Goal: Task Accomplishment & Management: Manage account settings

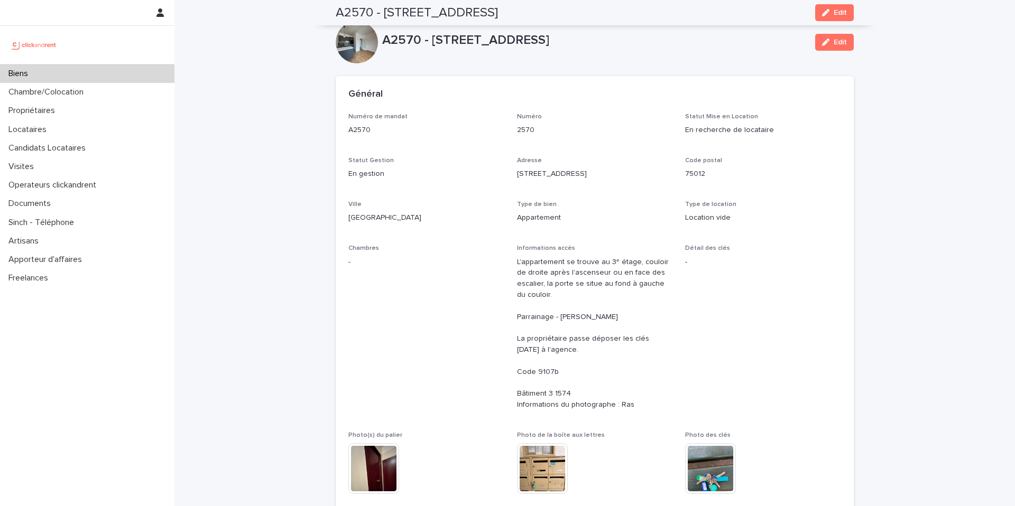
scroll to position [2595, 0]
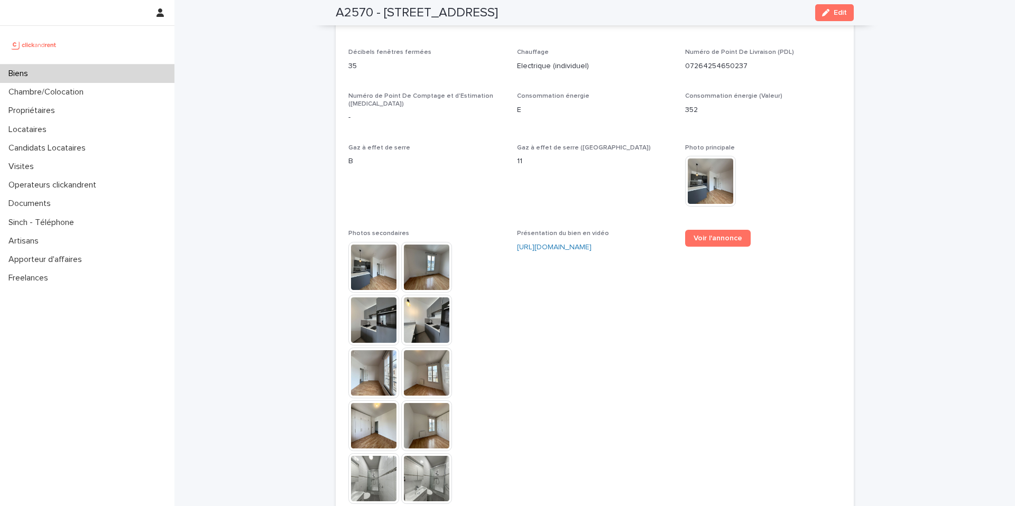
click at [114, 77] on div "Biens" at bounding box center [87, 73] width 174 height 18
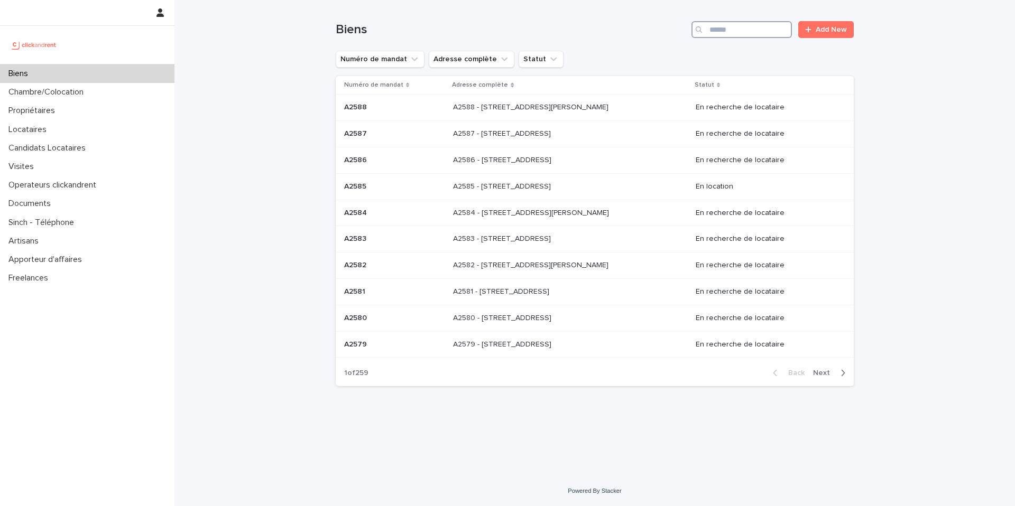
click at [737, 35] on input "Search" at bounding box center [741, 29] width 100 height 17
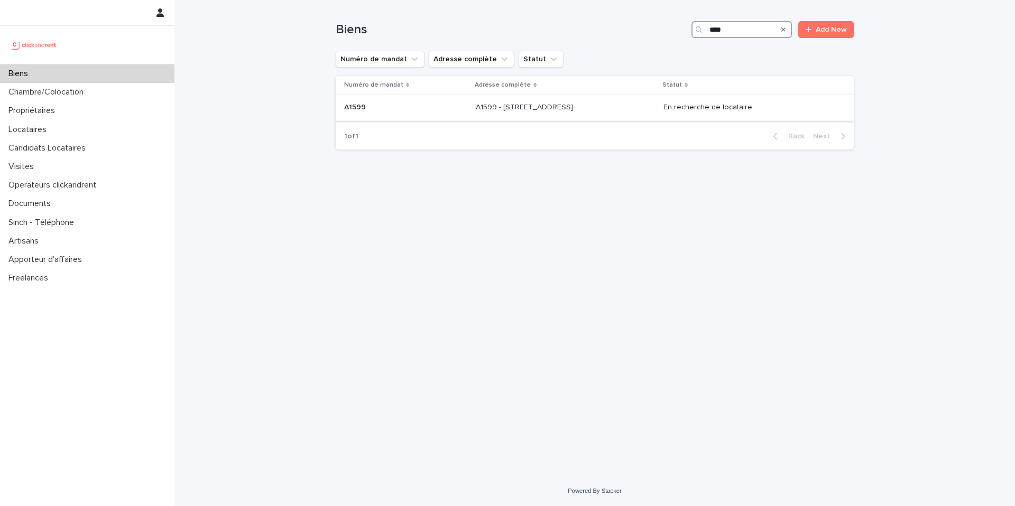
type input "****"
click at [381, 95] on td "A1599 A1599" at bounding box center [404, 108] width 136 height 26
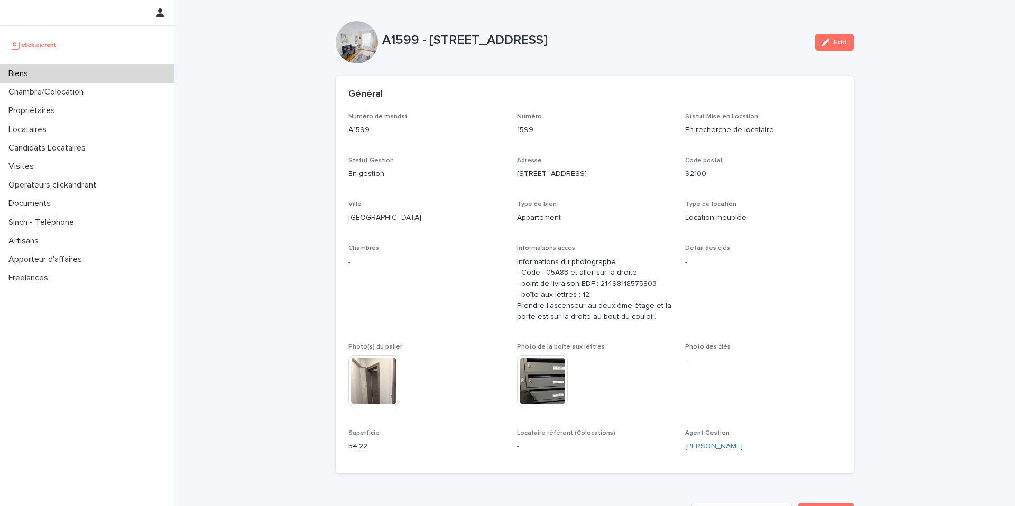
click at [343, 81] on div "Général" at bounding box center [595, 94] width 518 height 37
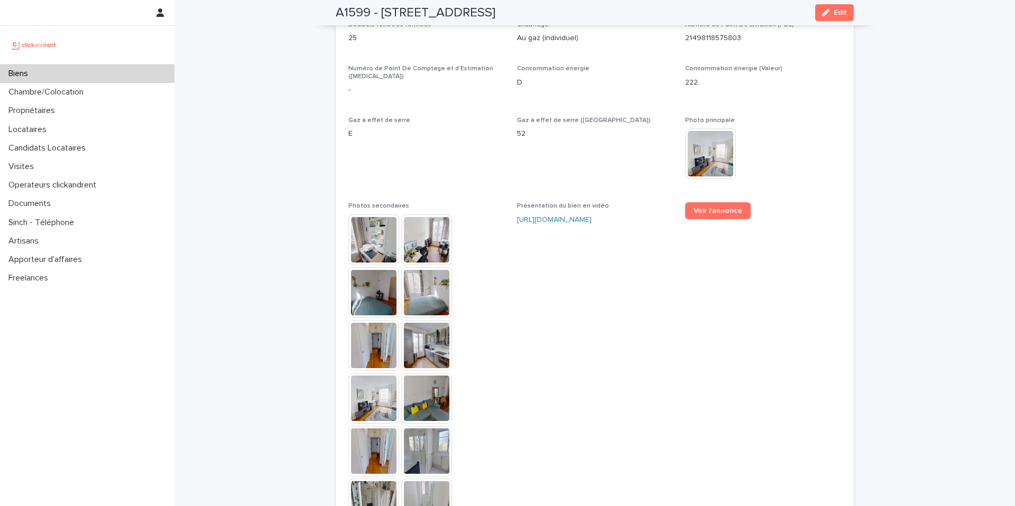
scroll to position [2723, 0]
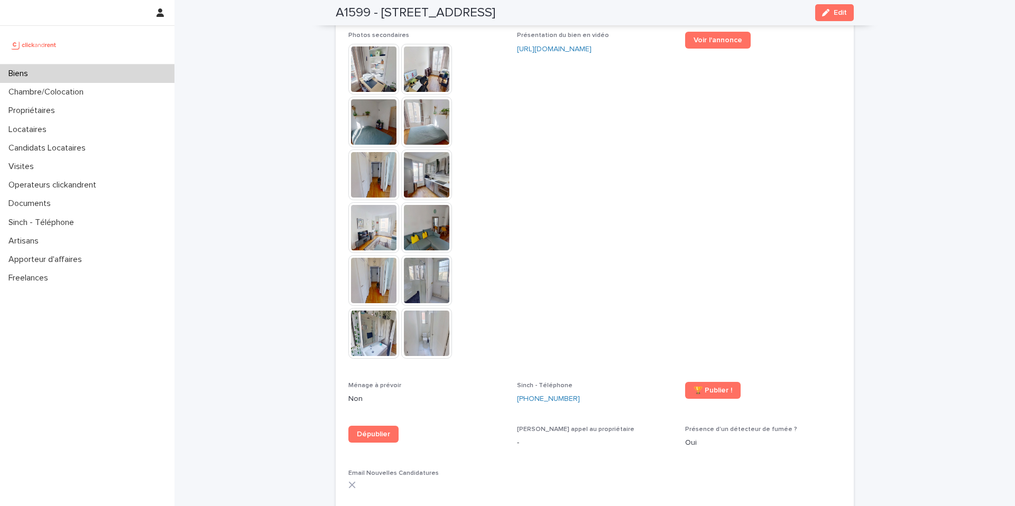
click at [695, 42] on div "Voir l'annonce" at bounding box center [763, 44] width 156 height 25
click at [700, 36] on link "Voir l'annonce" at bounding box center [718, 40] width 66 height 17
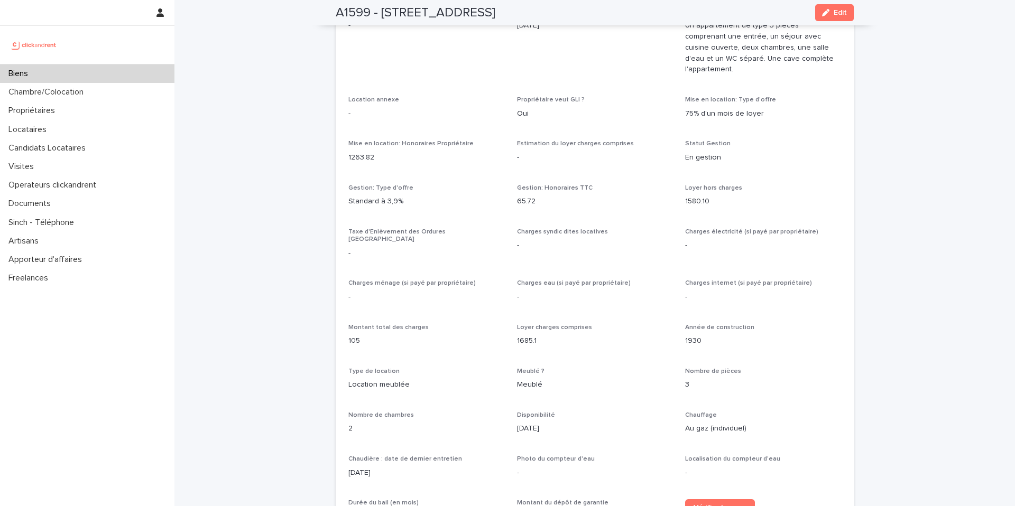
scroll to position [797, 0]
click at [147, 70] on div "Biens" at bounding box center [87, 73] width 174 height 18
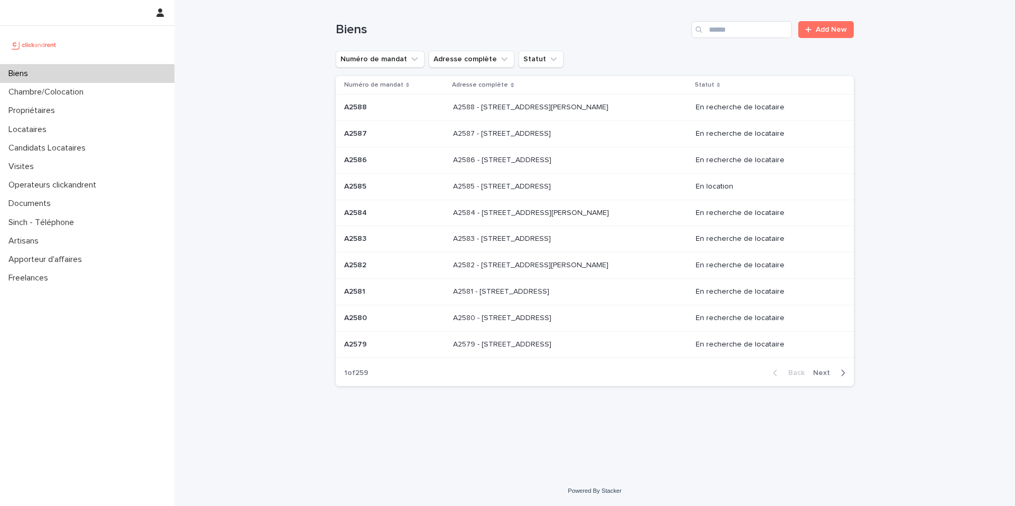
click at [282, 91] on div "Loading... Saving… Loading... Saving… Biens Add New Numéro de mandat Adresse co…" at bounding box center [594, 238] width 840 height 476
click at [729, 35] on input "Search" at bounding box center [741, 29] width 100 height 17
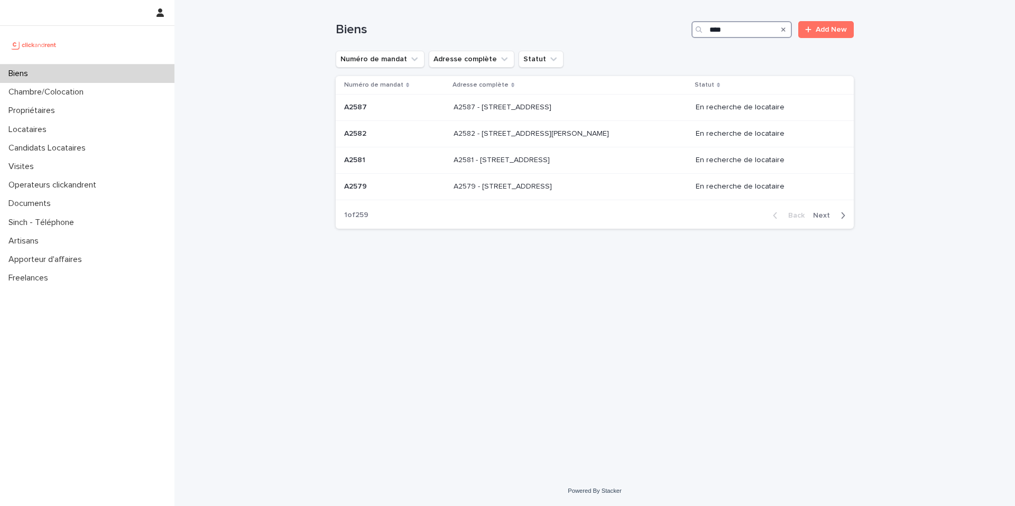
type input "****"
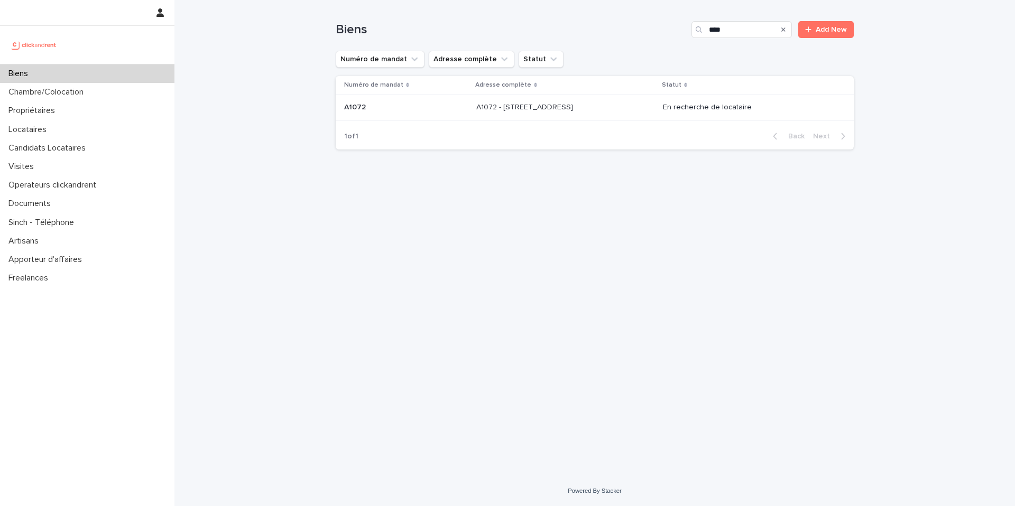
click at [627, 96] on td "A1072 - 96 rue Villiers de l'Isle Adam, Paris 75020 A1072 - 96 rue Villiers de …" at bounding box center [565, 108] width 187 height 26
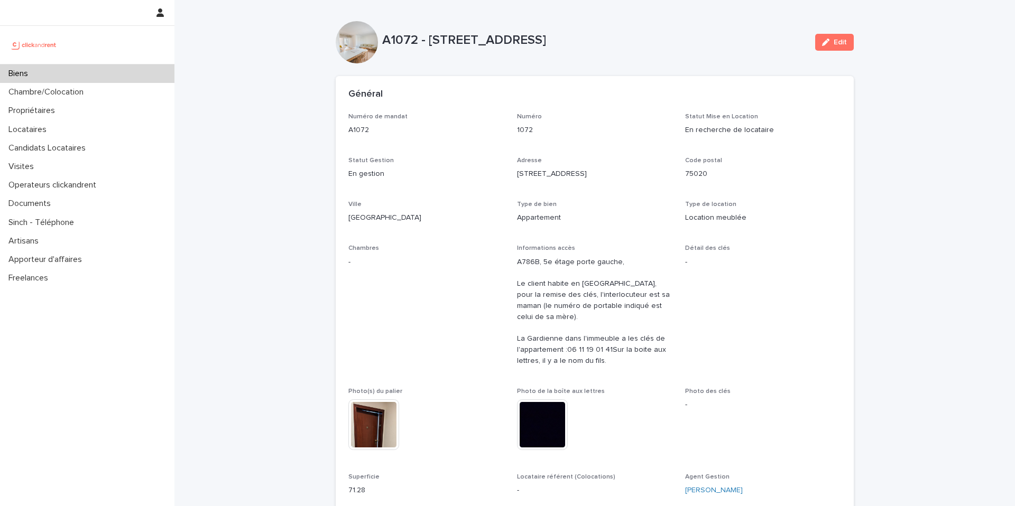
click at [128, 76] on div "Biens" at bounding box center [87, 73] width 174 height 18
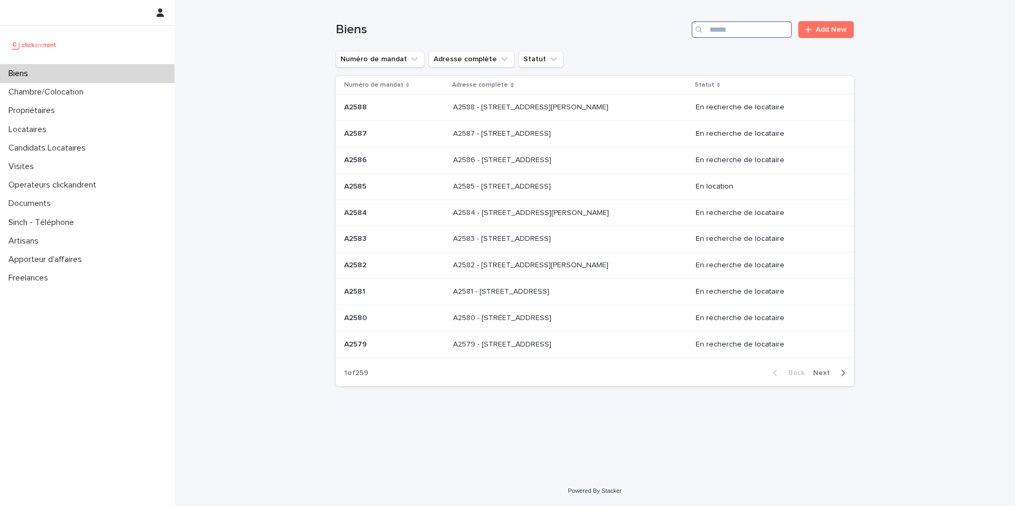
click at [728, 26] on input "Search" at bounding box center [741, 29] width 100 height 17
type input "****"
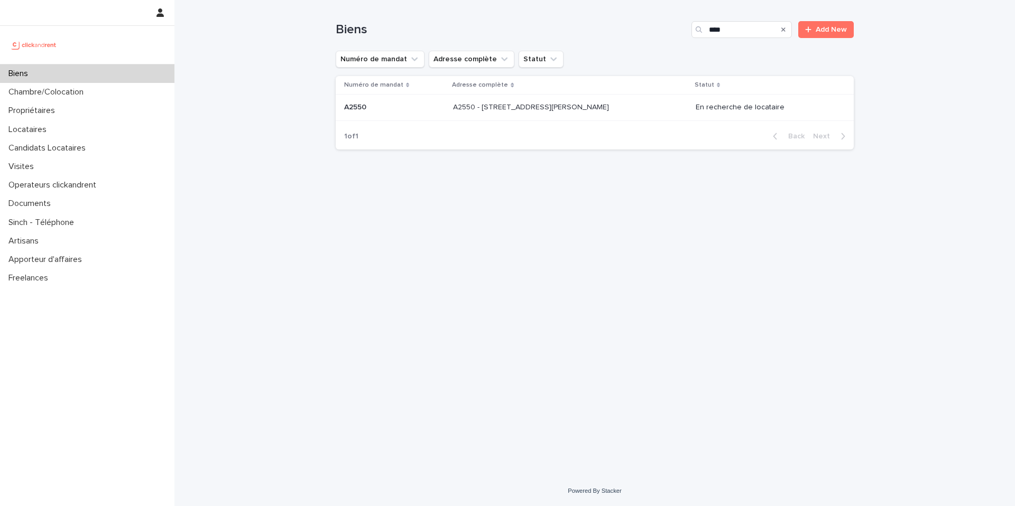
click at [380, 104] on p at bounding box center [394, 107] width 100 height 9
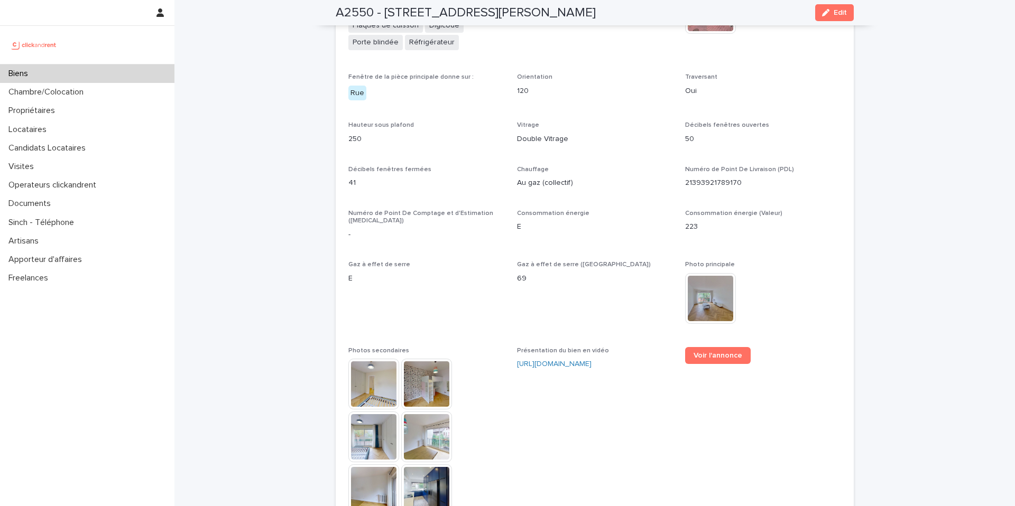
scroll to position [2343, 0]
click at [704, 351] on span "Voir l'annonce" at bounding box center [717, 354] width 49 height 7
click at [141, 77] on div "Biens" at bounding box center [87, 73] width 174 height 18
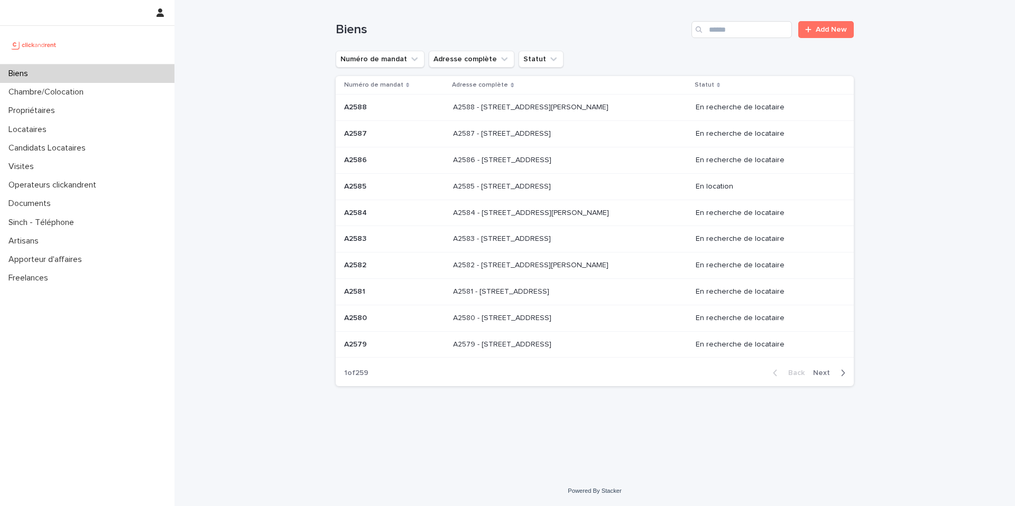
click at [700, 33] on div "Search" at bounding box center [699, 29] width 17 height 17
click at [704, 30] on div "Search" at bounding box center [699, 29] width 17 height 17
click at [723, 26] on input "Search" at bounding box center [741, 29] width 100 height 17
drag, startPoint x: 713, startPoint y: 39, endPoint x: 720, endPoint y: 30, distance: 11.3
click at [713, 39] on div "Biens Add New" at bounding box center [595, 25] width 518 height 51
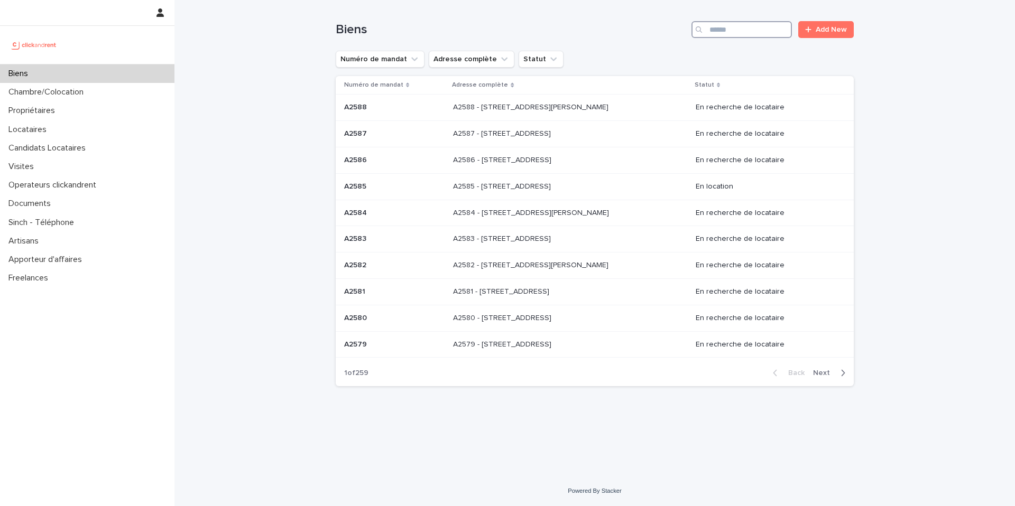
click at [721, 30] on input "Search" at bounding box center [741, 29] width 100 height 17
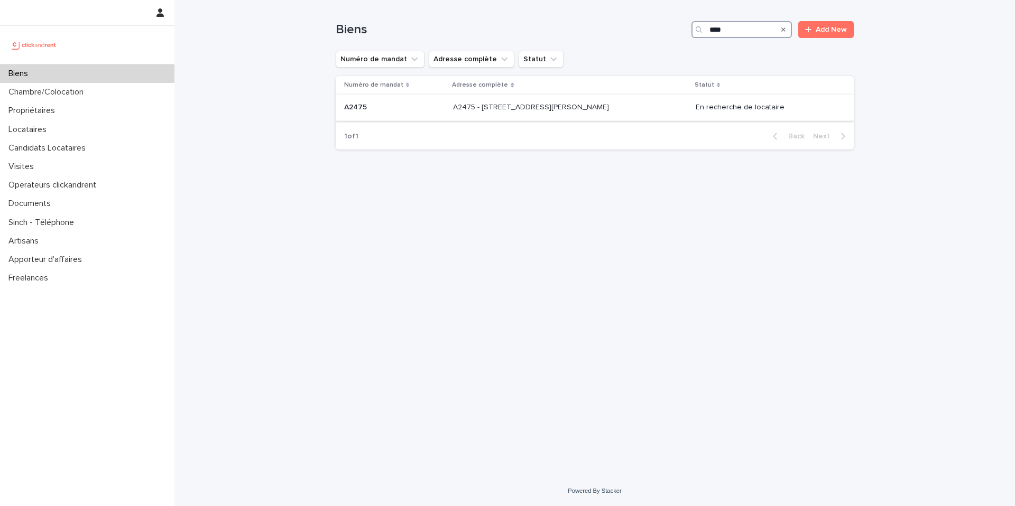
type input "****"
click at [514, 105] on p "A2475 - 39 rue de l'Abbé Ruellan, Argenteuil 95100" at bounding box center [532, 106] width 158 height 11
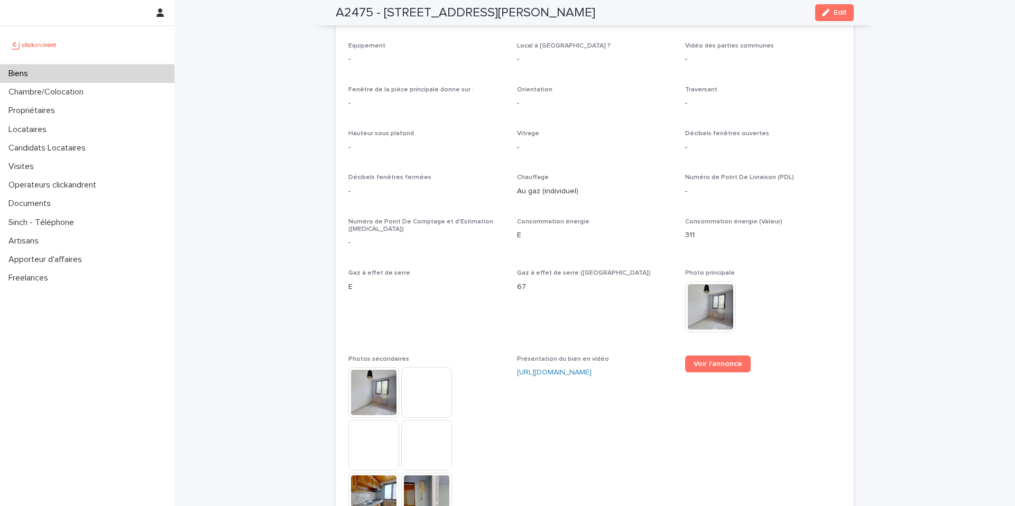
scroll to position [2386, 0]
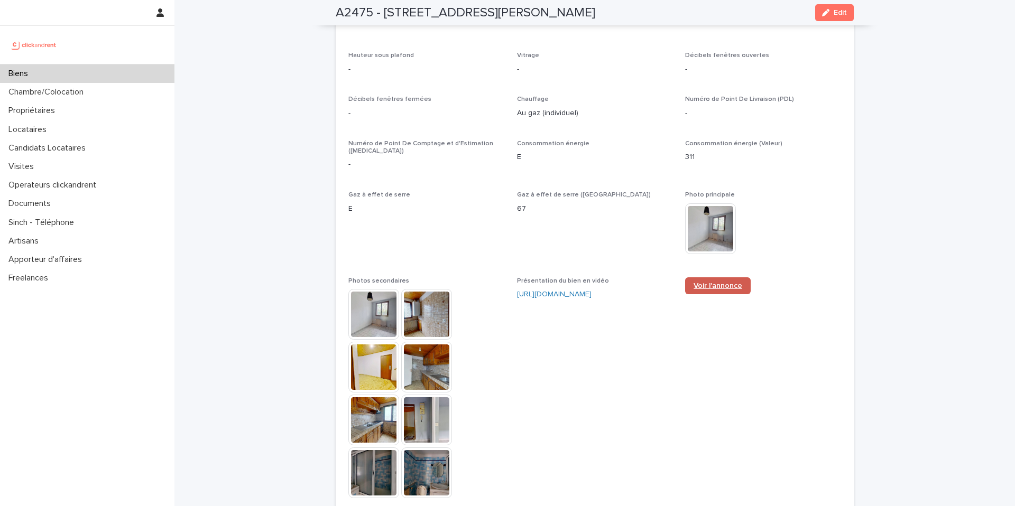
click at [709, 282] on span "Voir l'annonce" at bounding box center [717, 285] width 49 height 7
drag, startPoint x: 261, startPoint y: 51, endPoint x: 280, endPoint y: 91, distance: 45.1
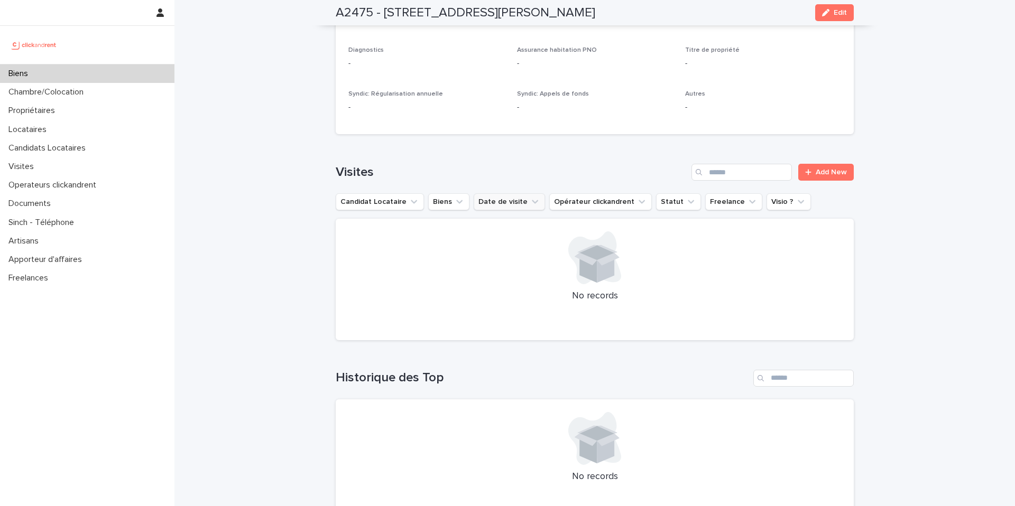
scroll to position [3724, 0]
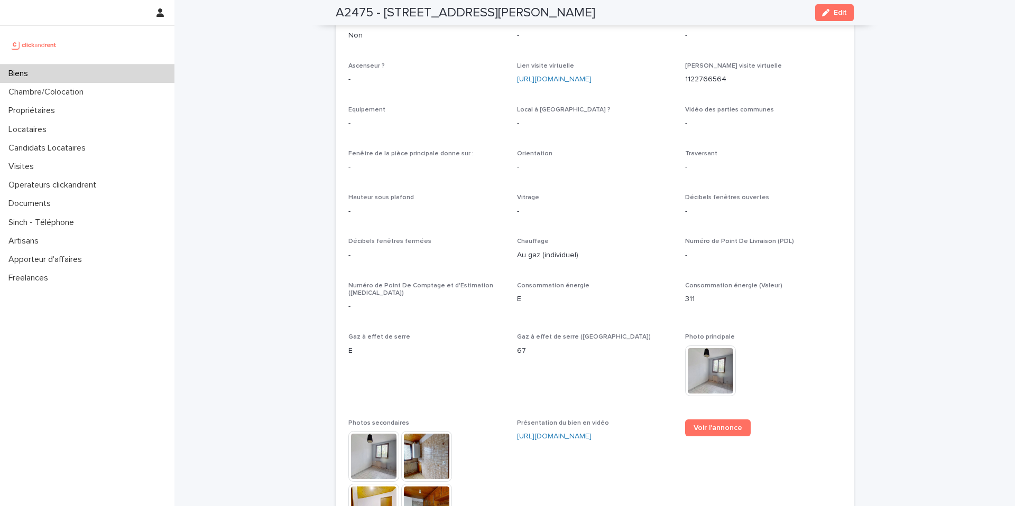
scroll to position [2493, 0]
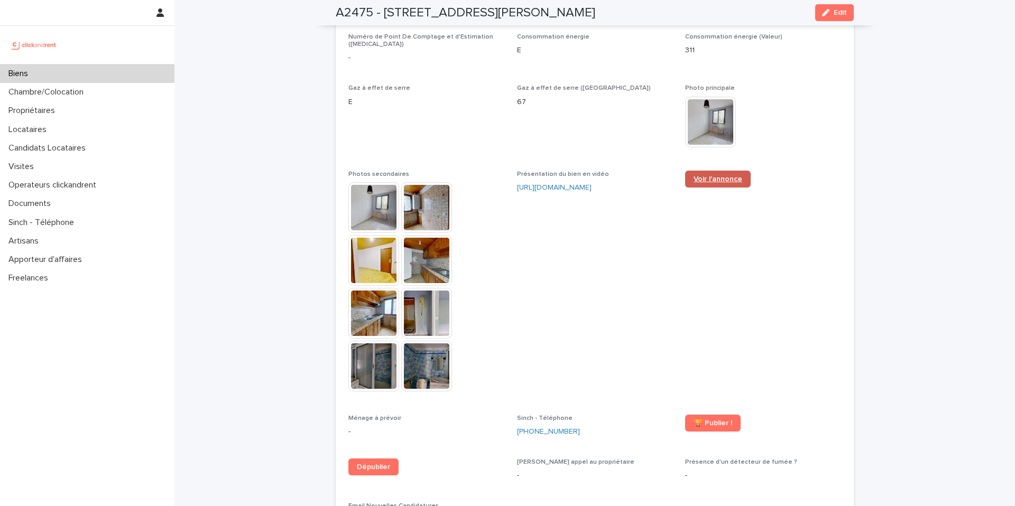
click at [695, 171] on link "Voir l'annonce" at bounding box center [718, 179] width 66 height 17
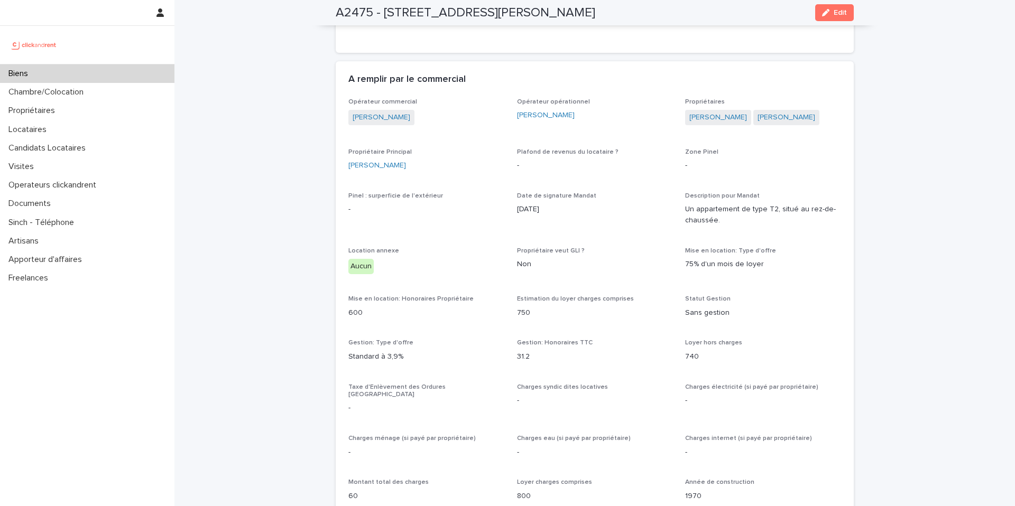
scroll to position [541, 0]
click at [441, 147] on div "Opérateur commercial Victor Hecquet Opérateur opérationnel Emmanuel Vieillesse …" at bounding box center [594, 500] width 492 height 804
click at [106, 77] on div "Biens" at bounding box center [87, 73] width 174 height 18
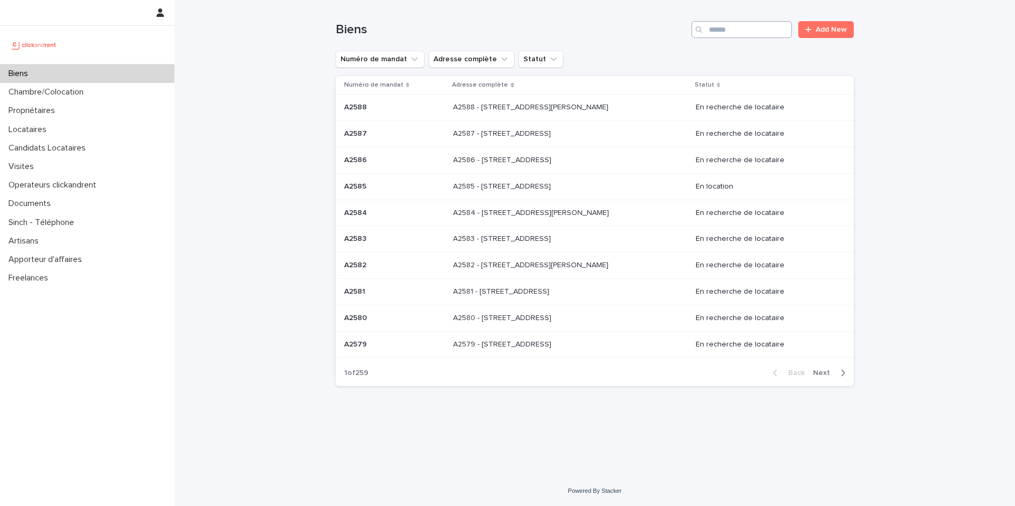
click at [713, 40] on div "Biens Add New" at bounding box center [595, 25] width 518 height 51
click at [713, 34] on input "Search" at bounding box center [741, 29] width 100 height 17
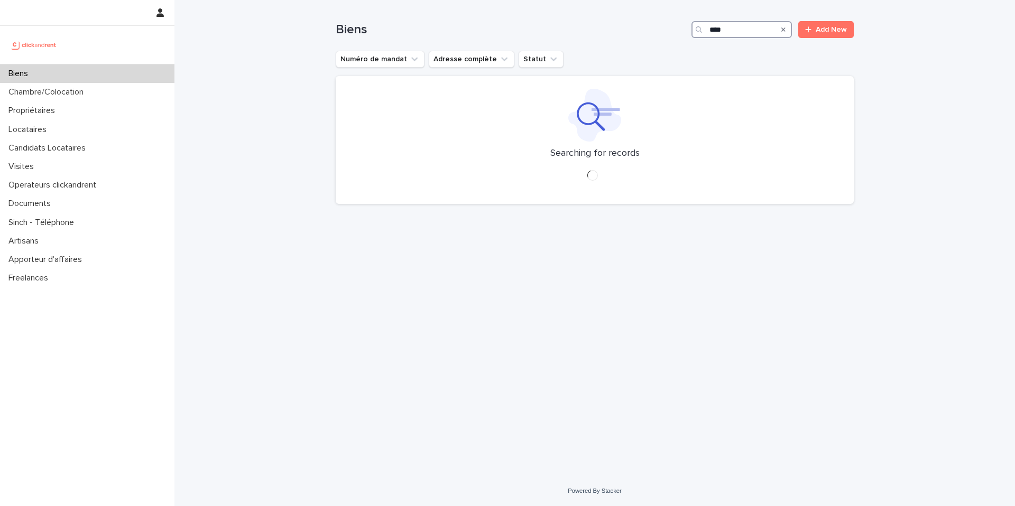
type input "****"
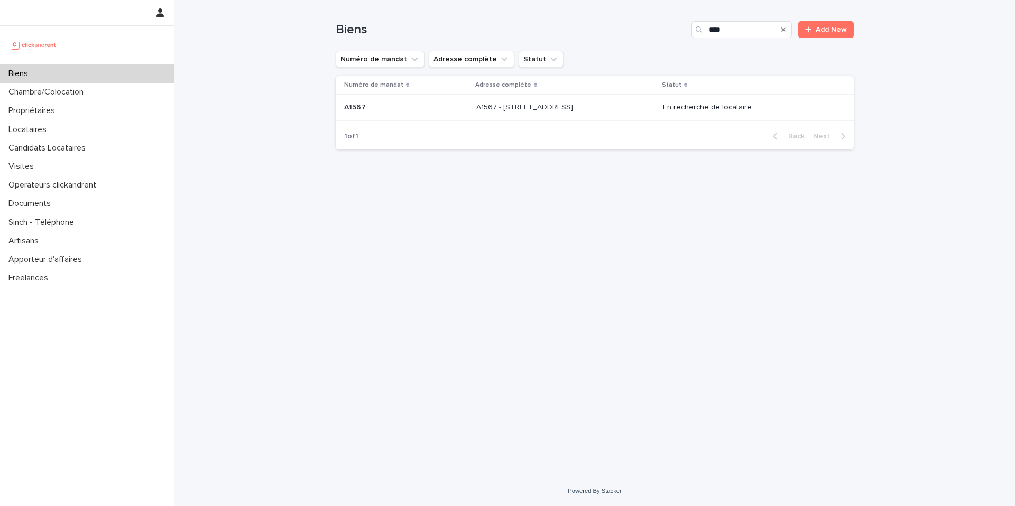
click at [610, 115] on div "A1567 - 16 Avenue de la Paix, Asnières-sur-Seine 92600 A1567 - 16 Avenue de la …" at bounding box center [565, 107] width 178 height 17
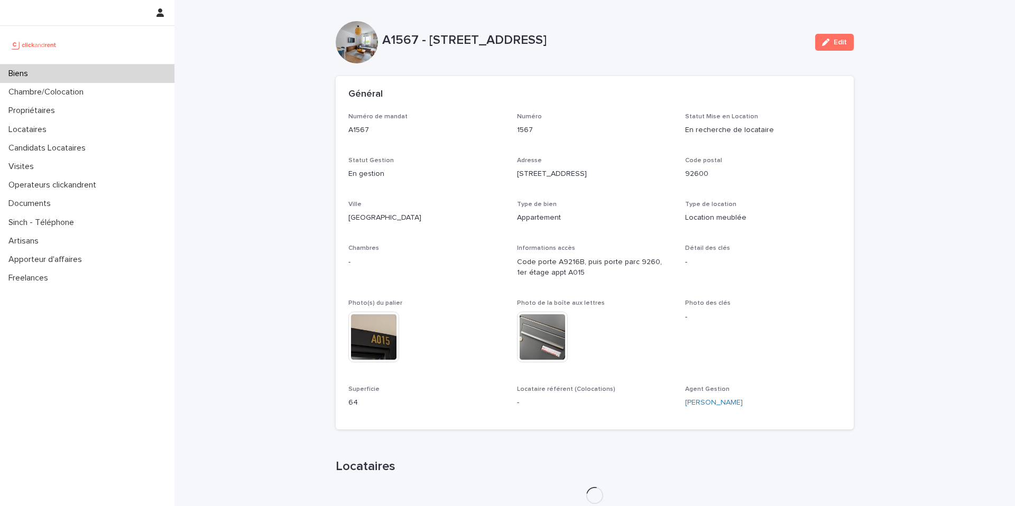
click at [451, 89] on div "Général" at bounding box center [592, 95] width 488 height 12
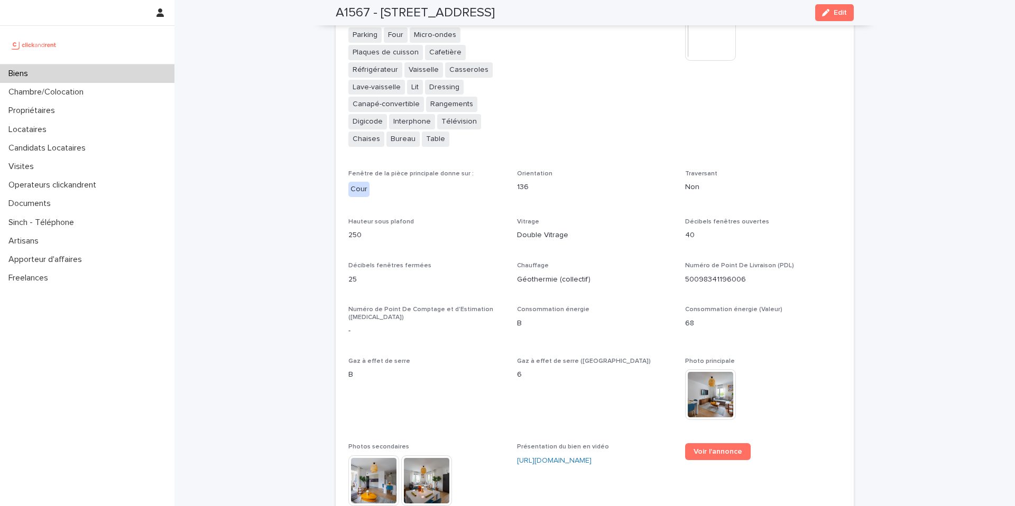
scroll to position [2644, 0]
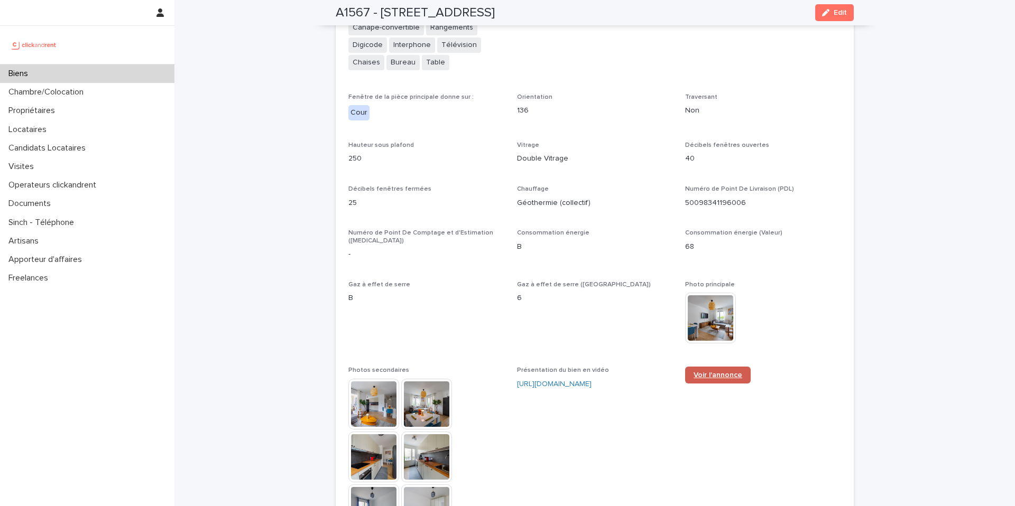
click at [706, 371] on span "Voir l'annonce" at bounding box center [717, 374] width 49 height 7
click at [443, 99] on div "**********" at bounding box center [594, 84] width 492 height 1498
click at [517, 44] on span "Local à vélo ? Oui" at bounding box center [595, 1] width 156 height 159
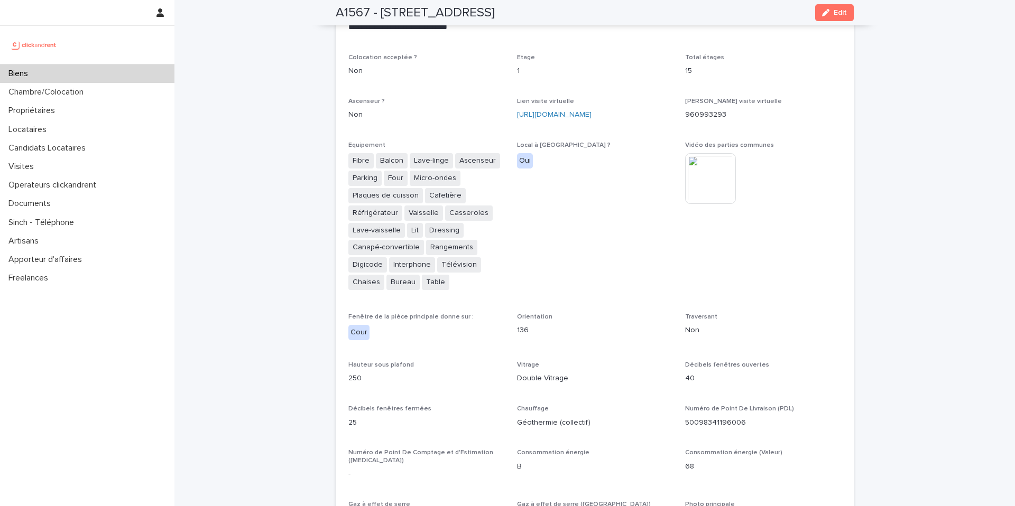
scroll to position [2477, 0]
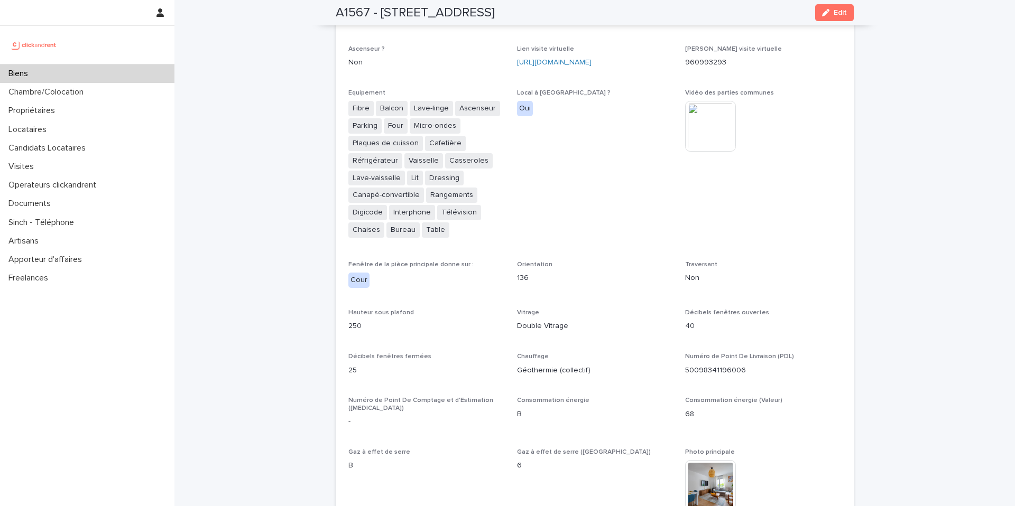
click at [94, 69] on div "Biens" at bounding box center [87, 73] width 174 height 18
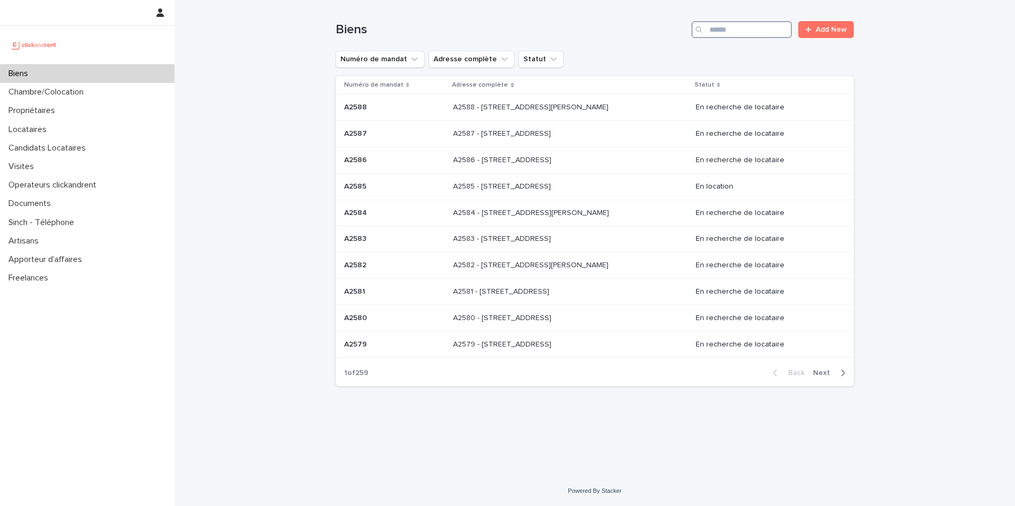
click at [725, 30] on input "Search" at bounding box center [741, 29] width 100 height 17
type input "****"
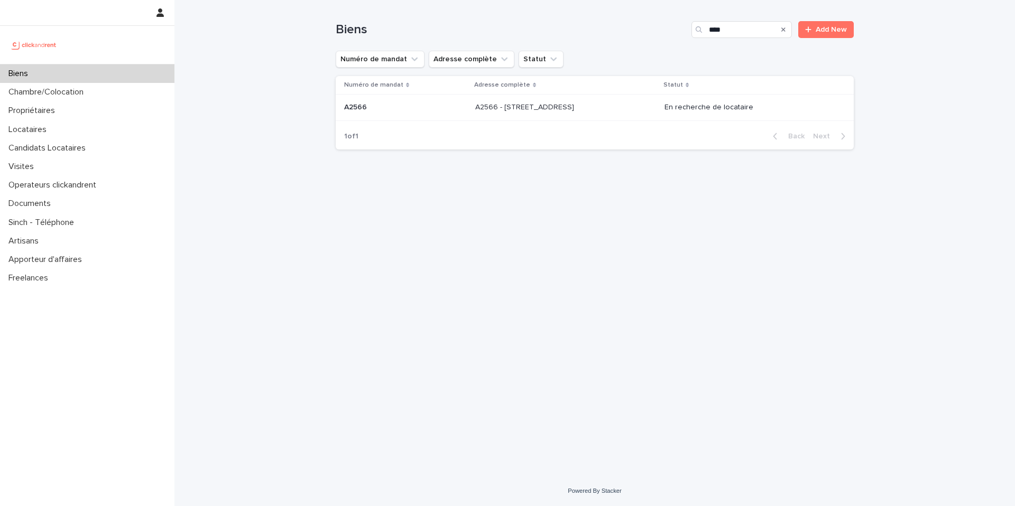
click at [475, 105] on p "A2566 - 19 Rue de Seine, Boulogne-Billancourt 92100" at bounding box center [525, 106] width 101 height 11
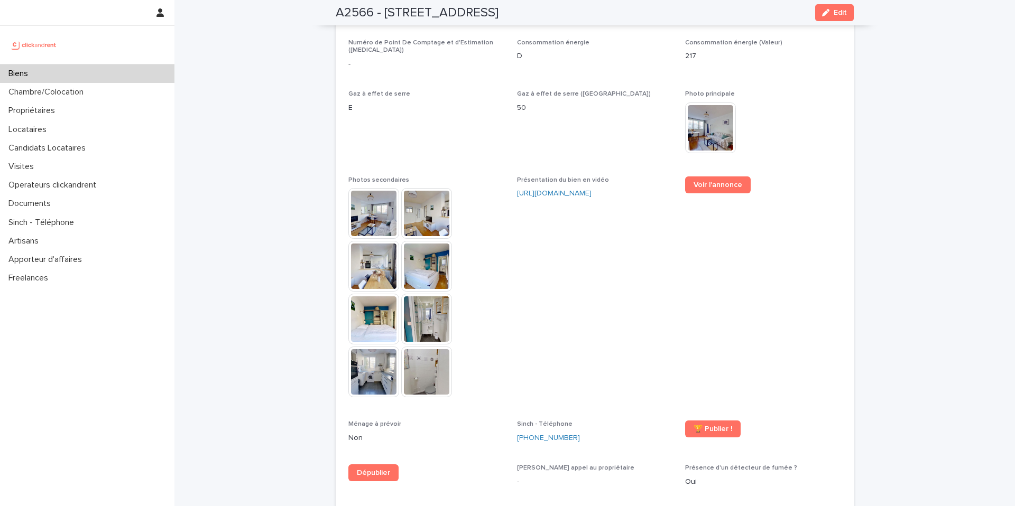
scroll to position [2640, 0]
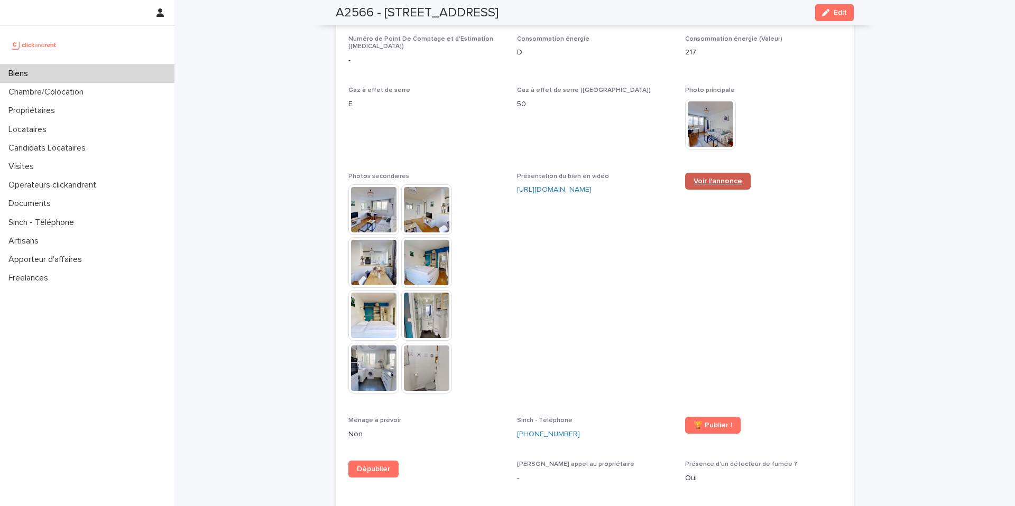
click at [705, 178] on span "Voir l'annonce" at bounding box center [717, 181] width 49 height 7
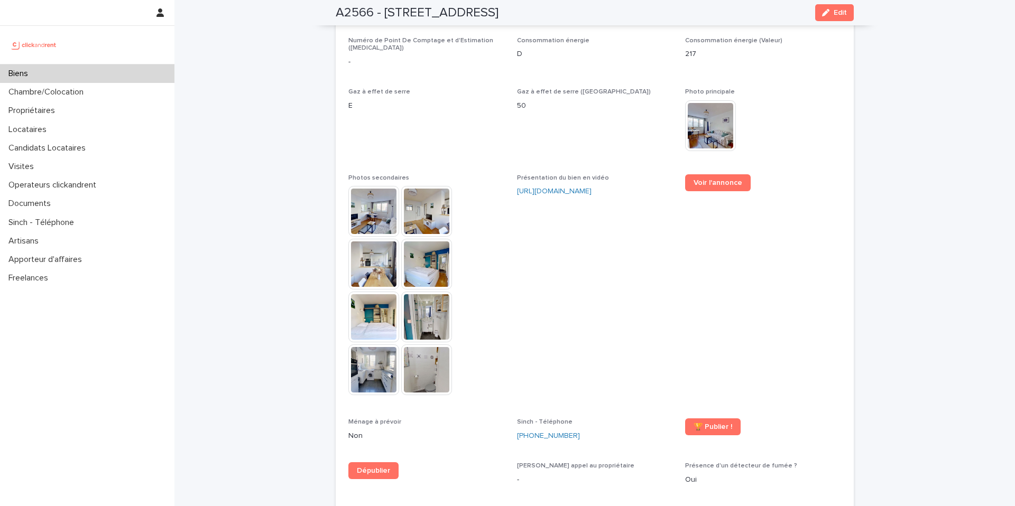
scroll to position [2638, 0]
click at [109, 72] on div "Biens" at bounding box center [87, 73] width 174 height 18
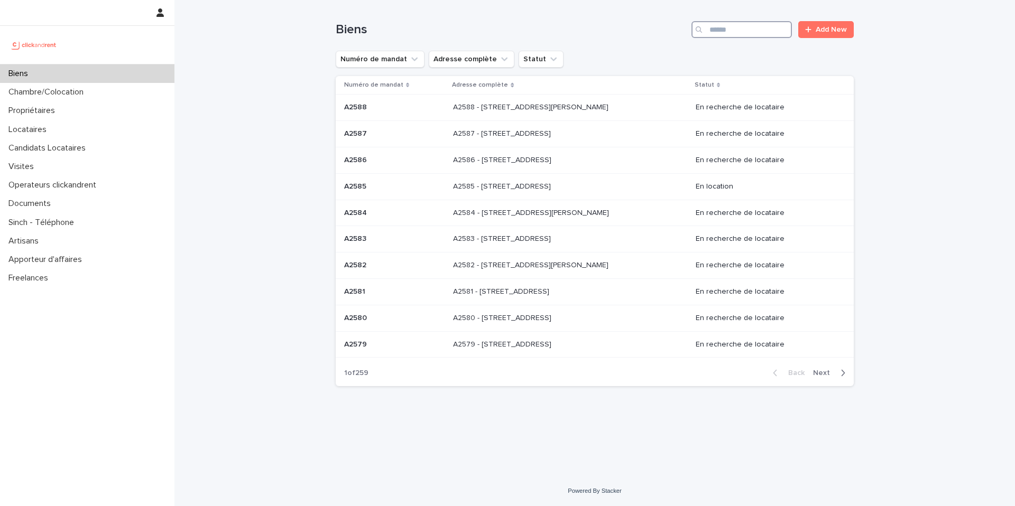
click at [714, 35] on input "Search" at bounding box center [741, 29] width 100 height 17
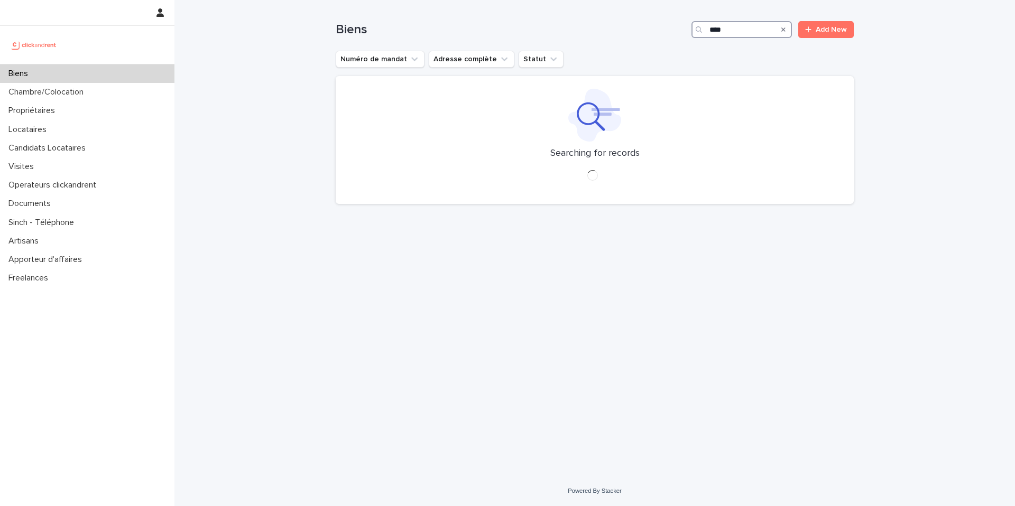
type input "****"
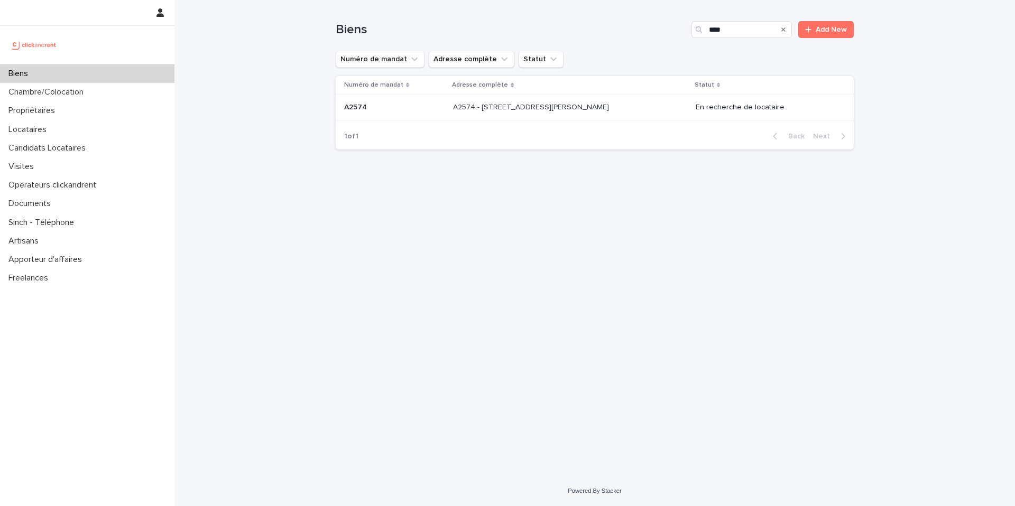
click at [472, 104] on p "A2574 - 8 rue Henri Bergson, Asnieres-sur-Seine 92600" at bounding box center [532, 106] width 158 height 11
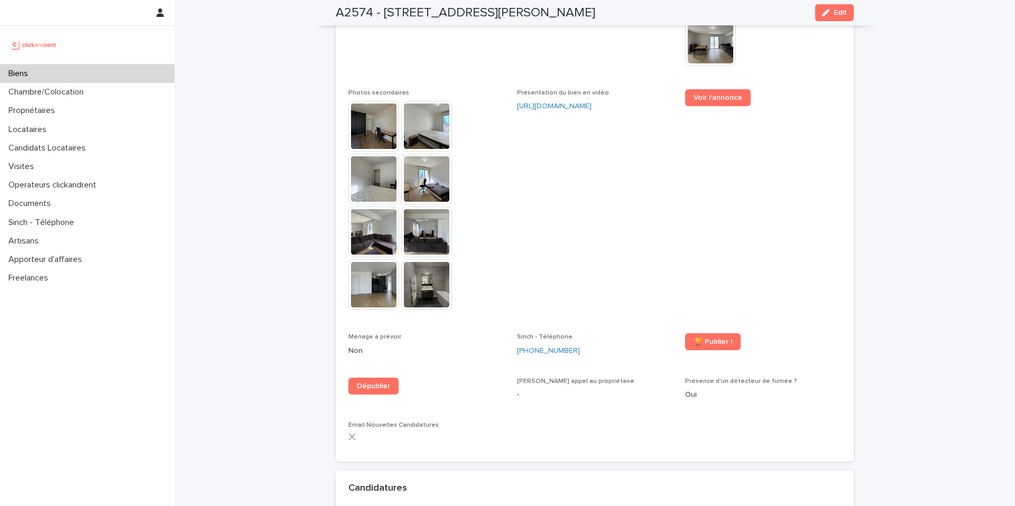
scroll to position [2583, 0]
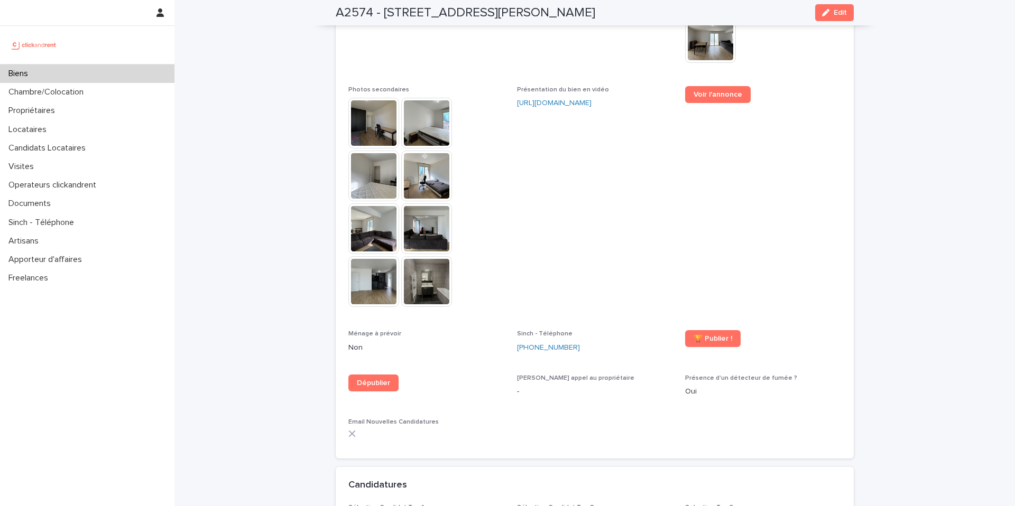
click at [709, 89] on div "Voir l'annonce" at bounding box center [763, 98] width 156 height 25
click at [709, 88] on div "Voir l'annonce" at bounding box center [763, 98] width 156 height 25
click at [709, 86] on link "Voir l'annonce" at bounding box center [718, 94] width 66 height 17
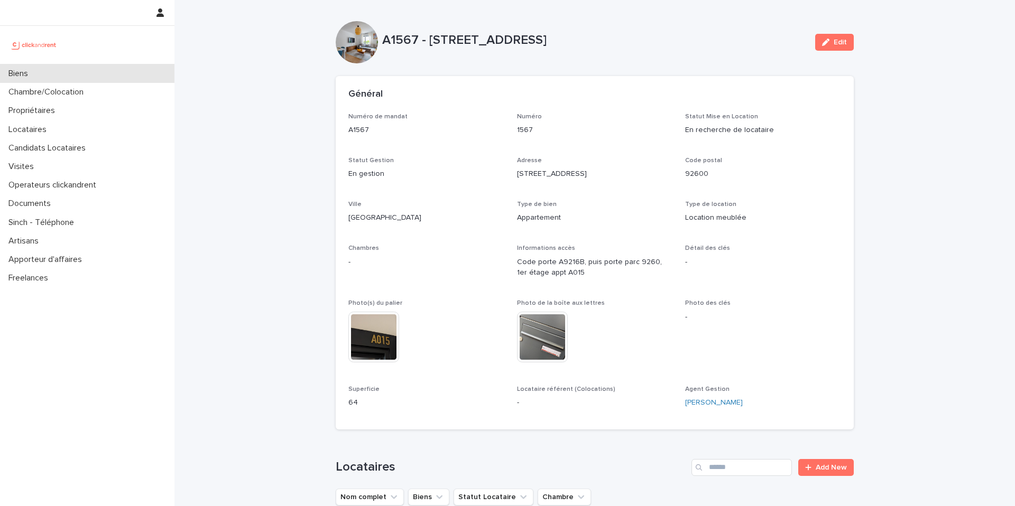
click at [54, 70] on div "Biens" at bounding box center [87, 73] width 174 height 18
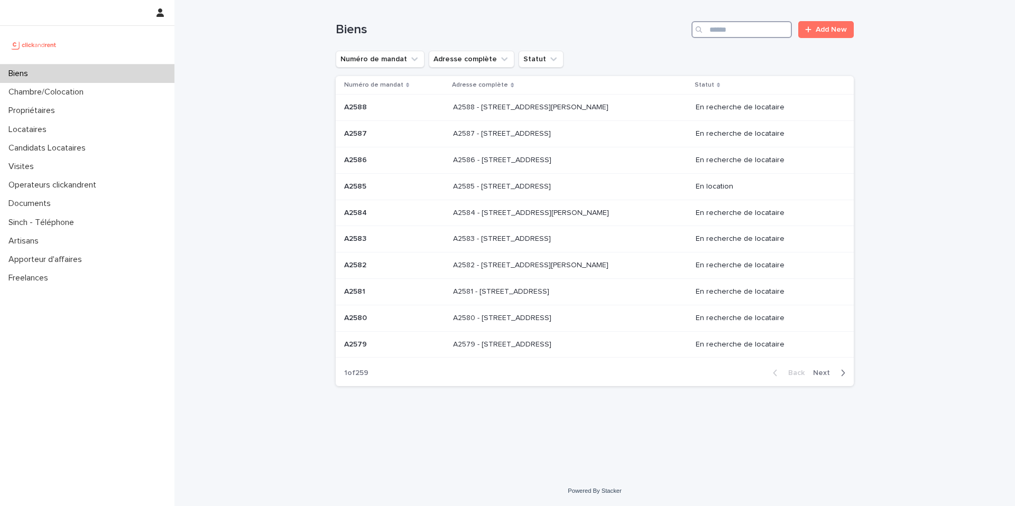
click at [720, 30] on input "Search" at bounding box center [741, 29] width 100 height 17
type input "****"
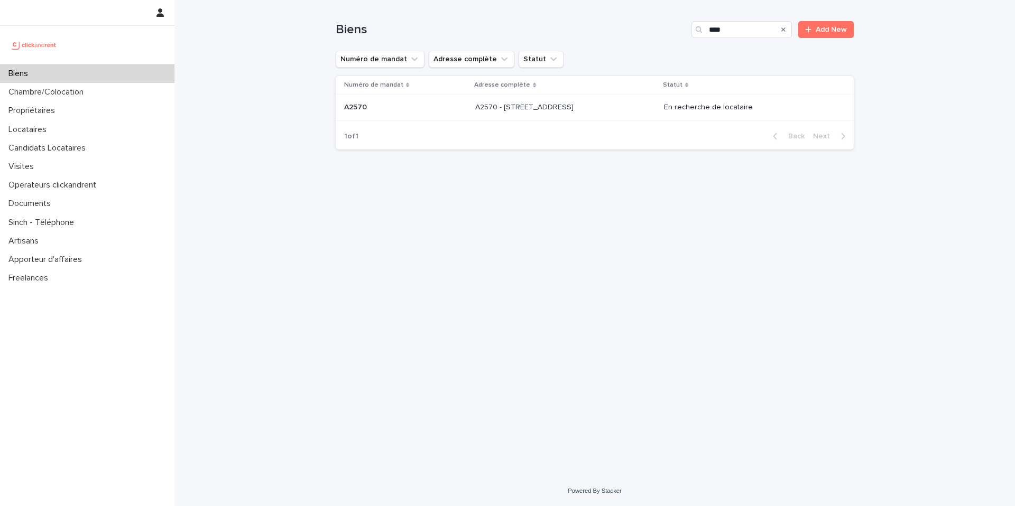
click at [622, 116] on div "A2570 - 92 rue de Charenton, Paris 75012 A2570 - 92 rue de Charenton, Paris 750…" at bounding box center [565, 107] width 180 height 17
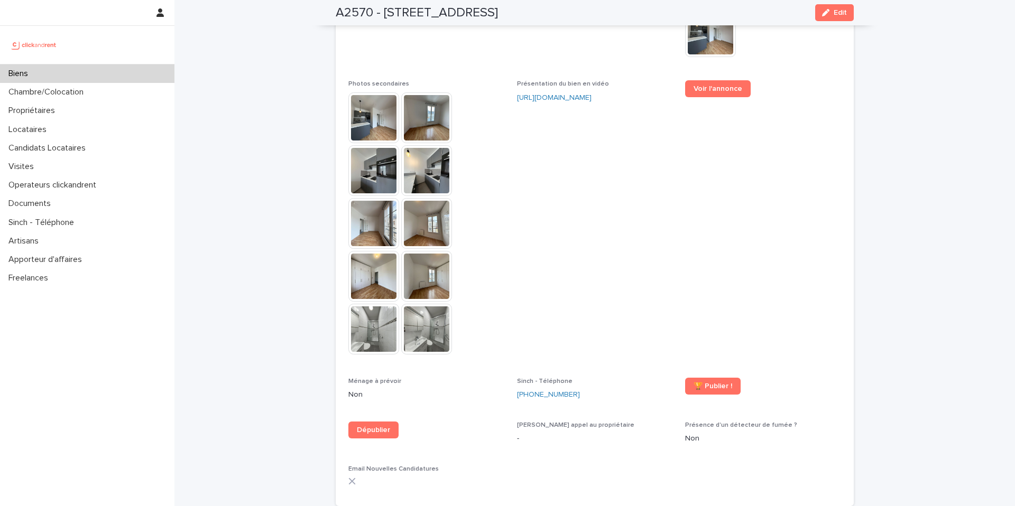
scroll to position [2746, 0]
click at [709, 84] on span "Voir l'annonce" at bounding box center [717, 87] width 49 height 7
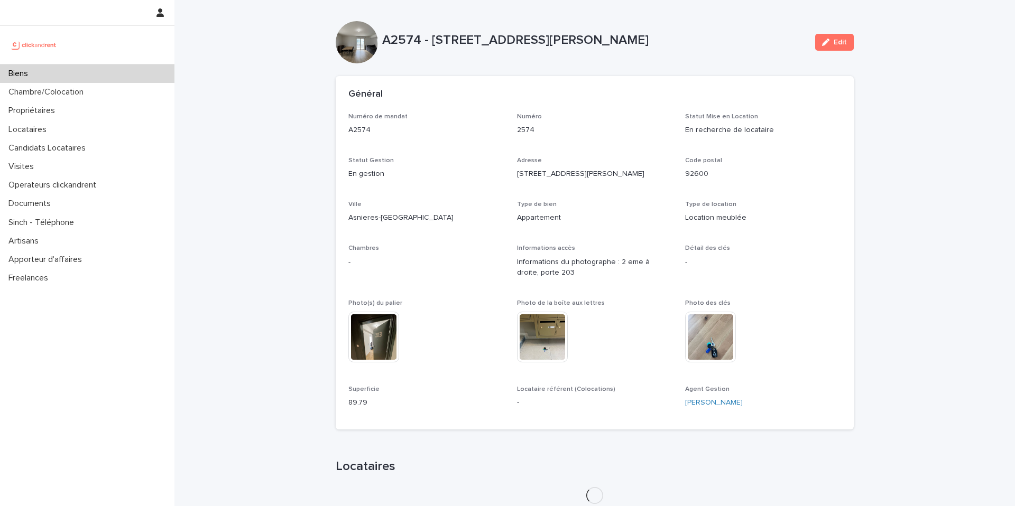
click at [130, 80] on div "Biens" at bounding box center [87, 73] width 174 height 18
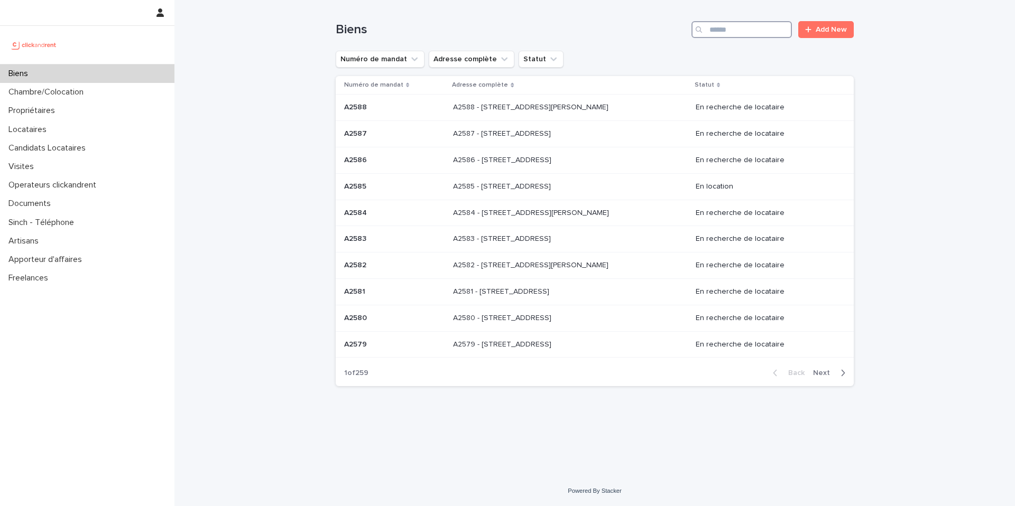
click at [725, 33] on input "Search" at bounding box center [741, 29] width 100 height 17
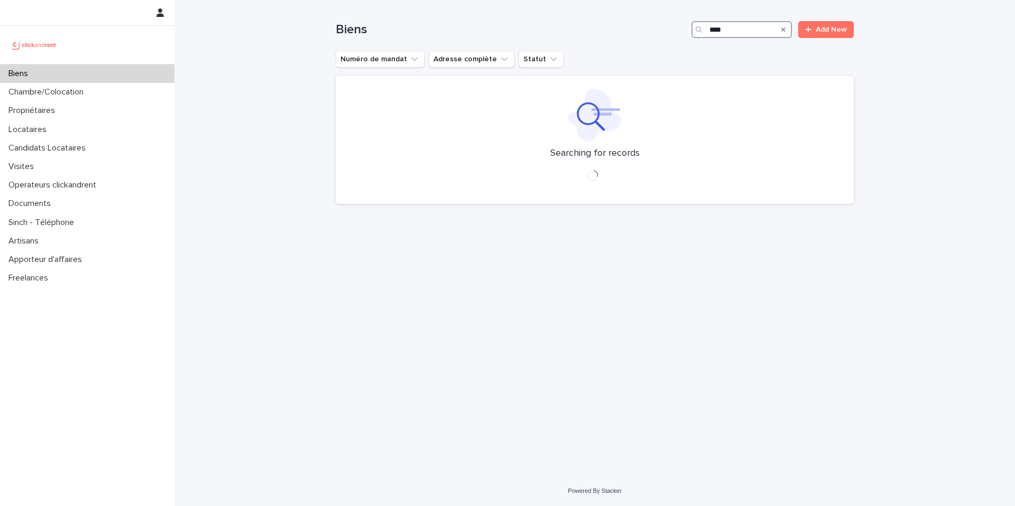
type input "****"
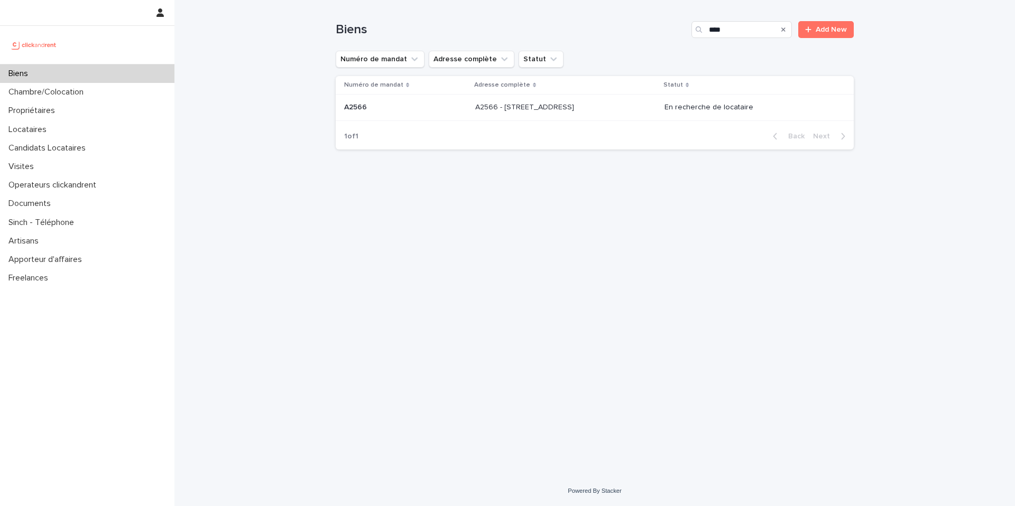
click at [576, 108] on p "A2566 - 19 Rue de Seine, Boulogne-Billancourt 92100" at bounding box center [525, 106] width 101 height 11
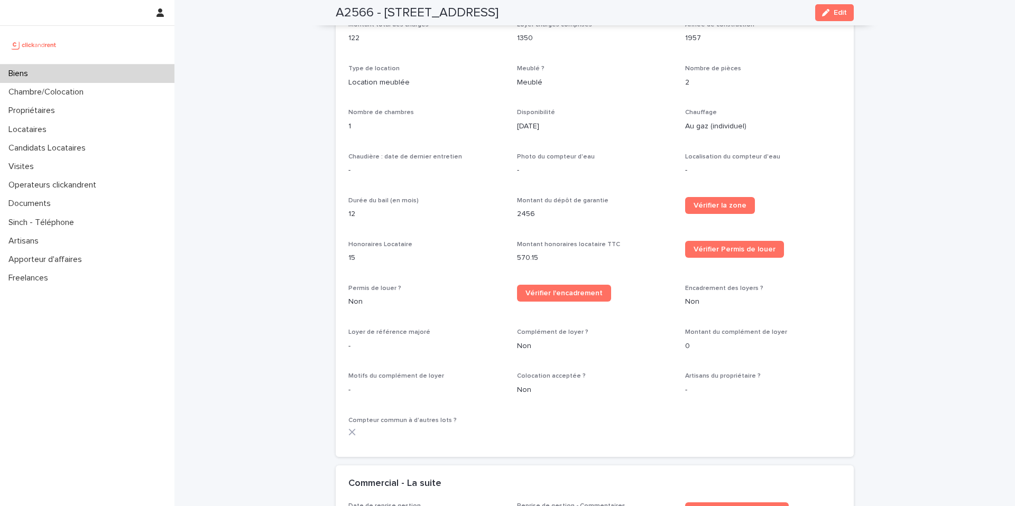
scroll to position [1025, 0]
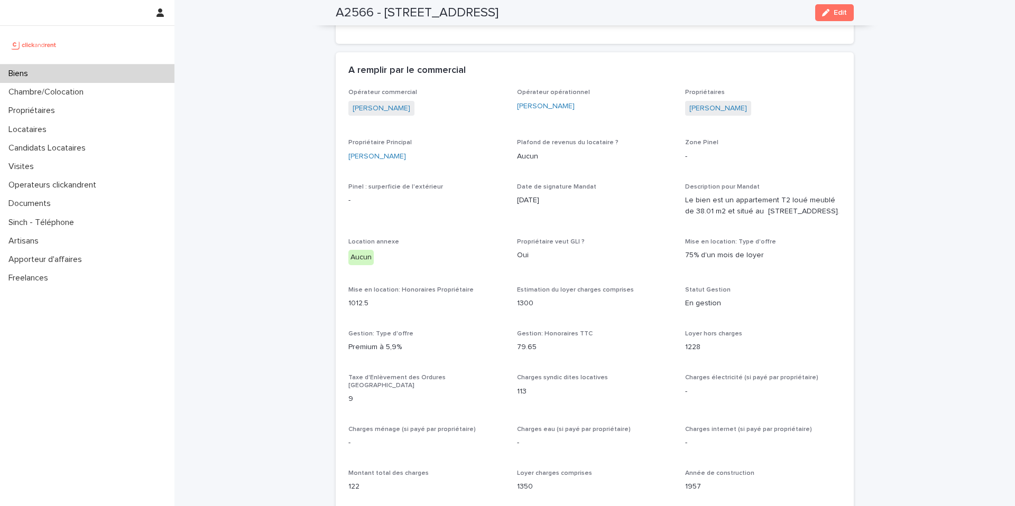
click at [516, 239] on div "Opérateur commercial Jean-Vianney Bourdette Opérateur opérationnel Emmanuel Vie…" at bounding box center [594, 491] width 492 height 804
drag, startPoint x: 516, startPoint y: 239, endPoint x: 492, endPoint y: 148, distance: 93.6
click at [517, 236] on div "Opérateur commercial Jean-Vianney Bourdette Opérateur opérationnel Emmanuel Vie…" at bounding box center [594, 491] width 492 height 804
click at [123, 72] on div "Biens" at bounding box center [87, 73] width 174 height 18
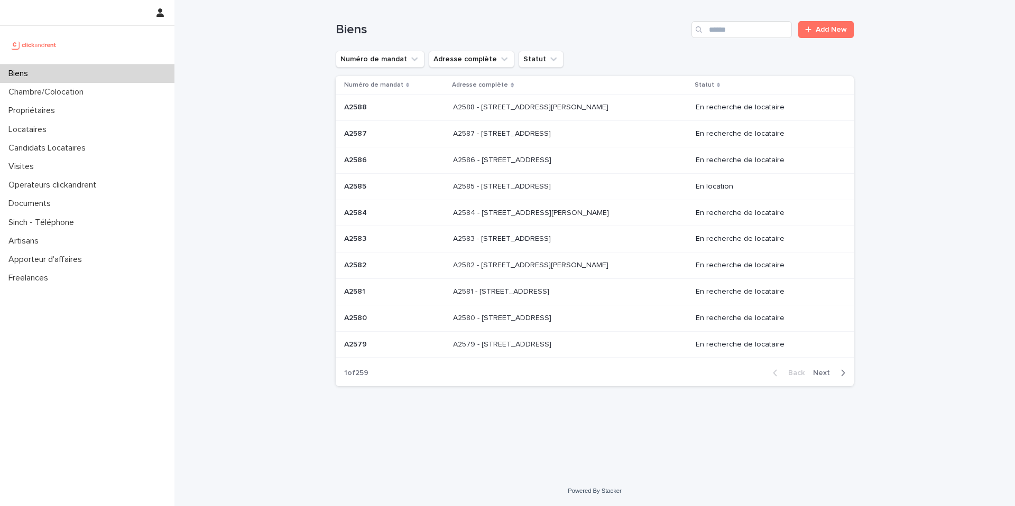
click at [738, 12] on div "Biens Add New" at bounding box center [595, 25] width 518 height 51
click at [745, 33] on input "Search" at bounding box center [741, 29] width 100 height 17
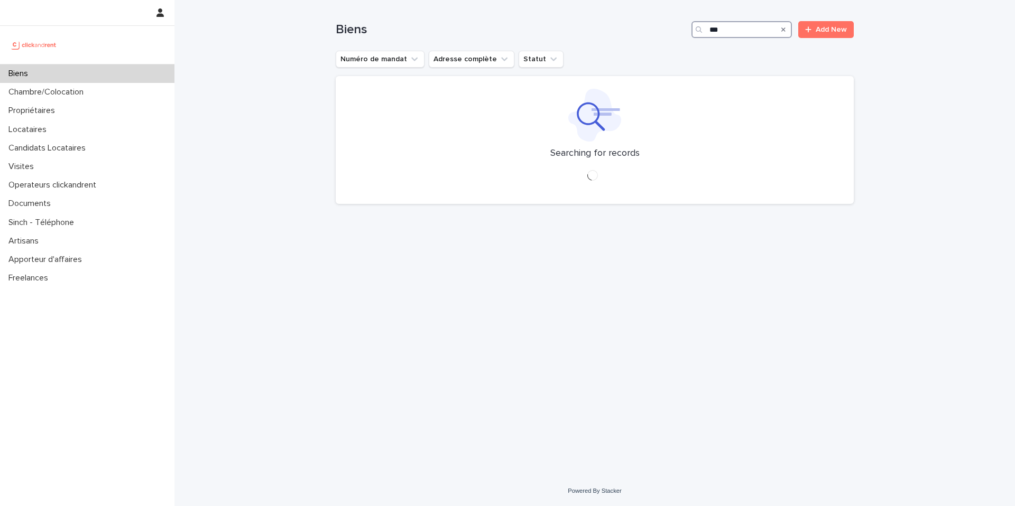
type input "***"
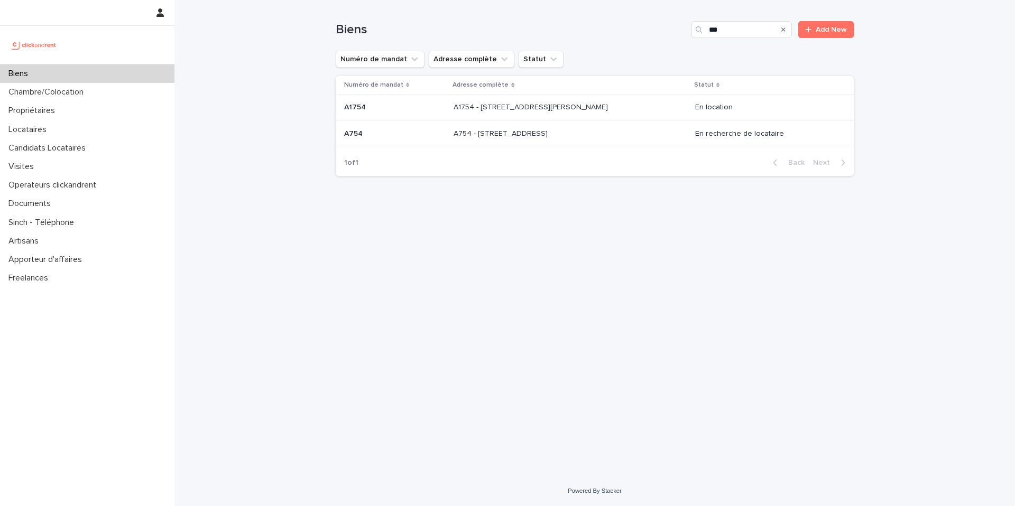
click at [421, 131] on p at bounding box center [394, 133] width 101 height 9
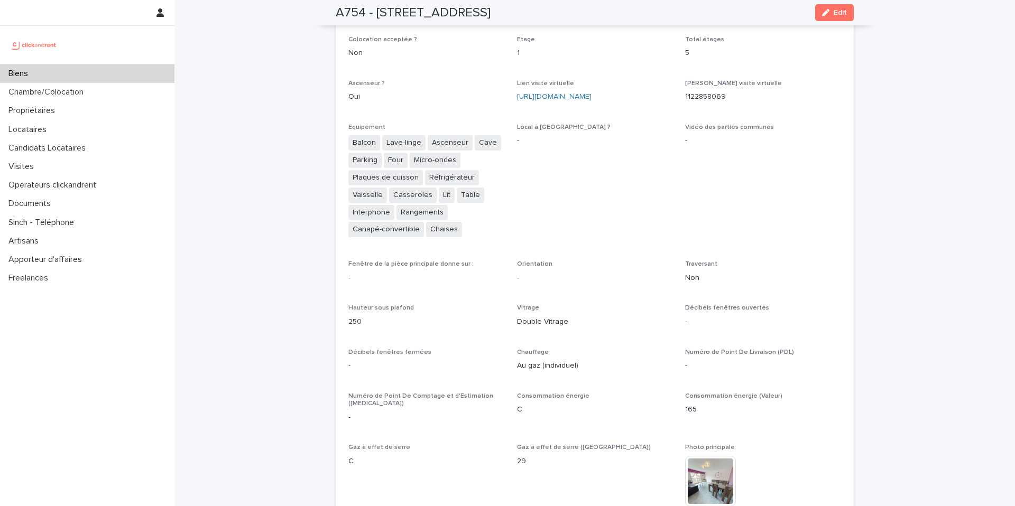
scroll to position [2638, 0]
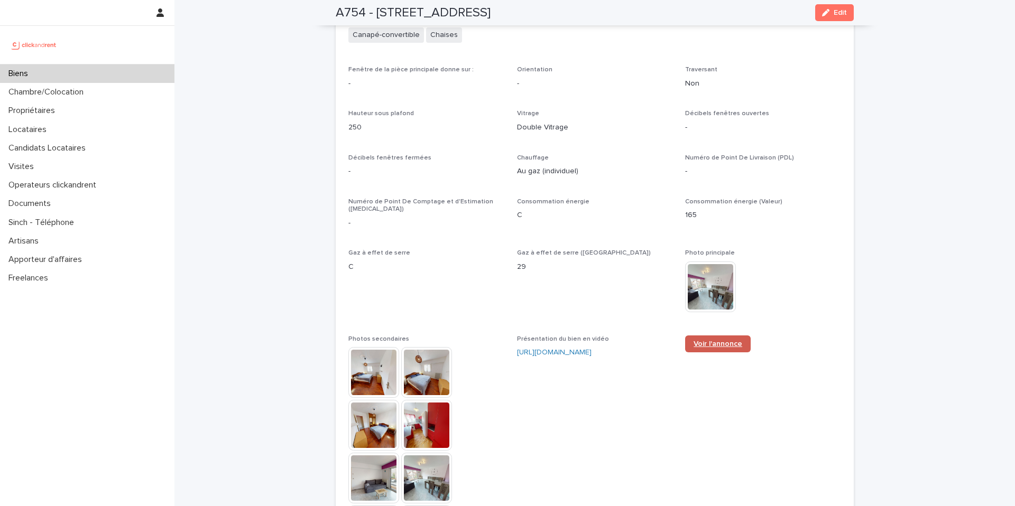
click at [712, 336] on link "Voir l'annonce" at bounding box center [718, 344] width 66 height 17
drag, startPoint x: 278, startPoint y: 62, endPoint x: 311, endPoint y: 52, distance: 33.8
drag, startPoint x: 329, startPoint y: 11, endPoint x: 463, endPoint y: 18, distance: 134.9
click at [447, 14] on div "A754 - 113 avenue des Oliviers, Saint-Laurent-du-Var 06700 Edit" at bounding box center [594, 12] width 569 height 25
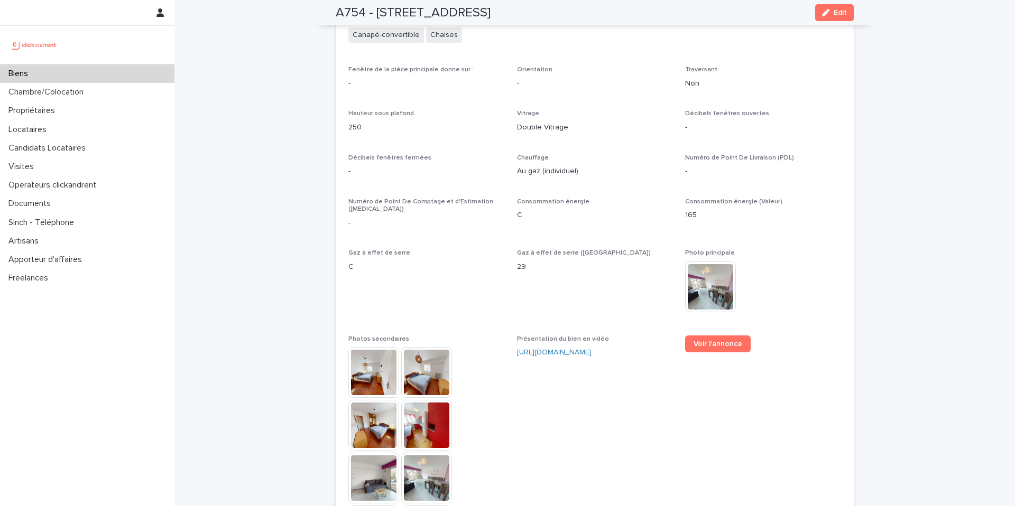
click at [516, 24] on div "A754 - 113 avenue des Oliviers, Saint-Laurent-du-Var 06700 Edit" at bounding box center [595, 12] width 518 height 25
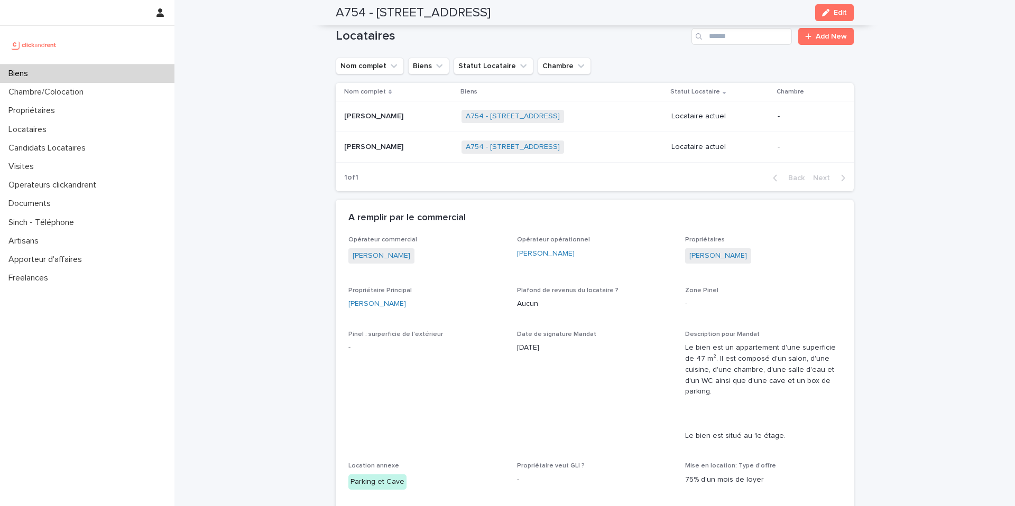
scroll to position [359, 0]
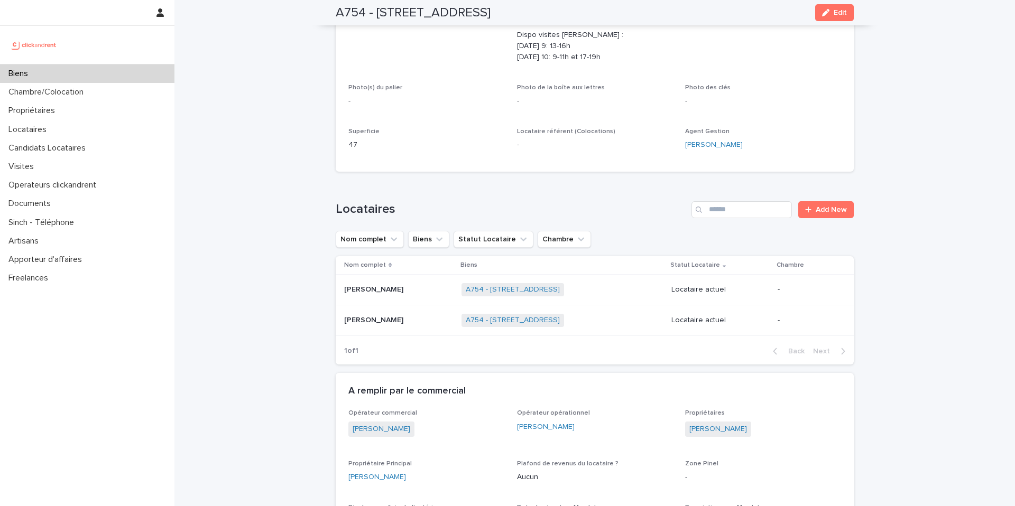
click at [462, 115] on div "Photo(s) du palier -" at bounding box center [426, 99] width 156 height 31
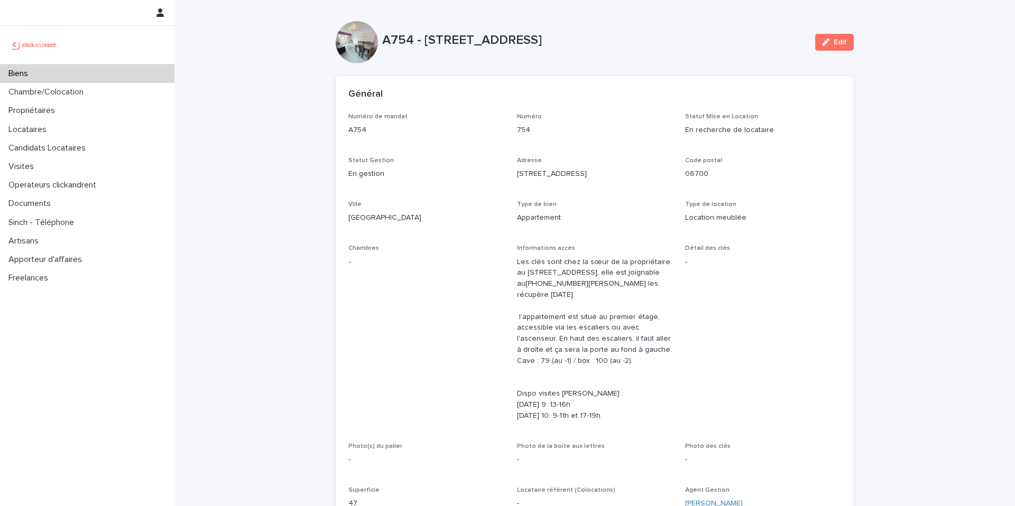
drag, startPoint x: 378, startPoint y: 43, endPoint x: 674, endPoint y: 59, distance: 296.4
click at [674, 59] on div "A754 - 113 avenue des Oliviers, Saint-Laurent-du-Var 06700 Edit" at bounding box center [595, 42] width 518 height 42
click at [697, 51] on div "A754 - 113 avenue des Oliviers, Saint-Laurent-du-Var 06700" at bounding box center [594, 43] width 424 height 20
drag, startPoint x: 720, startPoint y: 44, endPoint x: 377, endPoint y: 42, distance: 342.9
click at [382, 42] on p "A754 - [STREET_ADDRESS]" at bounding box center [594, 40] width 424 height 15
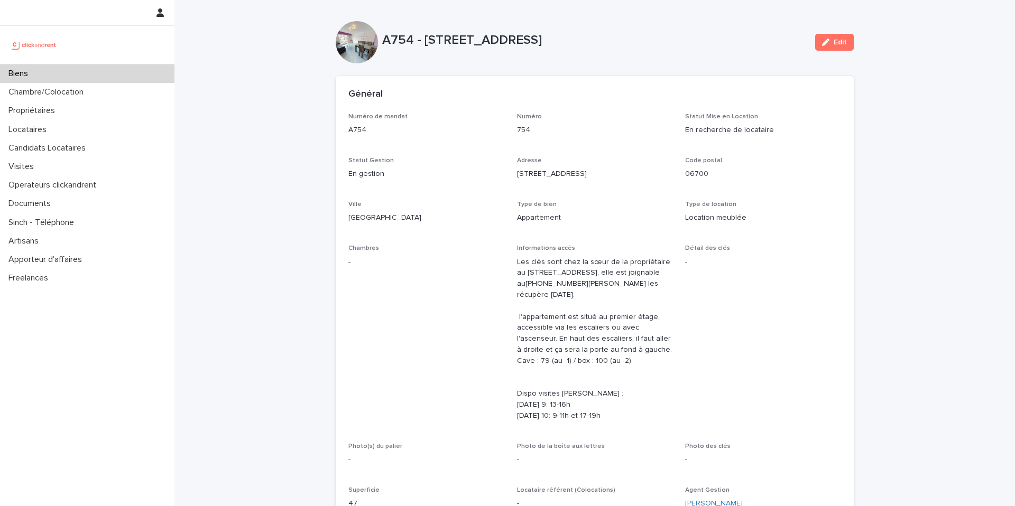
click at [412, 26] on div "A754 - 113 avenue des Oliviers, Saint-Laurent-du-Var 06700 Edit" at bounding box center [595, 42] width 518 height 42
drag, startPoint x: 655, startPoint y: 40, endPoint x: 378, endPoint y: 44, distance: 276.9
click at [382, 44] on p "A754 - [STREET_ADDRESS]" at bounding box center [594, 40] width 424 height 15
click at [435, 26] on div "A754 - 113 avenue des Oliviers, Saint-Laurent-du-Var 06700 Edit" at bounding box center [595, 42] width 518 height 42
drag, startPoint x: 379, startPoint y: 41, endPoint x: 640, endPoint y: 48, distance: 261.1
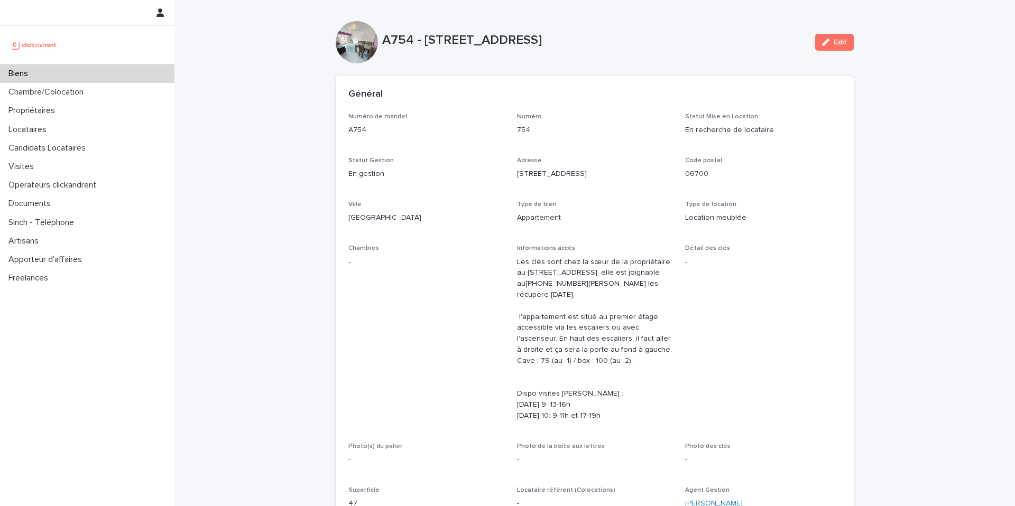
click at [615, 47] on p "A754 - [STREET_ADDRESS]" at bounding box center [594, 40] width 424 height 15
drag, startPoint x: 649, startPoint y: 46, endPoint x: 695, endPoint y: 42, distance: 46.2
click at [653, 46] on p "A754 - [STREET_ADDRESS]" at bounding box center [594, 40] width 424 height 15
drag, startPoint x: 715, startPoint y: 44, endPoint x: 641, endPoint y: 32, distance: 74.4
click at [678, 43] on p "A754 - [STREET_ADDRESS]" at bounding box center [594, 40] width 424 height 15
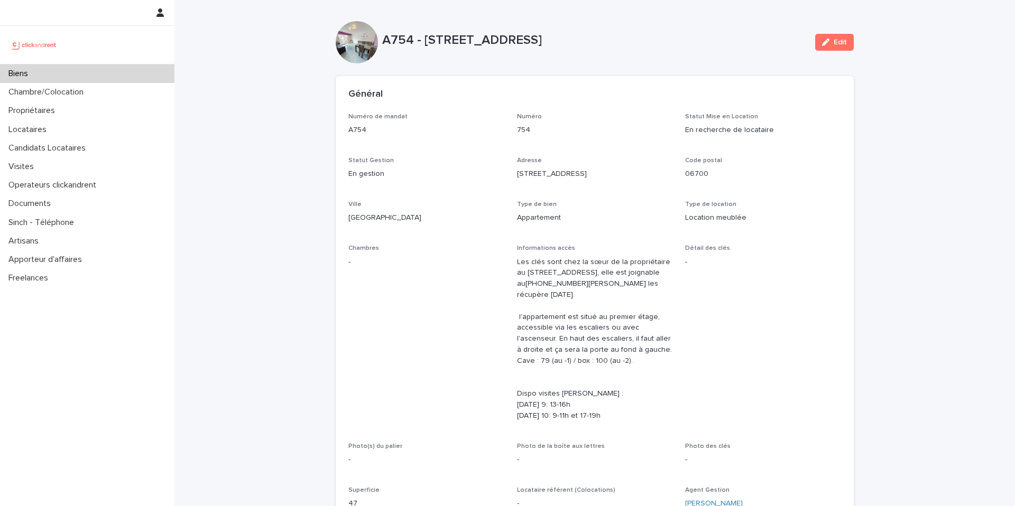
click at [674, 21] on div "A754 - 113 avenue des Oliviers, Saint-Laurent-du-Var 06700 Edit" at bounding box center [595, 42] width 518 height 42
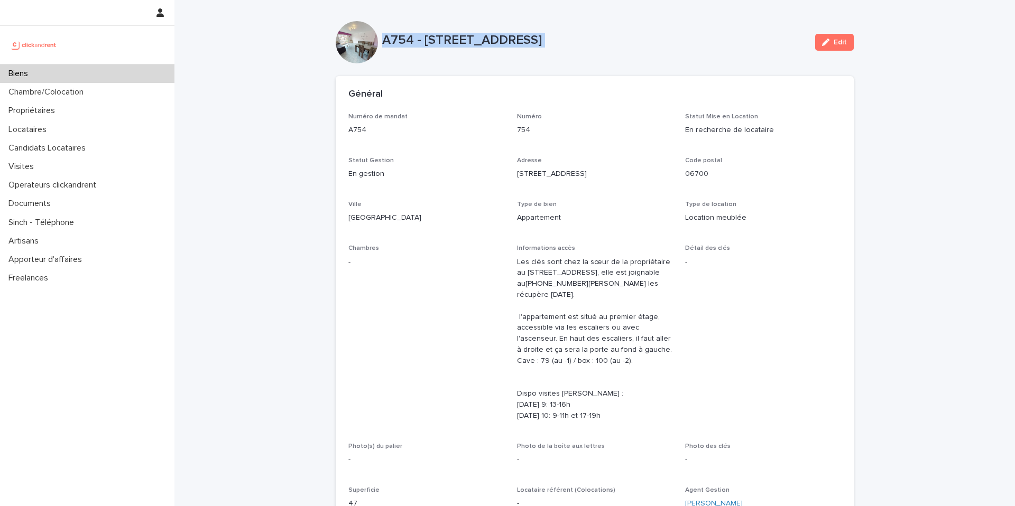
click at [90, 75] on div "Biens" at bounding box center [87, 73] width 174 height 18
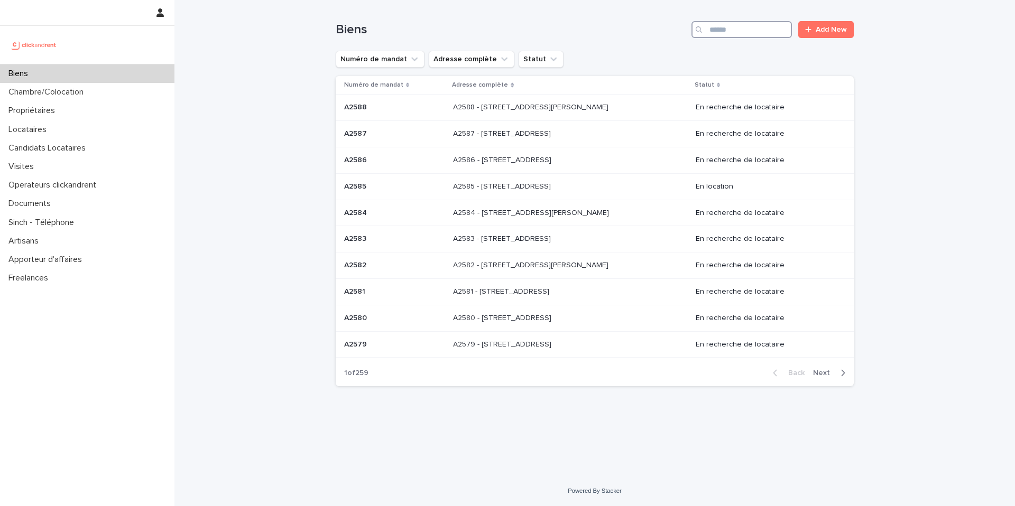
click at [762, 36] on input "Search" at bounding box center [741, 29] width 100 height 17
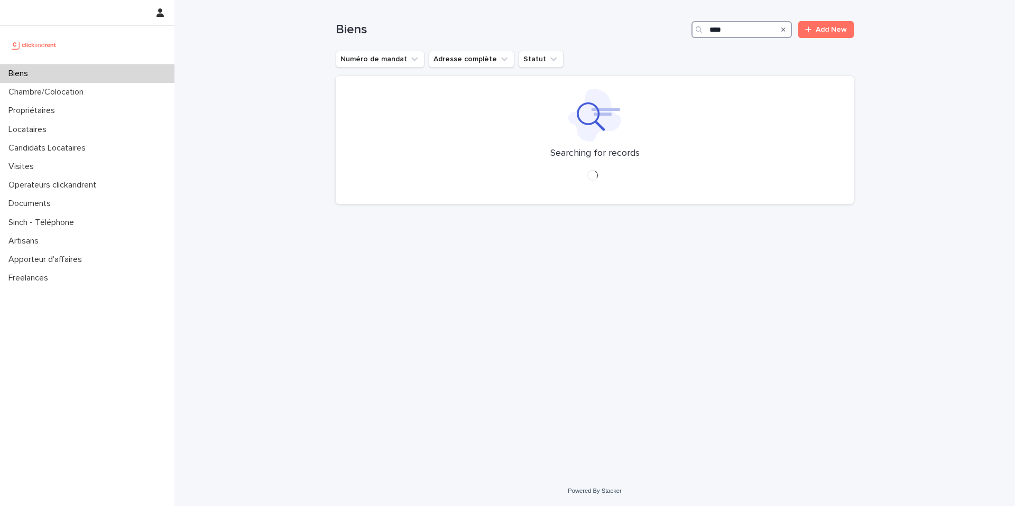
type input "****"
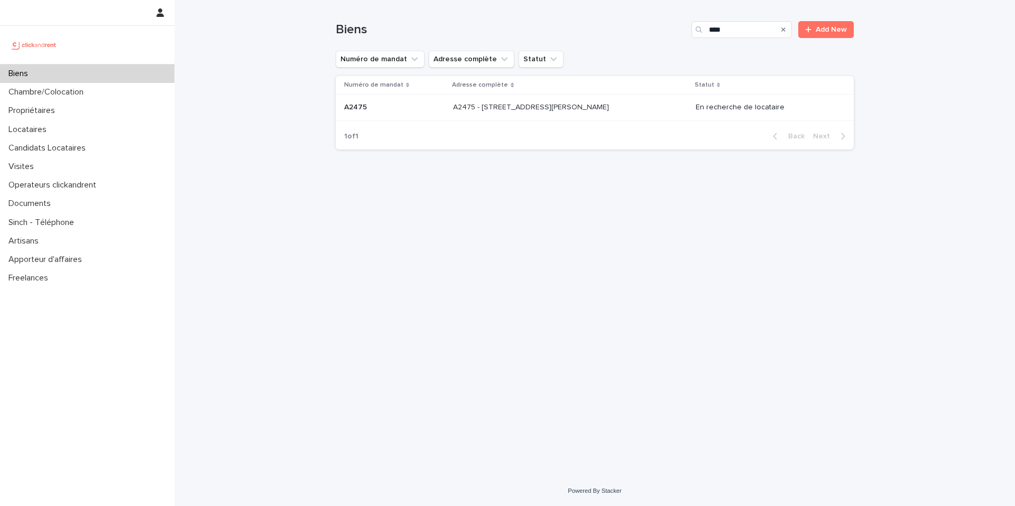
click at [633, 111] on div "A2475 - 39 rue de l'Abbé Ruellan, Argenteuil 95100 A2475 - 39 rue de l'Abbé Rue…" at bounding box center [570, 107] width 234 height 17
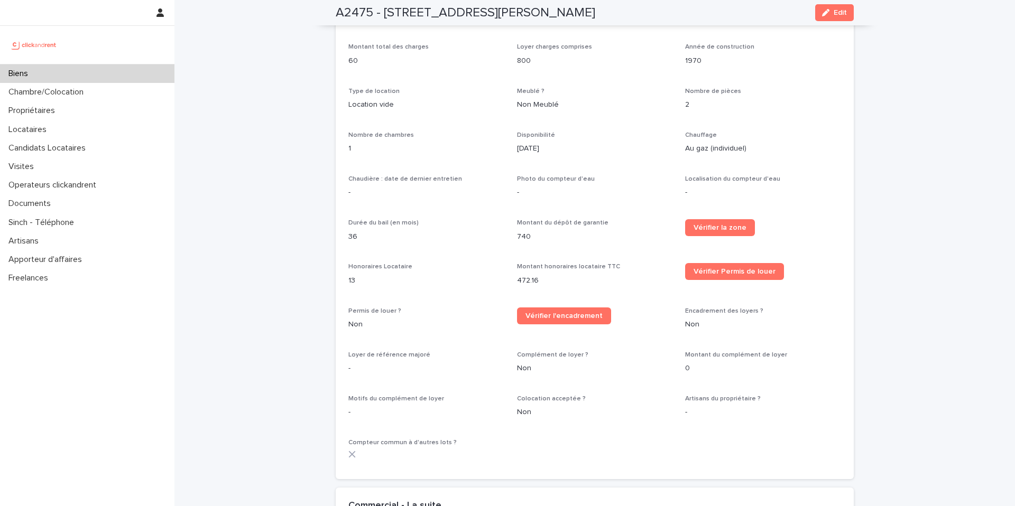
scroll to position [539, 0]
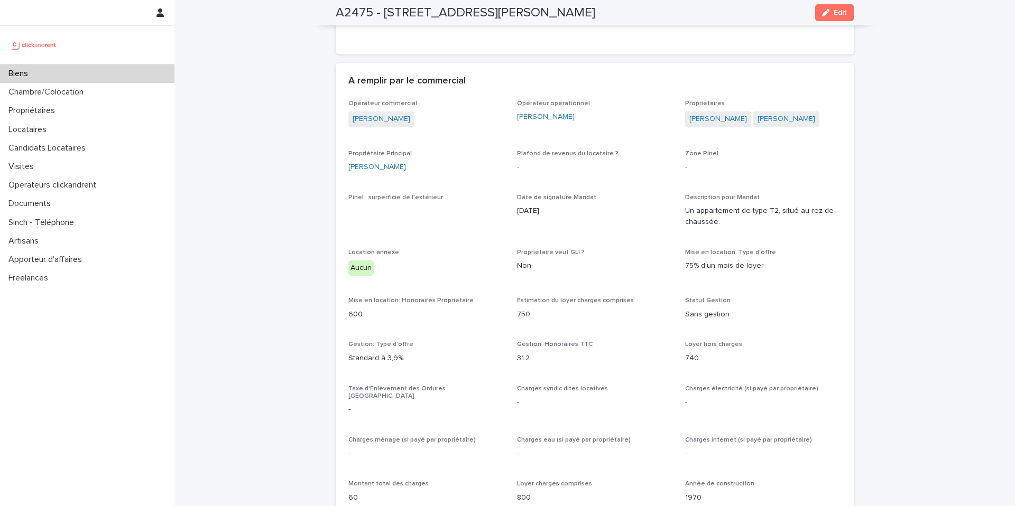
drag, startPoint x: 283, startPoint y: 67, endPoint x: 298, endPoint y: 47, distance: 25.3
click at [124, 71] on div "Biens" at bounding box center [87, 73] width 174 height 18
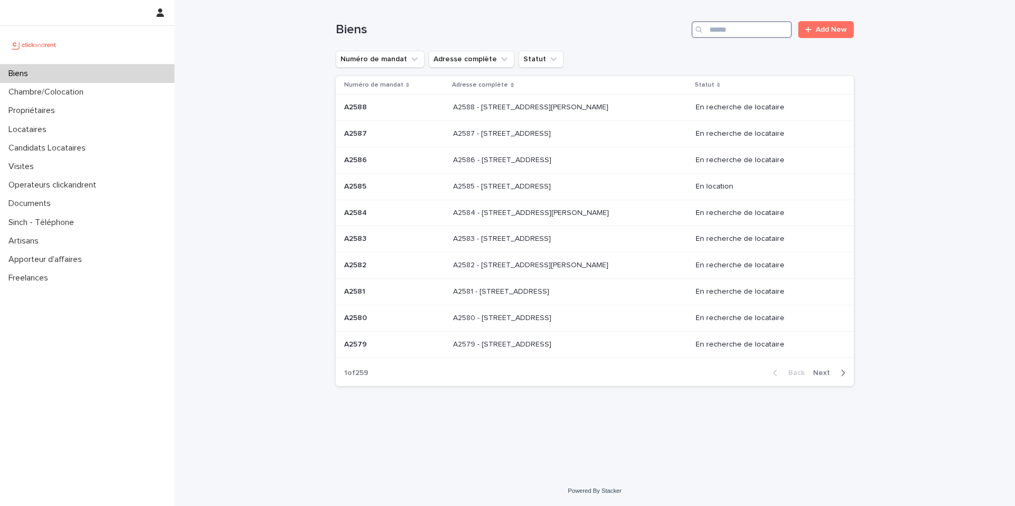
click at [718, 31] on input "Search" at bounding box center [741, 29] width 100 height 17
type input "****"
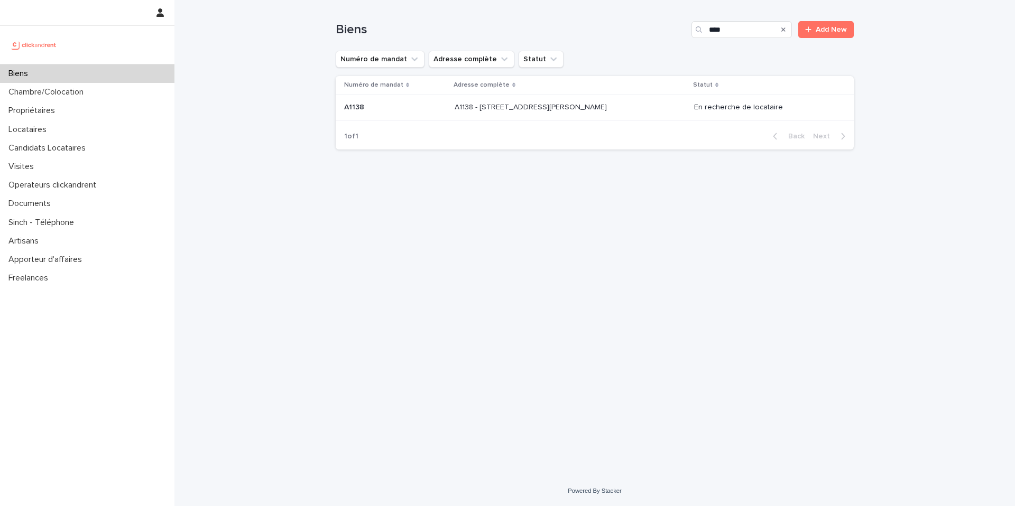
click at [590, 104] on p "A1138 - 15 Rue André Salel, Fontenay-aux-Roses 92260" at bounding box center [531, 106] width 154 height 11
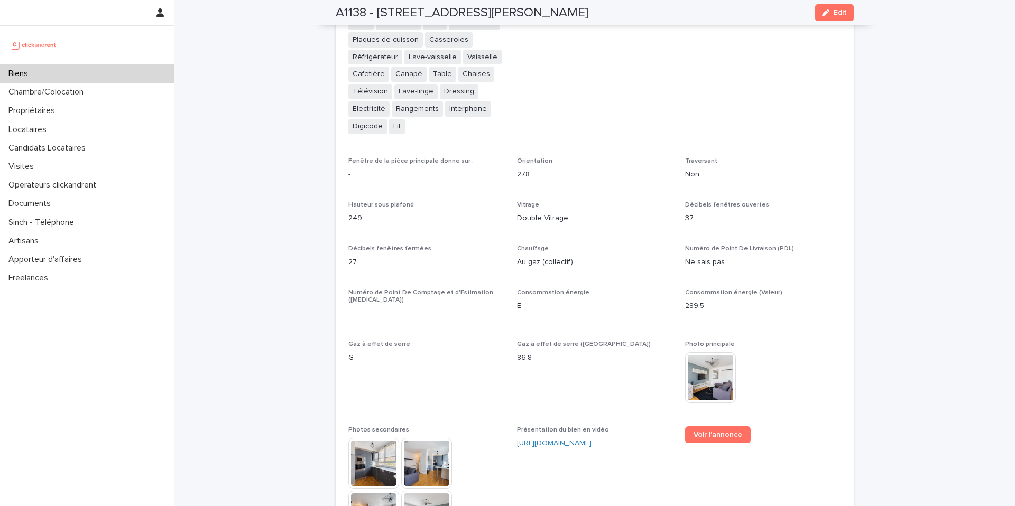
scroll to position [2723, 0]
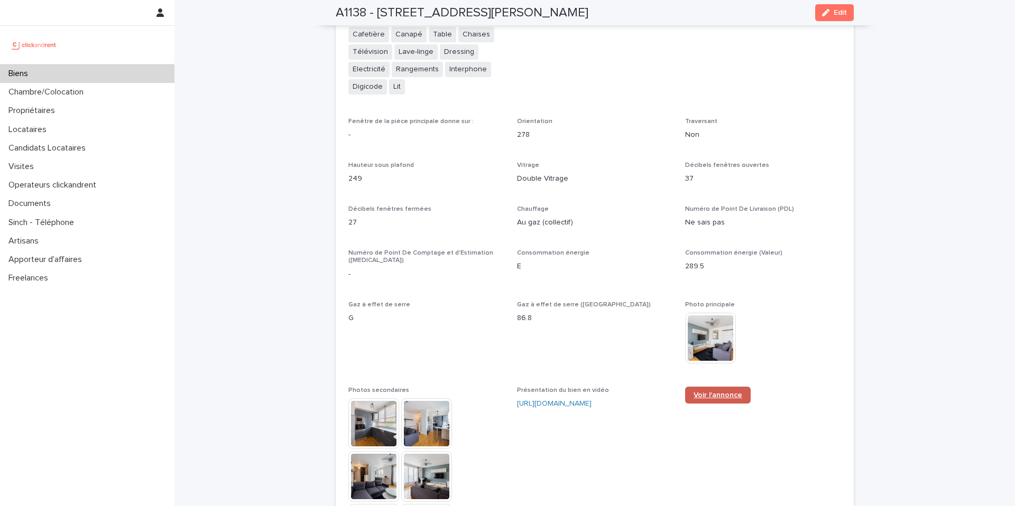
click at [700, 387] on link "Voir l'annonce" at bounding box center [718, 395] width 66 height 17
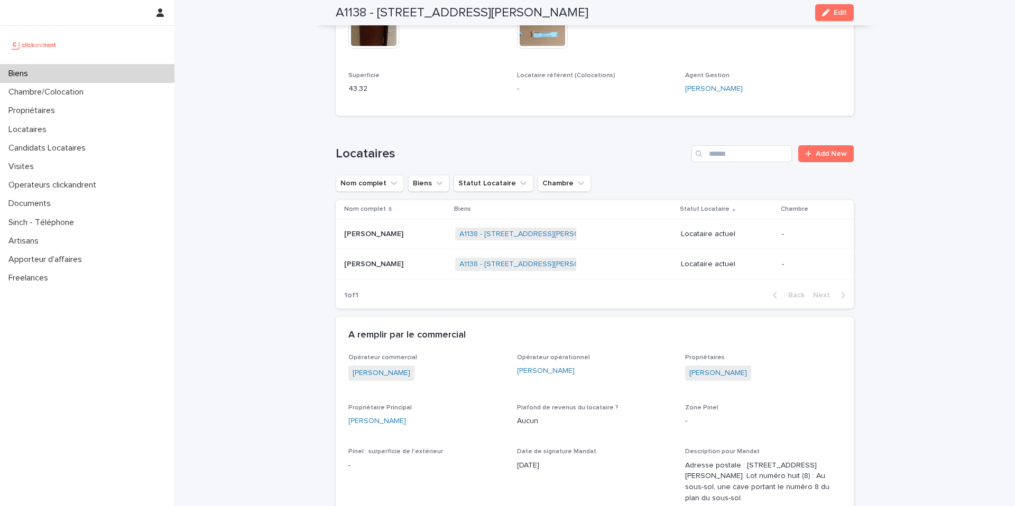
scroll to position [445, 0]
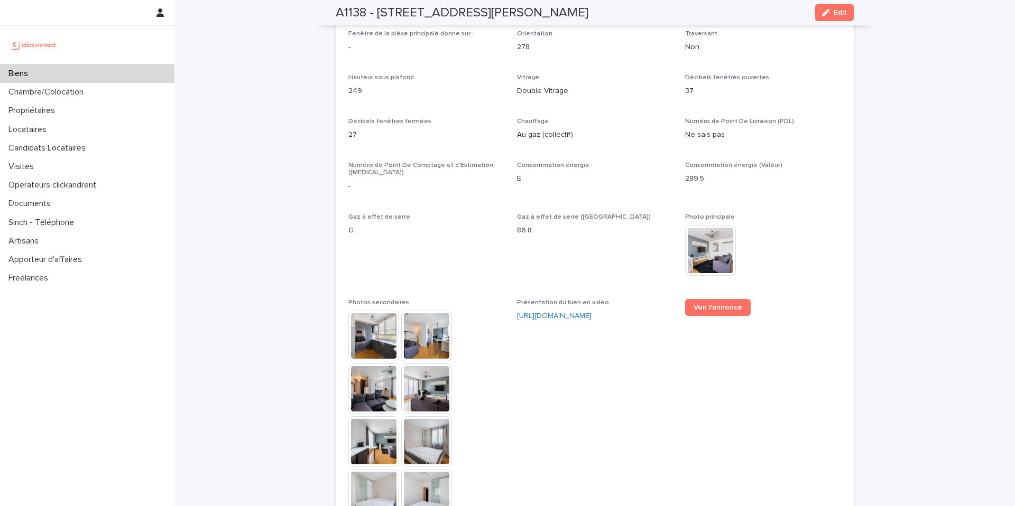
scroll to position [2832, 0]
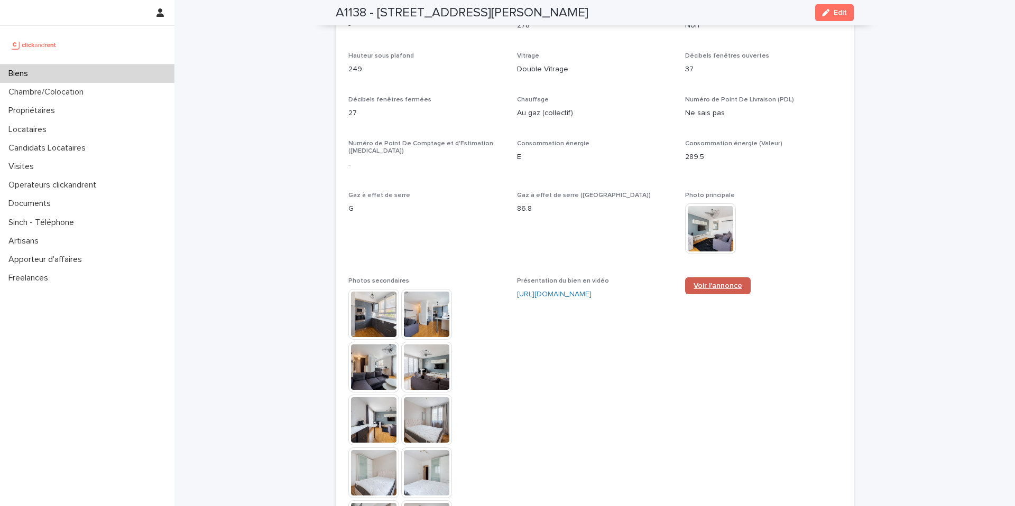
click at [715, 282] on span "Voir l'annonce" at bounding box center [717, 285] width 49 height 7
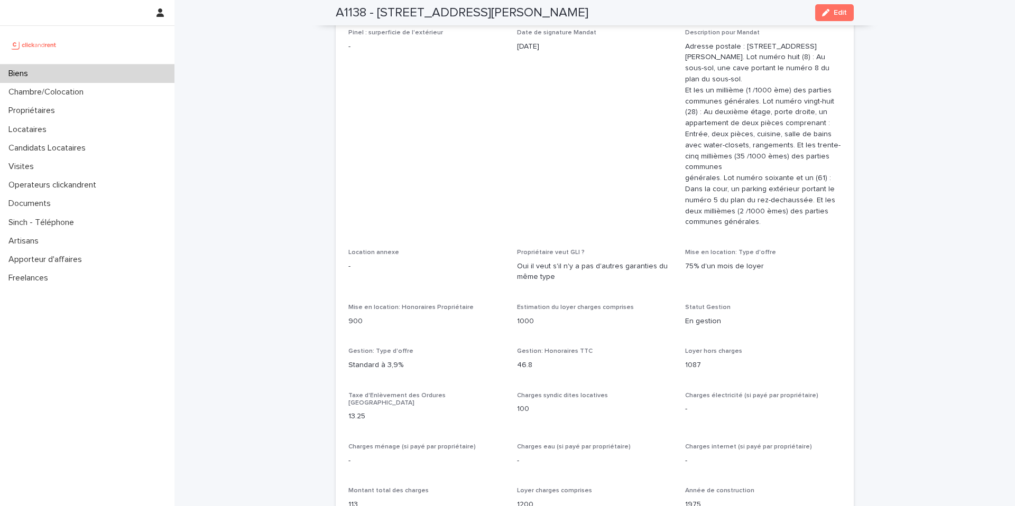
drag, startPoint x: 304, startPoint y: 146, endPoint x: 624, endPoint y: 96, distance: 324.1
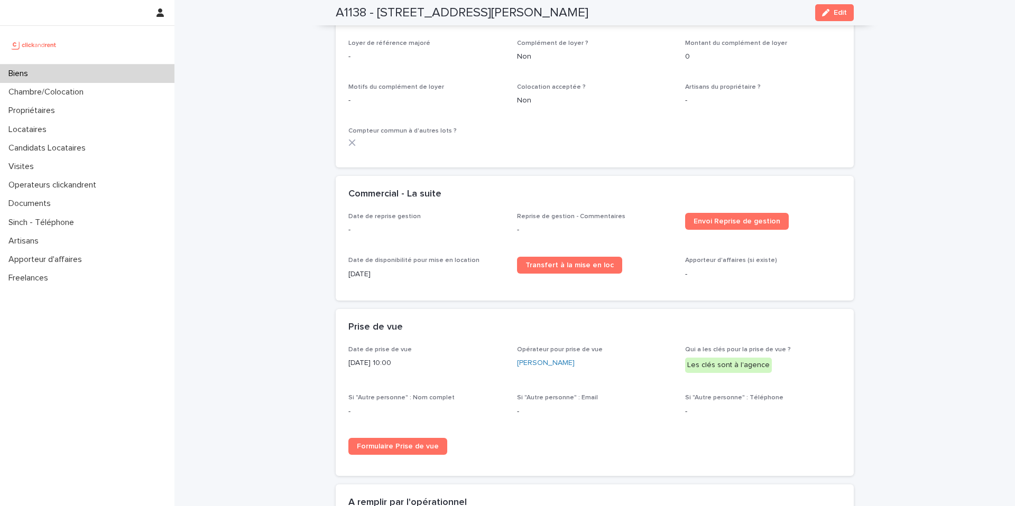
scroll to position [1183, 0]
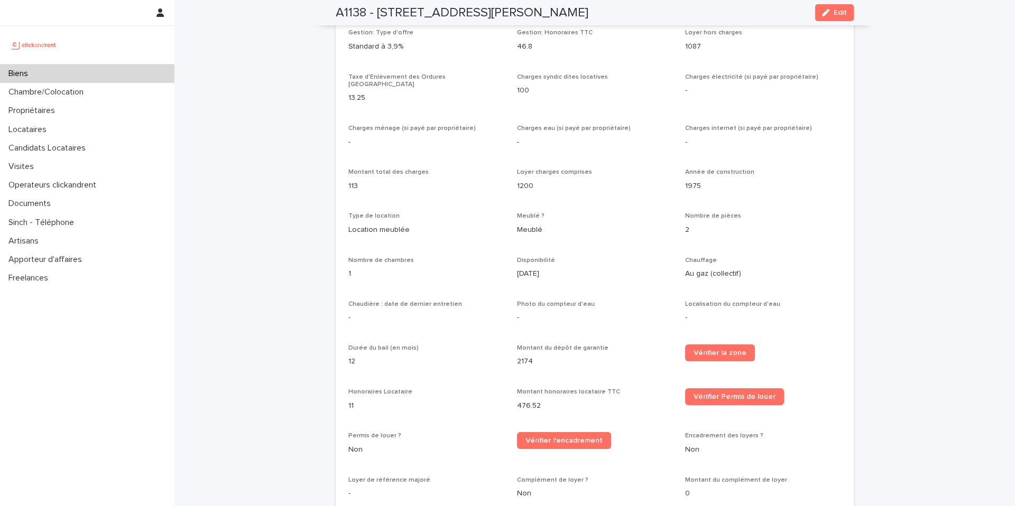
drag, startPoint x: 550, startPoint y: 262, endPoint x: 517, endPoint y: 258, distance: 32.9
click at [517, 266] on div "31/10/2025" at bounding box center [595, 272] width 156 height 13
click at [536, 268] on p "31/10/2025" at bounding box center [595, 273] width 156 height 11
drag, startPoint x: 548, startPoint y: 267, endPoint x: 517, endPoint y: 251, distance: 35.7
click at [519, 257] on div "Disponibilité 31/10/2025" at bounding box center [595, 272] width 156 height 31
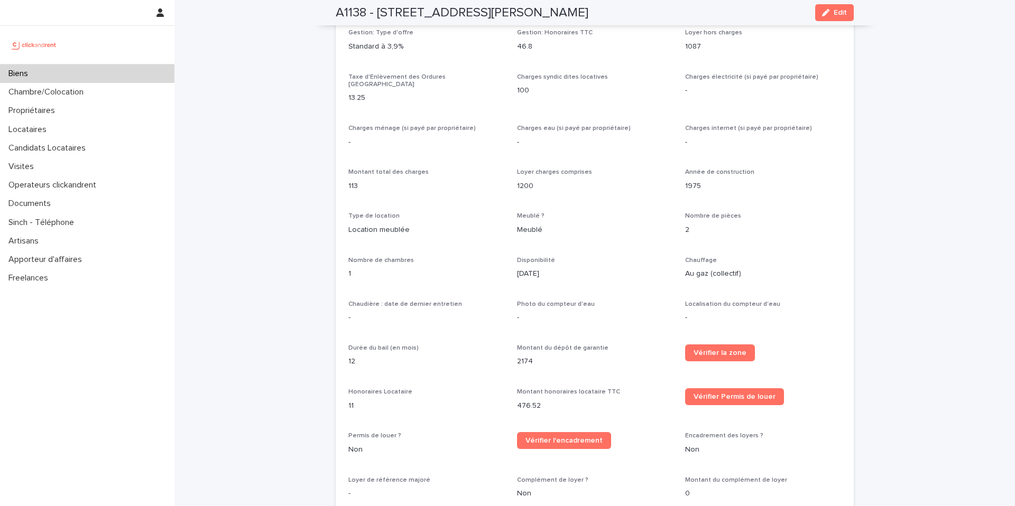
drag, startPoint x: 549, startPoint y: 268, endPoint x: 557, endPoint y: 261, distance: 10.8
click at [549, 268] on p "31/10/2025" at bounding box center [595, 273] width 156 height 11
drag, startPoint x: 538, startPoint y: 271, endPoint x: 517, endPoint y: 268, distance: 20.8
click at [523, 270] on p "31/10/2025" at bounding box center [595, 273] width 156 height 11
click at [559, 266] on div "31/10/2025" at bounding box center [595, 272] width 156 height 13
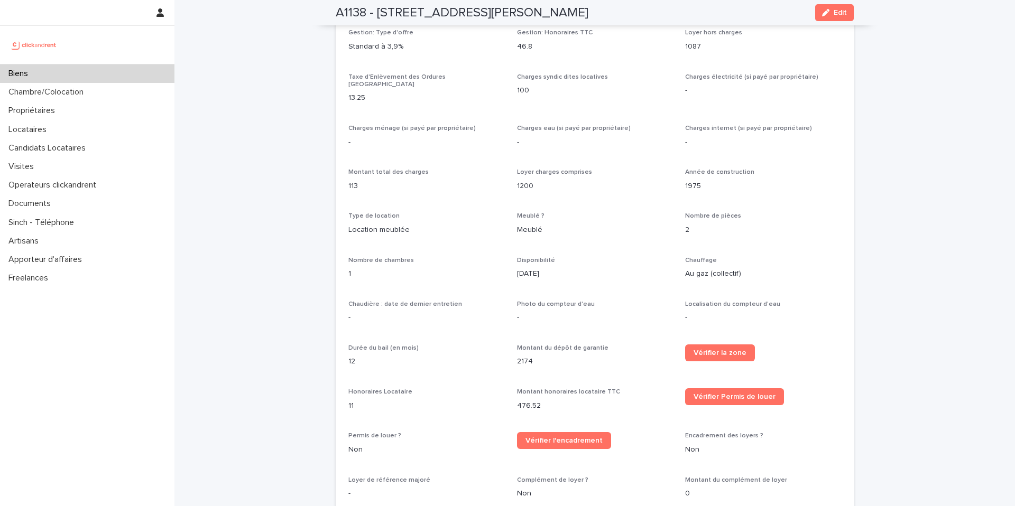
drag, startPoint x: 543, startPoint y: 262, endPoint x: 520, endPoint y: 256, distance: 24.0
click at [520, 257] on div "Disponibilité 31/10/2025" at bounding box center [595, 272] width 156 height 31
click at [538, 257] on span "Disponibilité" at bounding box center [536, 260] width 38 height 6
click at [519, 268] on p "31/10/2025" at bounding box center [595, 273] width 156 height 11
click at [544, 269] on p "31/10/2025" at bounding box center [595, 273] width 156 height 11
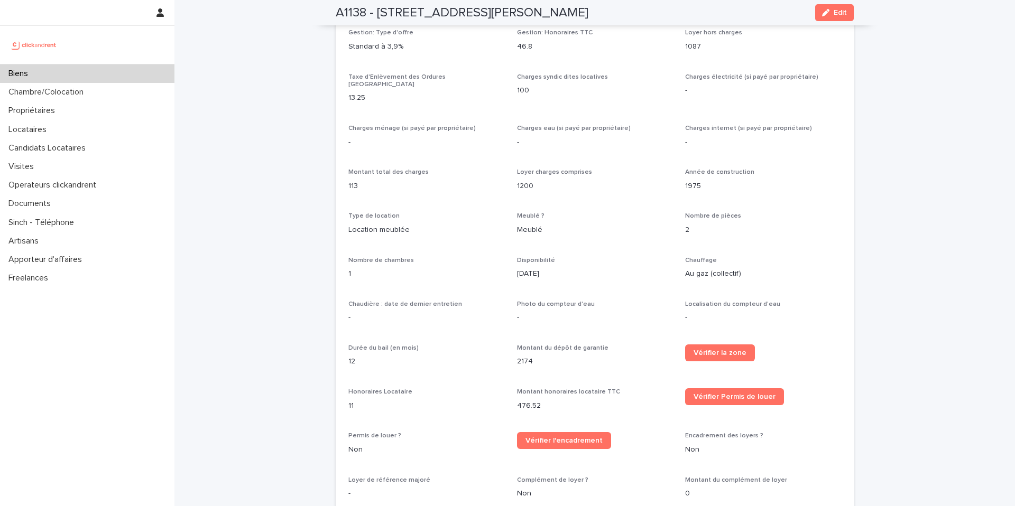
click at [824, 91] on p "-" at bounding box center [763, 90] width 156 height 11
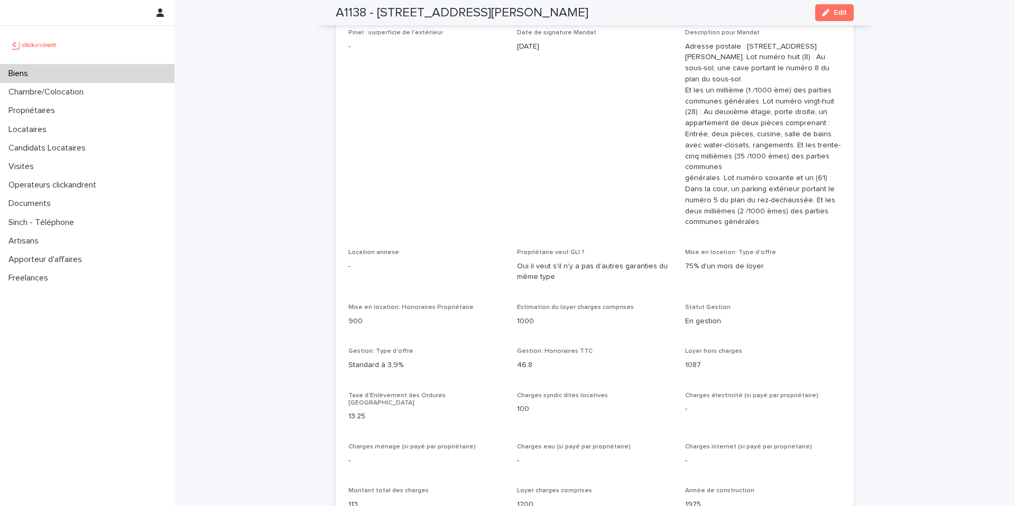
click at [490, 95] on span "Pinel : surperficie de l'extérieur -" at bounding box center [426, 132] width 156 height 207
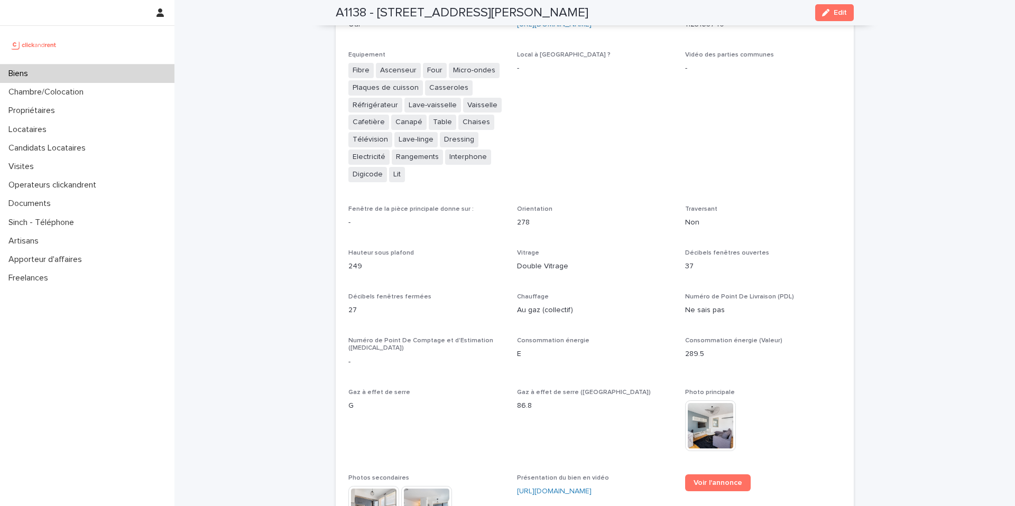
scroll to position [2636, 0]
click at [644, 140] on span "Local à vélo ? -" at bounding box center [595, 122] width 156 height 142
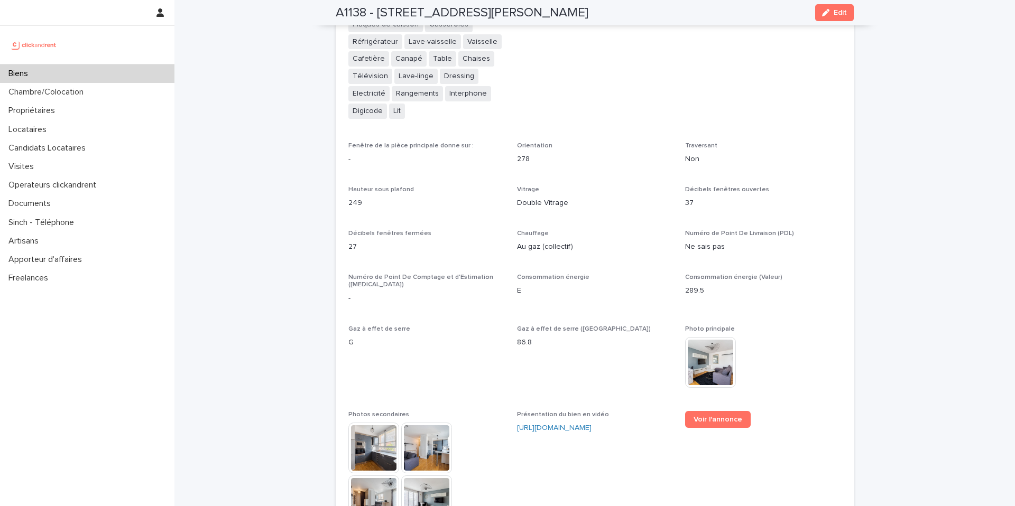
scroll to position [2862, 0]
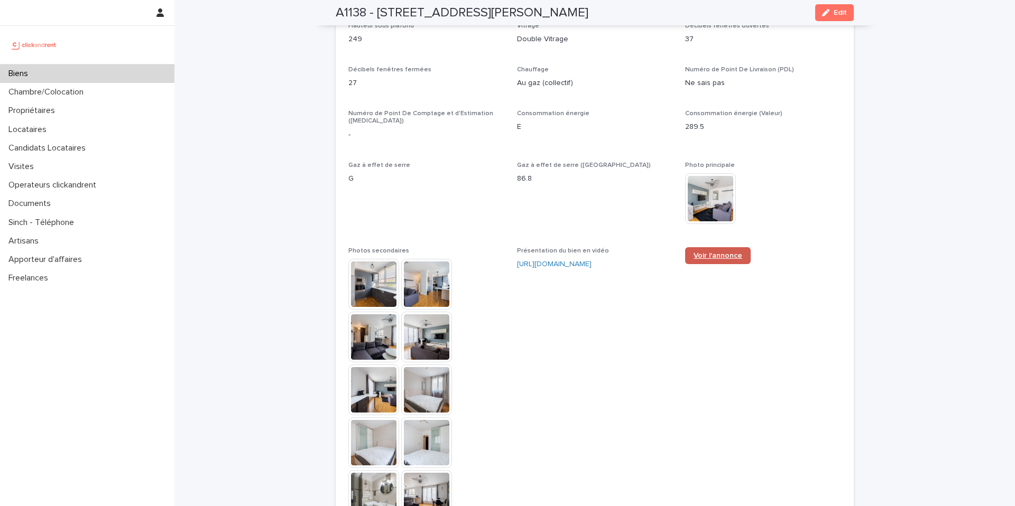
click at [722, 252] on span "Voir l'annonce" at bounding box center [717, 255] width 49 height 7
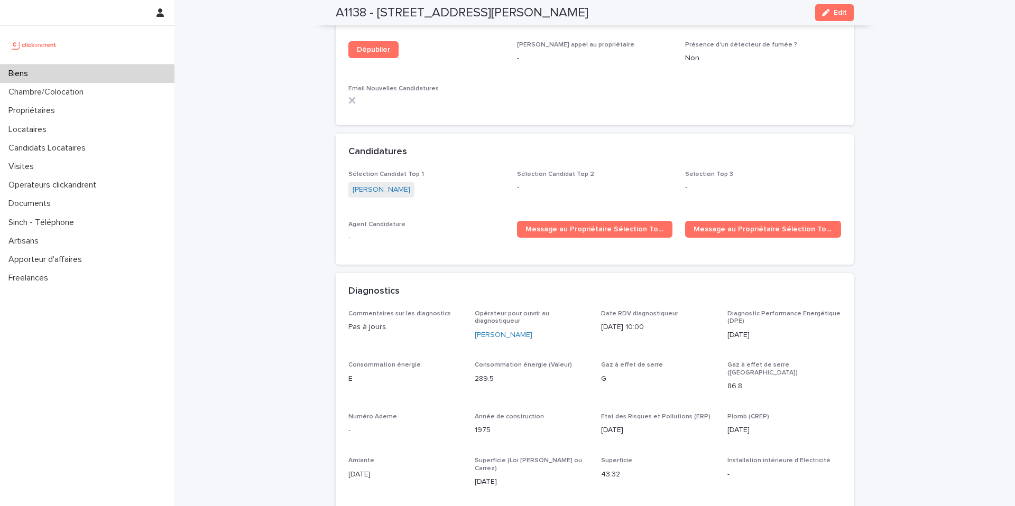
scroll to position [864, 0]
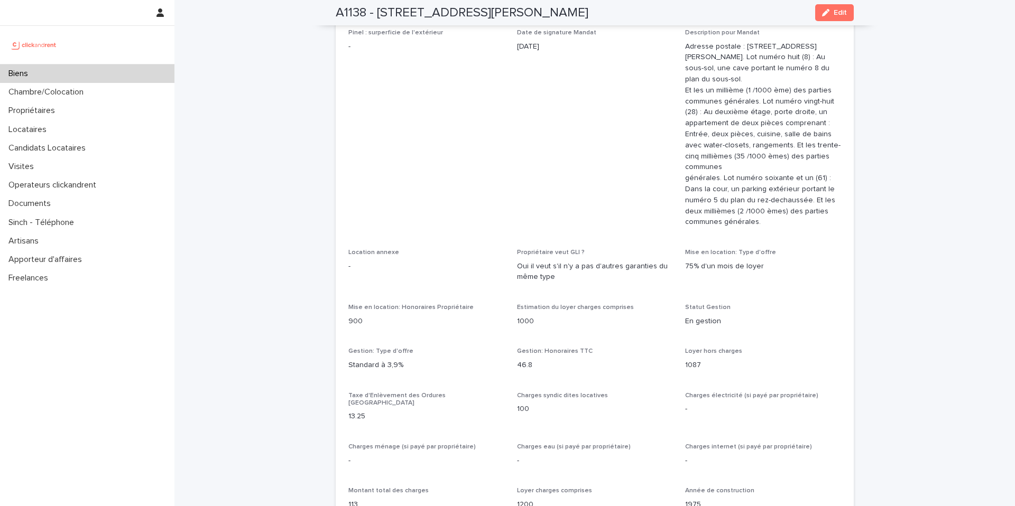
drag, startPoint x: 543, startPoint y: 213, endPoint x: 556, endPoint y: 232, distance: 22.9
click at [544, 215] on span "Date de signature Mandat 21/6/2023" at bounding box center [595, 132] width 156 height 207
drag, startPoint x: 570, startPoint y: 252, endPoint x: 530, endPoint y: 241, distance: 41.0
click at [530, 241] on div "Opérateur commercial Jean-Vianney Bourdette Opérateur opérationnel Emmanuel Vie…" at bounding box center [594, 423] width 492 height 976
click at [552, 218] on span "Date de signature Mandat 21/6/2023" at bounding box center [595, 132] width 156 height 207
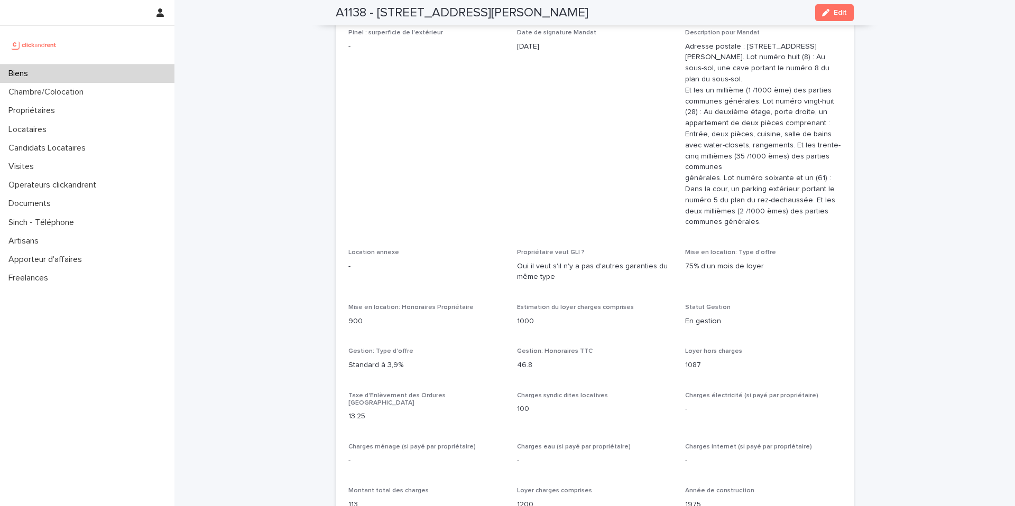
click at [109, 68] on div "Biens" at bounding box center [87, 73] width 174 height 18
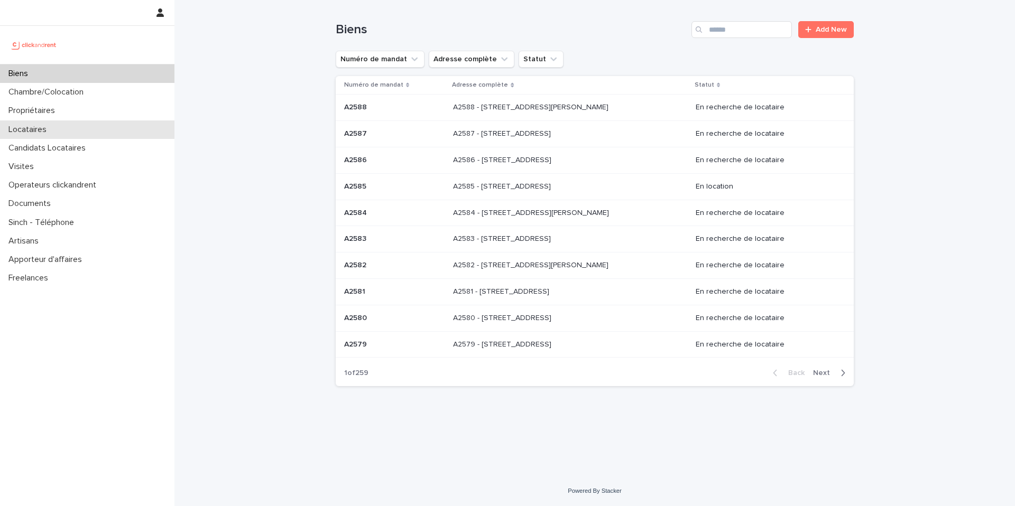
click at [99, 127] on div "Locataires" at bounding box center [87, 129] width 174 height 18
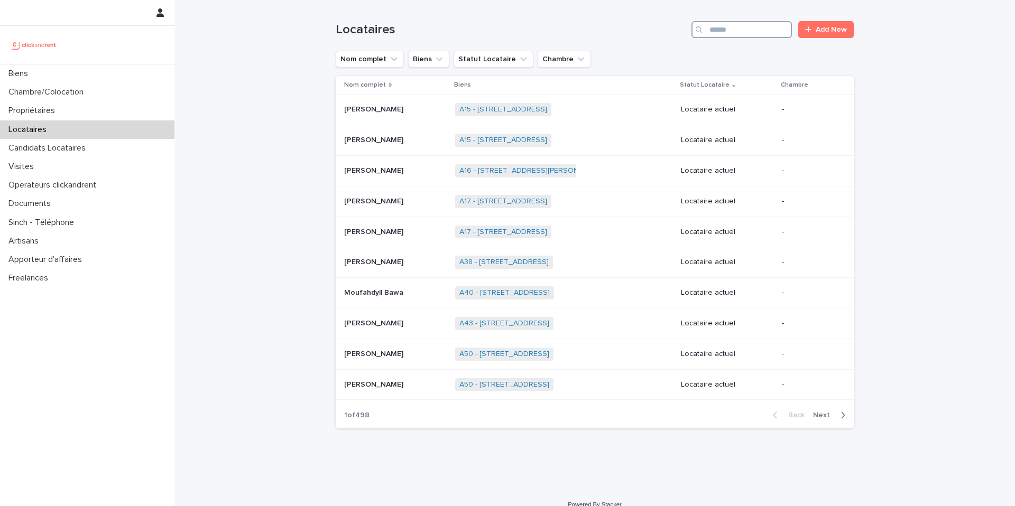
click at [719, 24] on input "Search" at bounding box center [741, 29] width 100 height 17
type input "*******"
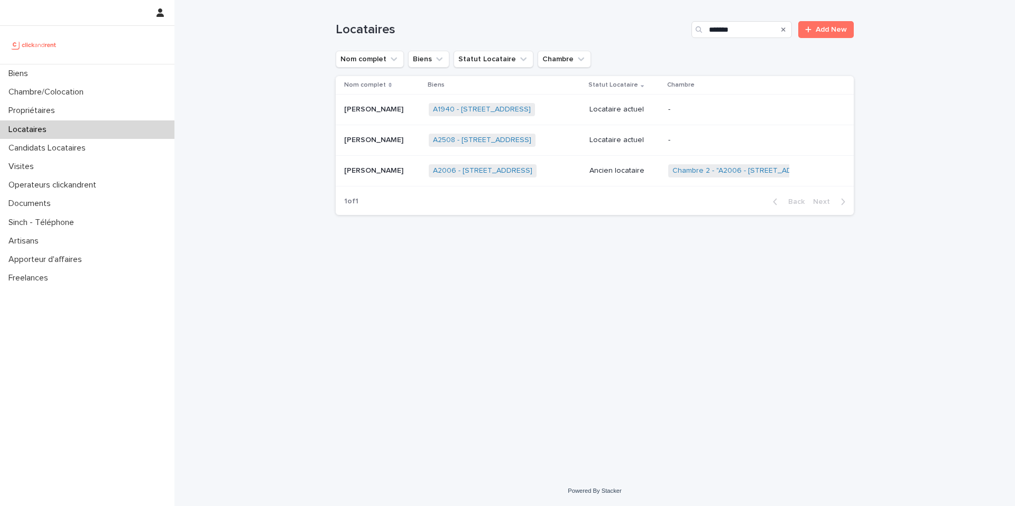
click at [377, 104] on p "[PERSON_NAME]" at bounding box center [374, 108] width 61 height 11
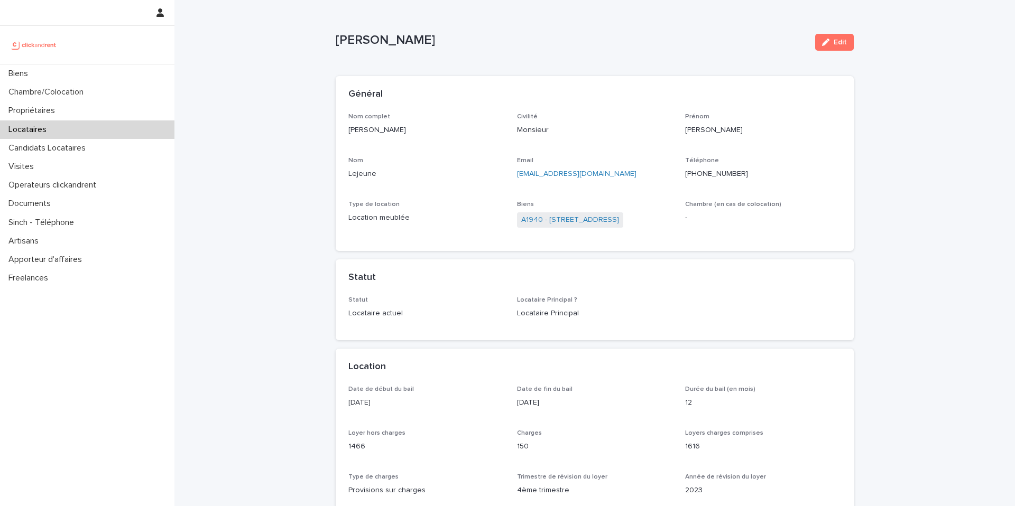
click at [712, 172] on ringoverc2c-number-84e06f14122c "[PHONE_NUMBER]" at bounding box center [716, 173] width 63 height 7
click at [562, 217] on link "A1940 - [STREET_ADDRESS]" at bounding box center [570, 220] width 98 height 11
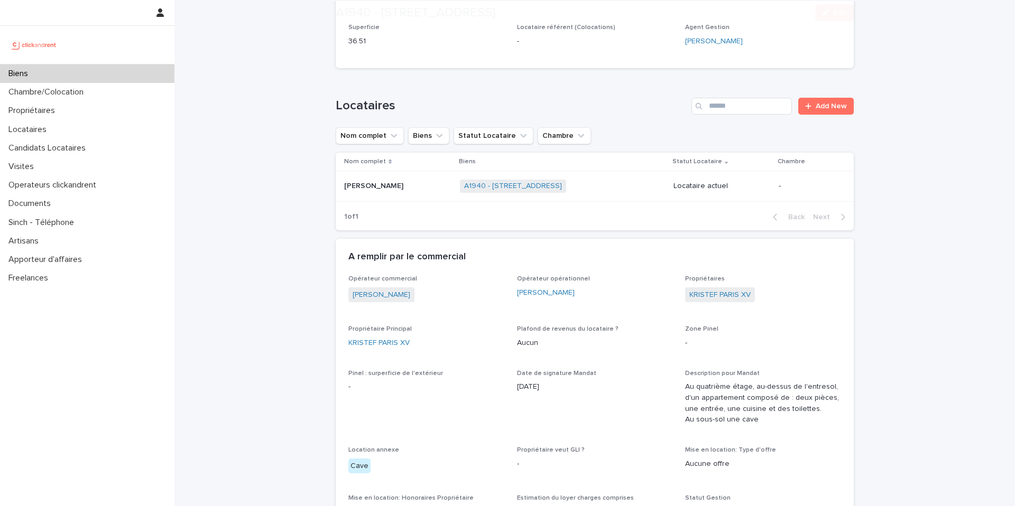
scroll to position [343, 0]
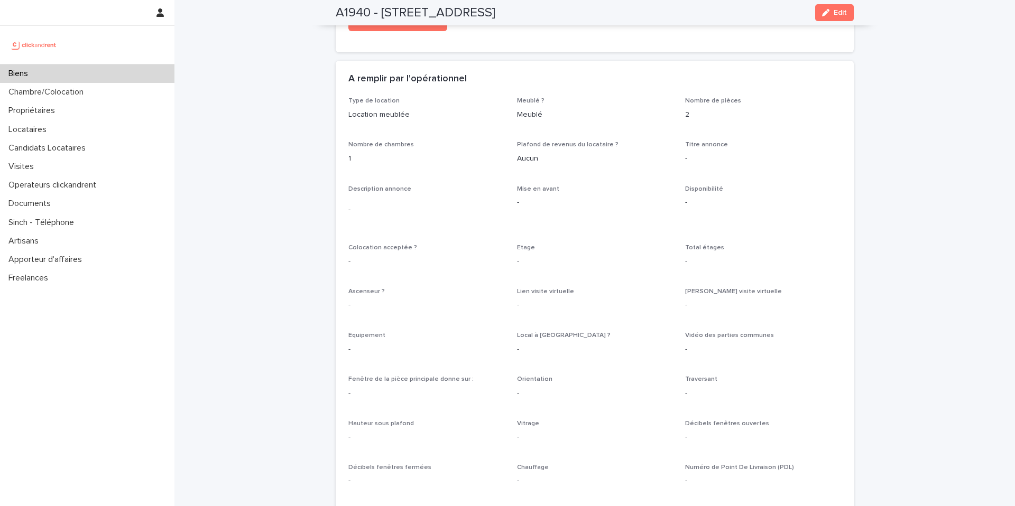
scroll to position [1688, 0]
click at [292, 139] on div "Loading... Saving… Loading... Saving… A1940 - 5 rue des Saussaies, Paris 75008 …" at bounding box center [594, 176] width 840 height 3728
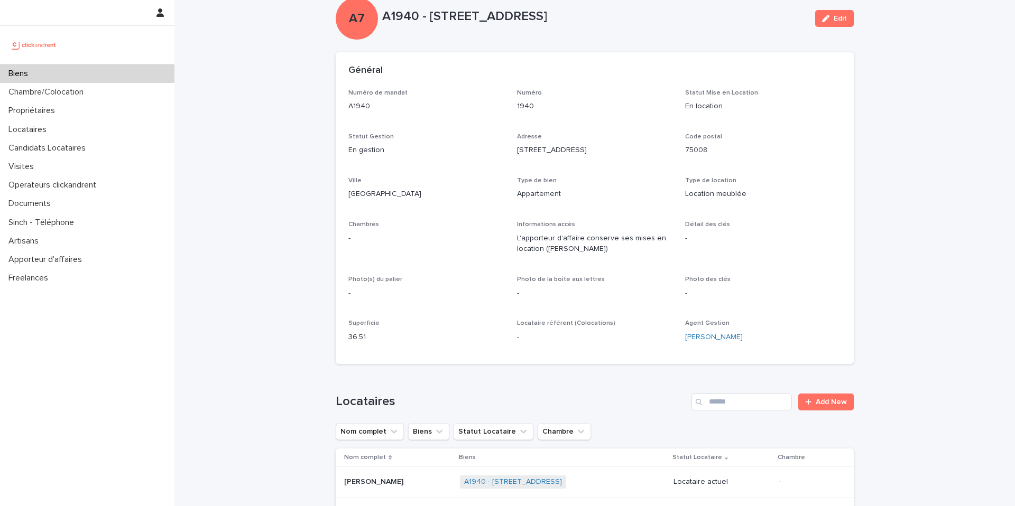
scroll to position [93, 0]
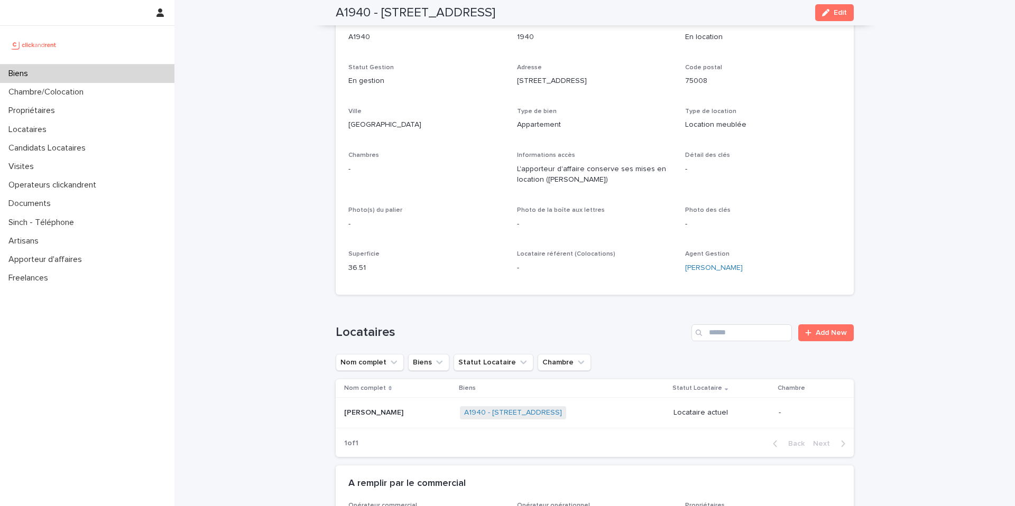
click at [425, 70] on p "Statut Gestion" at bounding box center [426, 67] width 156 height 7
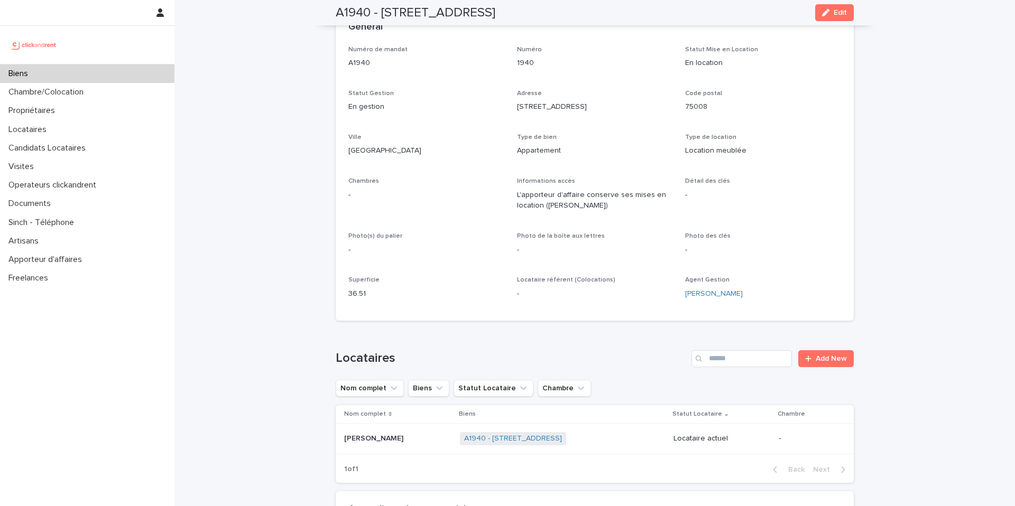
scroll to position [62, 0]
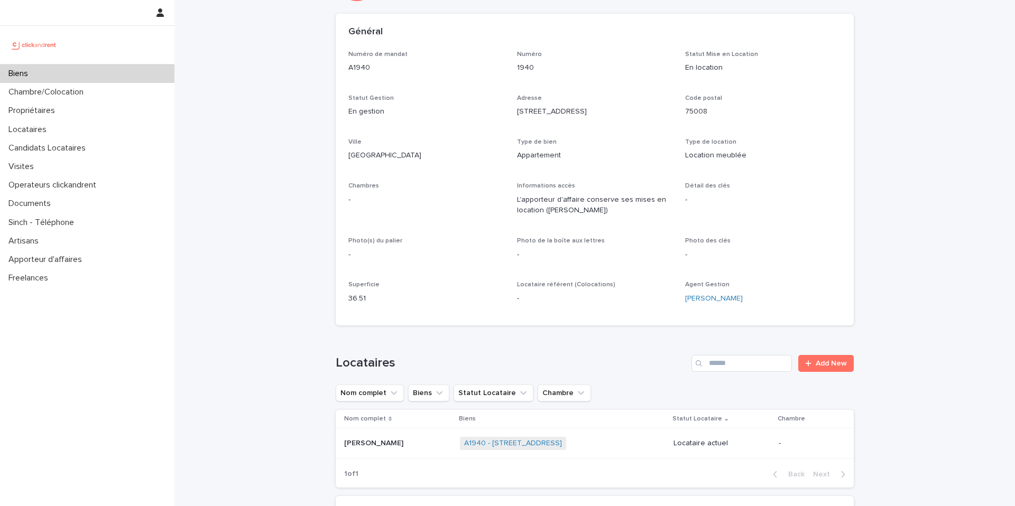
click at [420, 430] on td "Bruno Lejeune Bruno Lejeune" at bounding box center [396, 443] width 120 height 31
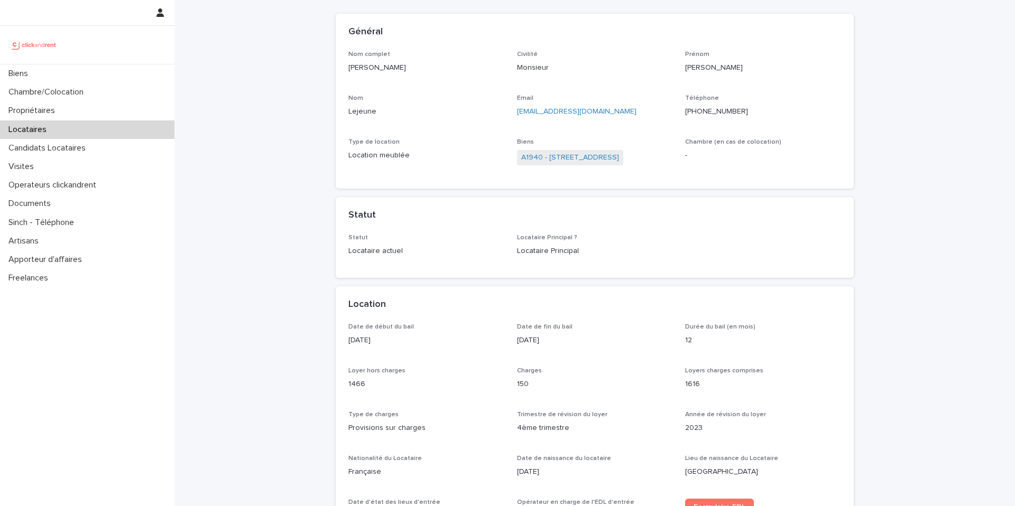
click at [702, 112] on ringoverc2c-number-84e06f14122c "[PHONE_NUMBER]" at bounding box center [716, 111] width 63 height 7
click at [393, 77] on div "Nom complet Bruno Lejeune" at bounding box center [426, 66] width 156 height 31
drag, startPoint x: 365, startPoint y: 66, endPoint x: 332, endPoint y: 66, distance: 32.2
click at [336, 66] on div "Nom complet Bruno Lejeune Civilité Monsieur Prénom Bruno Nom Lejeune Email leje…" at bounding box center [595, 120] width 518 height 138
click at [393, 77] on div "Nom complet Bruno Lejeune" at bounding box center [426, 66] width 156 height 31
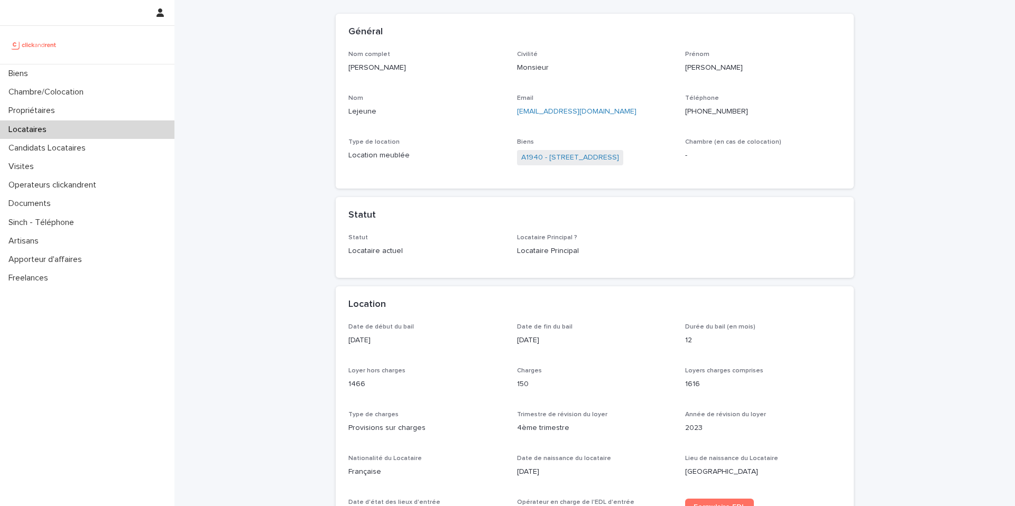
click at [340, 60] on div "Nom complet Bruno Lejeune Civilité Monsieur Prénom Bruno Nom Lejeune Email leje…" at bounding box center [595, 120] width 518 height 138
drag, startPoint x: 383, startPoint y: 69, endPoint x: 387, endPoint y: 74, distance: 6.8
click at [383, 70] on p "[PERSON_NAME]" at bounding box center [426, 67] width 156 height 11
drag, startPoint x: 359, startPoint y: 65, endPoint x: 352, endPoint y: 64, distance: 6.9
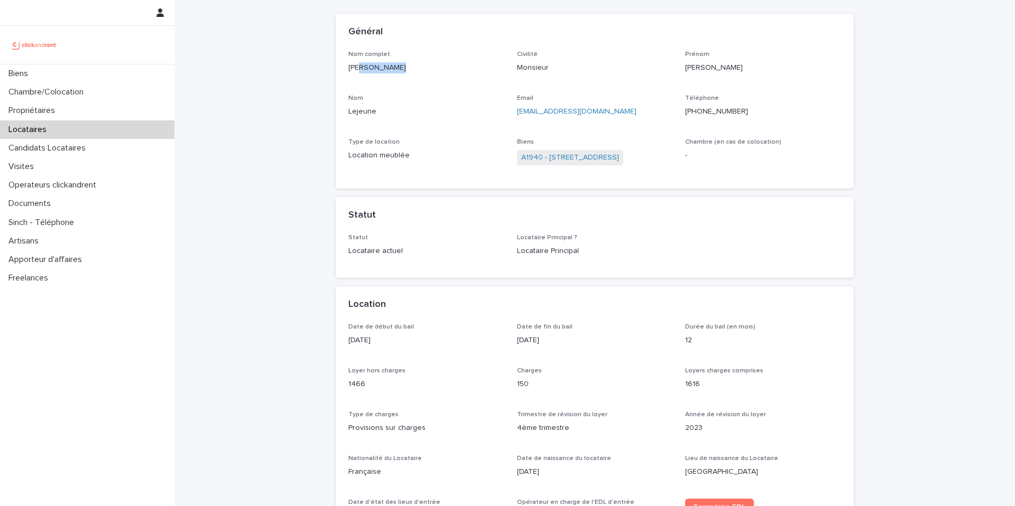
click at [352, 64] on div "Nom complet Bruno Lejeune" at bounding box center [426, 66] width 156 height 31
click at [382, 68] on p "[PERSON_NAME]" at bounding box center [426, 67] width 156 height 11
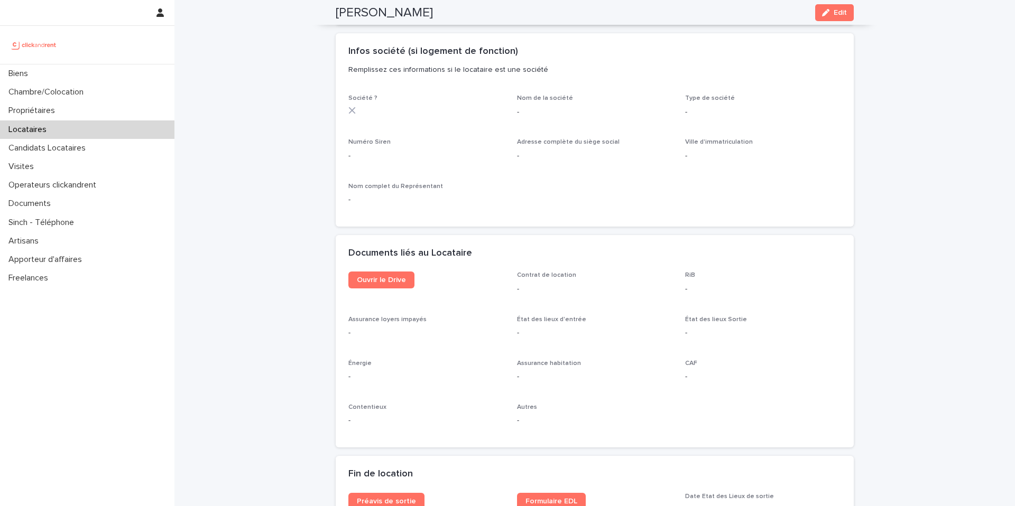
scroll to position [1288, 0]
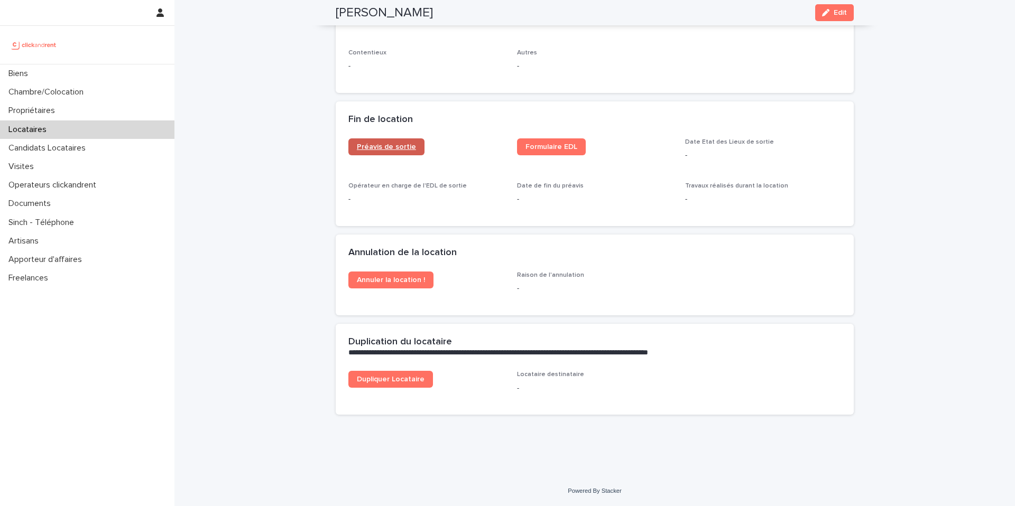
click at [373, 152] on link "Préavis de sortie" at bounding box center [386, 146] width 76 height 17
click at [535, 145] on span "Formulaire EDL" at bounding box center [551, 146] width 52 height 7
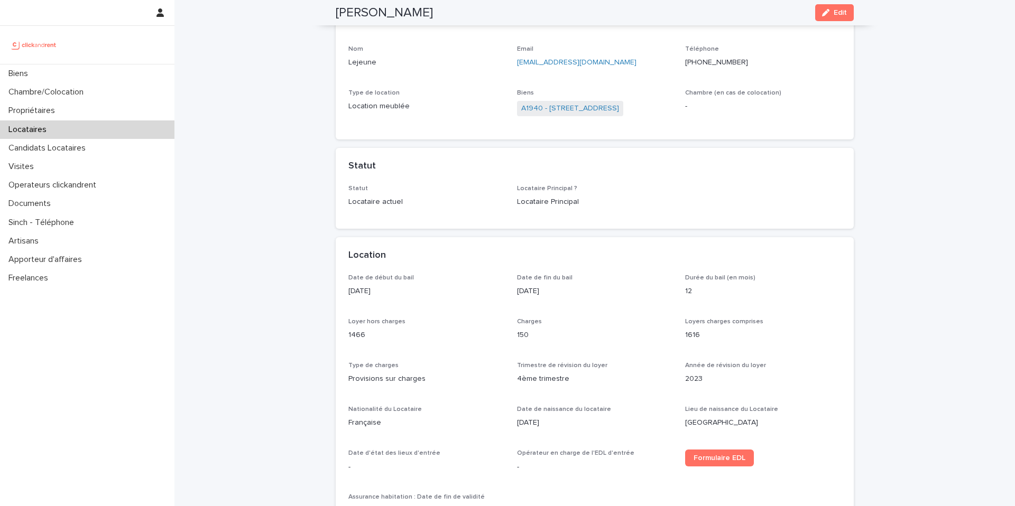
scroll to position [0, 0]
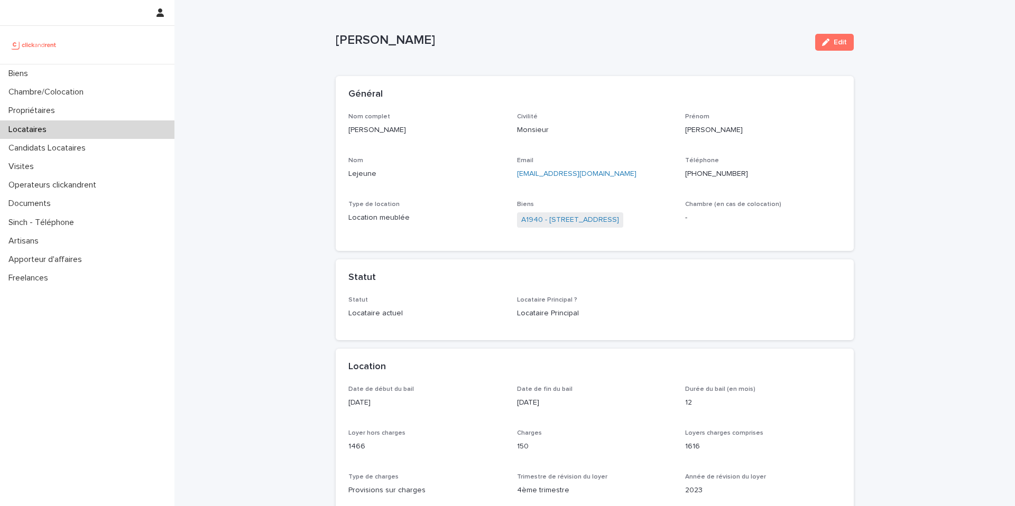
click at [566, 216] on link "A1940 - [STREET_ADDRESS]" at bounding box center [570, 220] width 98 height 11
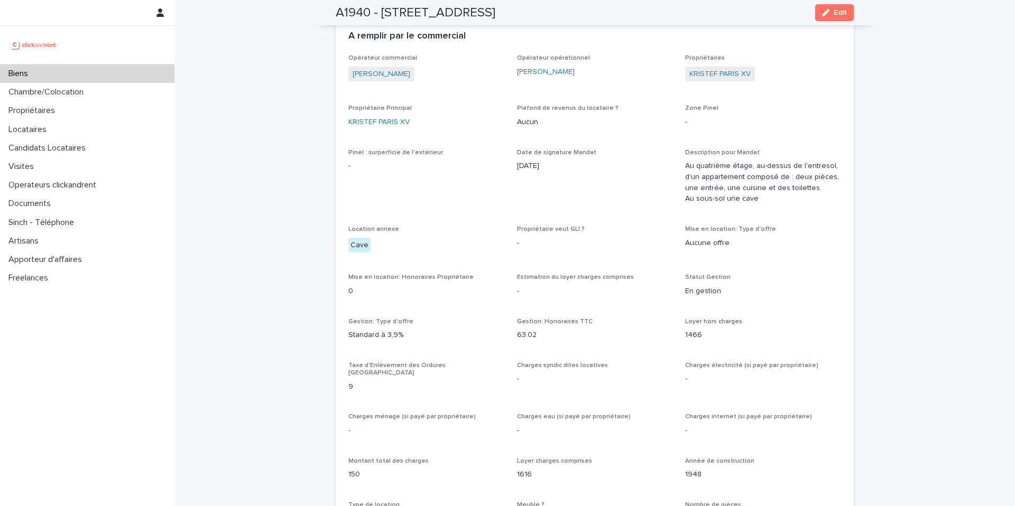
scroll to position [541, 0]
drag, startPoint x: 764, startPoint y: 78, endPoint x: 678, endPoint y: 69, distance: 86.1
click at [678, 69] on div "Opérateur commercial Victor Hecquet Opérateur opérationnel Emmanuel Vieillesse …" at bounding box center [594, 467] width 492 height 826
copy link "KRISTEF PARIS XV"
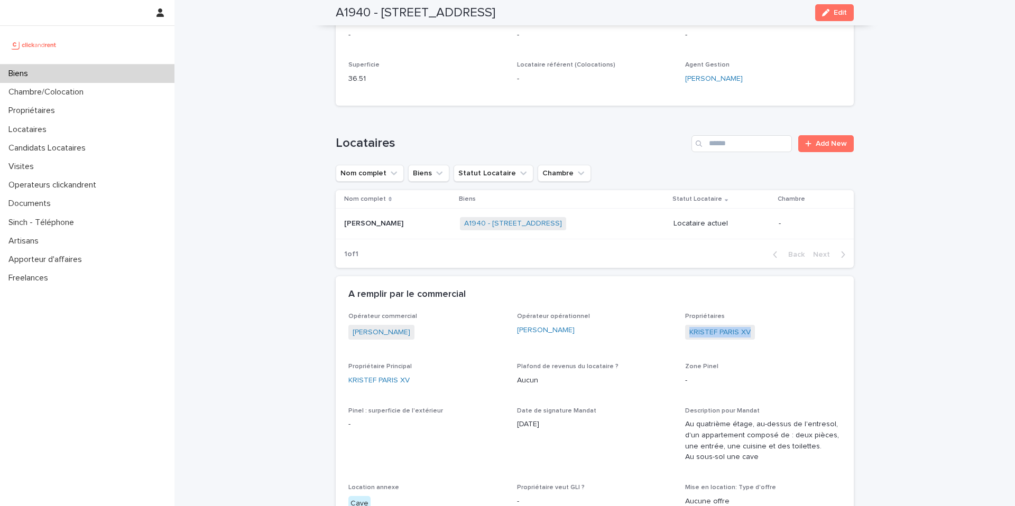
scroll to position [164, 0]
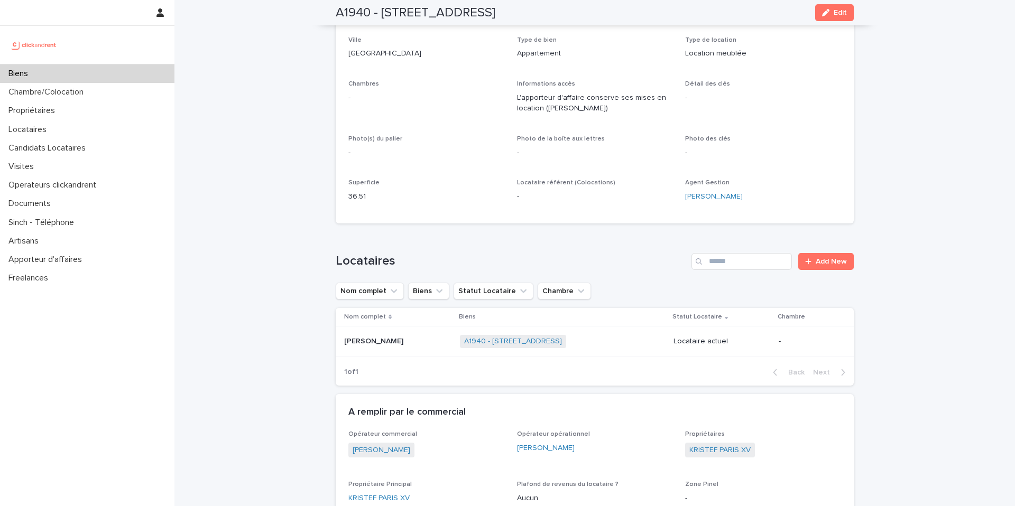
drag, startPoint x: 415, startPoint y: 336, endPoint x: 421, endPoint y: 334, distance: 6.2
click at [421, 334] on div "Bruno Lejeune Bruno Lejeune" at bounding box center [397, 341] width 107 height 17
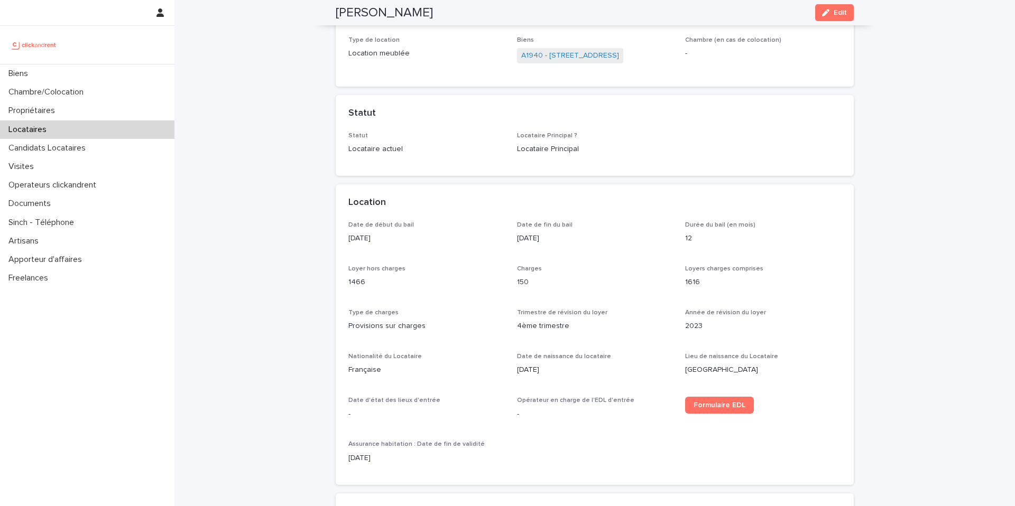
drag, startPoint x: 419, startPoint y: 10, endPoint x: 295, endPoint y: 20, distance: 124.1
drag, startPoint x: 423, startPoint y: 10, endPoint x: 327, endPoint y: 10, distance: 96.2
click at [327, 10] on div "Bruno Lejeune Edit" at bounding box center [594, 12] width 569 height 25
copy h2 "[PERSON_NAME]"
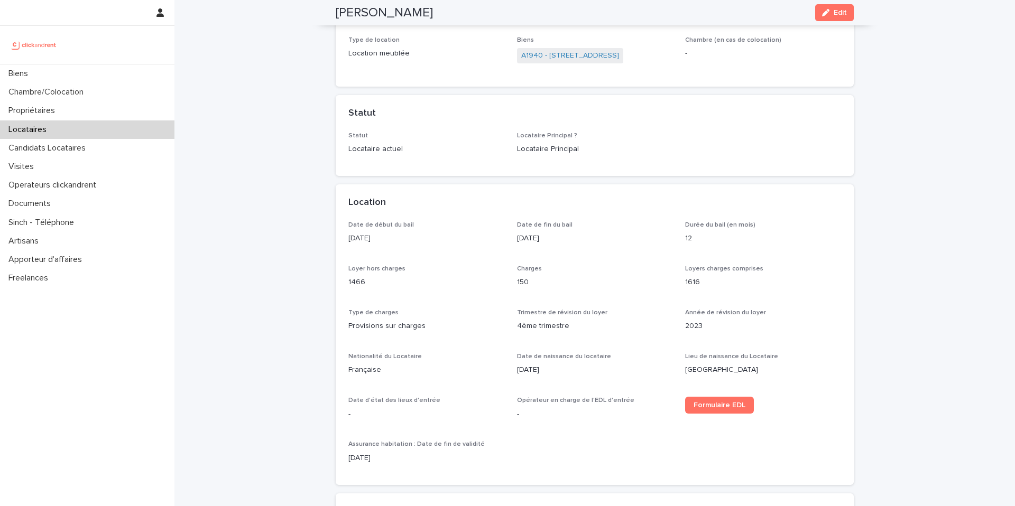
click at [92, 76] on div "Biens" at bounding box center [87, 73] width 174 height 18
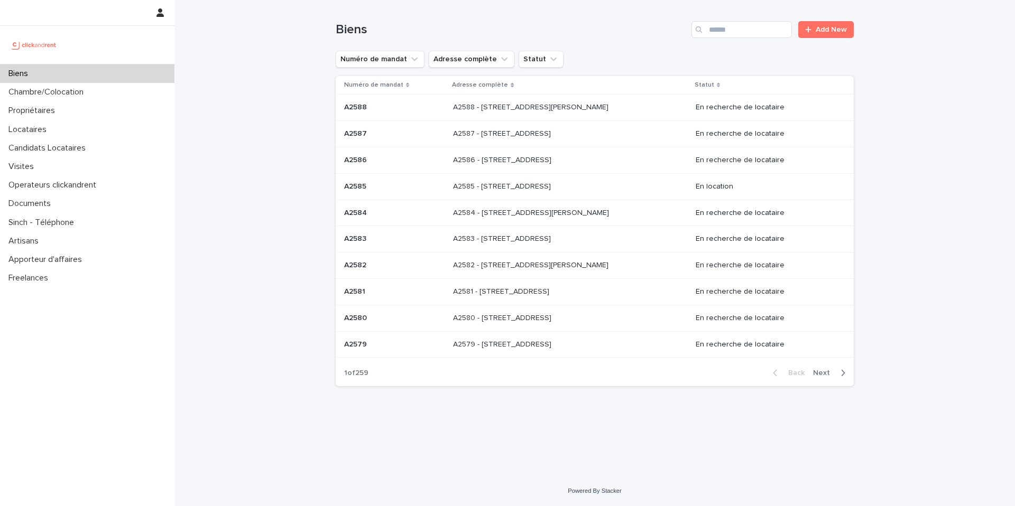
click at [290, 106] on div "Loading... Saving… Loading... Saving… Biens Add New Numéro de mandat Adresse co…" at bounding box center [594, 238] width 840 height 476
click at [705, 23] on div "Search" at bounding box center [699, 29] width 17 height 17
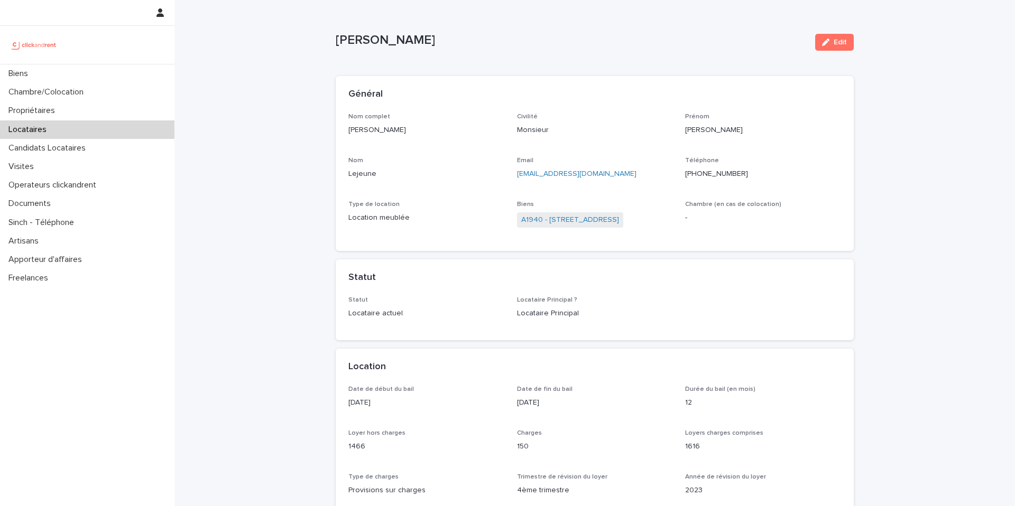
drag, startPoint x: 584, startPoint y: 174, endPoint x: 509, endPoint y: 173, distance: 74.5
click at [509, 173] on div "Nom complet Bruno Lejeune Civilité Monsieur Prénom Bruno Nom Lejeune Email leje…" at bounding box center [594, 176] width 492 height 126
copy link "[EMAIL_ADDRESS][DOMAIN_NAME]"
click at [585, 133] on p "Monsieur" at bounding box center [595, 130] width 156 height 11
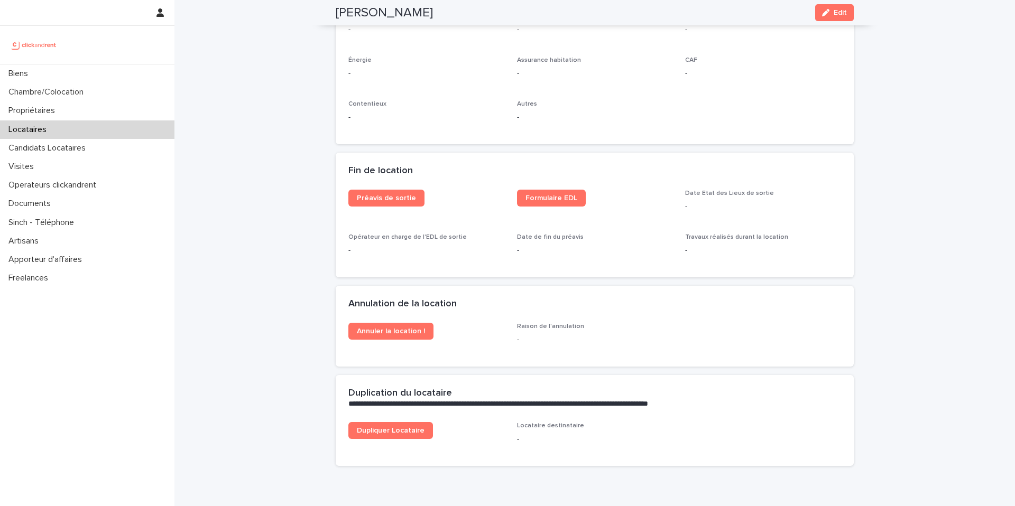
scroll to position [1284, 0]
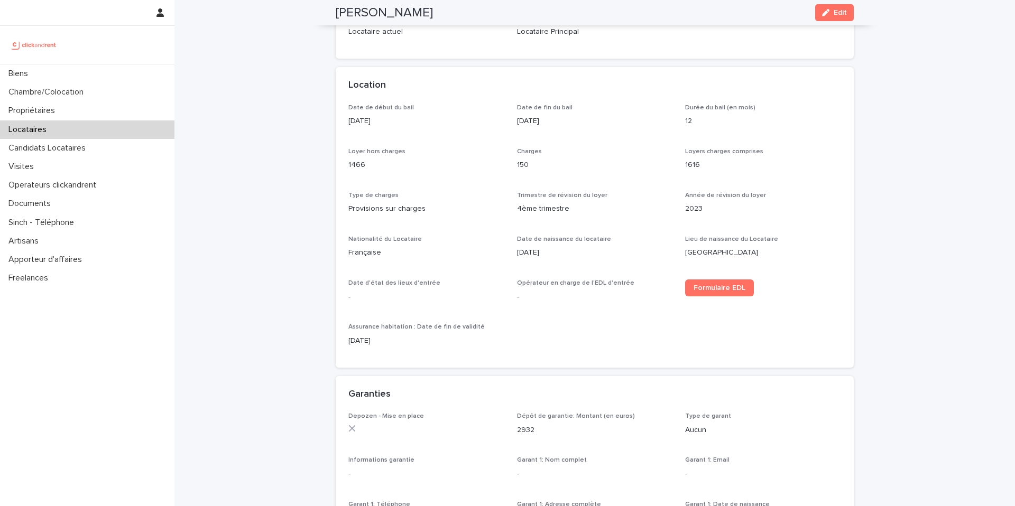
scroll to position [57, 0]
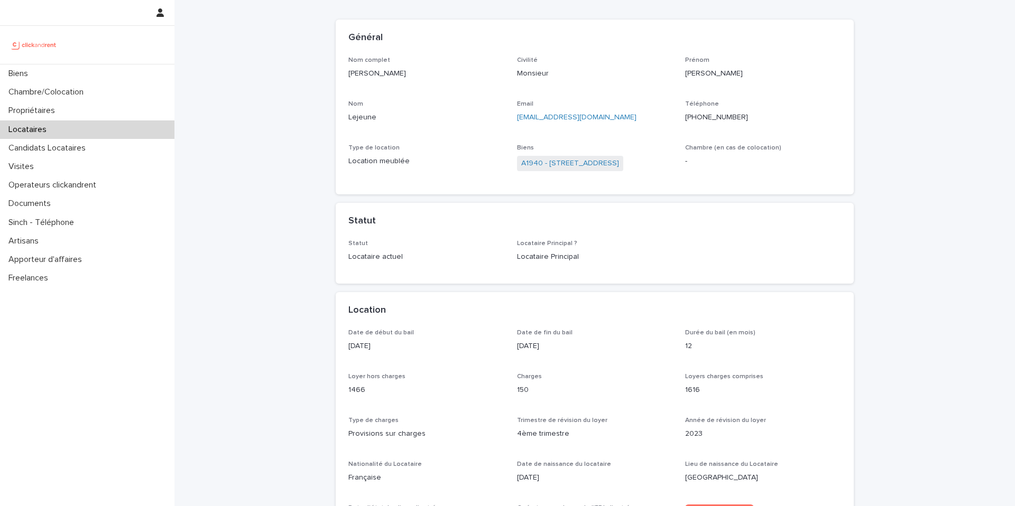
click at [703, 116] on ringoverc2c-number-84e06f14122c "[PHONE_NUMBER]" at bounding box center [716, 117] width 63 height 7
click at [112, 73] on div "Biens" at bounding box center [87, 73] width 174 height 18
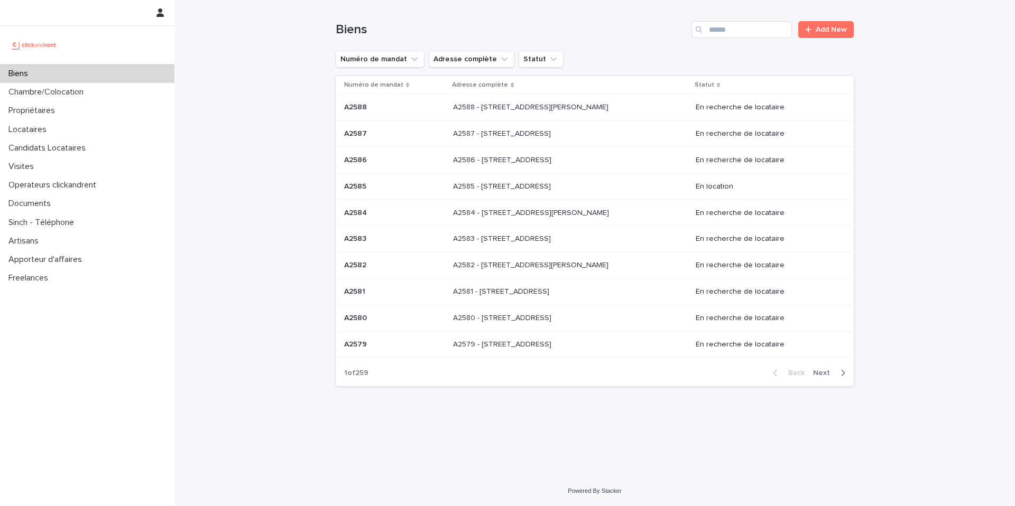
click at [757, 38] on div "Biens Add New" at bounding box center [595, 25] width 518 height 51
click at [748, 29] on input "Search" at bounding box center [741, 29] width 100 height 17
type input "***"
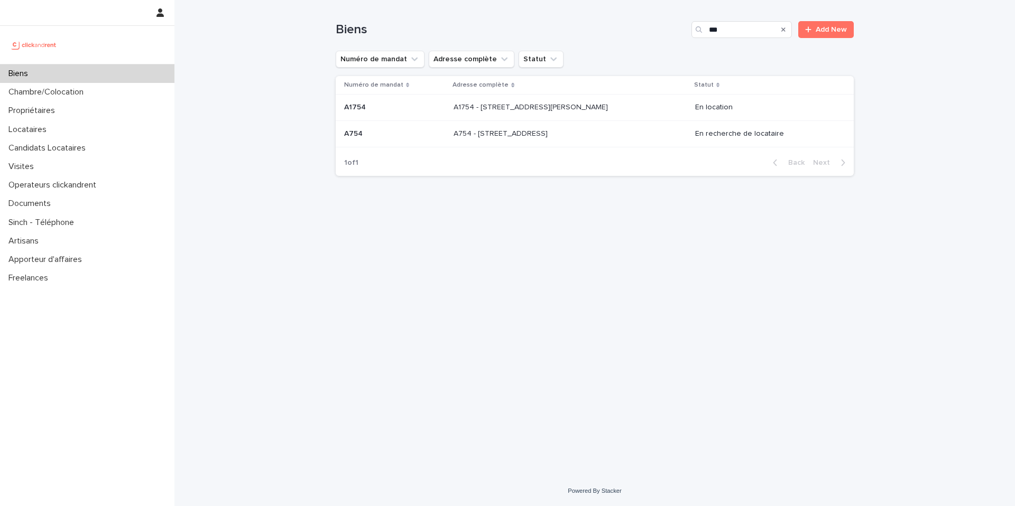
click at [389, 131] on p at bounding box center [394, 133] width 101 height 9
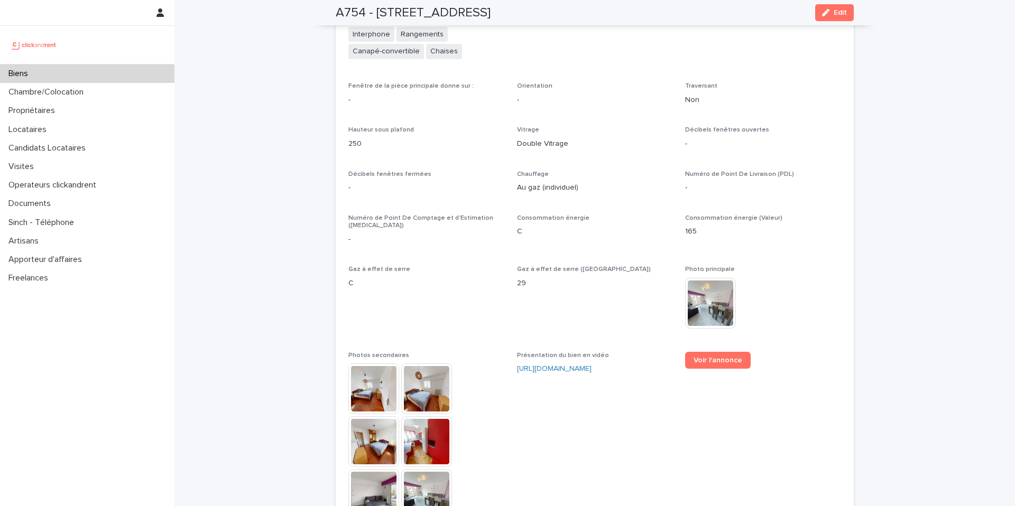
scroll to position [2619, 0]
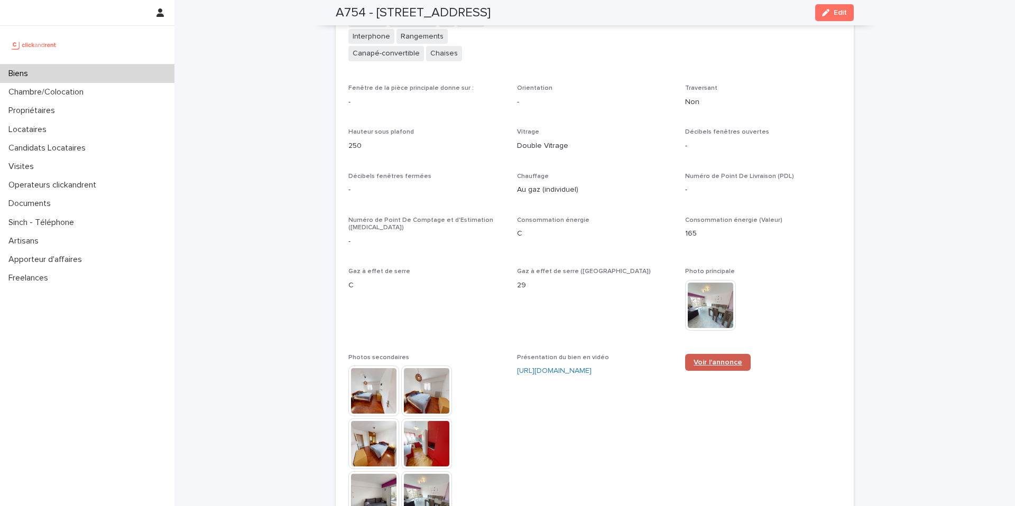
click at [713, 359] on span "Voir l'annonce" at bounding box center [717, 362] width 49 height 7
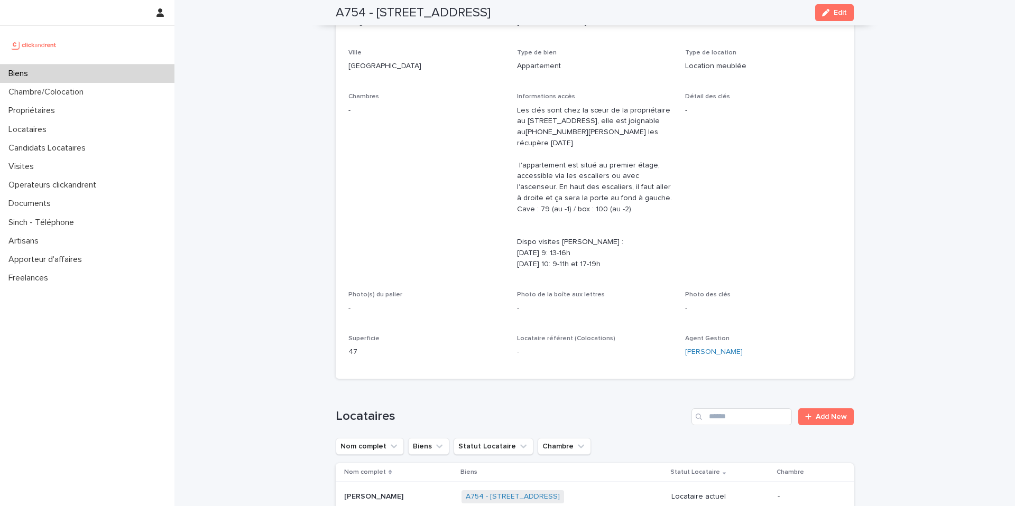
scroll to position [1057, 0]
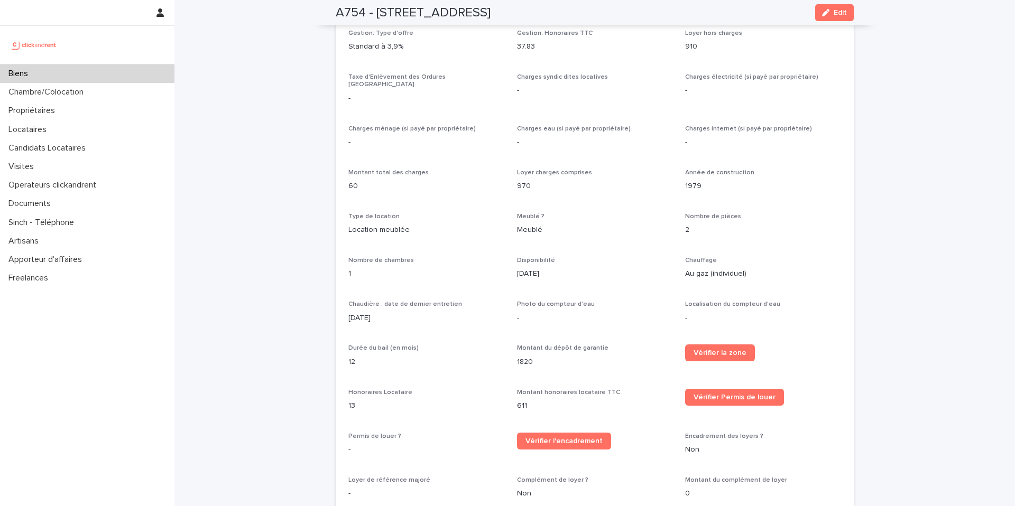
drag, startPoint x: 549, startPoint y: 269, endPoint x: 495, endPoint y: 258, distance: 54.9
click at [497, 259] on div "Opérateur commercial Sophie Millet Opérateur opérationnel Emmanuel Vieillesse P…" at bounding box center [594, 151] width 492 height 881
click at [580, 241] on div "Opérateur commercial Sophie Millet Opérateur opérationnel Emmanuel Vieillesse P…" at bounding box center [594, 151] width 492 height 881
drag, startPoint x: 553, startPoint y: 269, endPoint x: 496, endPoint y: 254, distance: 59.2
click at [496, 254] on div "Opérateur commercial Sophie Millet Opérateur opérationnel Emmanuel Vieillesse P…" at bounding box center [594, 151] width 492 height 881
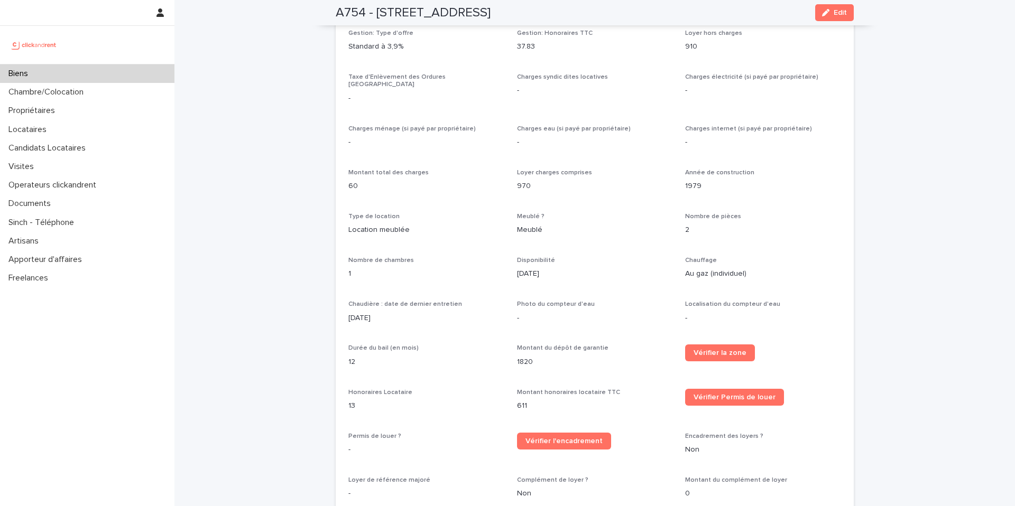
click at [548, 238] on div "Opérateur commercial Sophie Millet Opérateur opérationnel Emmanuel Vieillesse P…" at bounding box center [594, 151] width 492 height 881
drag, startPoint x: 557, startPoint y: 267, endPoint x: 524, endPoint y: 249, distance: 38.1
click at [525, 257] on div "Disponibilité 14/10/2025" at bounding box center [595, 272] width 156 height 31
click at [547, 242] on div "Opérateur commercial Sophie Millet Opérateur opérationnel Emmanuel Vieillesse P…" at bounding box center [594, 151] width 492 height 881
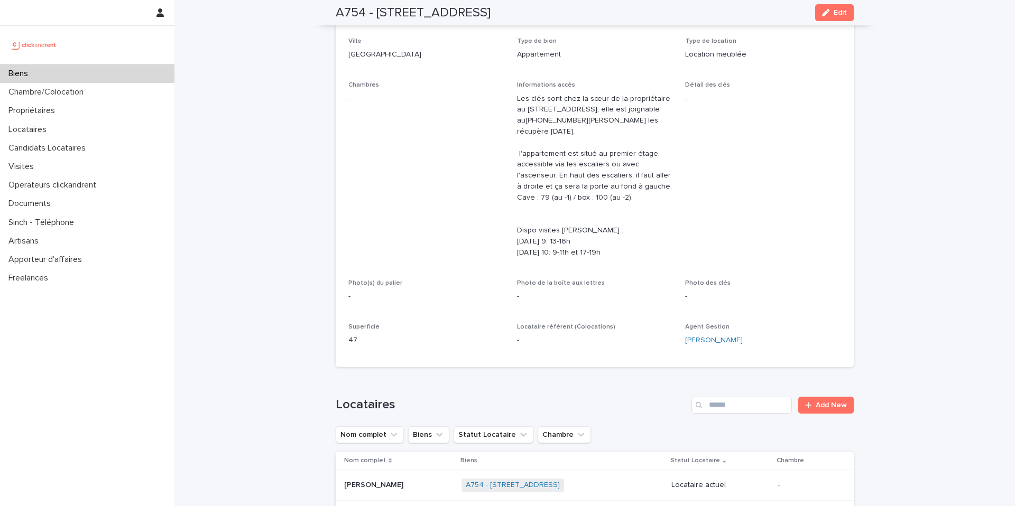
scroll to position [0, 0]
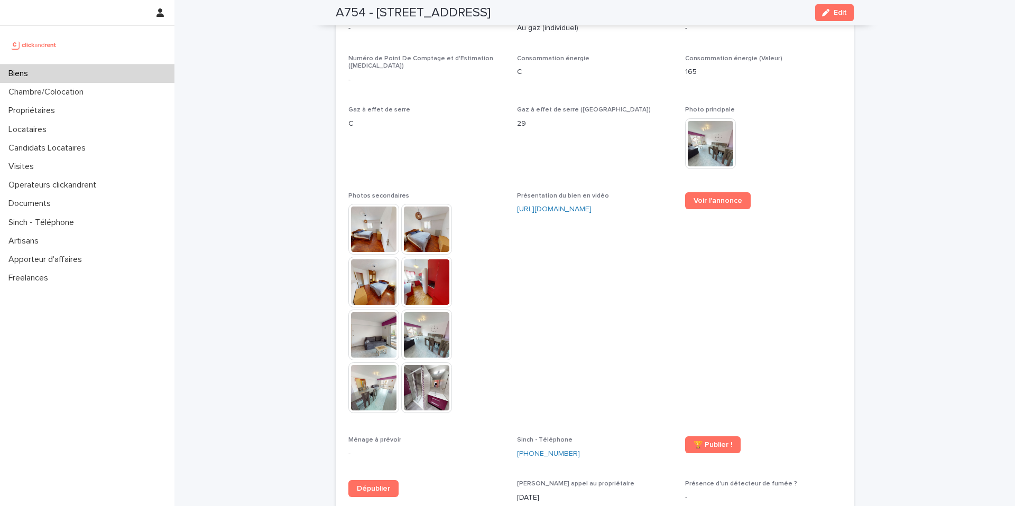
scroll to position [2759, 0]
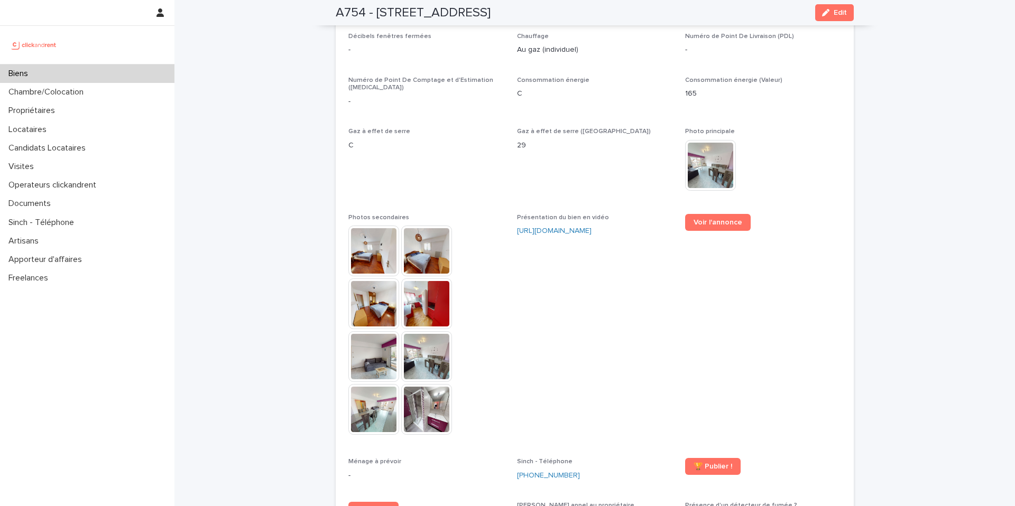
click at [113, 70] on div "Biens" at bounding box center [87, 73] width 174 height 18
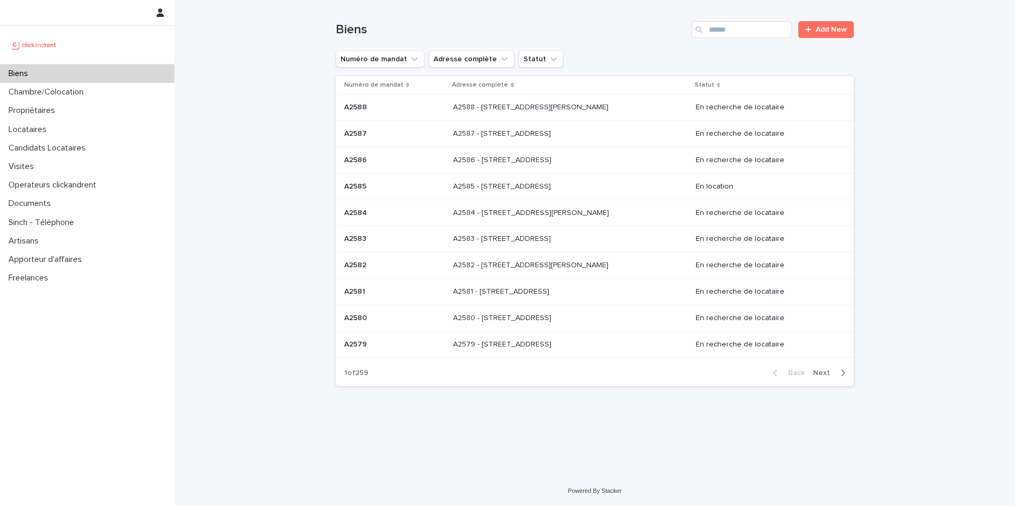
drag, startPoint x: 267, startPoint y: 72, endPoint x: 613, endPoint y: 69, distance: 346.1
click at [267, 72] on div "Loading... Saving… Loading... Saving… Biens Add New Numéro de mandat Adresse co…" at bounding box center [594, 238] width 840 height 476
click at [734, 28] on input "Search" at bounding box center [741, 29] width 100 height 17
type input "****"
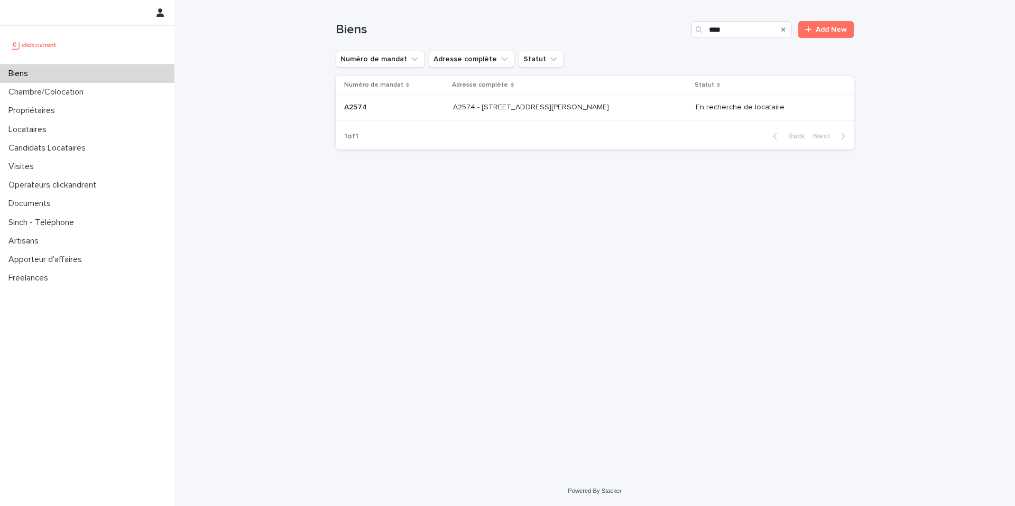
click at [408, 115] on div "A2574 A2574" at bounding box center [394, 107] width 100 height 17
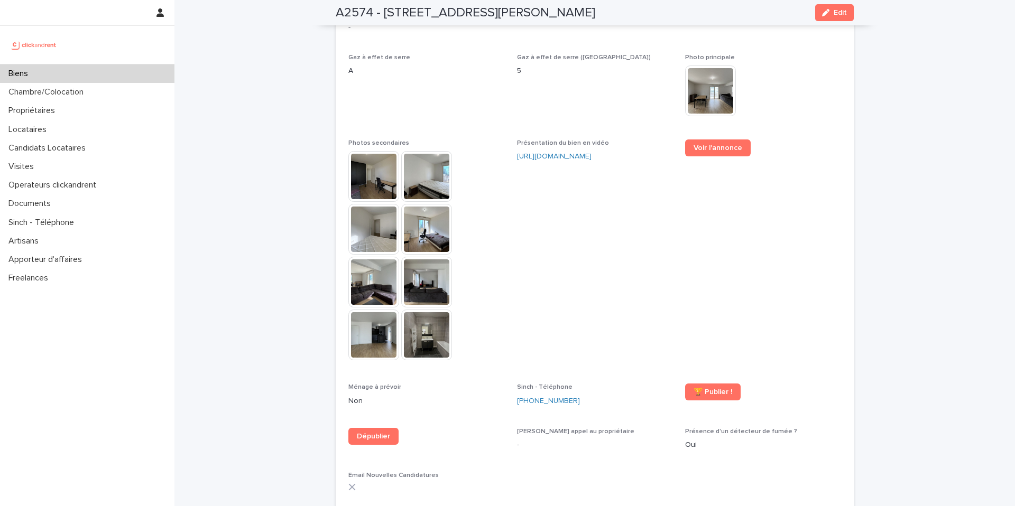
scroll to position [2543, 0]
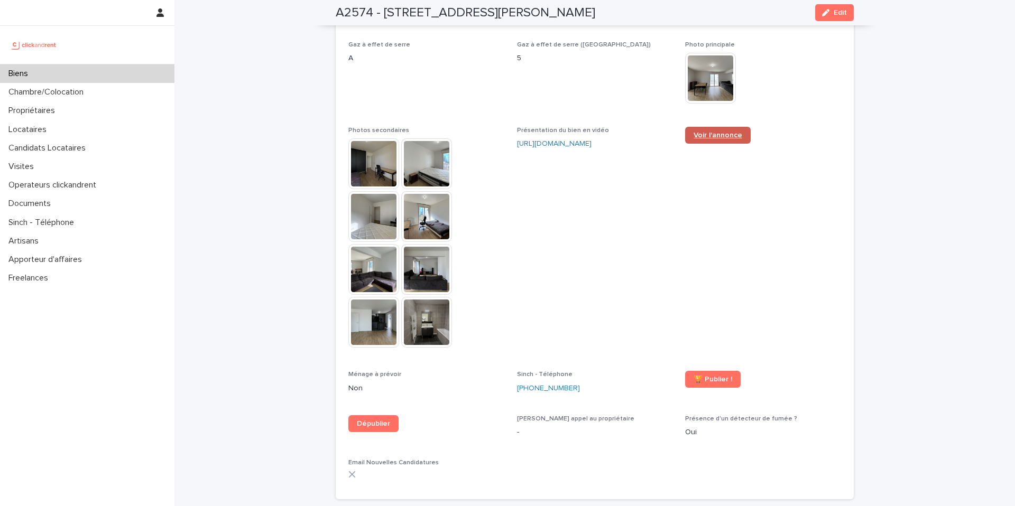
click at [704, 127] on link "Voir l'annonce" at bounding box center [718, 135] width 66 height 17
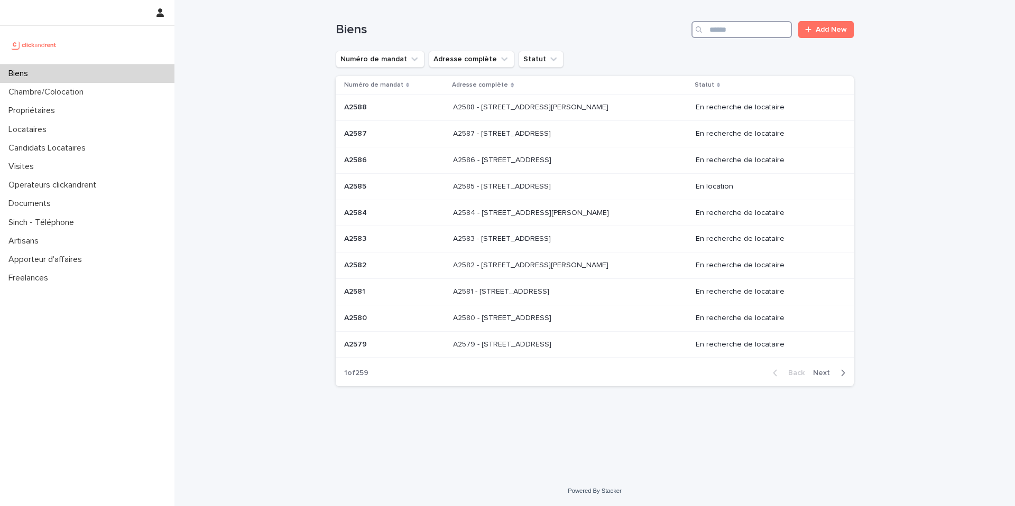
click at [746, 36] on input "Search" at bounding box center [741, 29] width 100 height 17
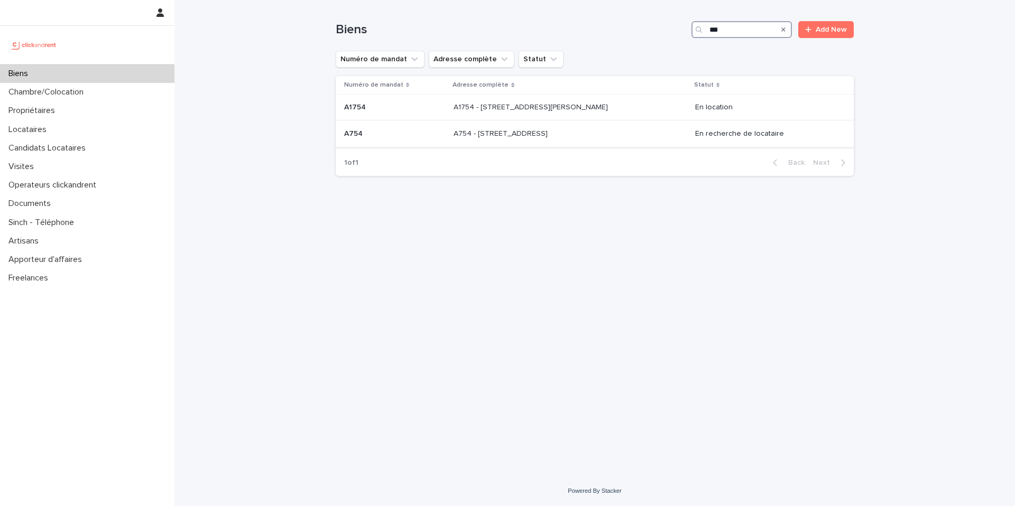
type input "***"
click at [485, 134] on p "A754 - 113 avenue des Oliviers, Saint-Laurent-du-Var 06700" at bounding box center [501, 132] width 96 height 11
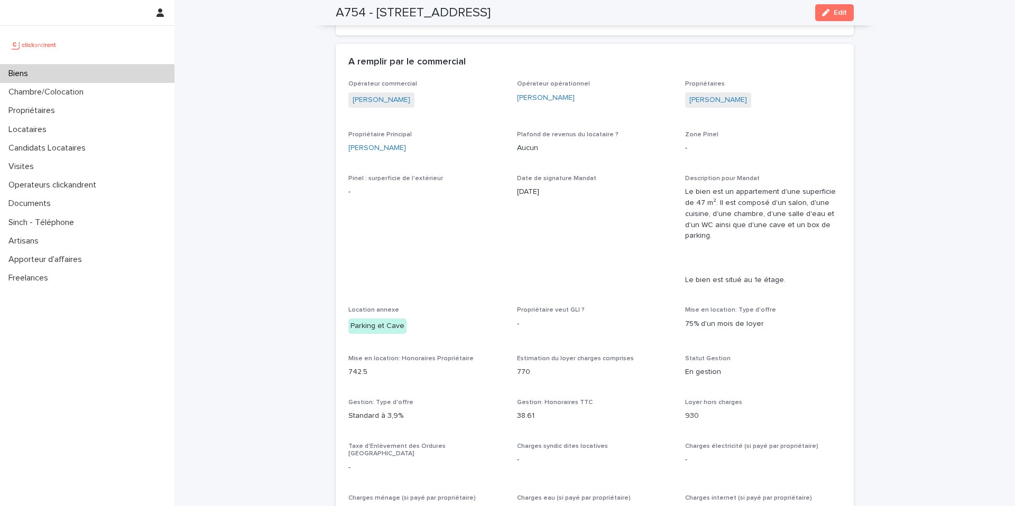
scroll to position [845, 0]
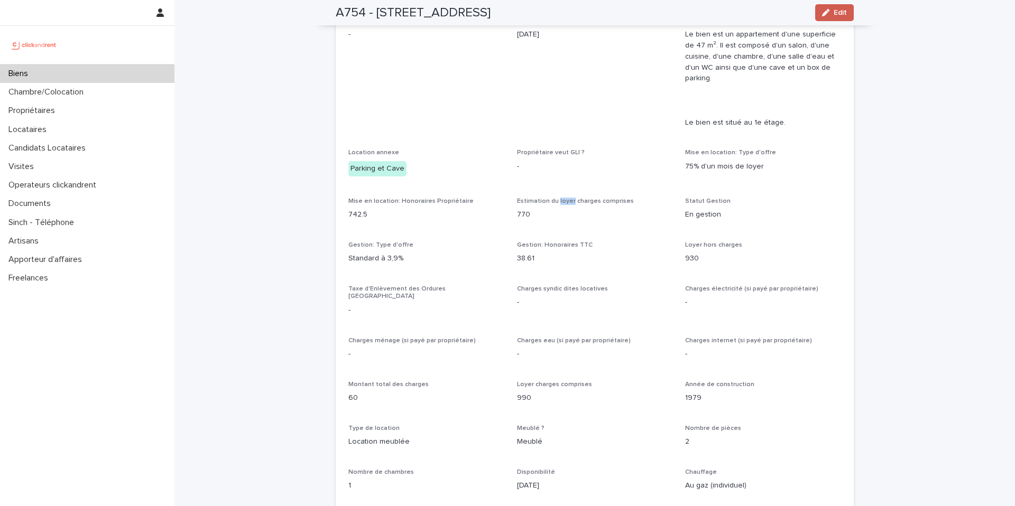
click at [825, 14] on div "button" at bounding box center [828, 12] width 12 height 7
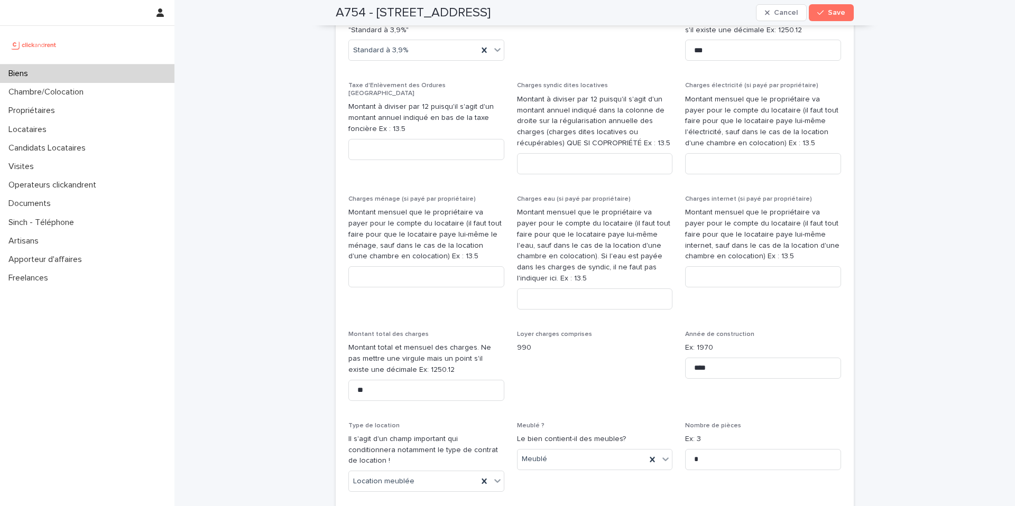
scroll to position [1243, 0]
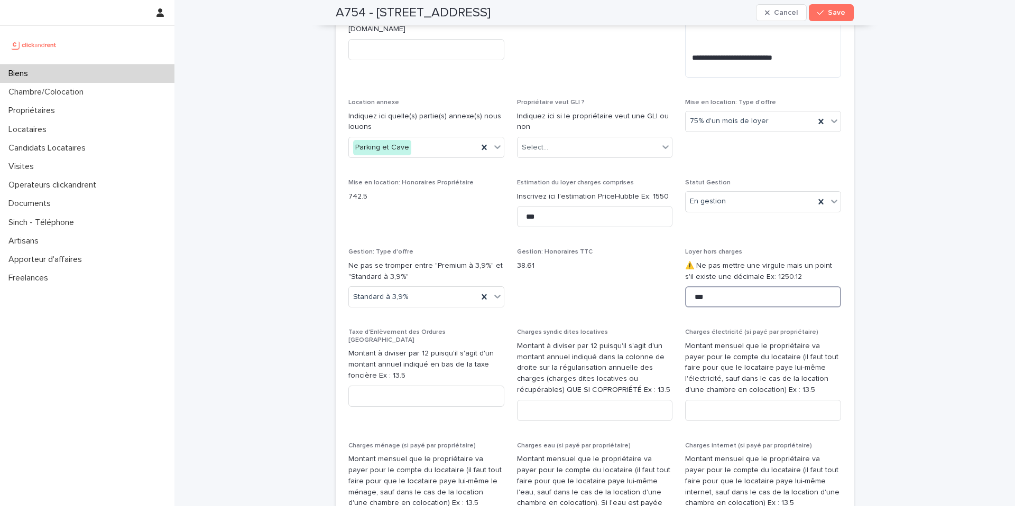
drag, startPoint x: 703, startPoint y: 296, endPoint x: 682, endPoint y: 296, distance: 21.7
click at [685, 296] on input "***" at bounding box center [763, 296] width 156 height 21
type input "***"
click at [819, 16] on button "Save" at bounding box center [830, 12] width 45 height 17
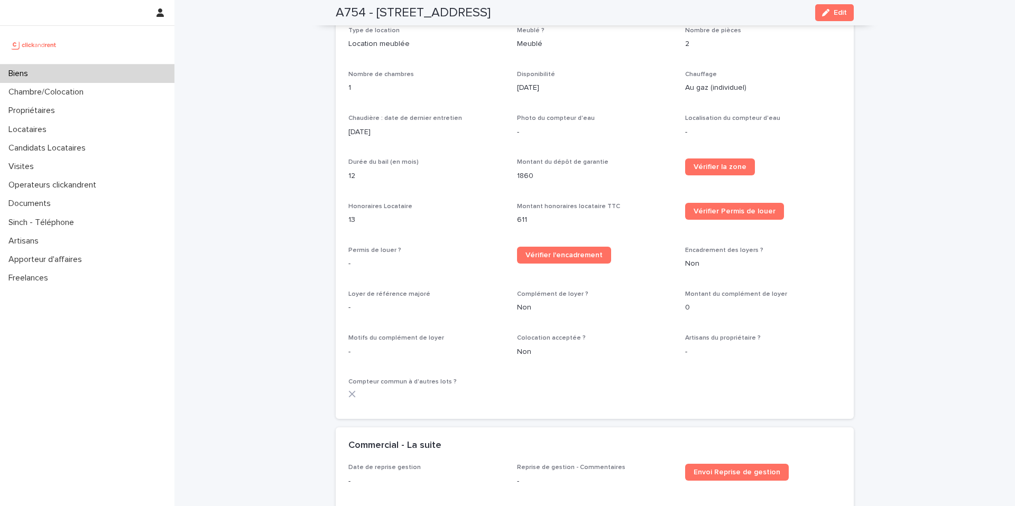
click at [766, 115] on span "Localisation du compteur d'eau" at bounding box center [732, 118] width 95 height 6
click at [833, 10] on span "Edit" at bounding box center [839, 12] width 13 height 7
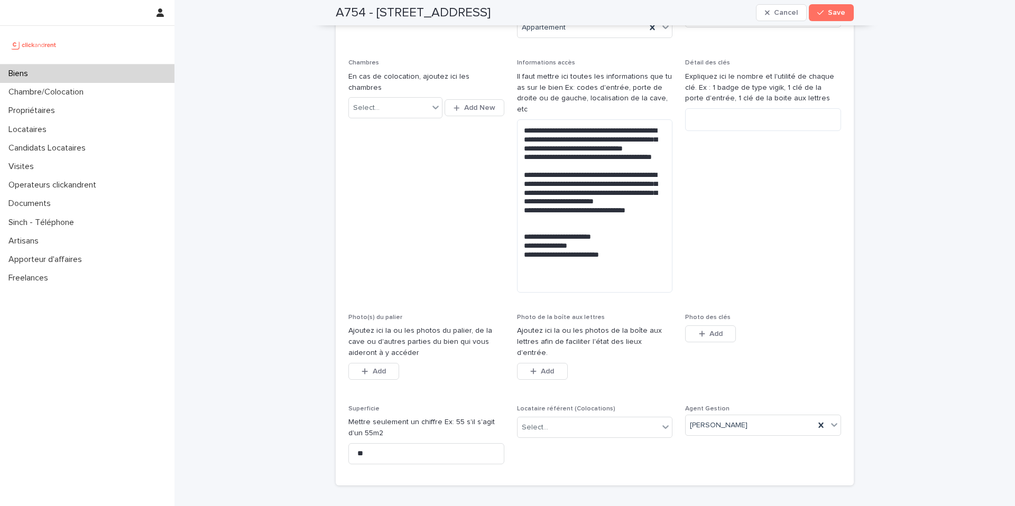
scroll to position [1732, 0]
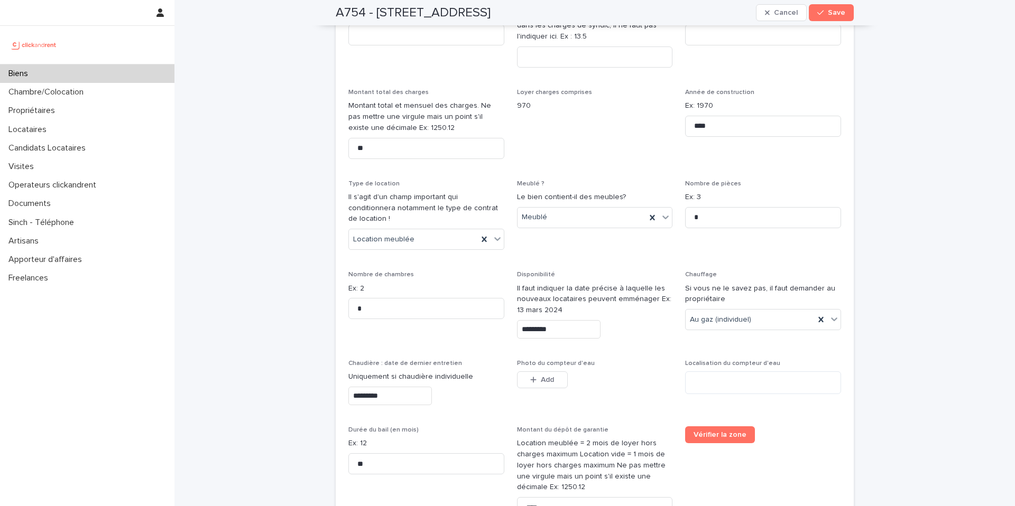
click at [575, 320] on input "*********" at bounding box center [558, 329] width 83 height 18
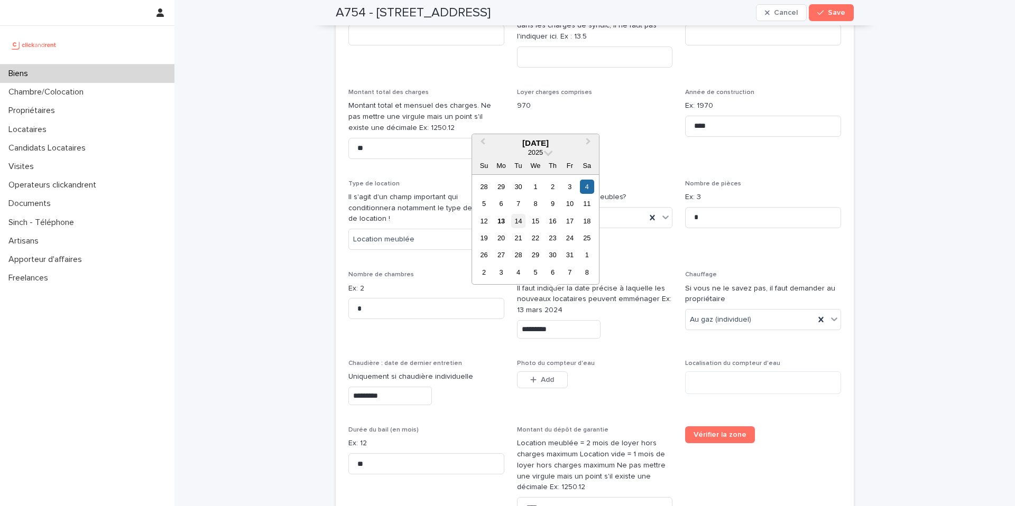
click at [522, 220] on div "14" at bounding box center [518, 221] width 14 height 14
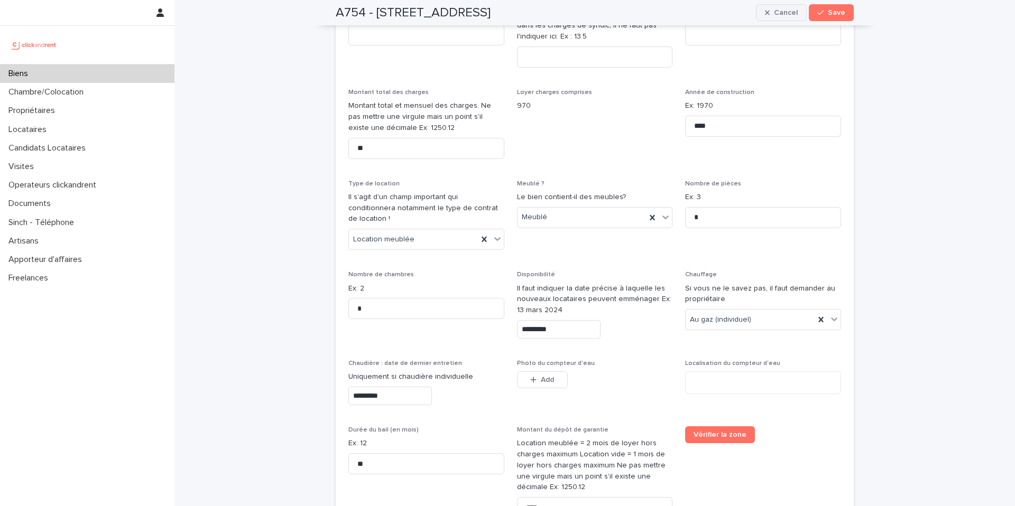
type input "**********"
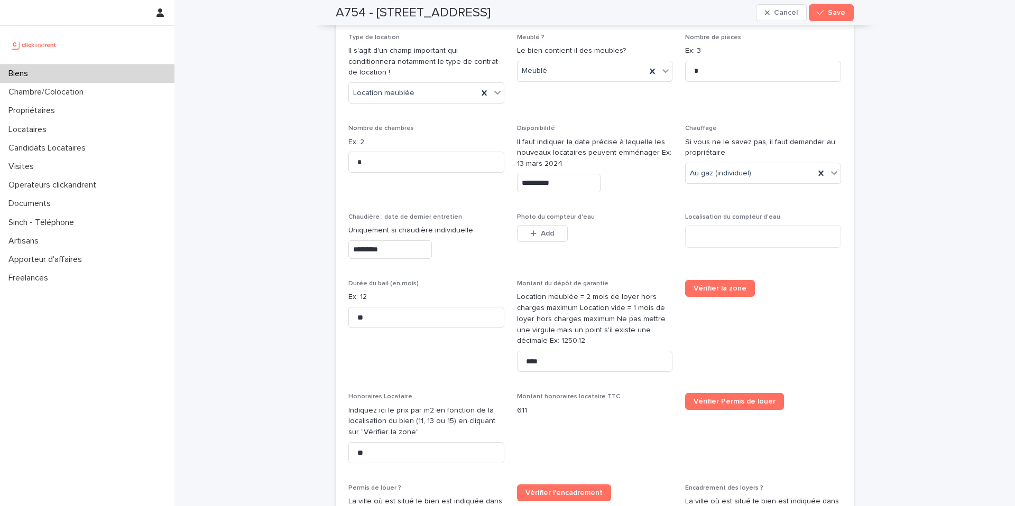
scroll to position [1889, 0]
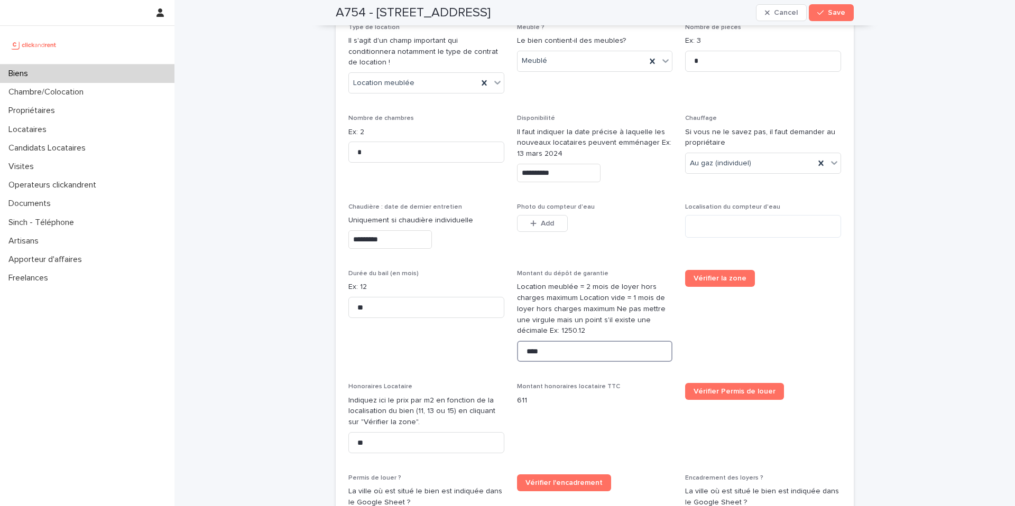
click at [548, 341] on input "****" at bounding box center [595, 351] width 156 height 21
drag, startPoint x: 556, startPoint y: 326, endPoint x: 426, endPoint y: 343, distance: 130.6
type input "****"
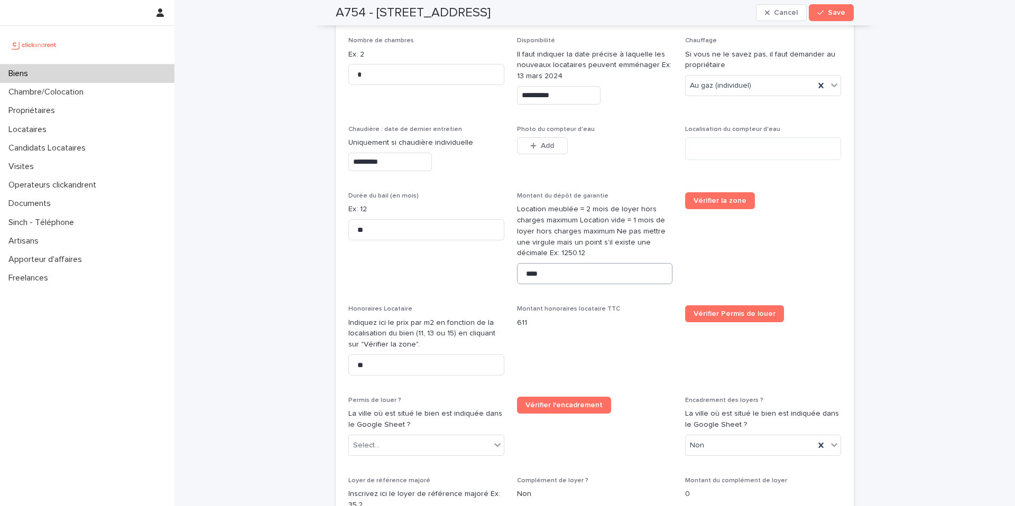
scroll to position [1993, 0]
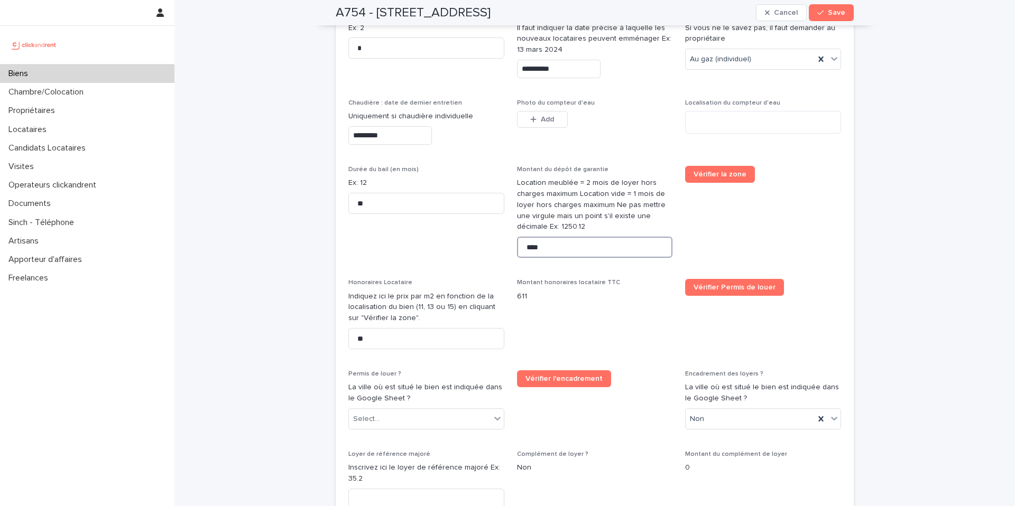
drag, startPoint x: 582, startPoint y: 225, endPoint x: 516, endPoint y: 194, distance: 72.3
click at [582, 237] on input "****" at bounding box center [595, 247] width 156 height 21
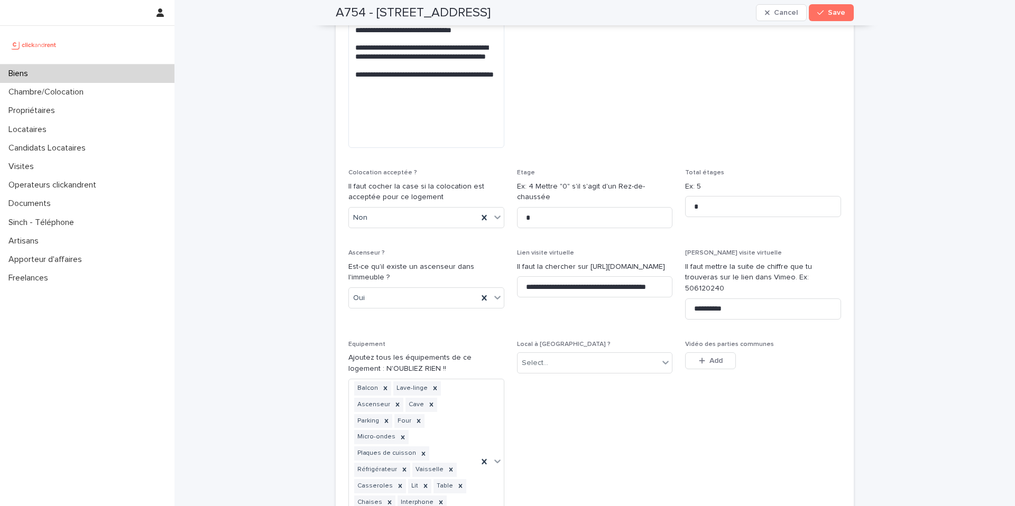
scroll to position [3900, 0]
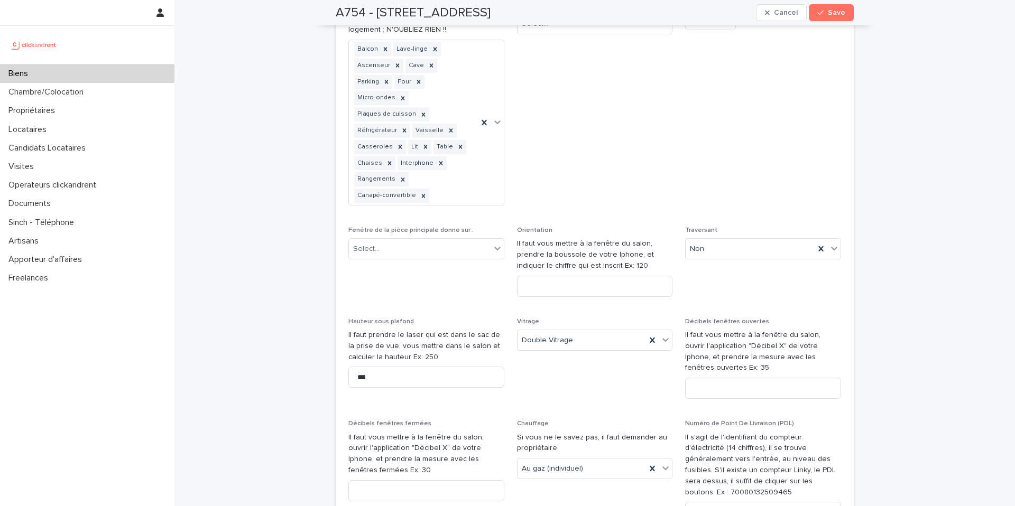
click at [736, 101] on span "Vidéo des parties communes This file cannot be opened Download File Add" at bounding box center [763, 108] width 156 height 212
click at [691, 81] on span "Vidéo des parties communes This file cannot be opened Download File Add" at bounding box center [763, 108] width 156 height 212
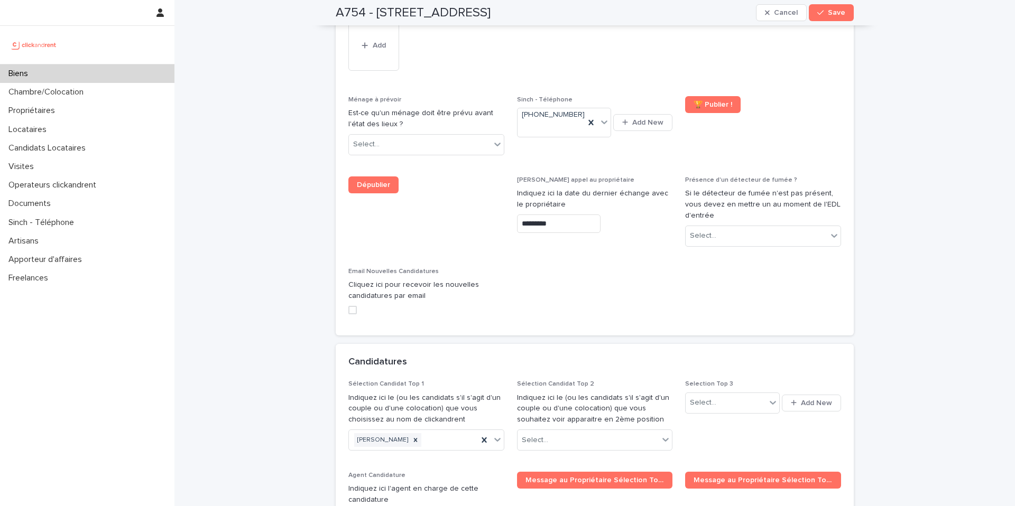
scroll to position [5064, 0]
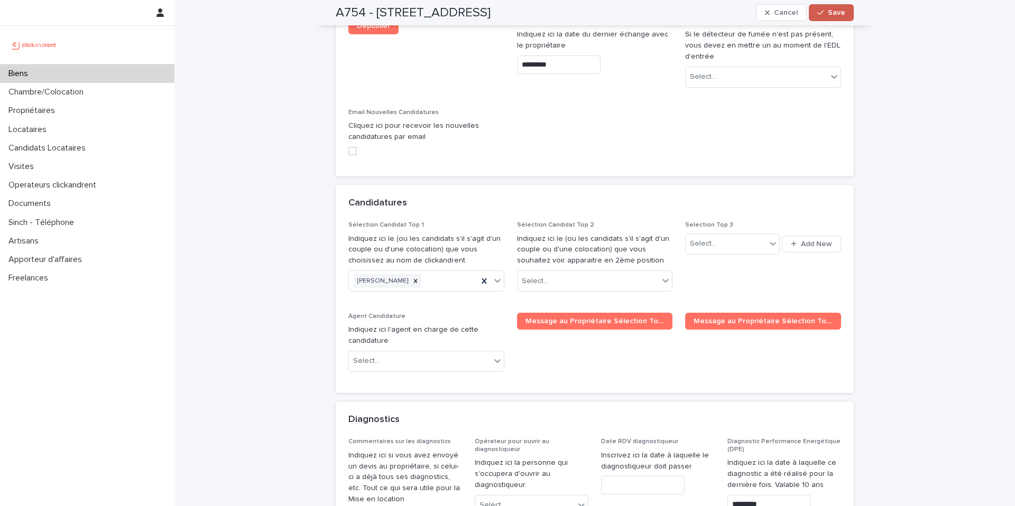
click at [832, 12] on span "Save" at bounding box center [835, 12] width 17 height 7
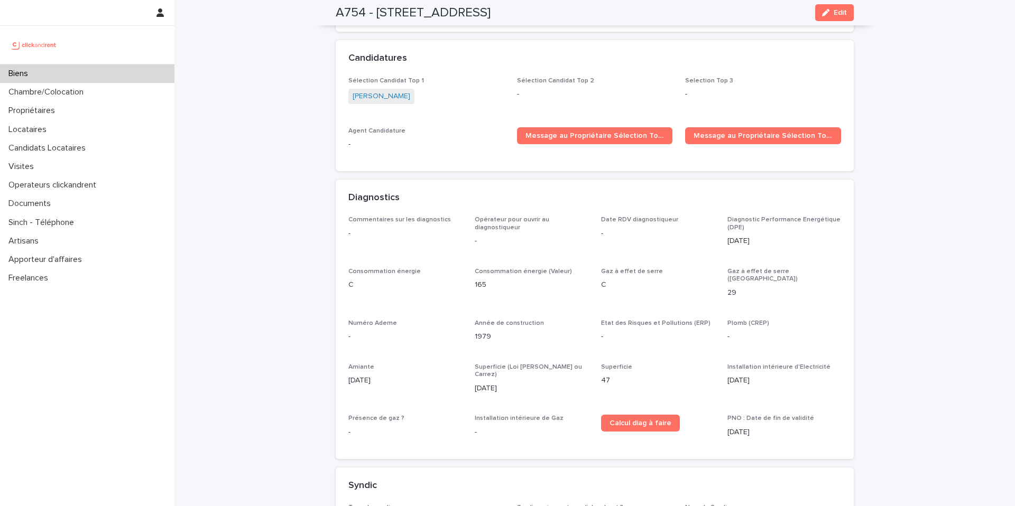
scroll to position [3100, 0]
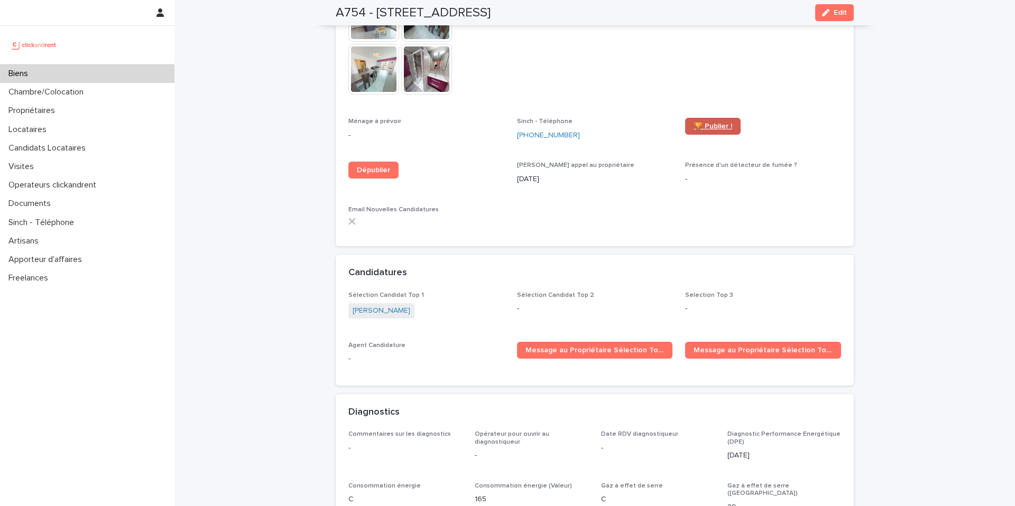
click at [694, 118] on link "🏆 Publier !" at bounding box center [712, 126] width 55 height 17
click at [601, 130] on div "+33755517447" at bounding box center [595, 135] width 156 height 11
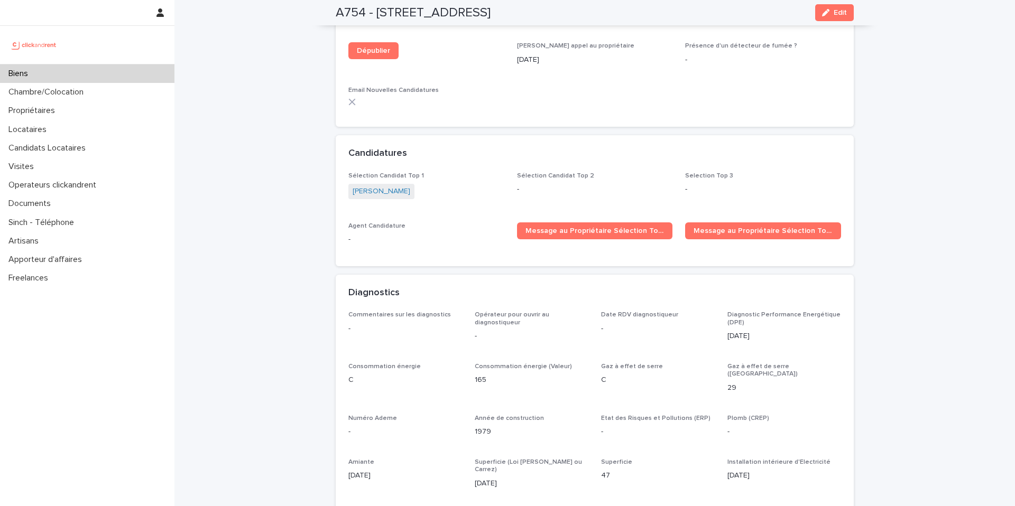
scroll to position [3262, 0]
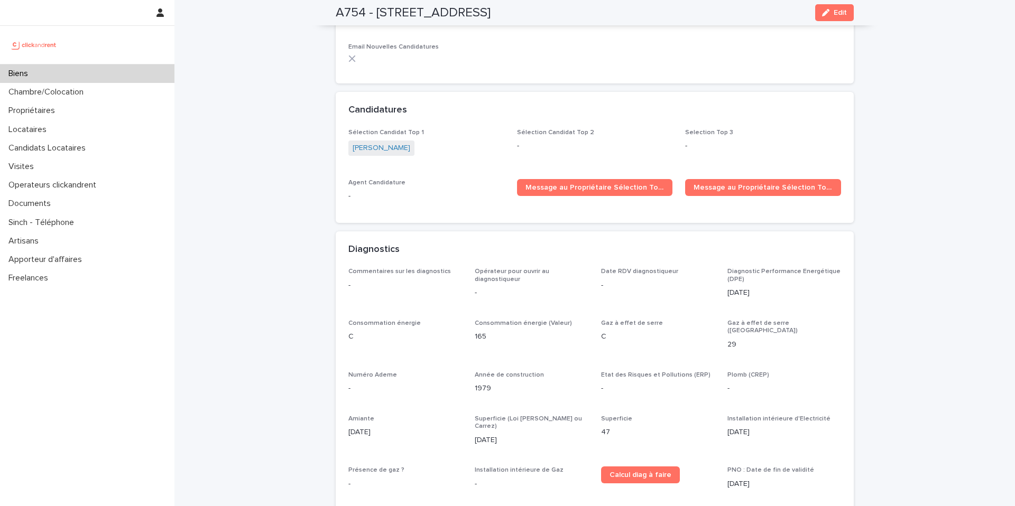
click at [833, 17] on button "Edit" at bounding box center [834, 12] width 39 height 17
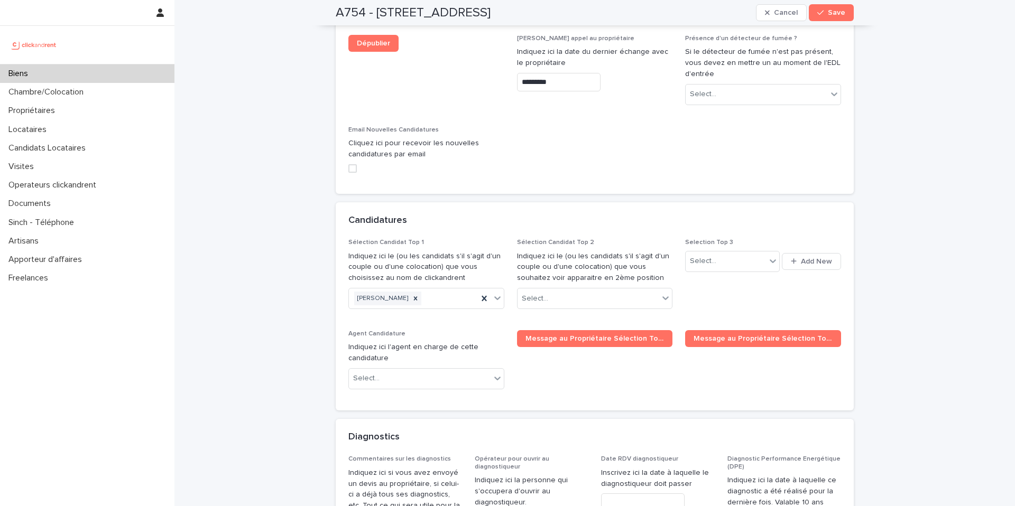
scroll to position [5039, 0]
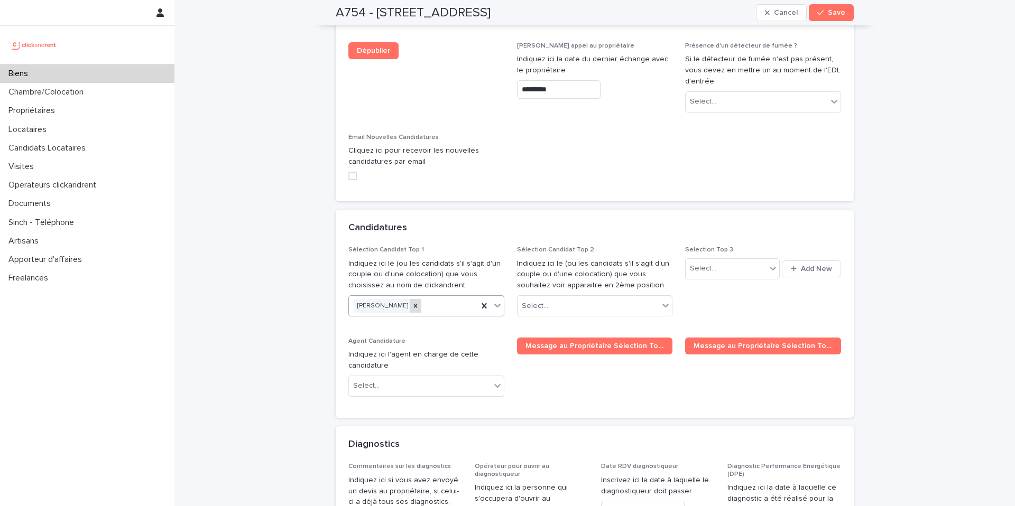
click at [413, 302] on icon at bounding box center [415, 305] width 7 height 7
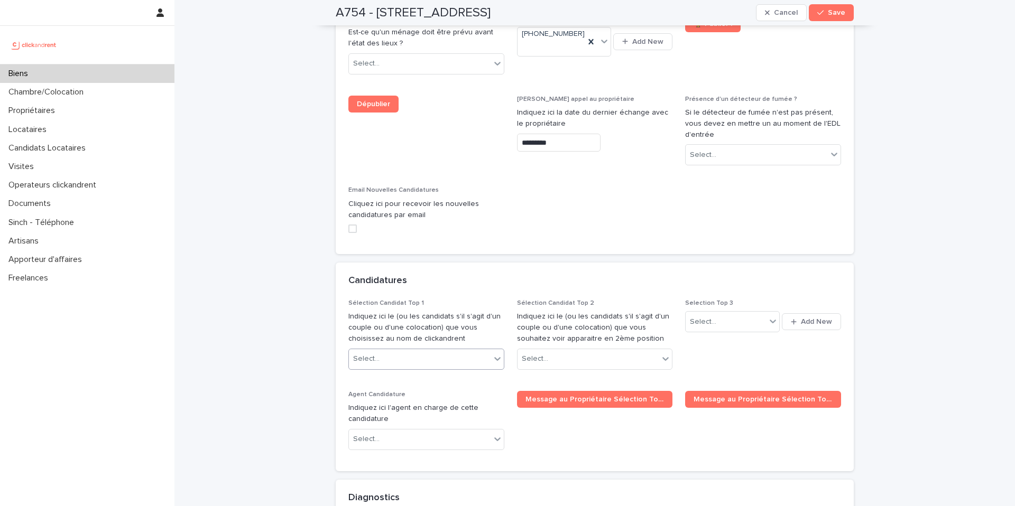
click at [839, 10] on span "Save" at bounding box center [835, 12] width 17 height 7
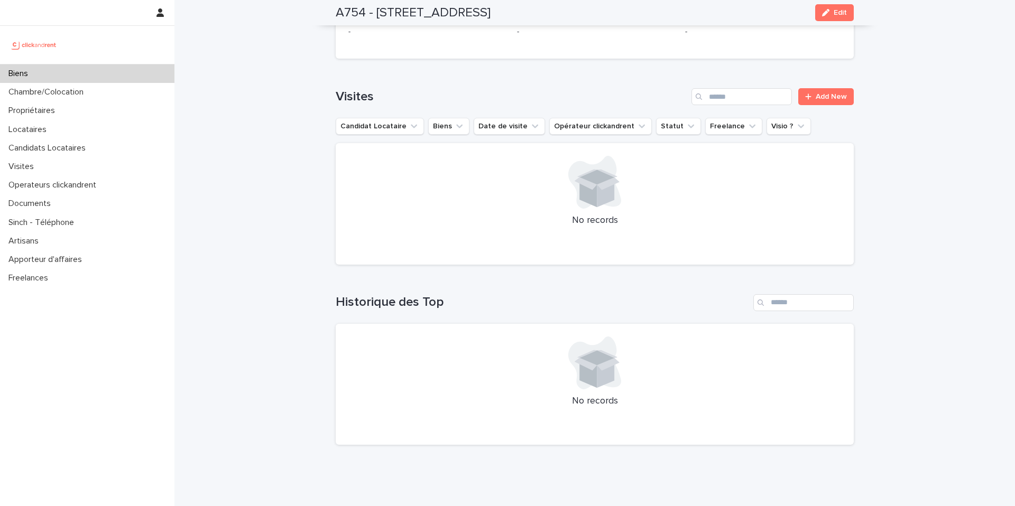
scroll to position [4106, 0]
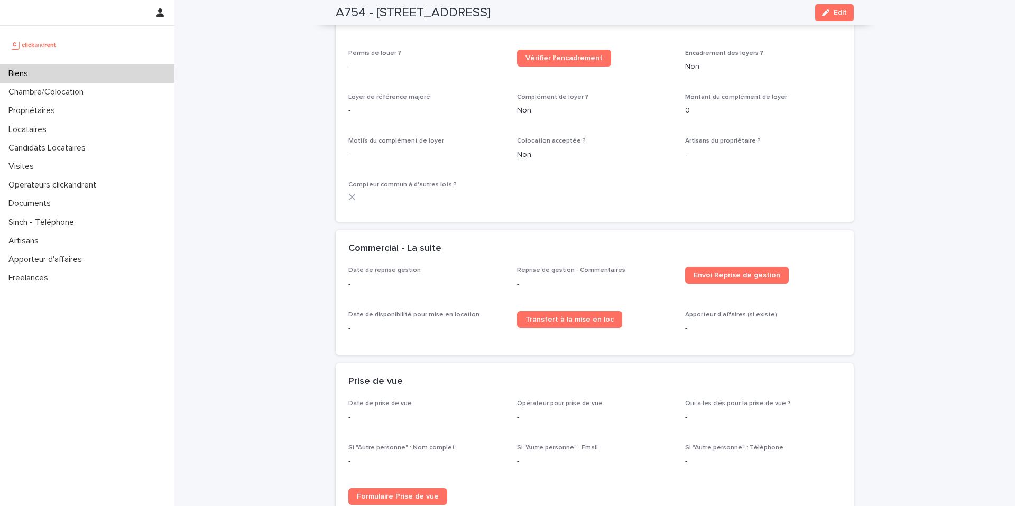
scroll to position [1440, 0]
click at [416, 61] on p "-" at bounding box center [426, 66] width 156 height 11
click at [348, 72] on div "Permis de louer ? -" at bounding box center [426, 65] width 156 height 31
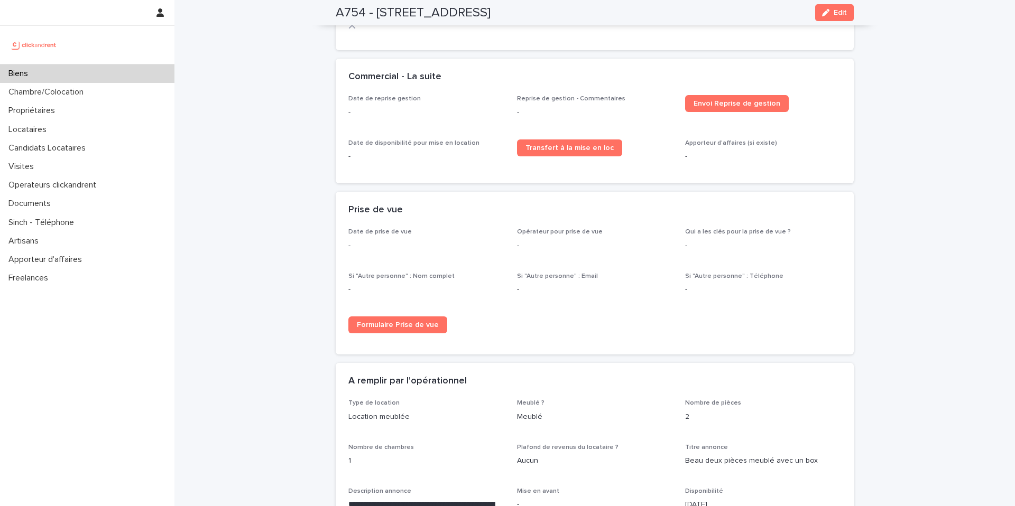
scroll to position [1612, 0]
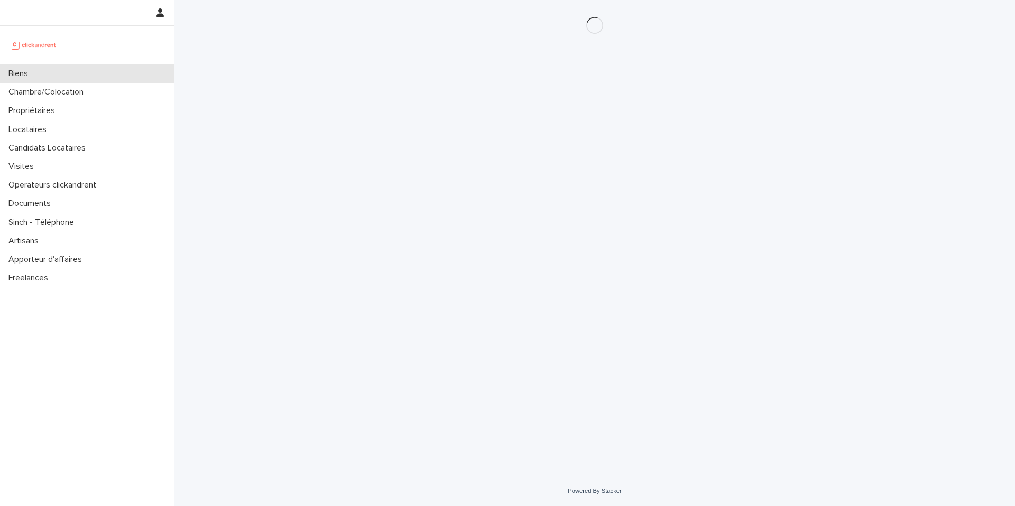
click at [50, 79] on div "Biens" at bounding box center [87, 73] width 174 height 18
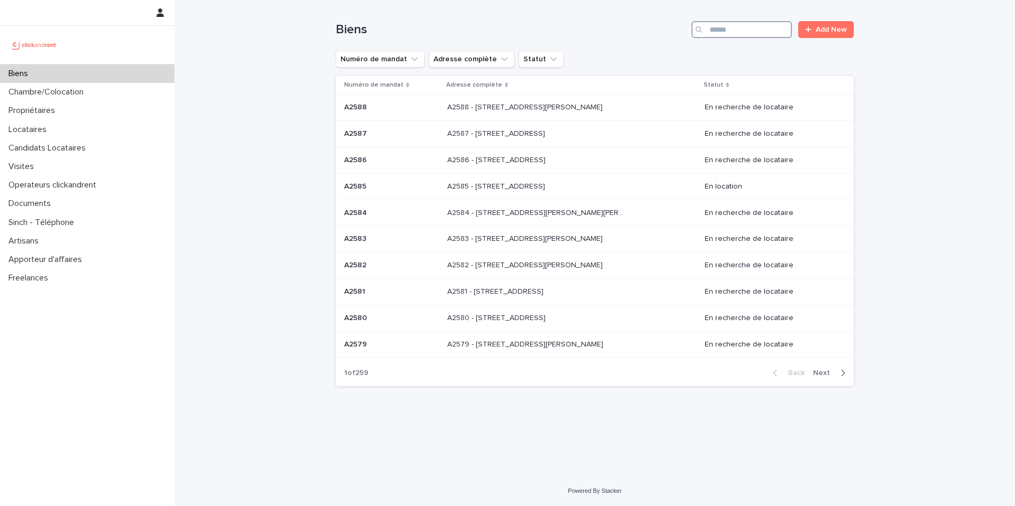
click at [722, 35] on input "Search" at bounding box center [741, 29] width 100 height 17
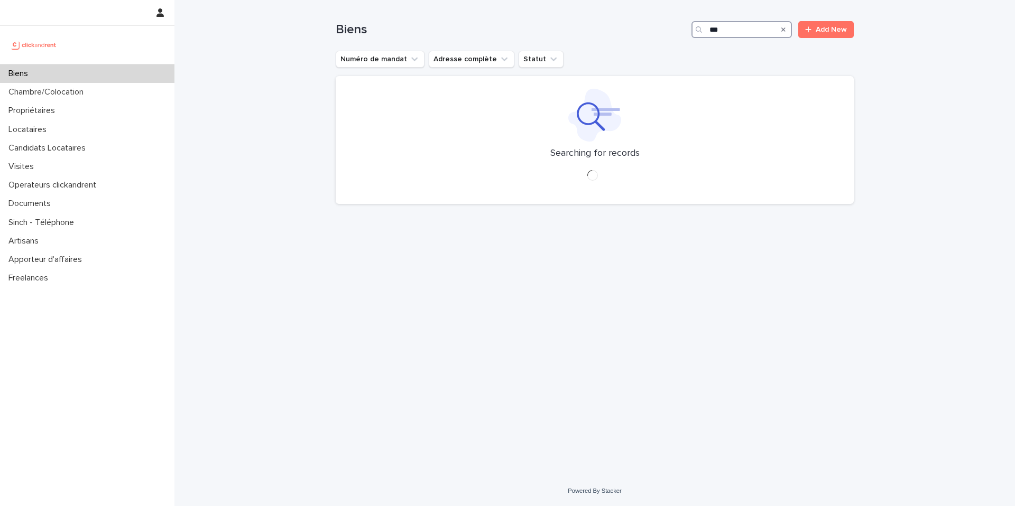
type input "***"
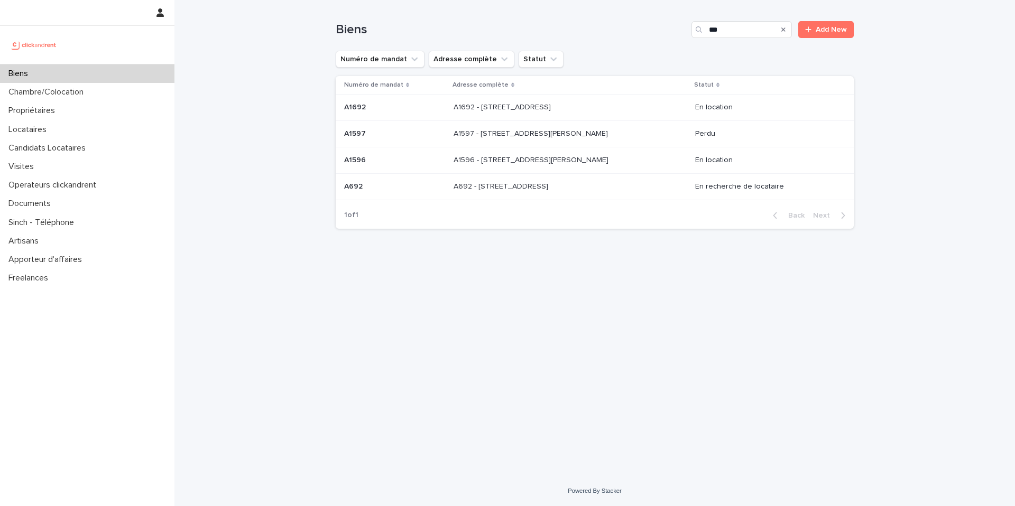
click at [388, 194] on div "A692 A692" at bounding box center [394, 186] width 101 height 17
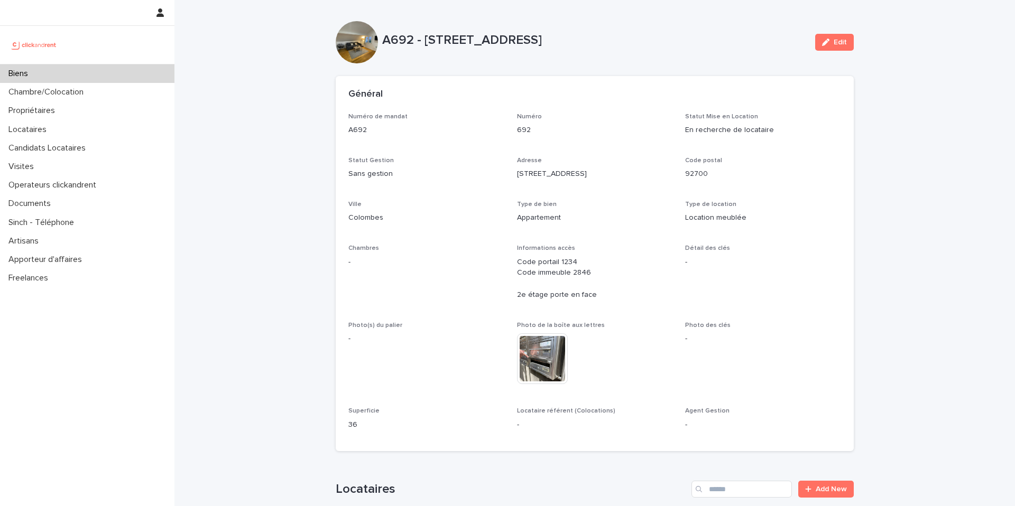
click at [476, 118] on p "Numéro de mandat" at bounding box center [426, 116] width 156 height 7
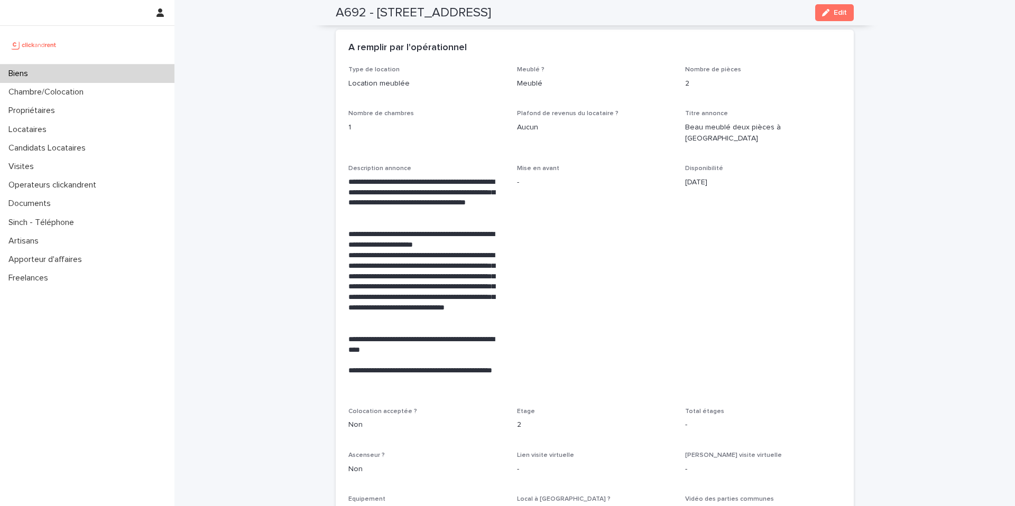
scroll to position [1856, 0]
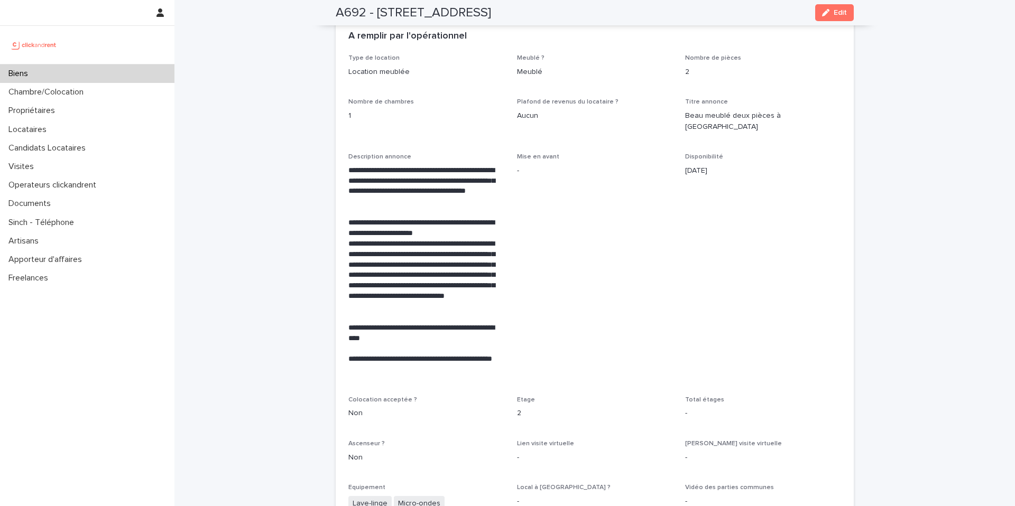
click at [275, 109] on div "Loading... Saving… Loading... Saving… A692 - [STREET_ADDRESS] Edit A692 - [STRE…" at bounding box center [594, 228] width 840 height 4169
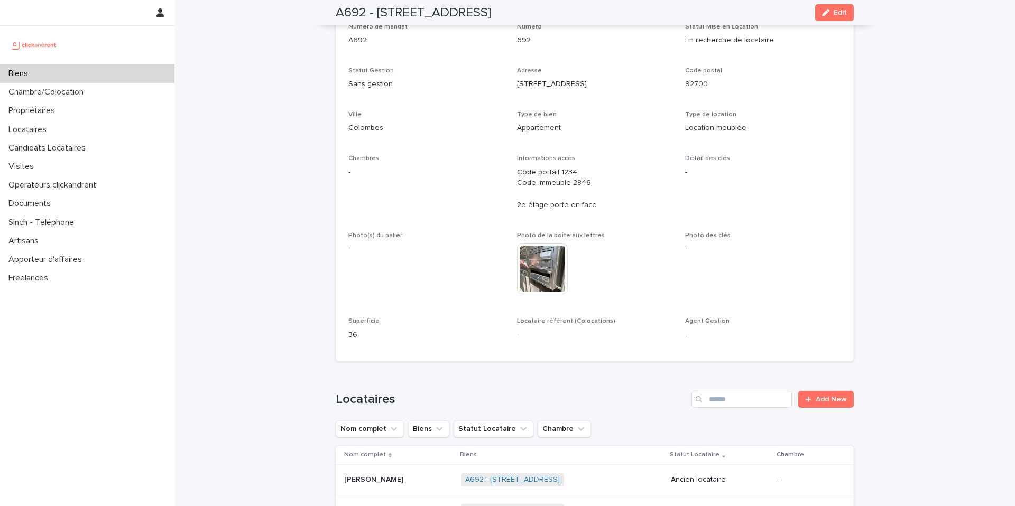
scroll to position [0, 0]
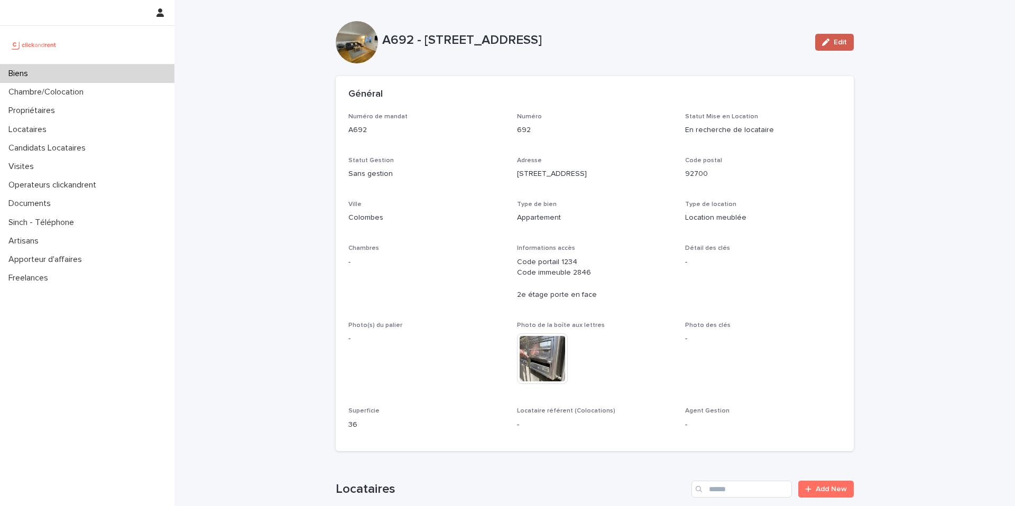
click at [833, 39] on span "Edit" at bounding box center [839, 42] width 13 height 7
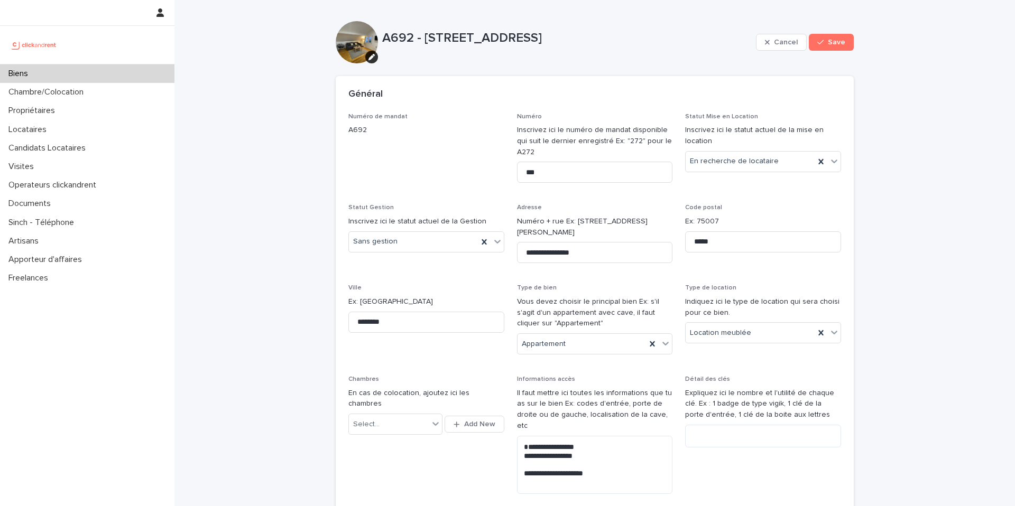
click at [741, 42] on p "A692 - [STREET_ADDRESS]" at bounding box center [566, 38] width 369 height 15
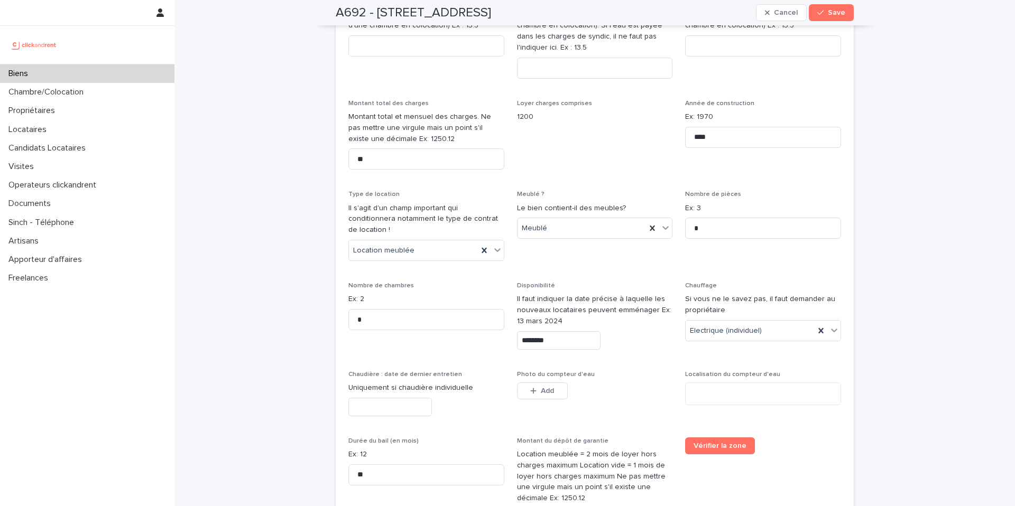
click at [569, 331] on input "********" at bounding box center [558, 340] width 83 height 18
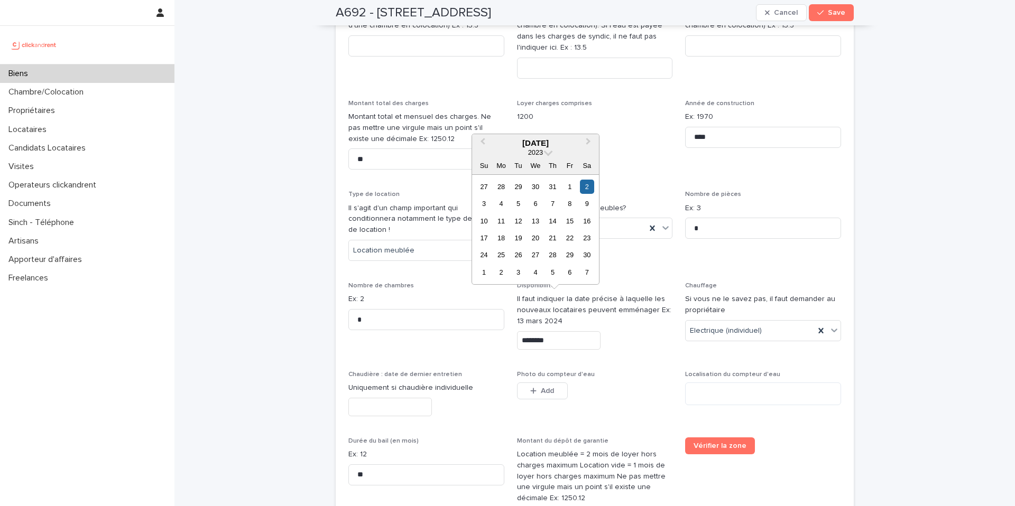
click at [547, 159] on div "Th" at bounding box center [552, 166] width 14 height 14
click at [546, 154] on span at bounding box center [548, 151] width 9 height 9
click at [540, 203] on div "2025" at bounding box center [535, 204] width 62 height 11
drag, startPoint x: 588, startPoint y: 142, endPoint x: 578, endPoint y: 166, distance: 26.8
click at [588, 142] on span "Next Month" at bounding box center [588, 143] width 0 height 14
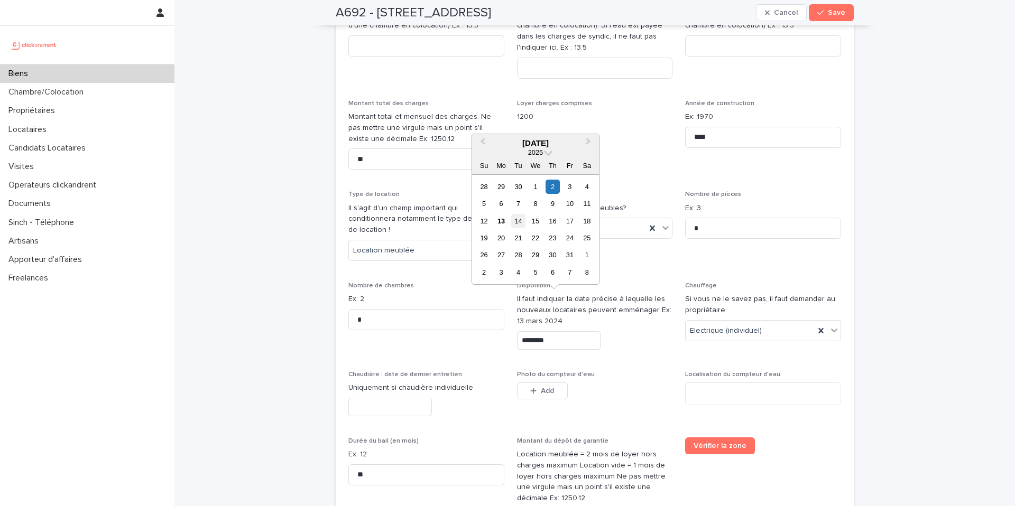
click at [519, 222] on div "14" at bounding box center [518, 221] width 14 height 14
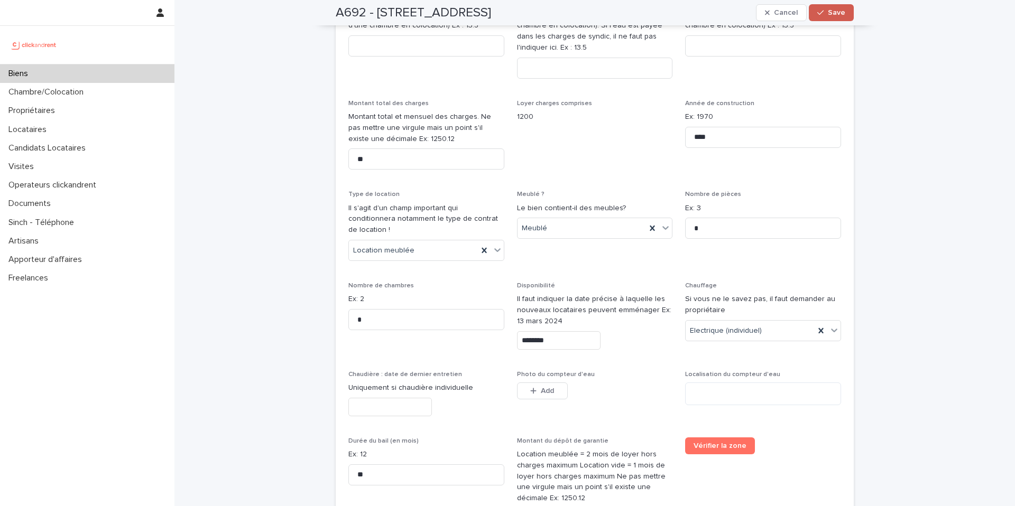
type input "**********"
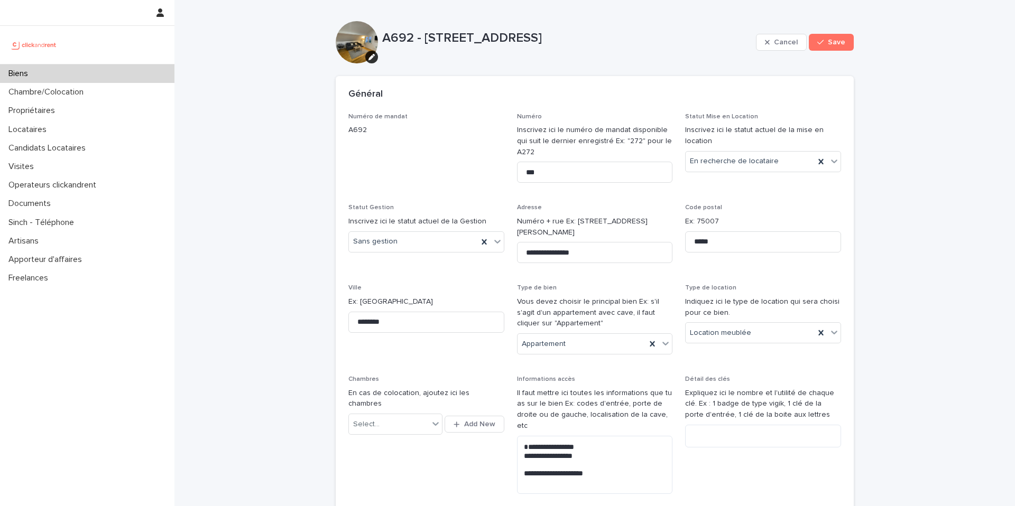
scroll to position [4128, 0]
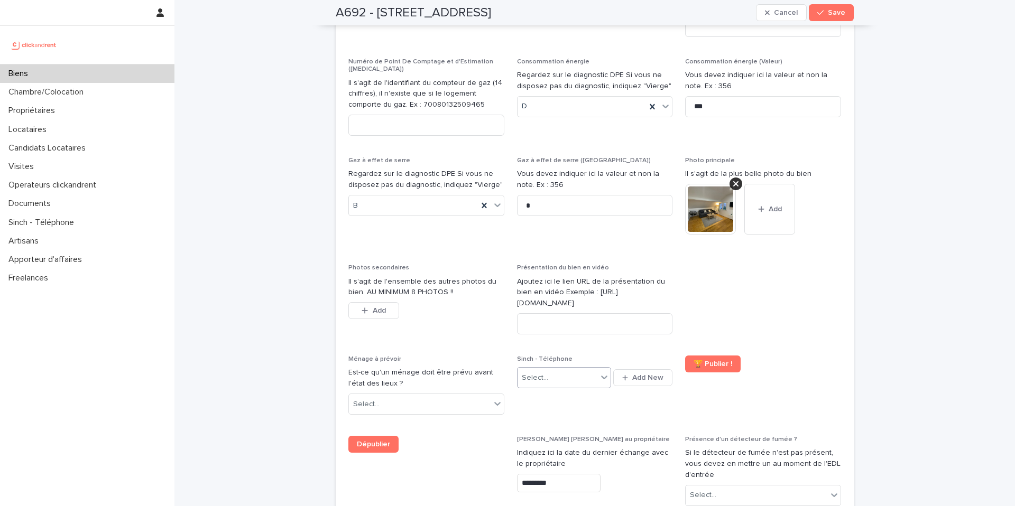
click at [598, 368] on div at bounding box center [604, 377] width 13 height 19
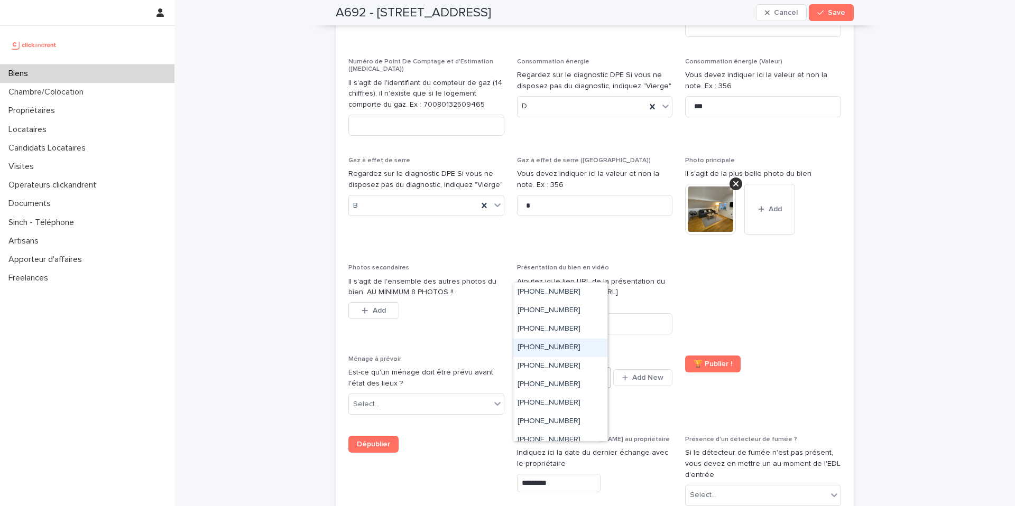
scroll to position [42, 0]
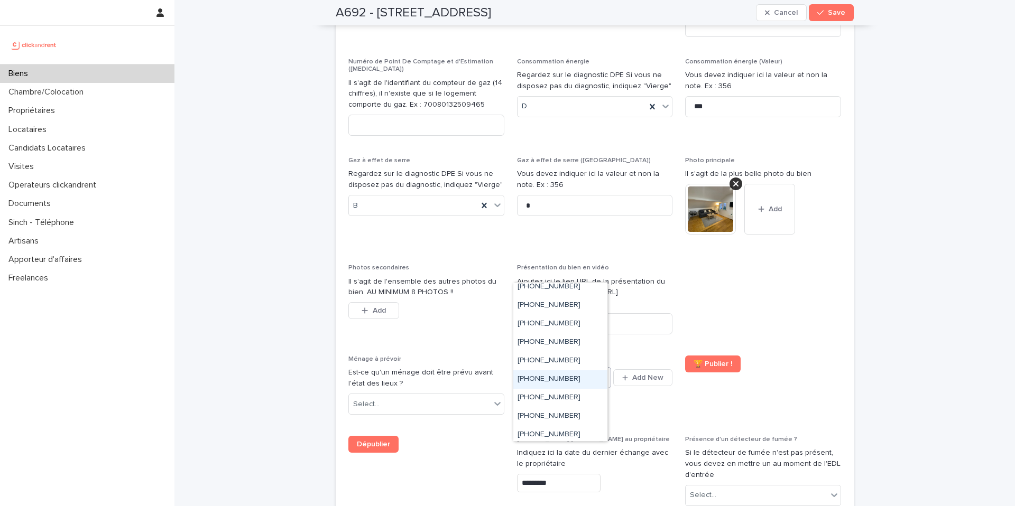
click at [580, 380] on div "[PHONE_NUMBER]" at bounding box center [560, 379] width 94 height 18
click at [781, 264] on span at bounding box center [763, 303] width 156 height 79
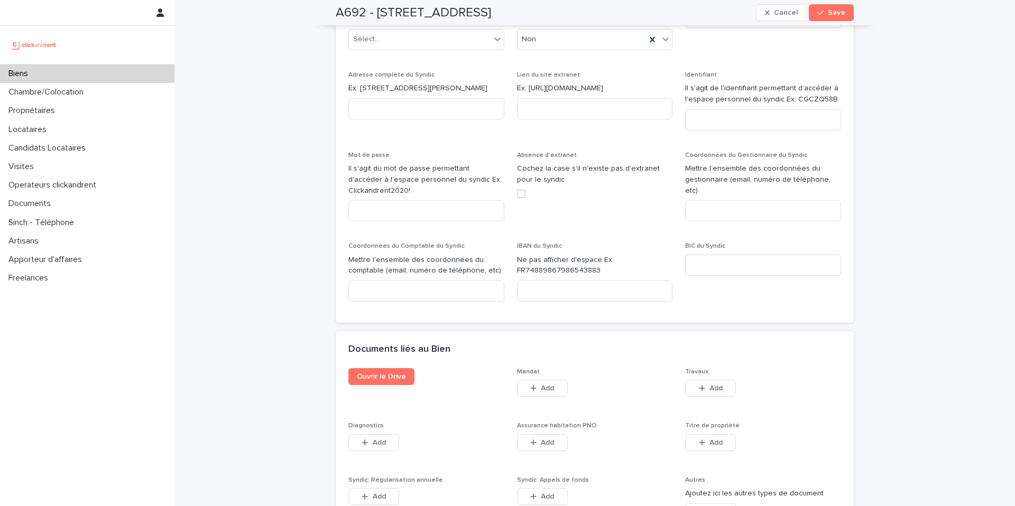
scroll to position [5506, 0]
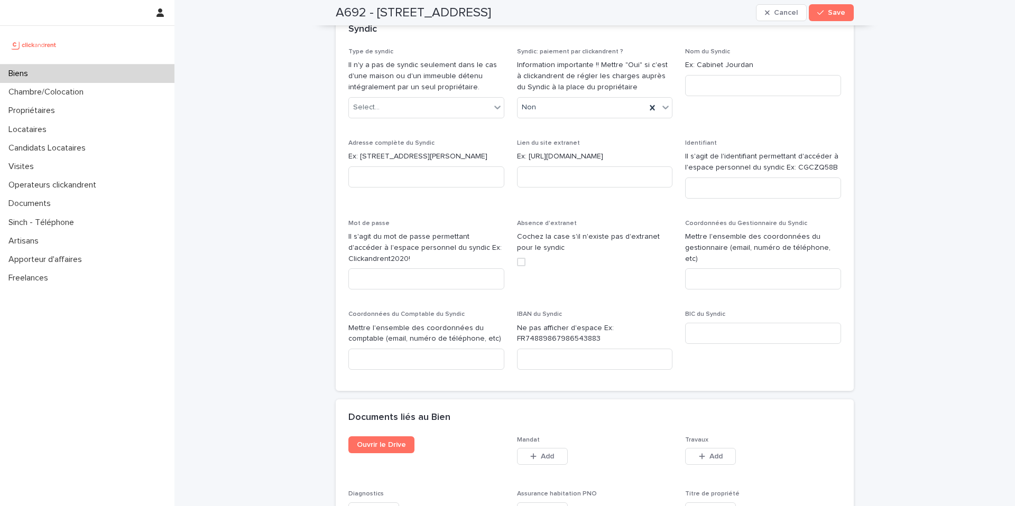
click at [360, 436] on div "Ouvrir le Drive" at bounding box center [426, 448] width 156 height 25
click at [359, 436] on link "Ouvrir le Drive" at bounding box center [381, 444] width 66 height 17
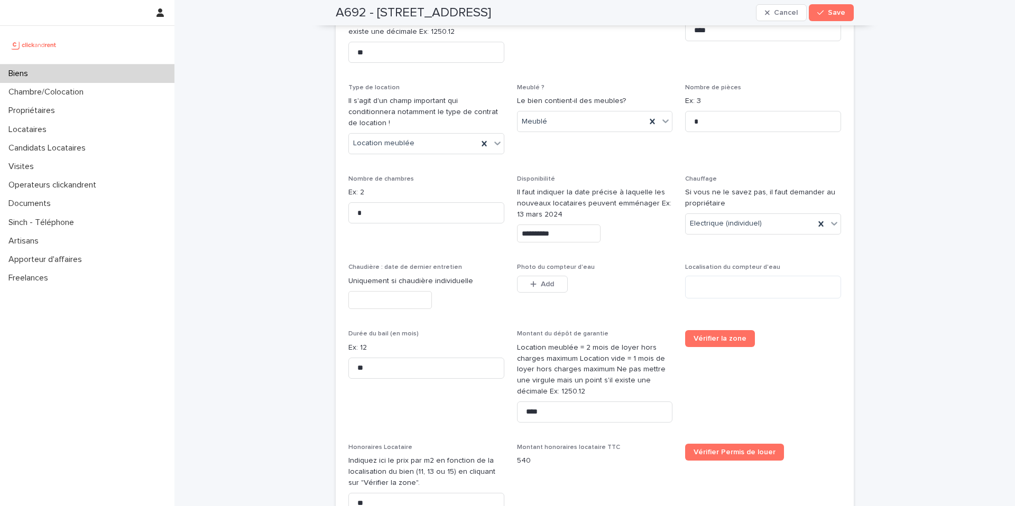
scroll to position [1798, 0]
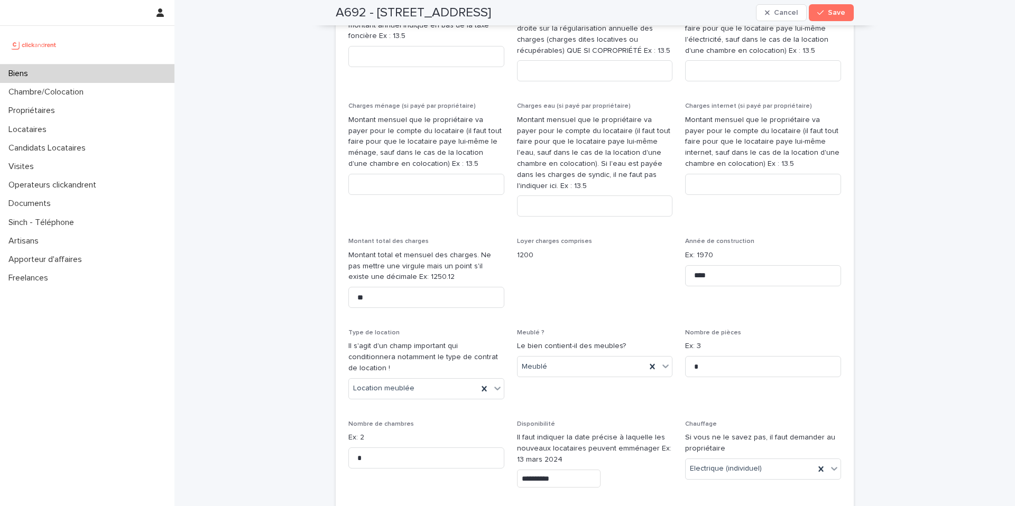
scroll to position [1545, 0]
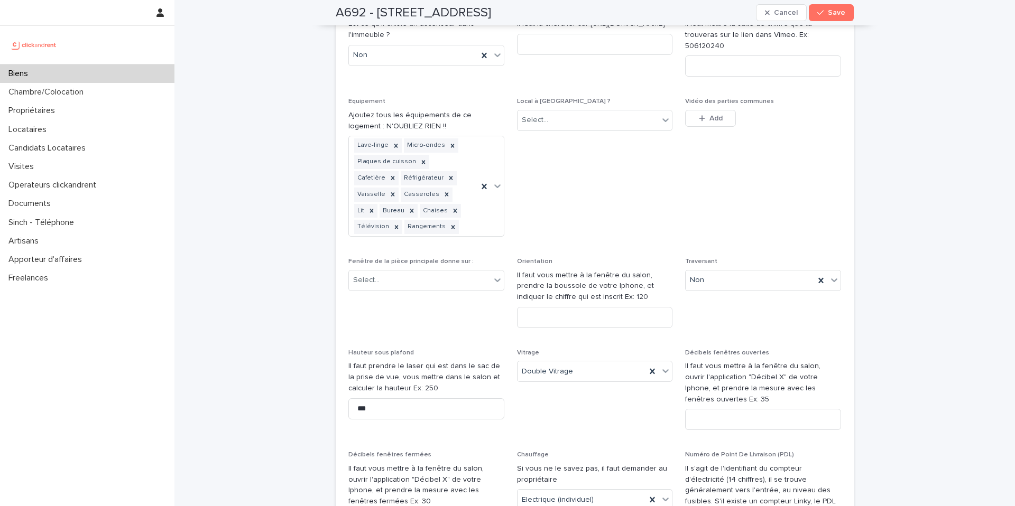
scroll to position [3510, 0]
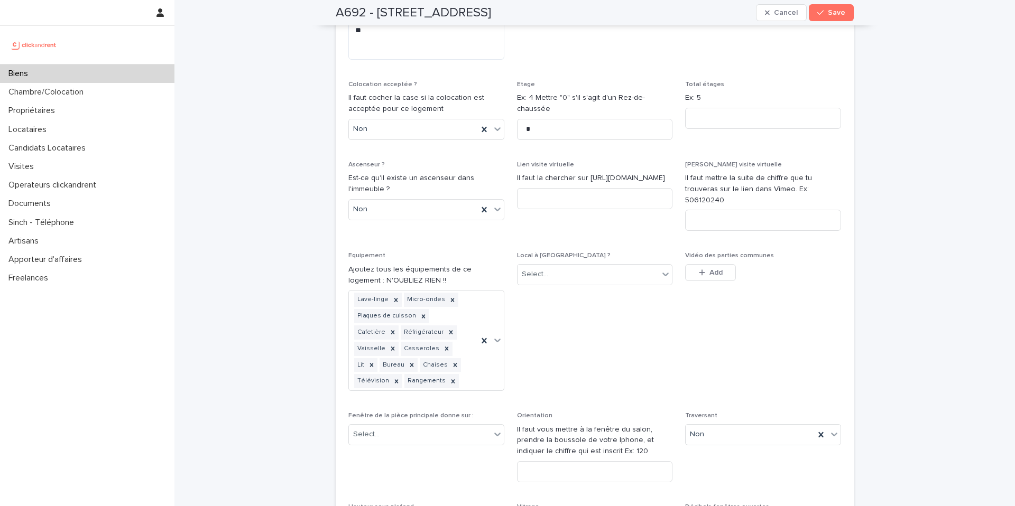
click at [545, 161] on div "Lien visite virtuelle Il faut la chercher sur https://matterport.com/" at bounding box center [595, 189] width 156 height 57
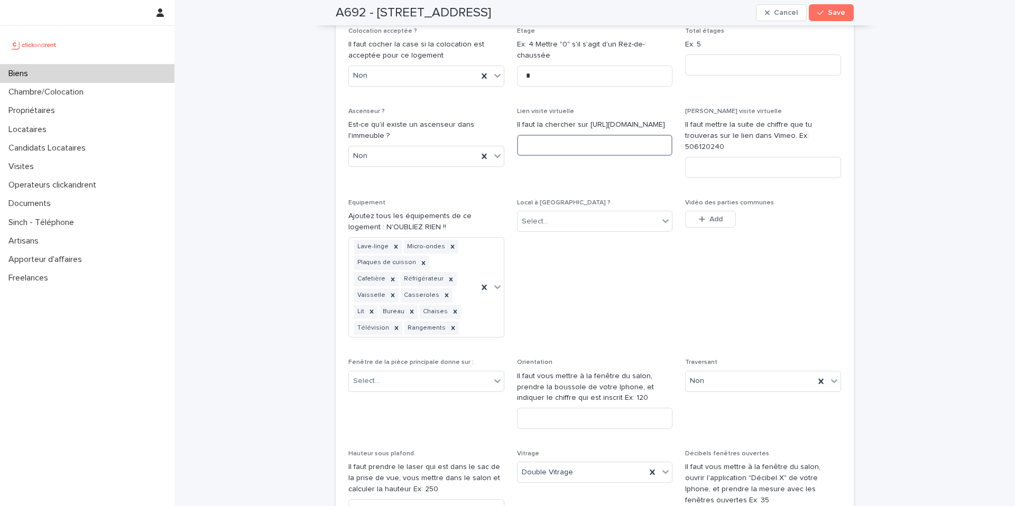
click at [563, 135] on input at bounding box center [595, 145] width 156 height 21
paste input "**********"
type input "**********"
click at [578, 108] on span "**********" at bounding box center [595, 147] width 156 height 79
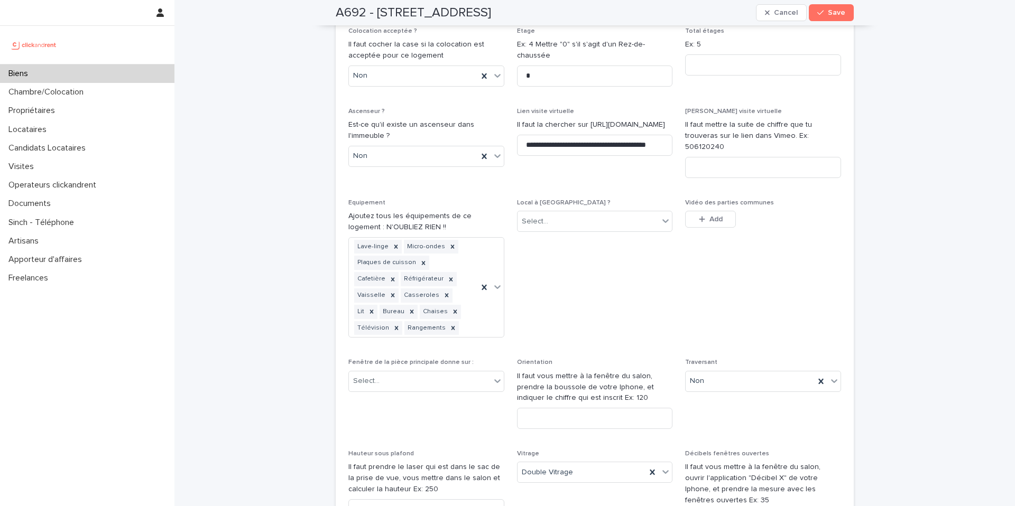
scroll to position [3510, 0]
click at [715, 157] on input at bounding box center [763, 167] width 156 height 21
paste input "**********"
drag, startPoint x: 788, startPoint y: 81, endPoint x: 928, endPoint y: 83, distance: 139.5
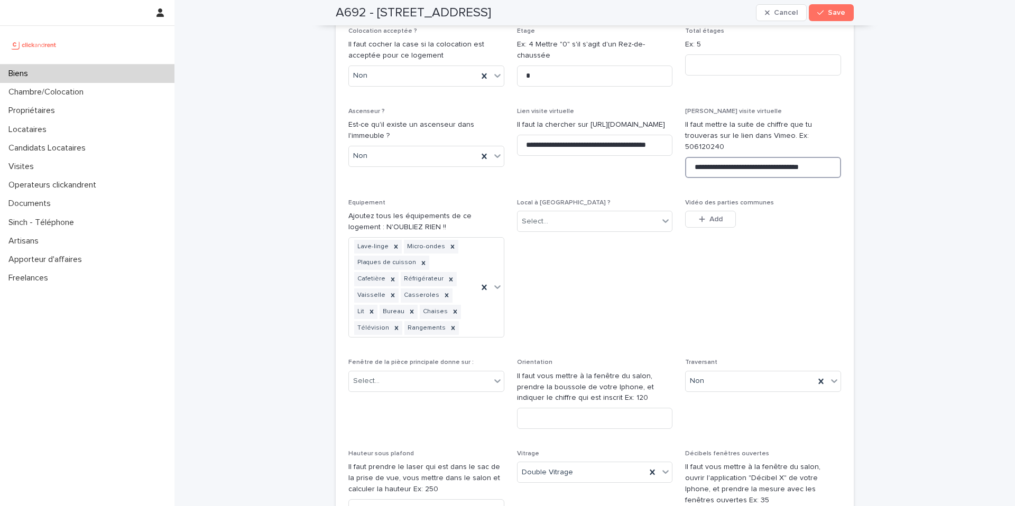
drag, startPoint x: 750, startPoint y: 80, endPoint x: 684, endPoint y: 75, distance: 66.8
click at [685, 157] on input "**********" at bounding box center [763, 167] width 156 height 21
type input "**********"
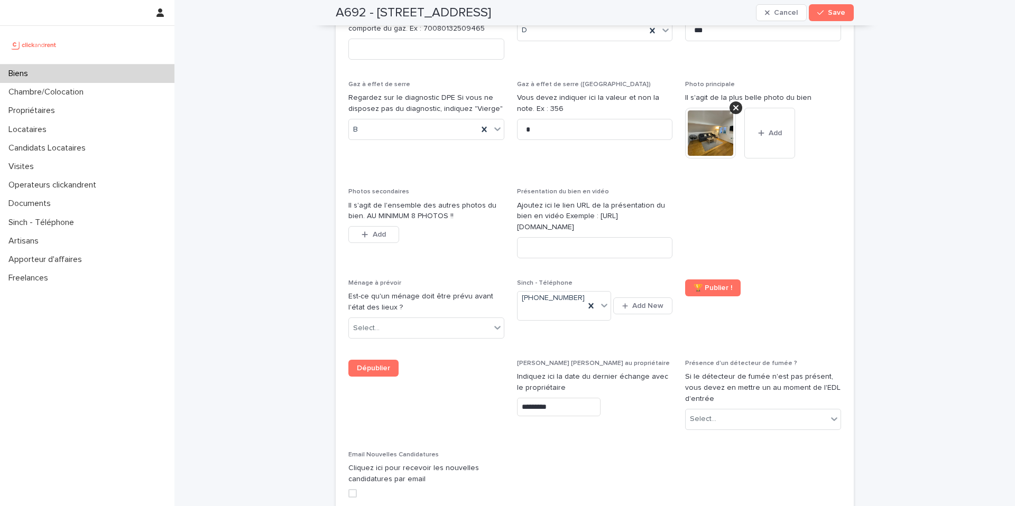
scroll to position [4173, 0]
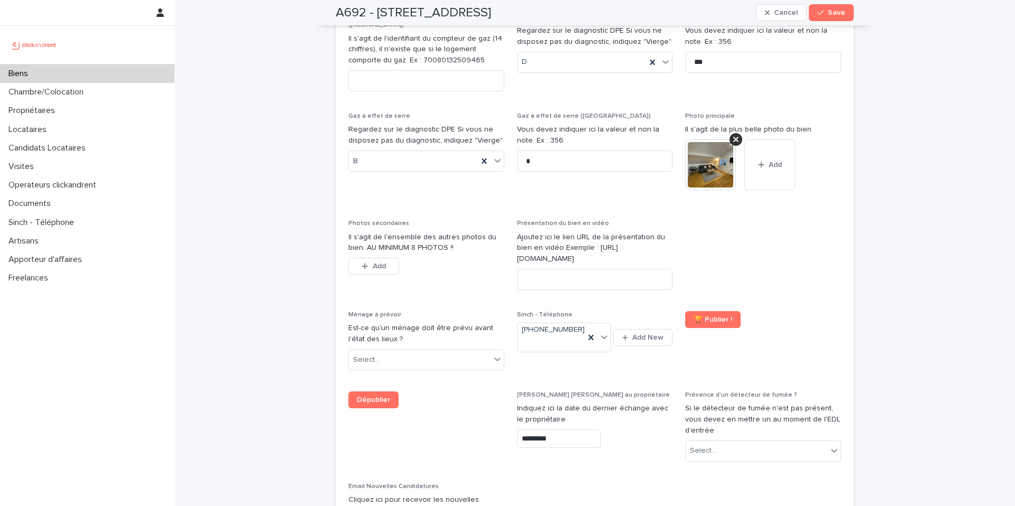
click at [705, 139] on img at bounding box center [710, 164] width 51 height 51
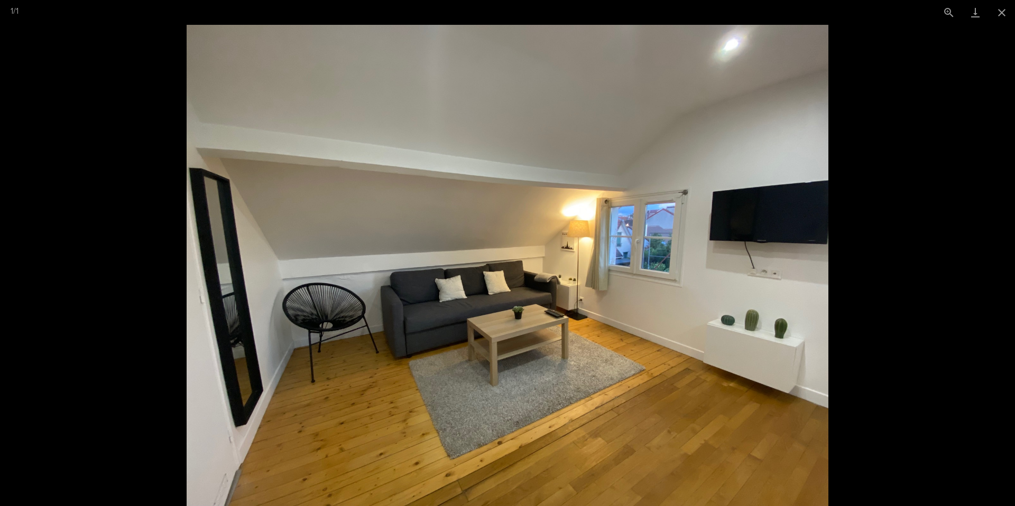
click at [944, 198] on picture at bounding box center [507, 265] width 1015 height 481
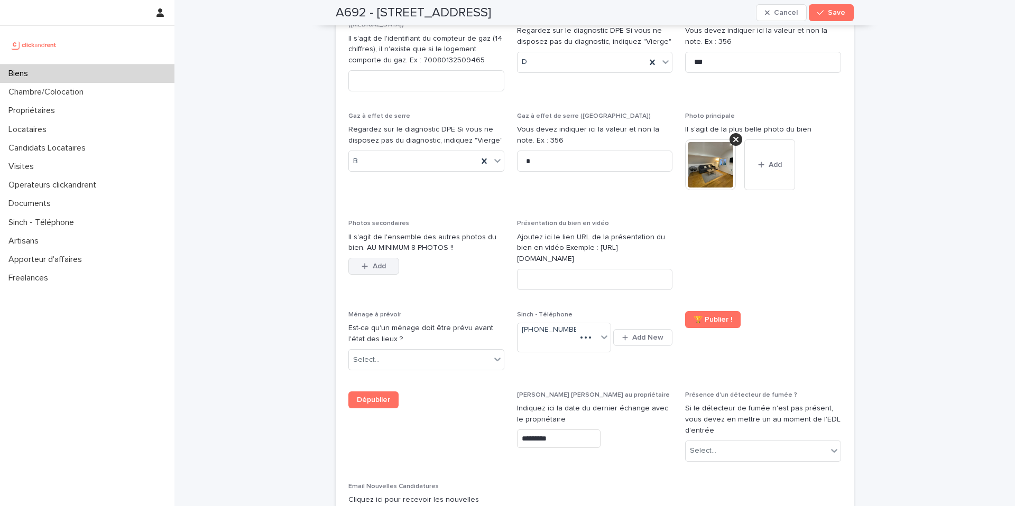
click at [378, 263] on span "Add" at bounding box center [379, 266] width 13 height 7
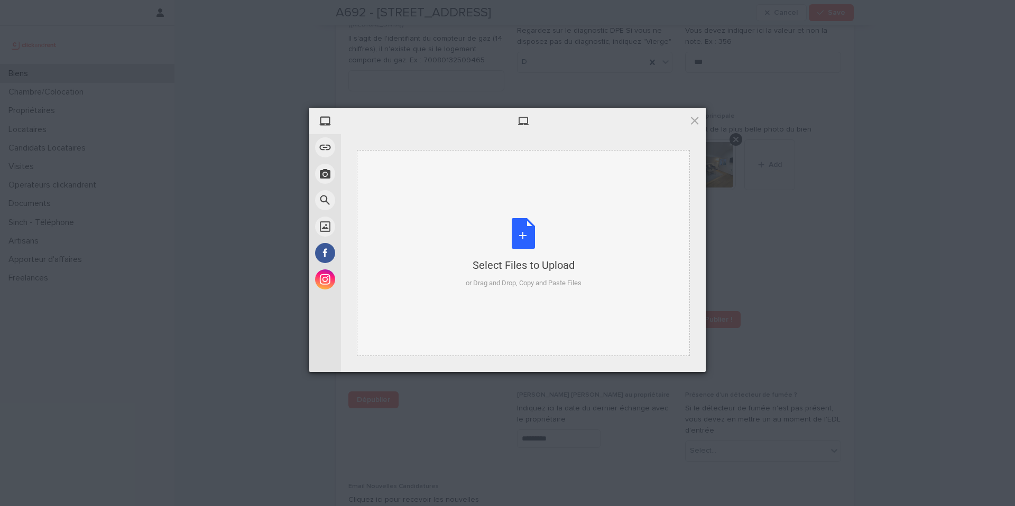
click at [548, 238] on div "Select Files to Upload or Drag and Drop, Copy and Paste Files" at bounding box center [524, 253] width 116 height 70
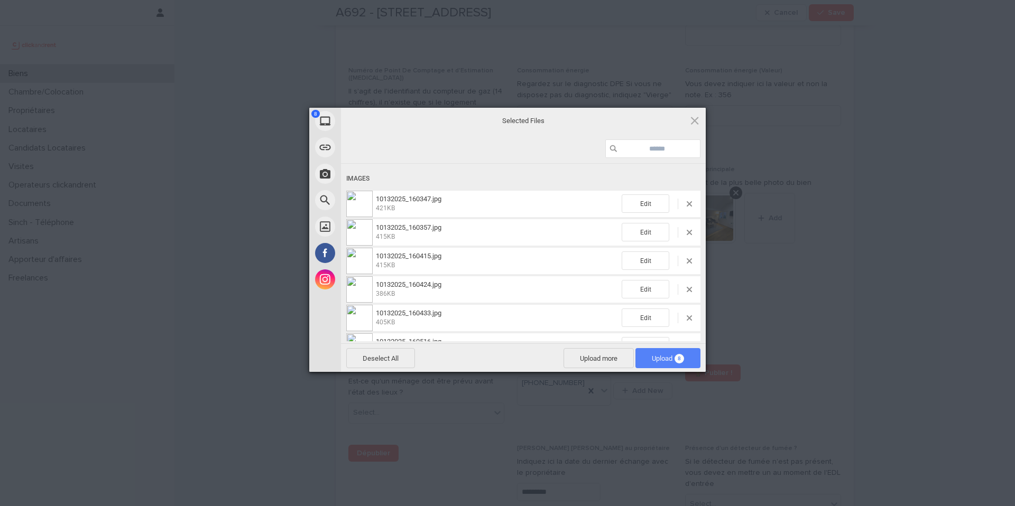
click at [669, 360] on span "Upload 8" at bounding box center [668, 359] width 32 height 8
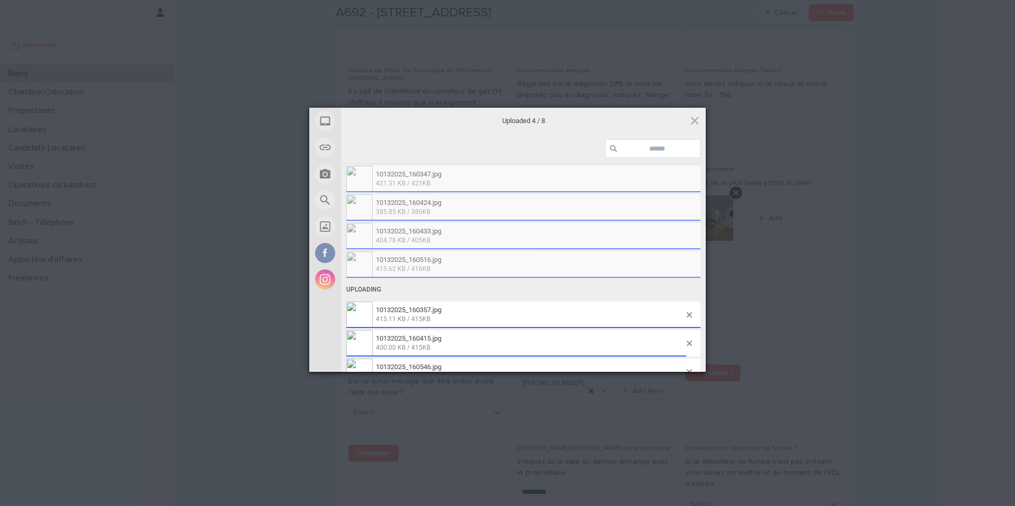
scroll to position [71, 0]
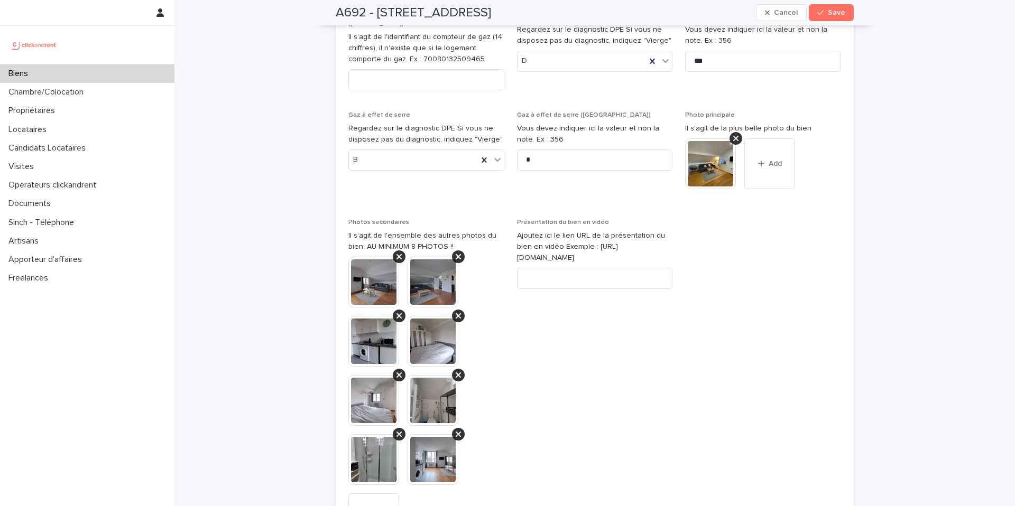
scroll to position [4229, 0]
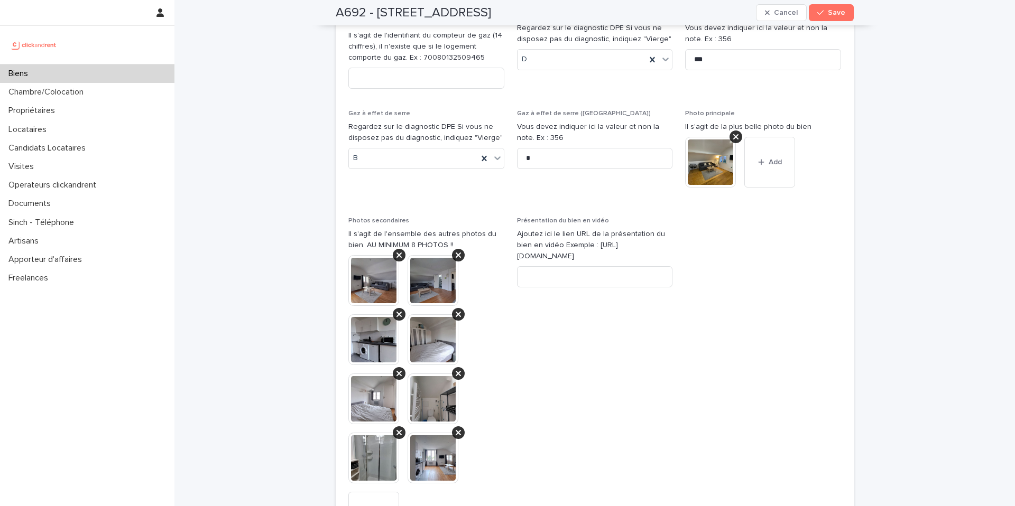
click at [582, 252] on span "Présentation du bien en vidéo Ajoutez ici le lien URL de la présentation du bie…" at bounding box center [595, 386] width 156 height 338
drag, startPoint x: 566, startPoint y: 253, endPoint x: 554, endPoint y: 247, distance: 13.7
click at [566, 253] on span "Présentation du bien en vidéo Ajoutez ici le lien URL de la présentation du bie…" at bounding box center [595, 386] width 156 height 338
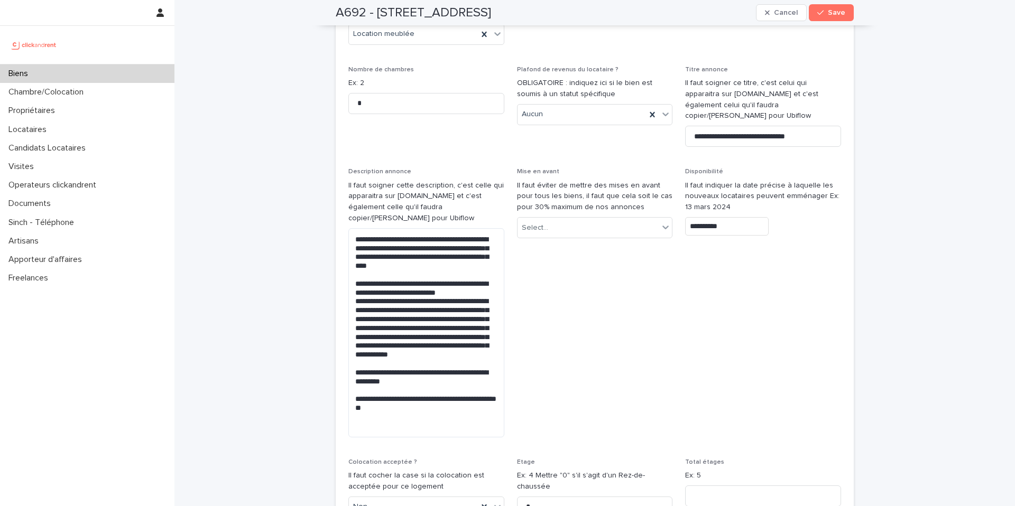
scroll to position [3078, 0]
drag, startPoint x: 281, startPoint y: 88, endPoint x: 271, endPoint y: 80, distance: 12.4
click at [281, 88] on div "**********" at bounding box center [594, 335] width 840 height 6827
click at [301, 83] on div "**********" at bounding box center [594, 335] width 840 height 6827
click at [305, 60] on div "**********" at bounding box center [594, 335] width 840 height 6827
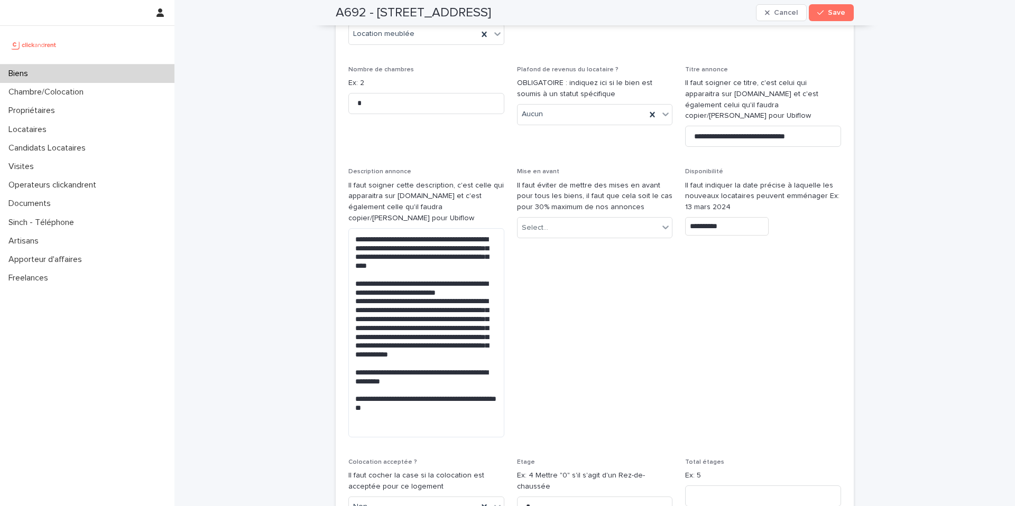
click at [286, 142] on div "**********" at bounding box center [594, 335] width 840 height 6827
click at [312, 162] on div "**********" at bounding box center [594, 335] width 840 height 6827
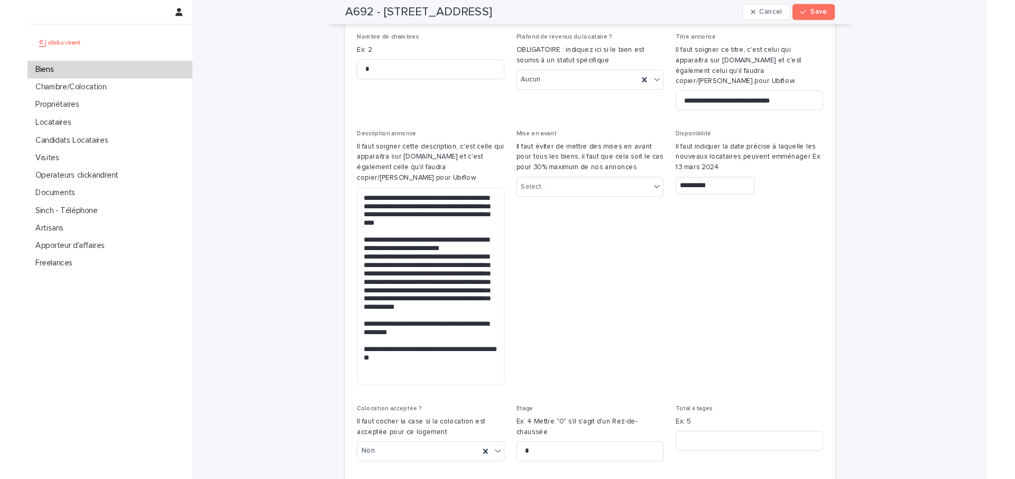
scroll to position [3114, 0]
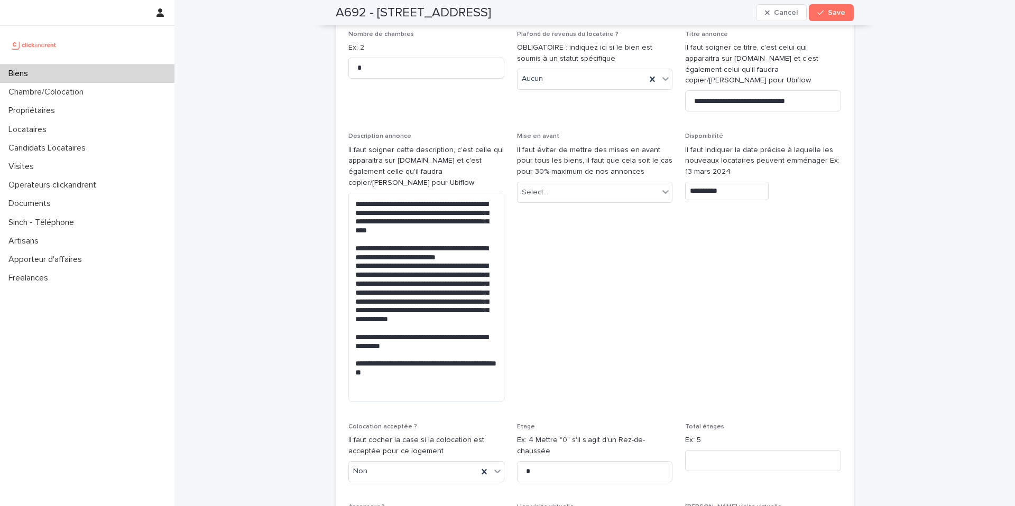
click at [255, 88] on div "**********" at bounding box center [594, 299] width 840 height 6827
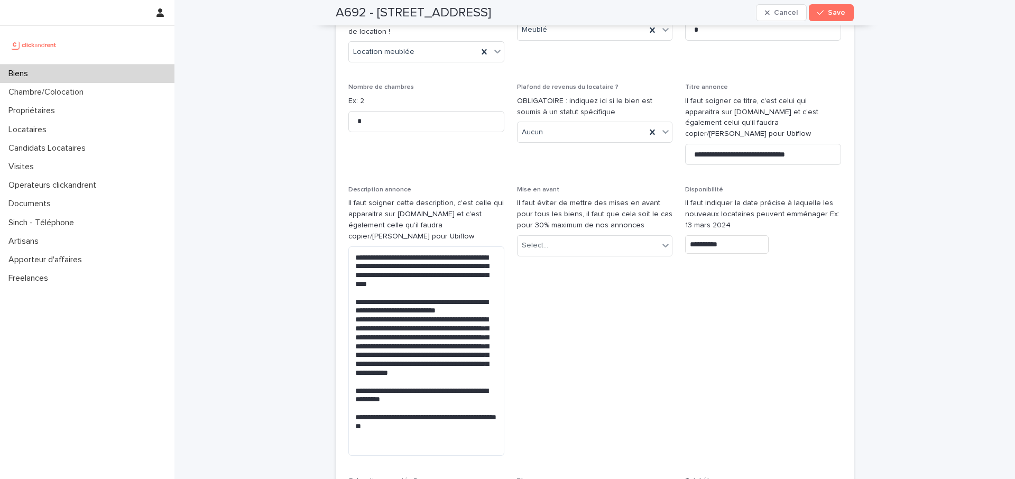
click at [299, 167] on div "**********" at bounding box center [594, 326] width 840 height 6880
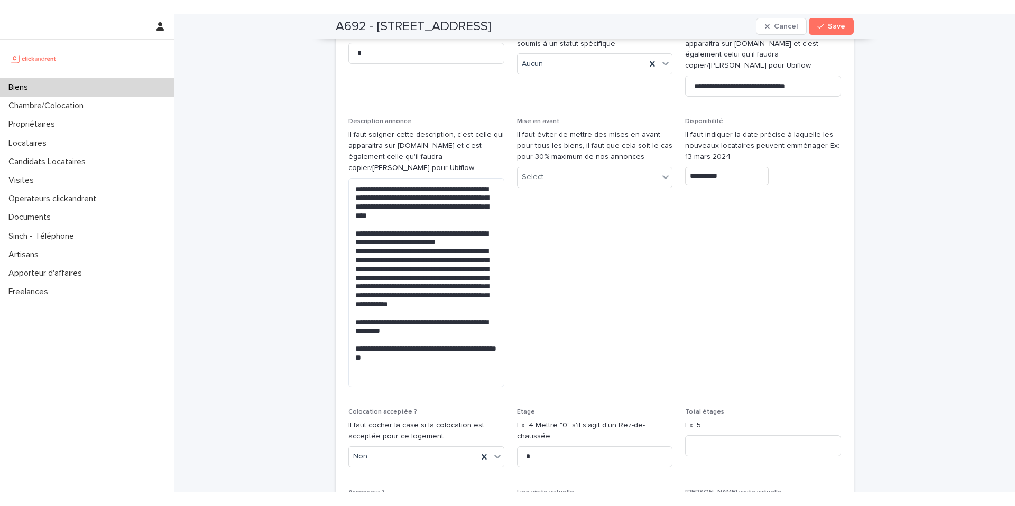
scroll to position [3197, 0]
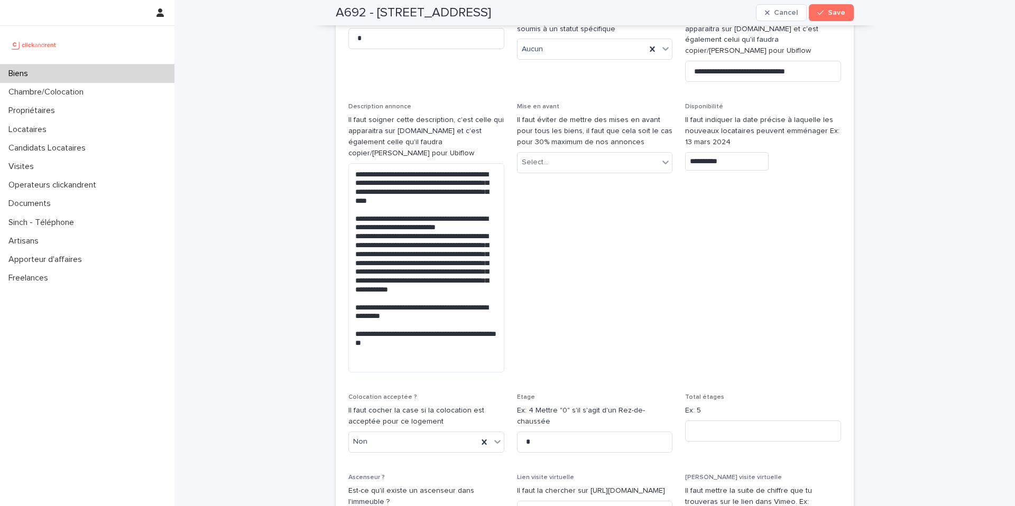
click at [295, 77] on div "**********" at bounding box center [594, 243] width 840 height 6880
click at [293, 105] on div "**********" at bounding box center [594, 243] width 840 height 6880
click at [607, 141] on span "Mise en avant Il faut éviter de mettre des mises en avant pour tous les biens, …" at bounding box center [595, 242] width 156 height 278
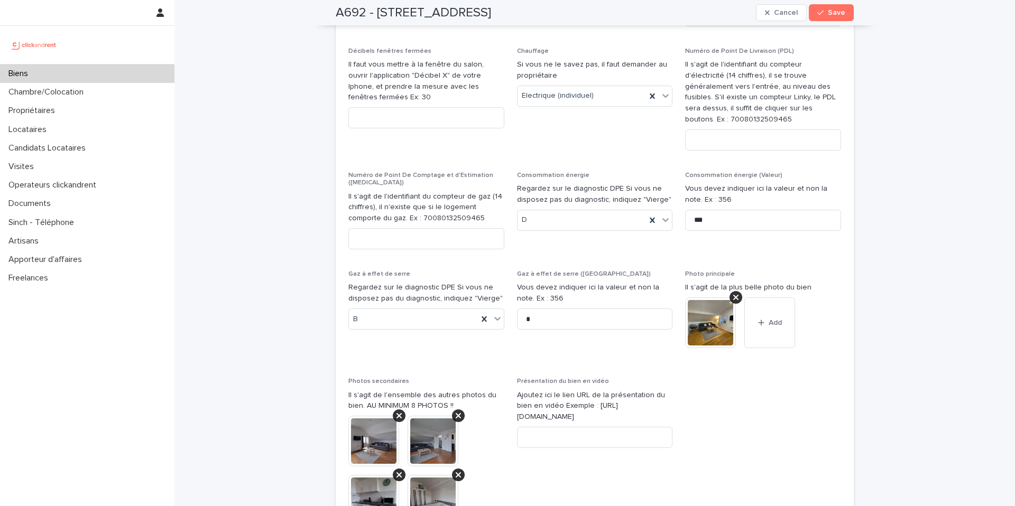
scroll to position [4015, 0]
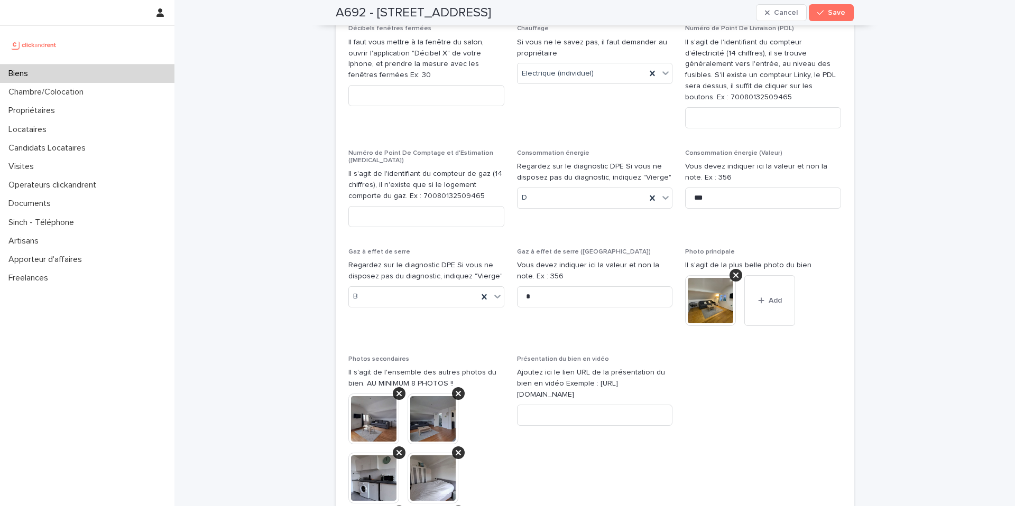
scroll to position [4087, 0]
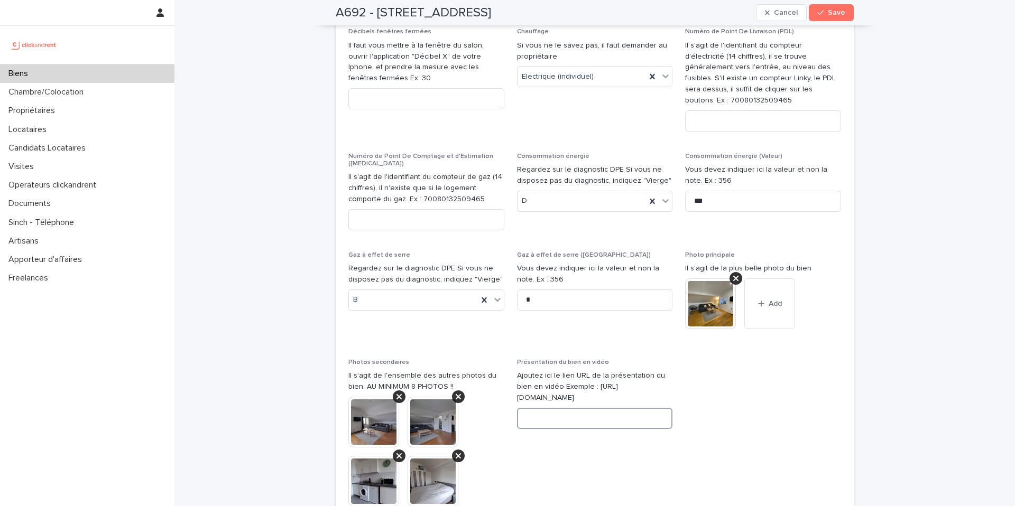
drag, startPoint x: 553, startPoint y: 305, endPoint x: 545, endPoint y: 289, distance: 18.0
click at [554, 408] on input at bounding box center [595, 418] width 156 height 21
paste input "**********"
type input "**********"
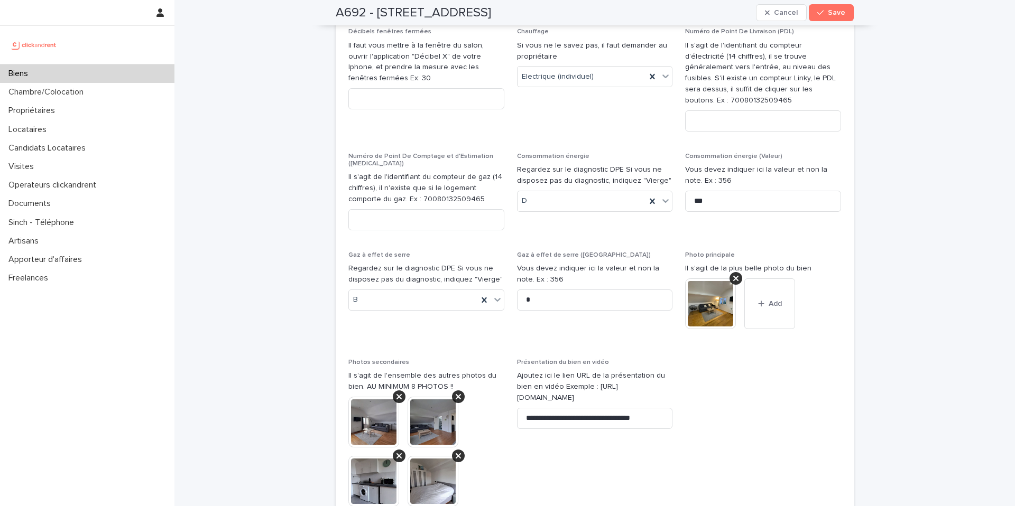
scroll to position [0, 0]
drag, startPoint x: 638, startPoint y: 311, endPoint x: 719, endPoint y: 303, distance: 81.7
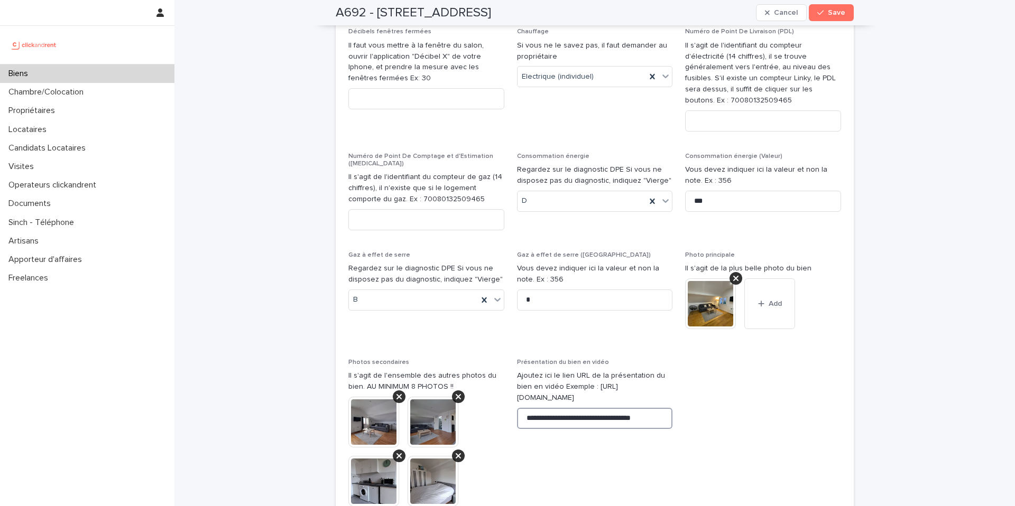
drag, startPoint x: 649, startPoint y: 308, endPoint x: 476, endPoint y: 309, distance: 173.3
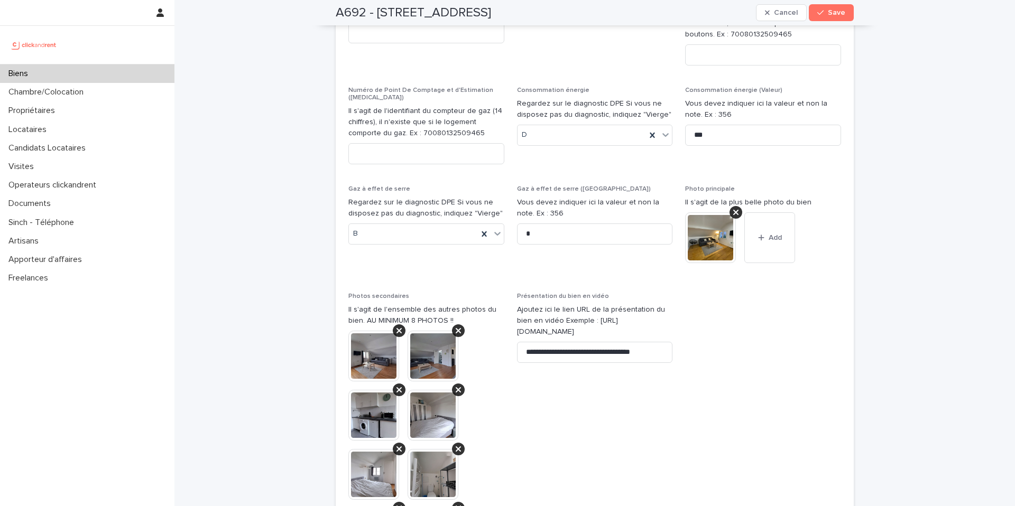
scroll to position [4154, 0]
click at [700, 212] on img at bounding box center [710, 237] width 51 height 51
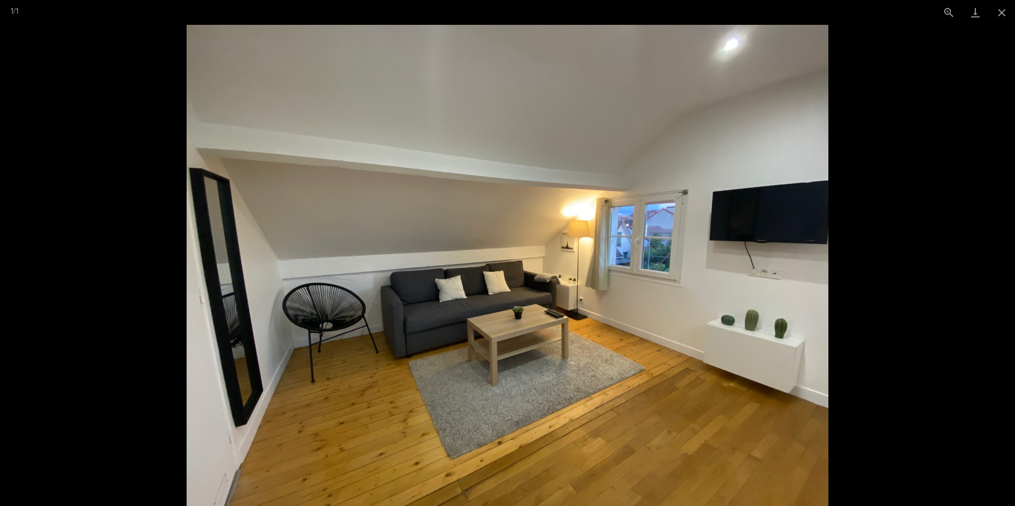
click at [934, 239] on picture at bounding box center [507, 265] width 1015 height 481
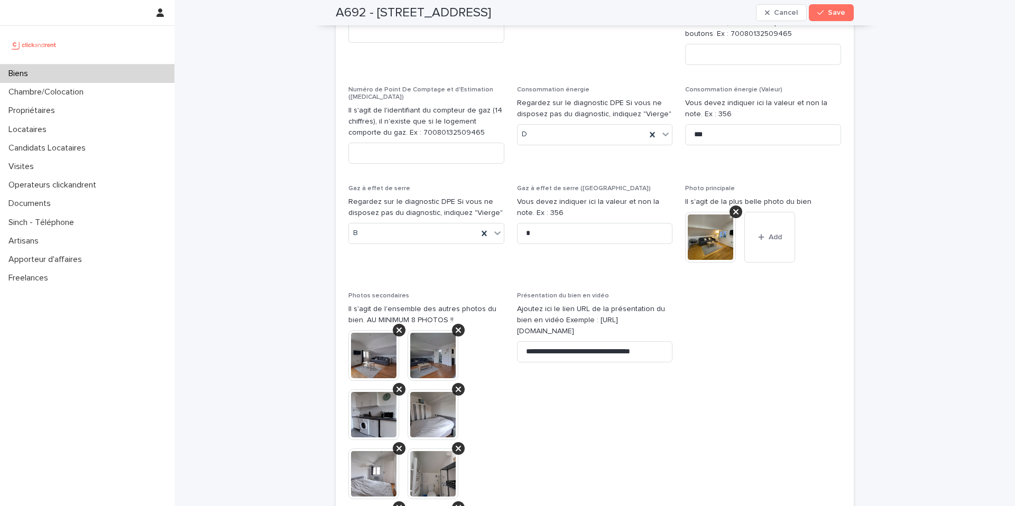
click at [373, 330] on img at bounding box center [373, 355] width 51 height 51
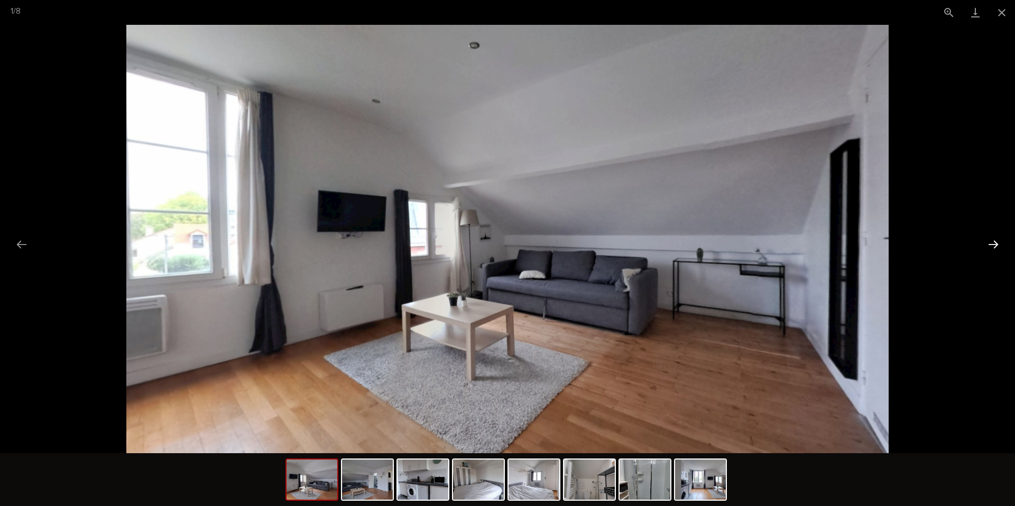
click at [994, 243] on button "Next slide" at bounding box center [993, 244] width 22 height 21
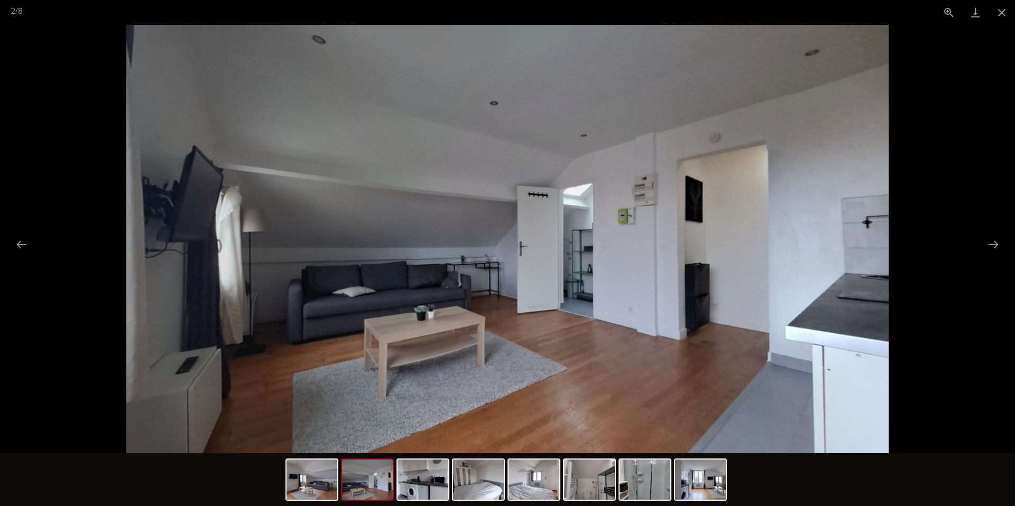
scroll to position [0, 0]
click at [936, 88] on picture at bounding box center [507, 239] width 1015 height 429
drag, startPoint x: 996, startPoint y: 12, endPoint x: 981, endPoint y: 30, distance: 22.9
click at [996, 12] on button "Close gallery" at bounding box center [1001, 12] width 26 height 25
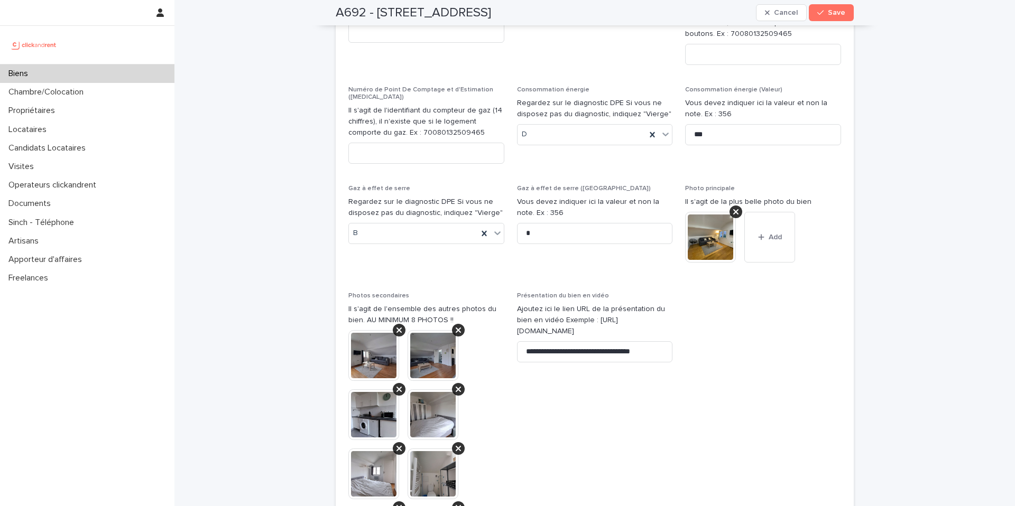
click at [726, 212] on img at bounding box center [710, 237] width 51 height 51
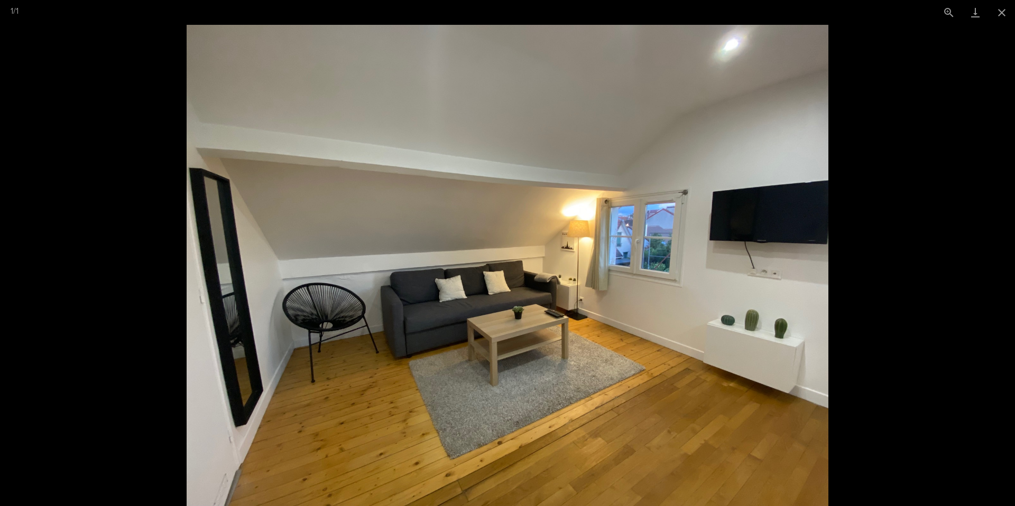
click at [920, 174] on picture at bounding box center [507, 265] width 1015 height 481
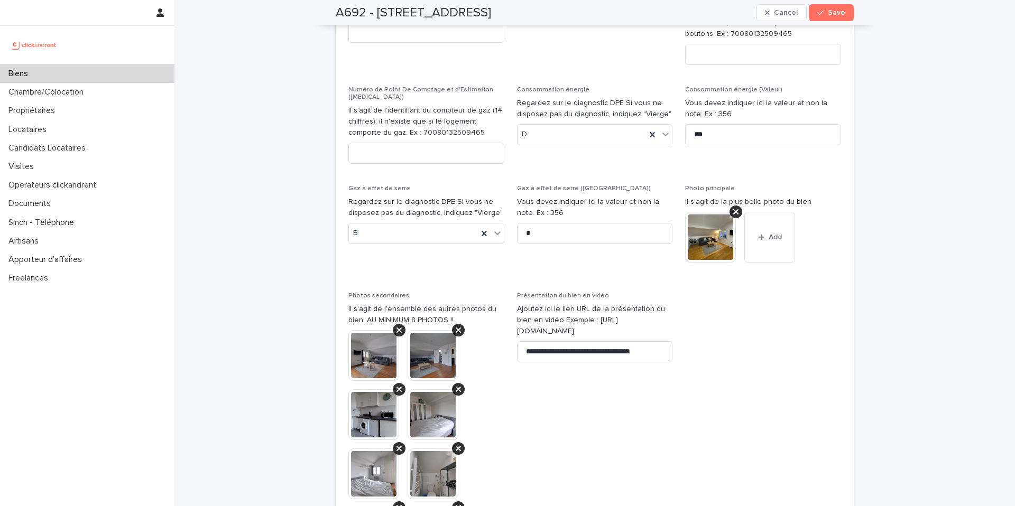
click at [778, 292] on span at bounding box center [763, 461] width 156 height 338
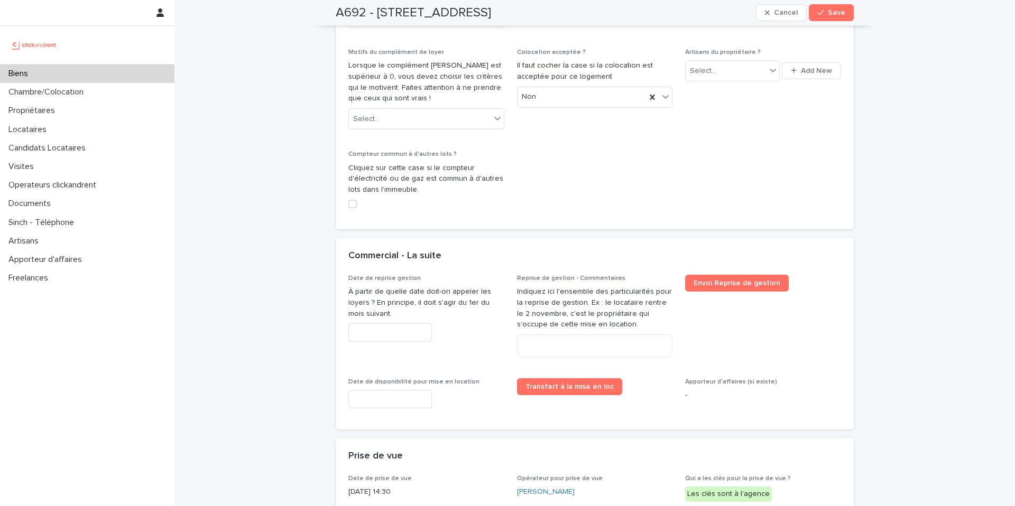
scroll to position [2958, 0]
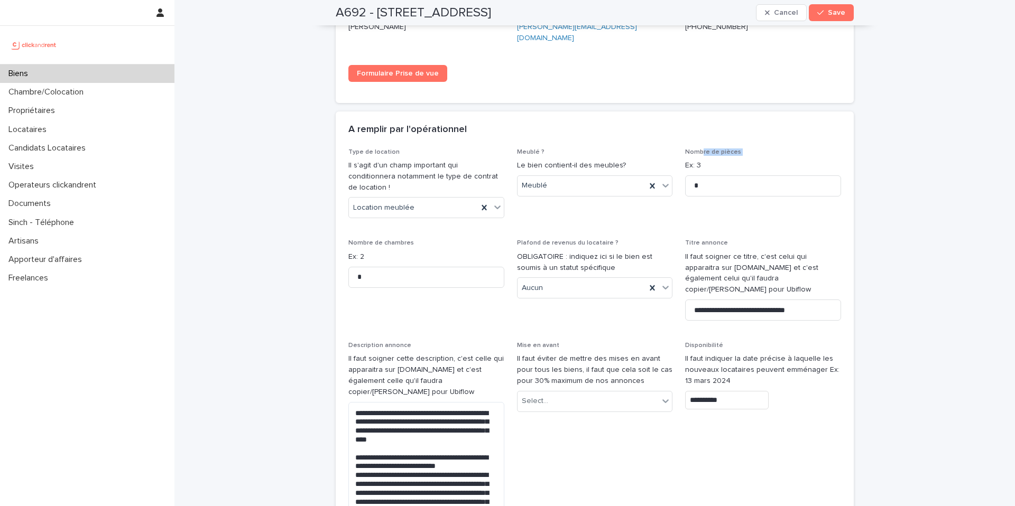
drag, startPoint x: 709, startPoint y: 109, endPoint x: 698, endPoint y: 102, distance: 12.9
click at [697, 148] on div "Nombre de pièces Ex: 3 *" at bounding box center [763, 176] width 156 height 57
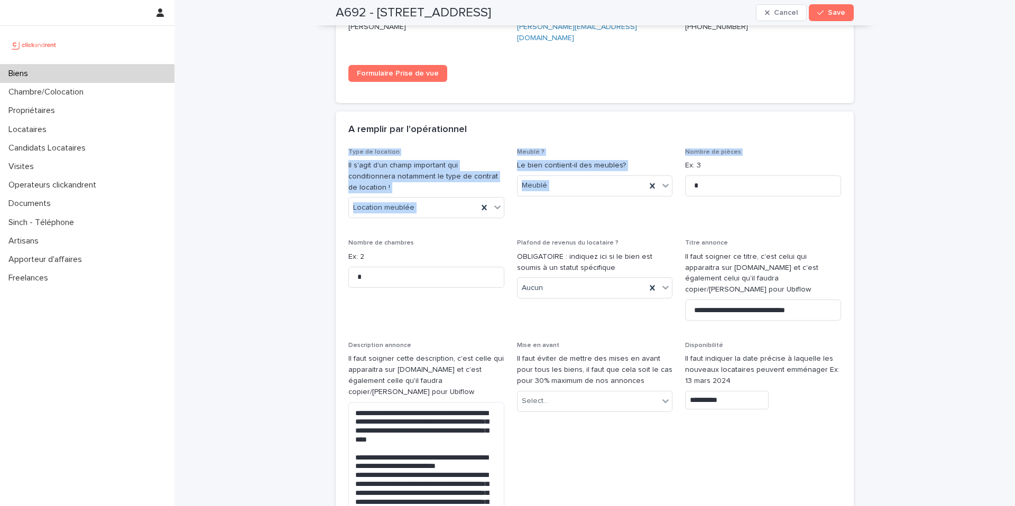
click at [721, 111] on div "A remplir par l'opérationnel" at bounding box center [595, 129] width 518 height 37
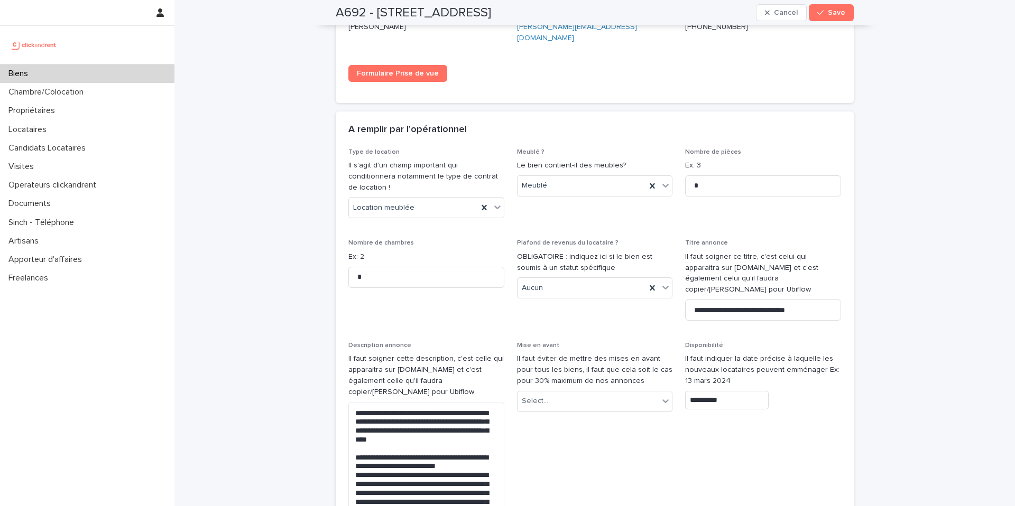
click at [527, 149] on span "Meublé ?" at bounding box center [530, 152] width 27 height 6
drag, startPoint x: 537, startPoint y: 97, endPoint x: 503, endPoint y: 101, distance: 34.0
click at [537, 111] on div "A remplir par l'opérationnel" at bounding box center [595, 129] width 518 height 37
click at [366, 149] on span "Type de location" at bounding box center [373, 152] width 51 height 6
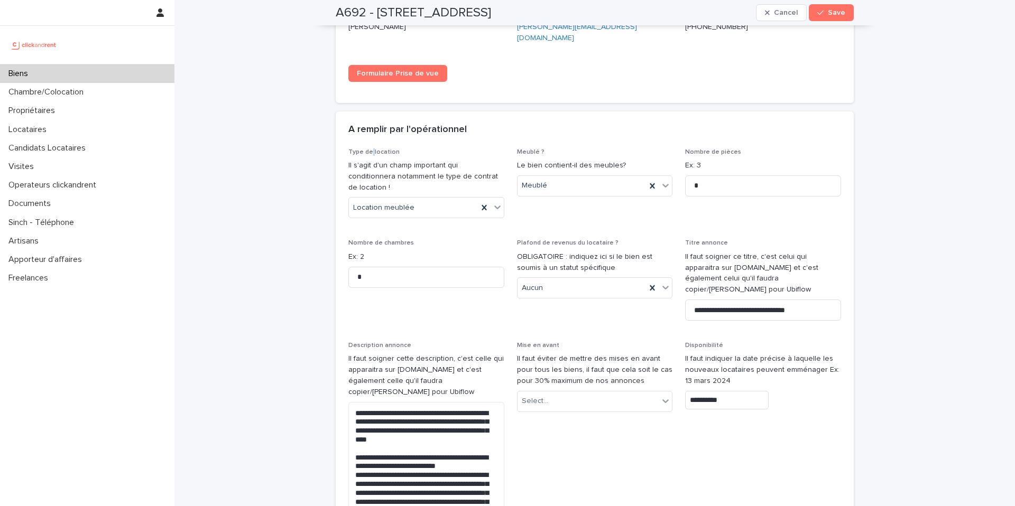
click at [366, 149] on span "Type de location" at bounding box center [373, 152] width 51 height 6
click at [376, 149] on span "Type de location" at bounding box center [373, 152] width 51 height 6
drag, startPoint x: 384, startPoint y: 110, endPoint x: 331, endPoint y: 107, distance: 52.9
click at [331, 107] on div "**********" at bounding box center [594, 469] width 528 height 6854
click at [444, 148] on p "Type de location" at bounding box center [426, 151] width 156 height 7
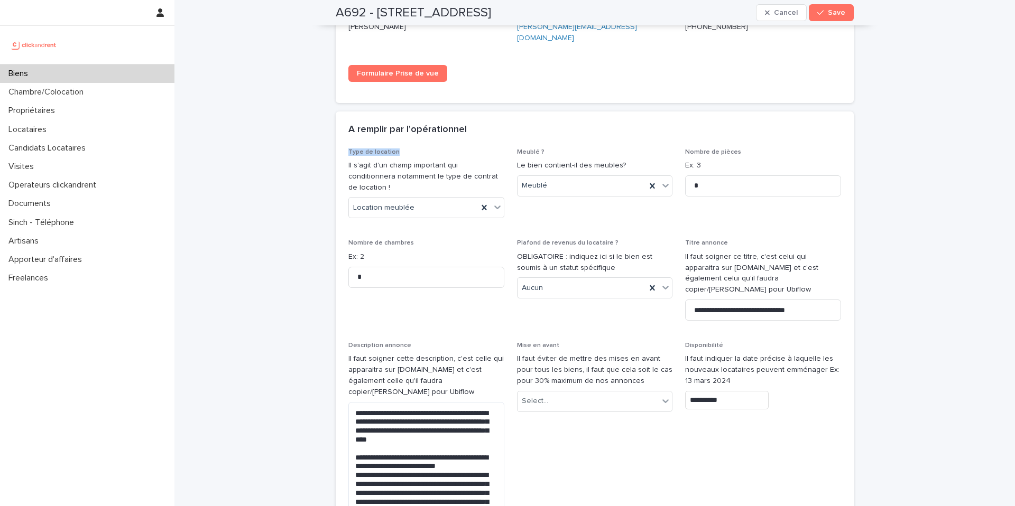
drag, startPoint x: 403, startPoint y: 109, endPoint x: 349, endPoint y: 105, distance: 54.0
click at [348, 148] on div "Type de location Il s'agit d'un champ important qui conditionnera notamment le …" at bounding box center [426, 187] width 156 height 79
click at [458, 111] on div "A remplir par l'opérationnel" at bounding box center [595, 129] width 518 height 37
drag, startPoint x: 522, startPoint y: 108, endPoint x: 506, endPoint y: 95, distance: 20.2
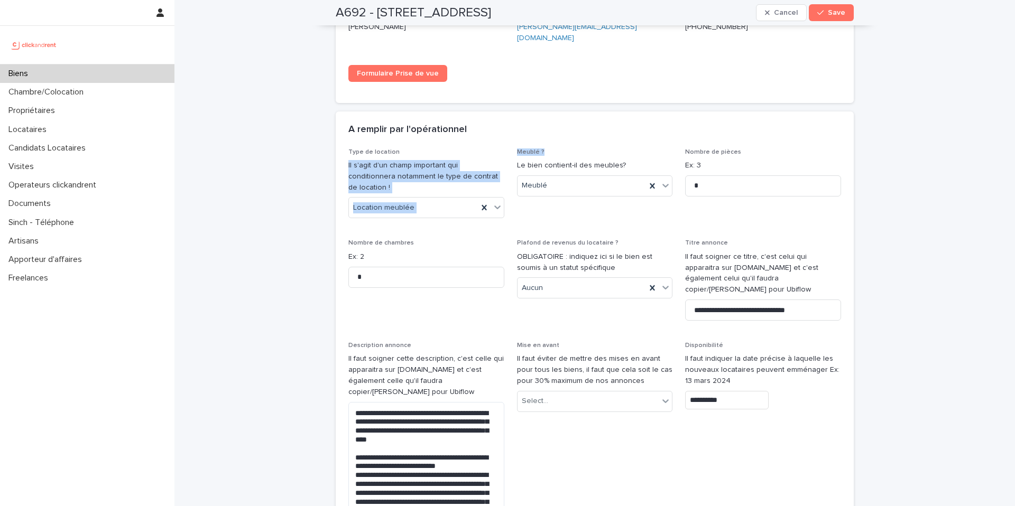
click at [557, 124] on div "A remplir par l'opérationnel" at bounding box center [592, 130] width 488 height 12
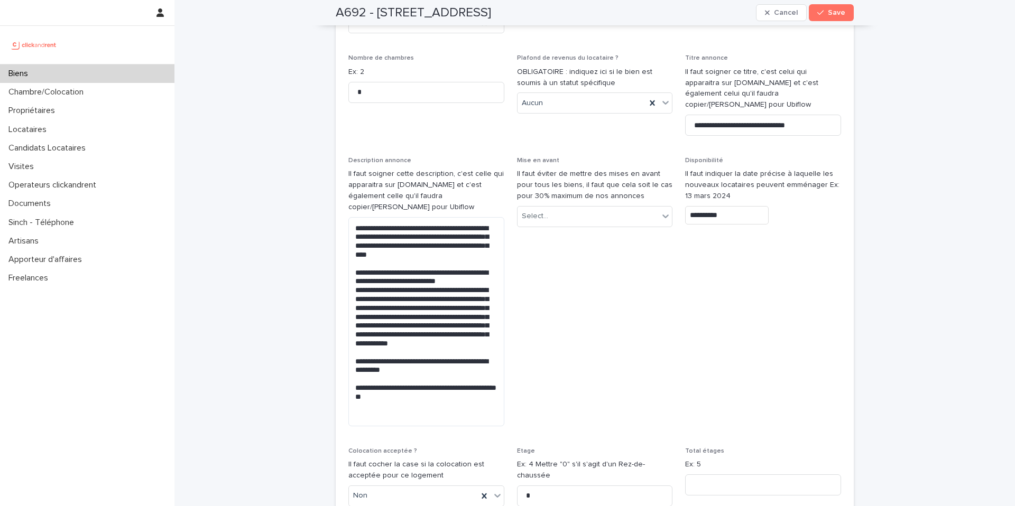
scroll to position [3213, 0]
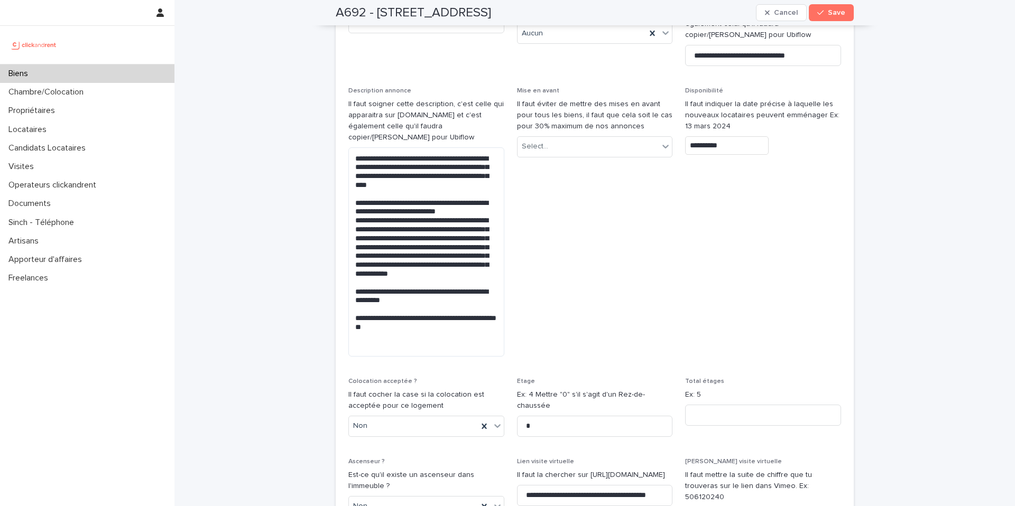
click at [754, 157] on span "**********" at bounding box center [763, 226] width 156 height 278
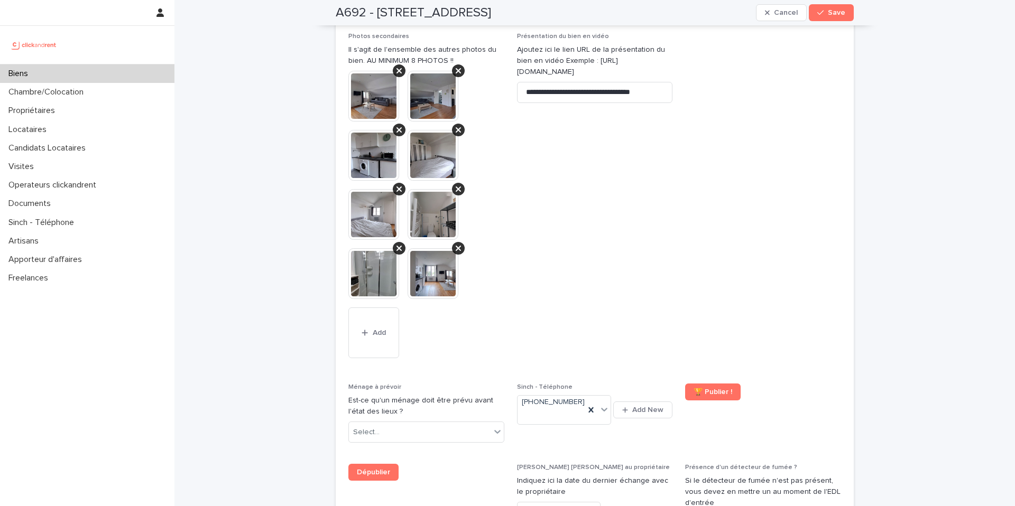
scroll to position [4256, 0]
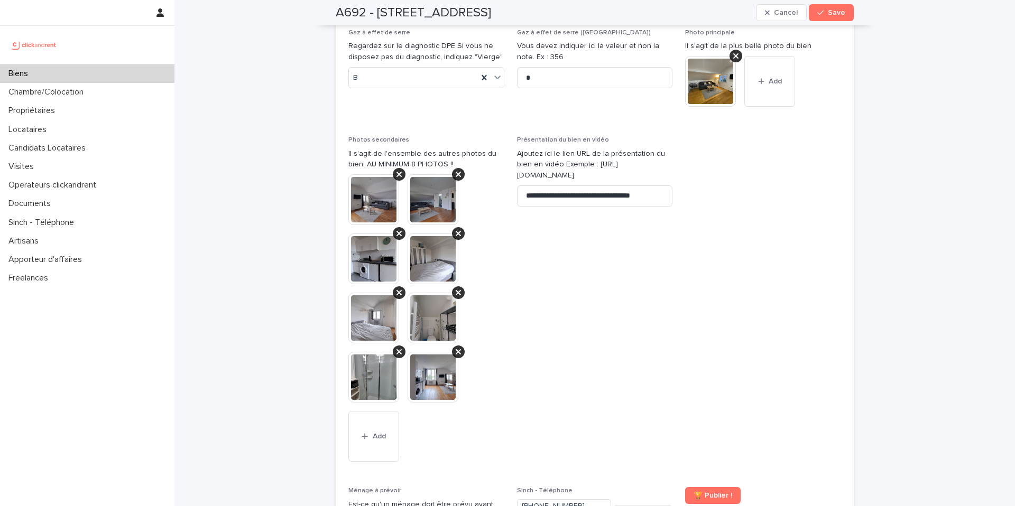
click at [591, 152] on span "**********" at bounding box center [595, 305] width 156 height 338
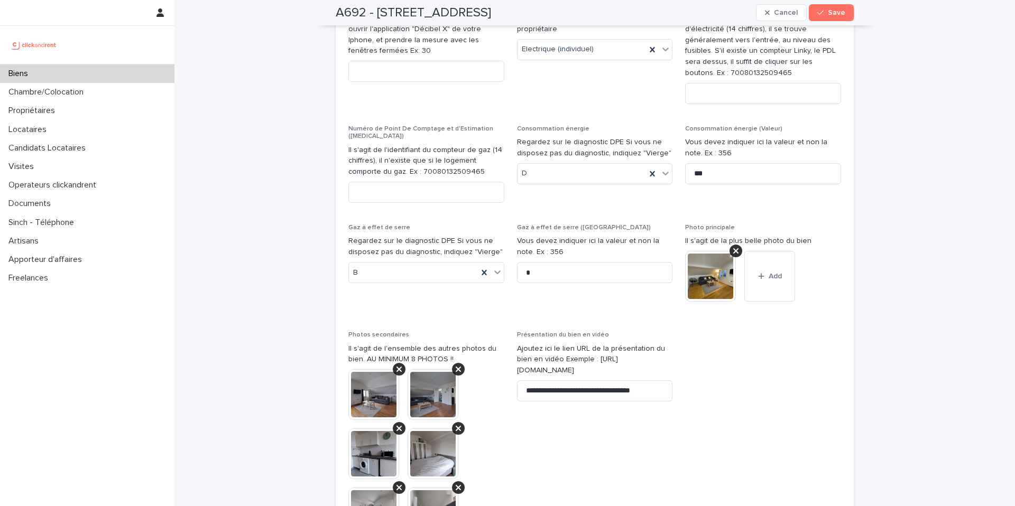
scroll to position [4055, 0]
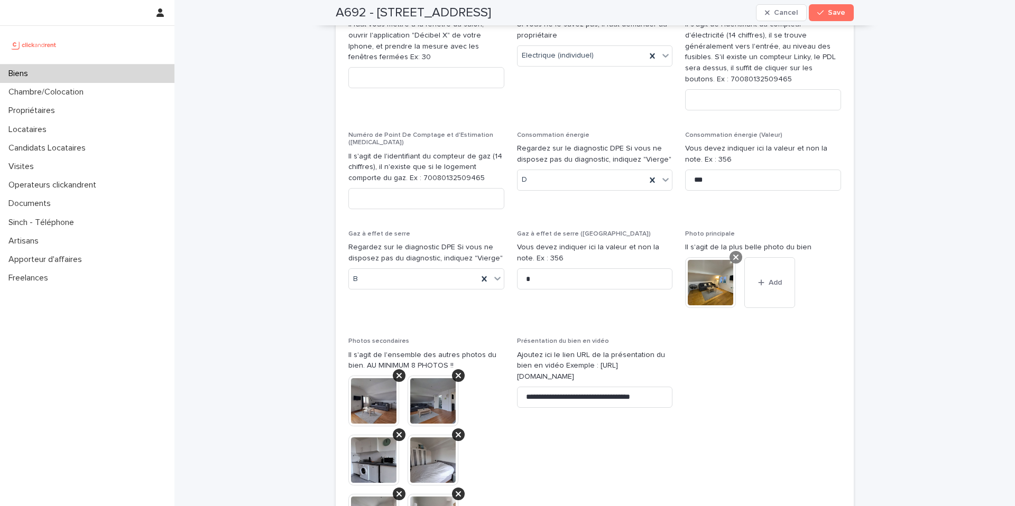
click at [737, 251] on div at bounding box center [735, 257] width 13 height 13
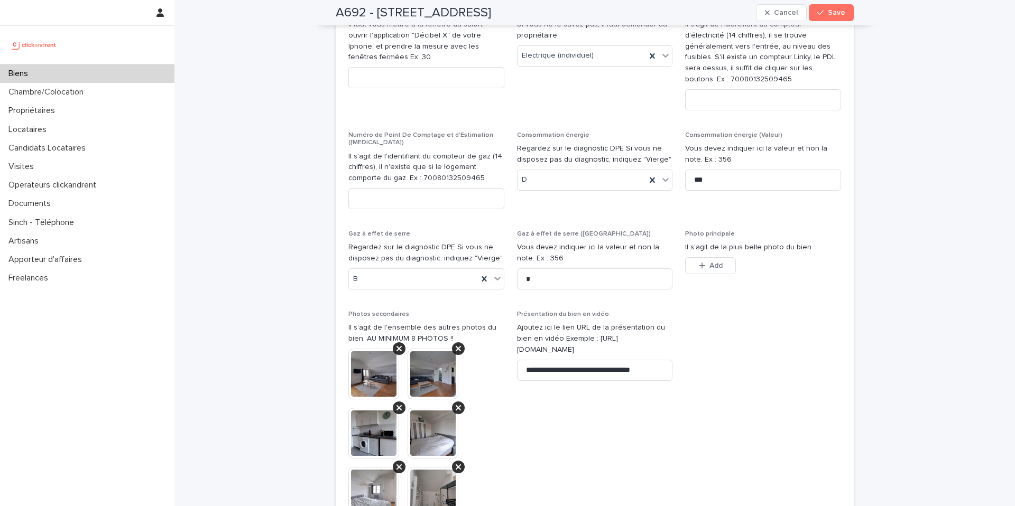
click at [713, 230] on div "Photo principale Il s'agit de la plus belle photo du bien This file cannot be o…" at bounding box center [763, 258] width 156 height 57
drag, startPoint x: 686, startPoint y: 157, endPoint x: 629, endPoint y: 142, distance: 59.0
click at [686, 257] on button "Add" at bounding box center [710, 265] width 51 height 17
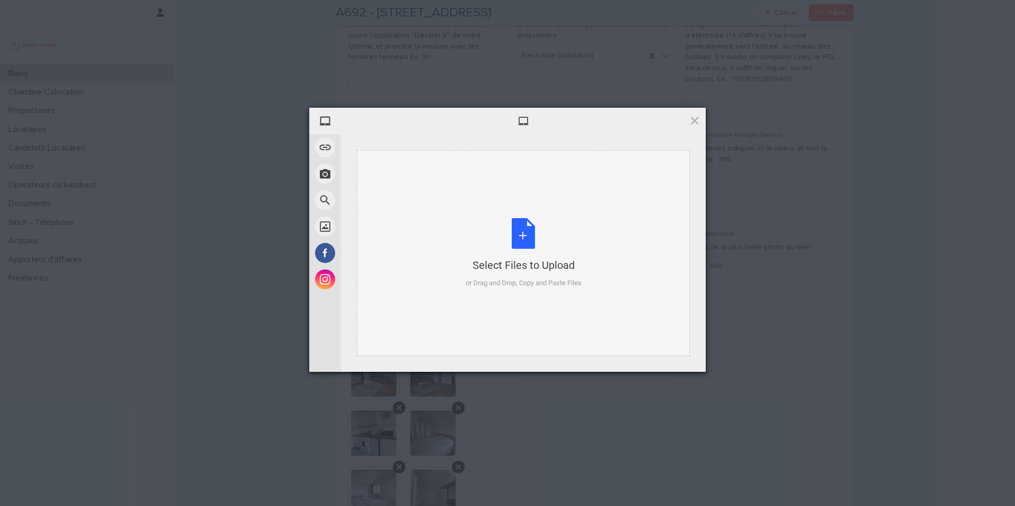
click at [519, 199] on div "Select Files to Upload or Drag and Drop, Copy and Paste Files" at bounding box center [523, 253] width 333 height 206
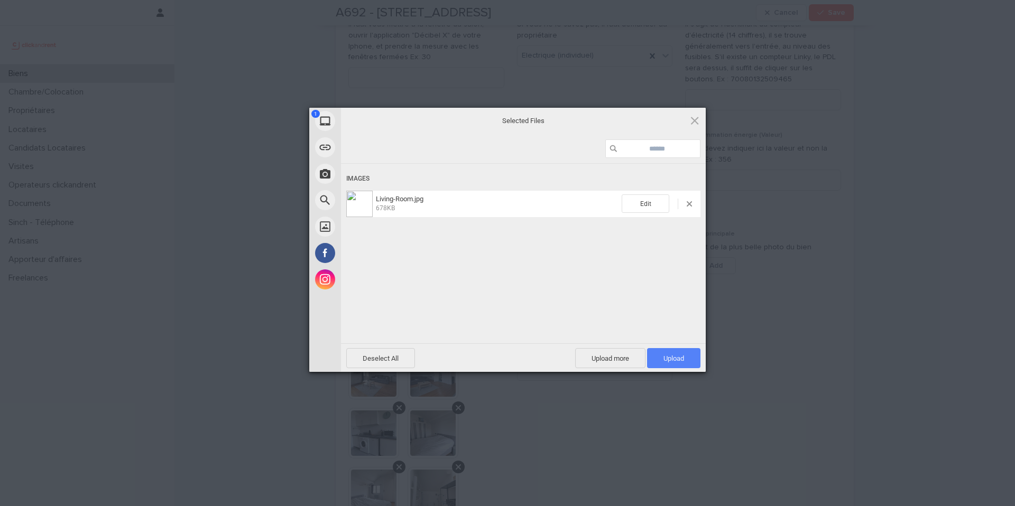
click at [675, 355] on span "Upload 1" at bounding box center [673, 359] width 21 height 8
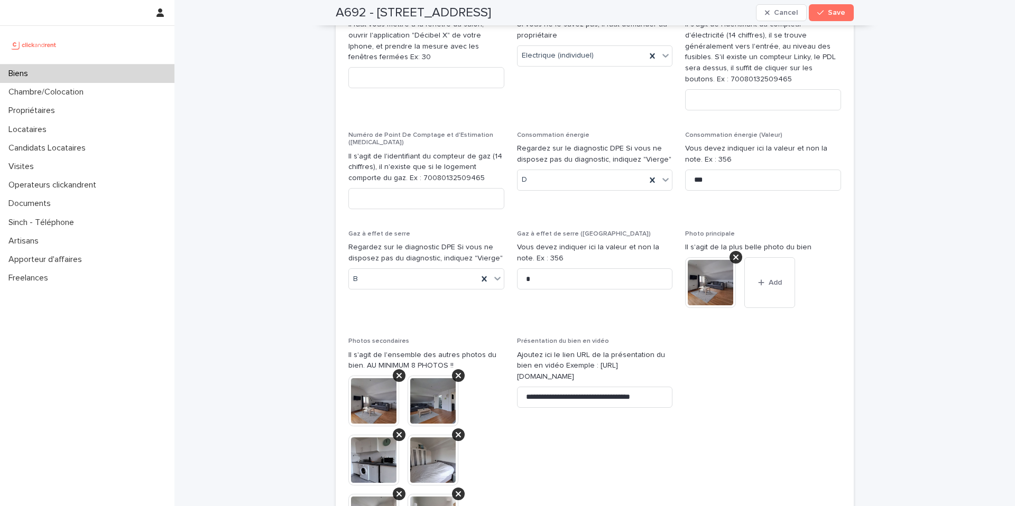
click at [723, 338] on div at bounding box center [763, 342] width 156 height 8
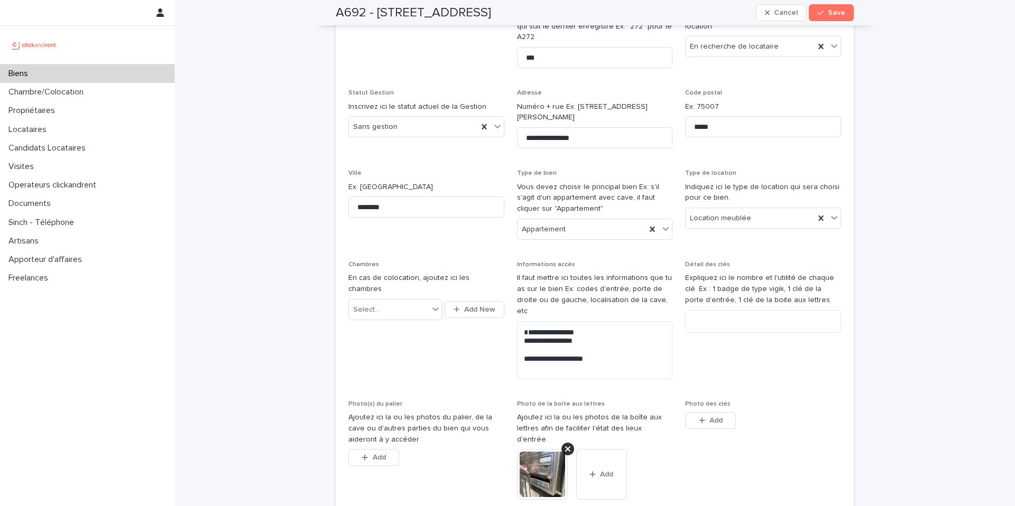
scroll to position [0, 0]
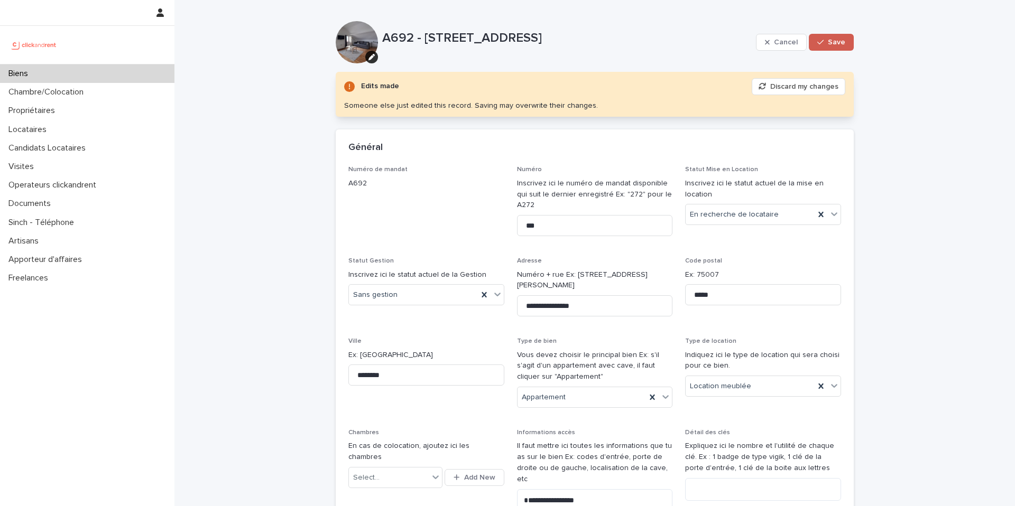
click at [840, 45] on span "Save" at bounding box center [835, 42] width 17 height 7
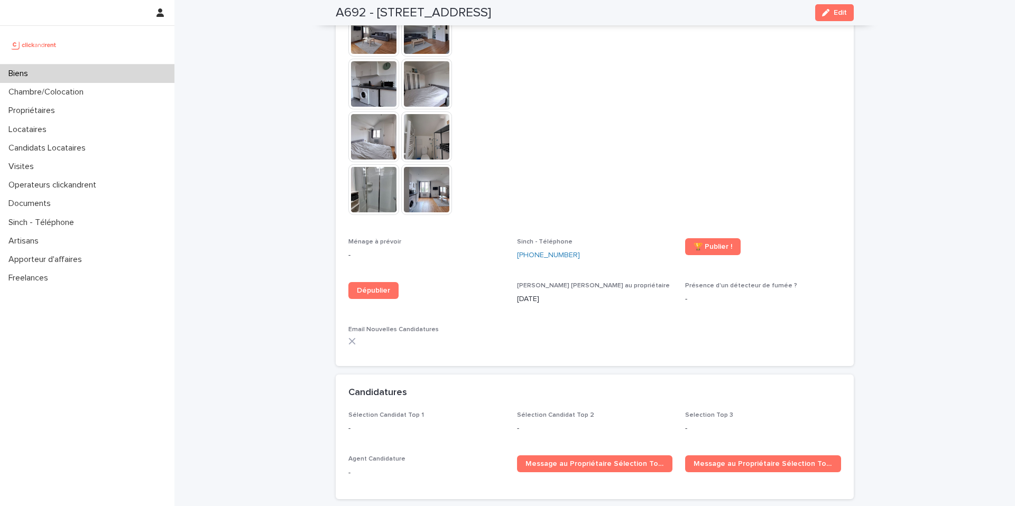
scroll to position [2738, 0]
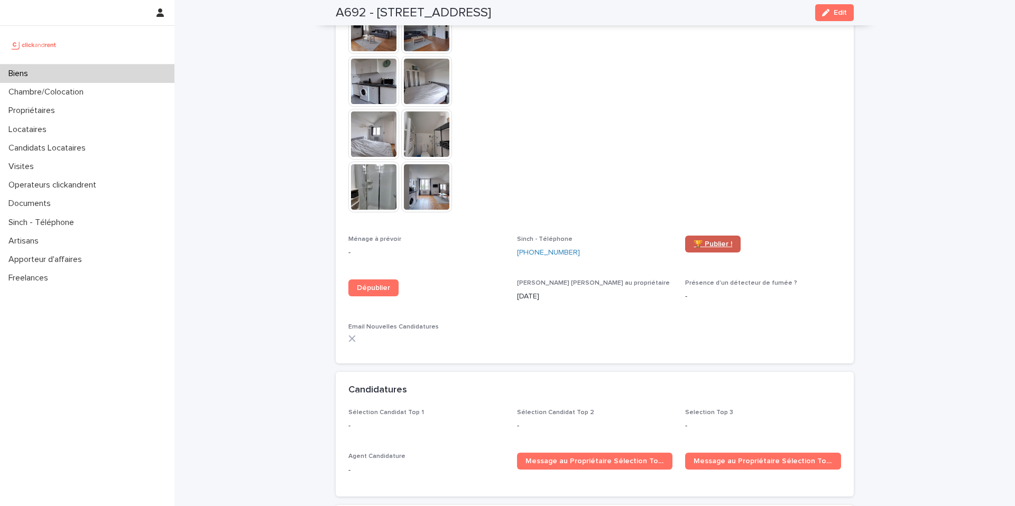
click at [709, 240] on span "🏆 Publier !" at bounding box center [712, 243] width 39 height 7
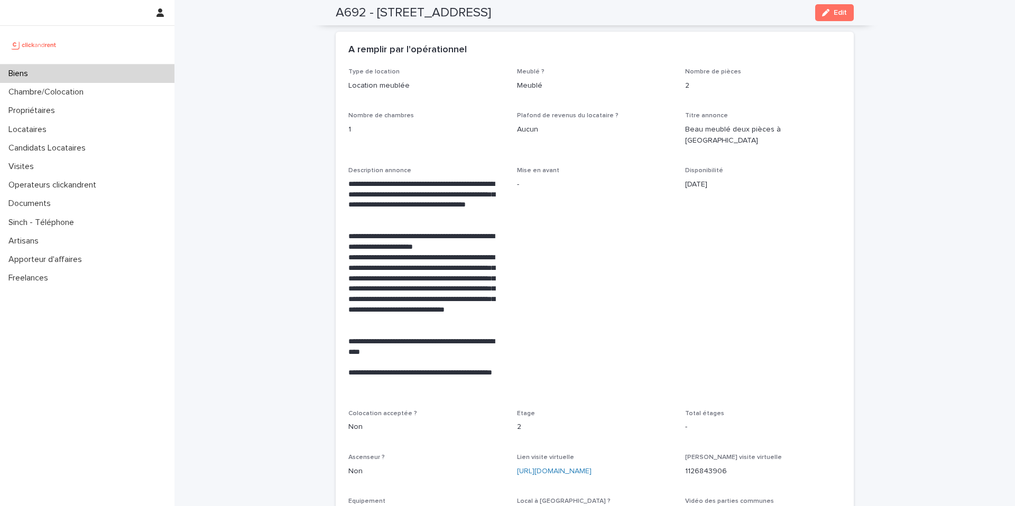
scroll to position [1500, 0]
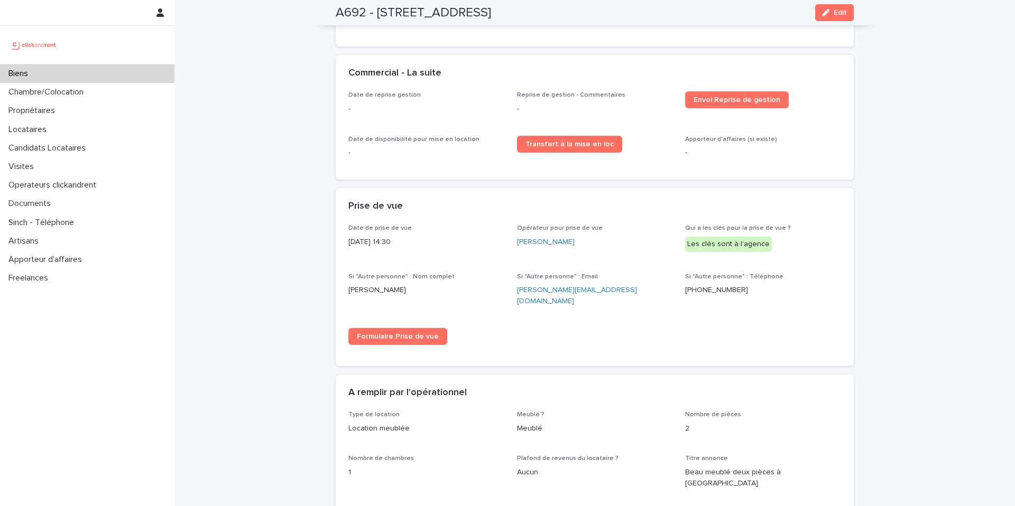
drag, startPoint x: 273, startPoint y: 46, endPoint x: 265, endPoint y: 46, distance: 7.4
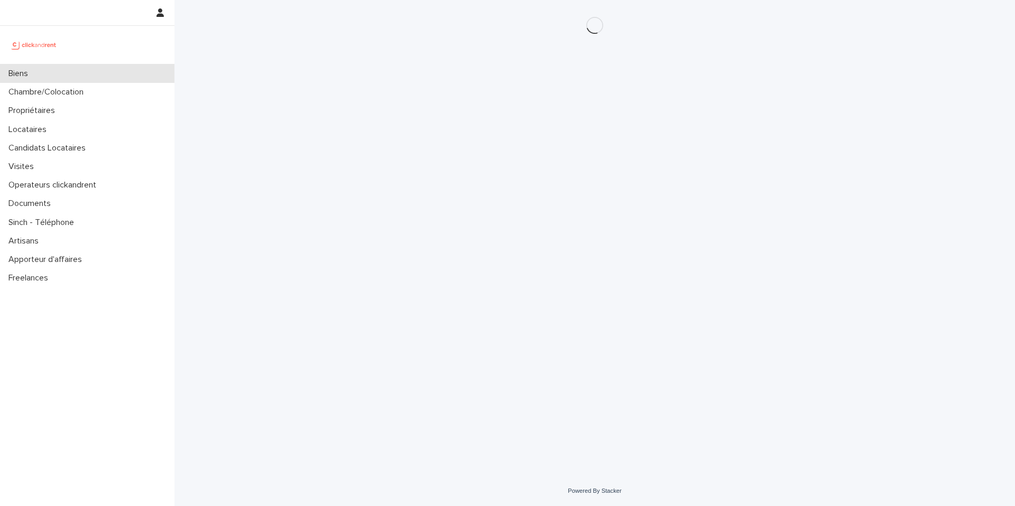
click at [165, 75] on div "Biens" at bounding box center [87, 73] width 174 height 18
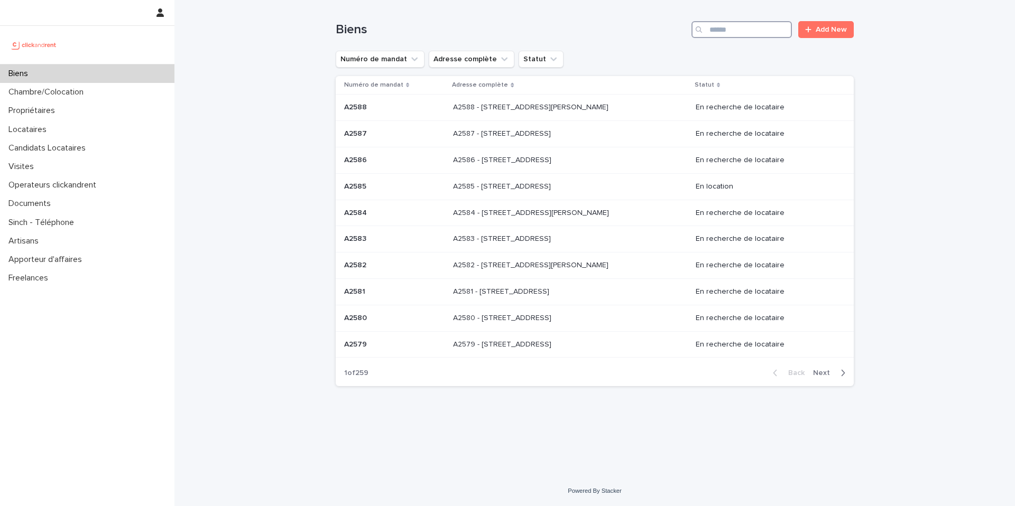
click at [775, 27] on input "Search" at bounding box center [741, 29] width 100 height 17
type input "*"
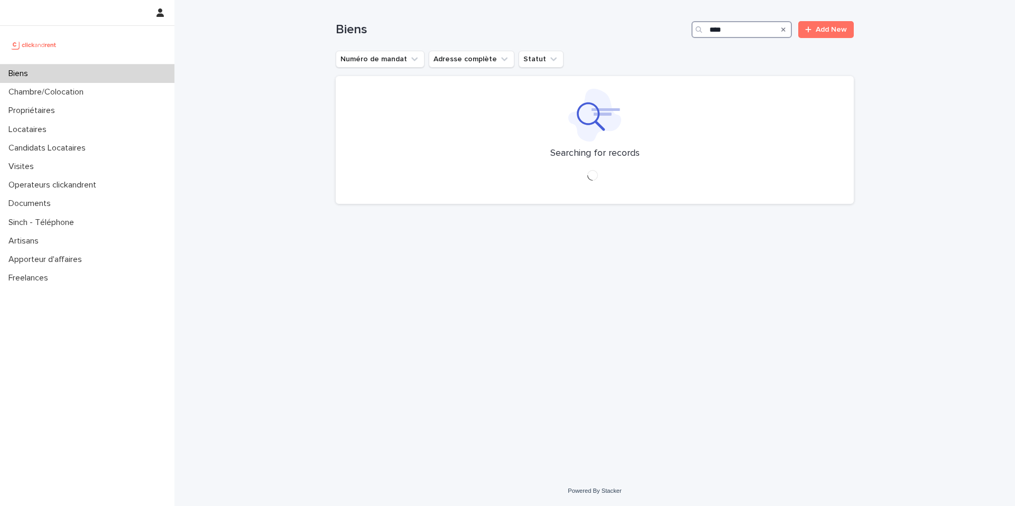
type input "****"
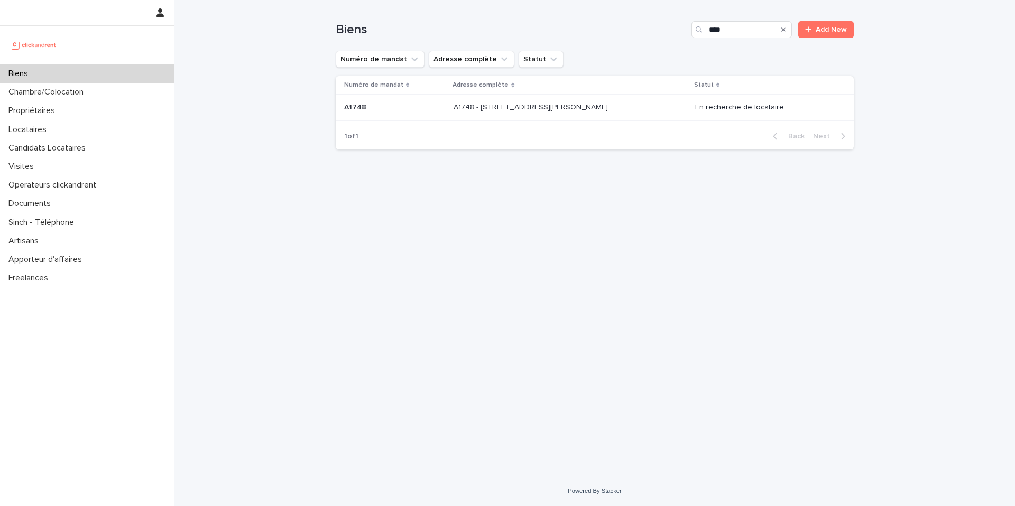
click at [594, 112] on div "A1748 - [STREET_ADDRESS][PERSON_NAME] 92260 A1748 - [STREET_ADDRESS][PERSON_NAM…" at bounding box center [569, 107] width 232 height 17
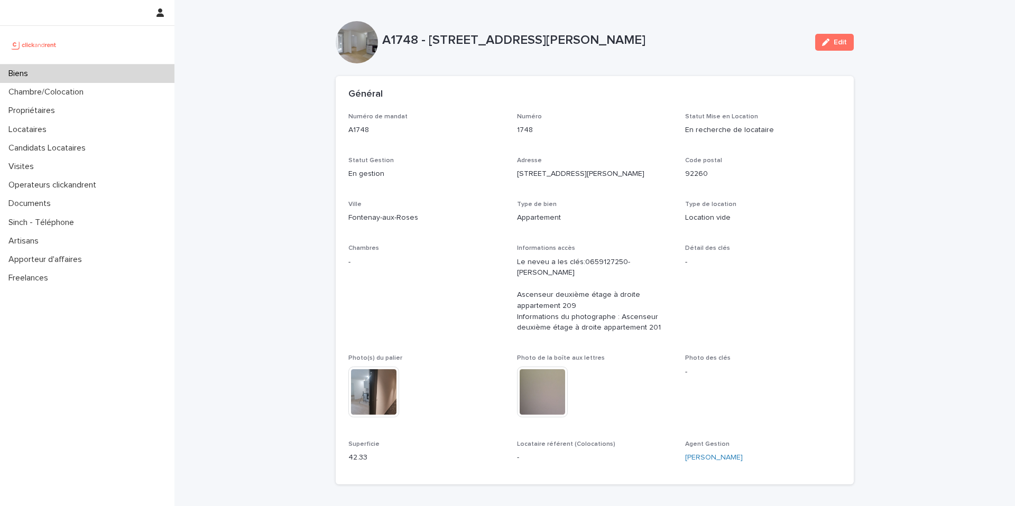
drag, startPoint x: 686, startPoint y: 124, endPoint x: 819, endPoint y: 136, distance: 133.2
click at [816, 136] on div "Numéro de mandat A1748 Numéro 1748 Statut Mise en Location En recherche de loca…" at bounding box center [594, 292] width 492 height 359
drag, startPoint x: 768, startPoint y: 119, endPoint x: 506, endPoint y: 106, distance: 263.0
click at [769, 119] on p "Statut Mise en Location" at bounding box center [763, 116] width 156 height 7
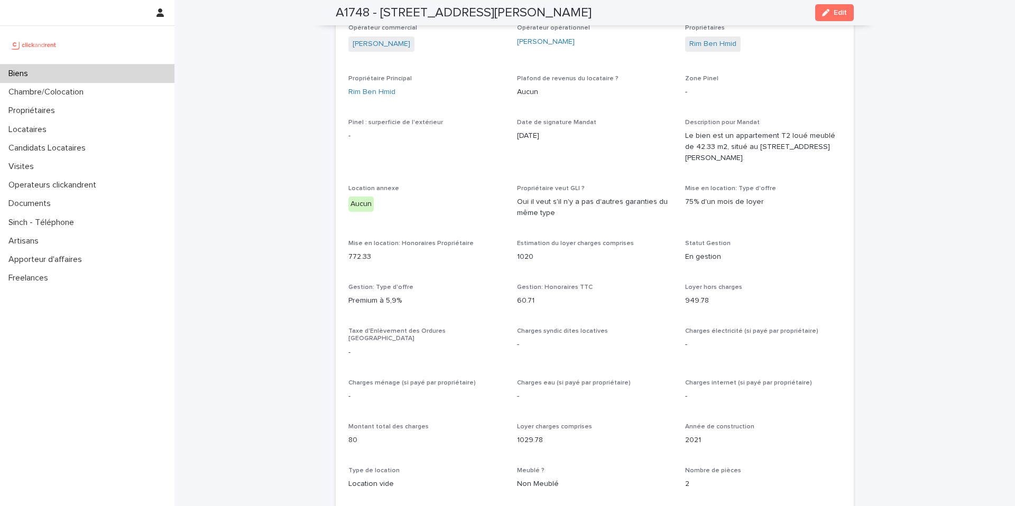
scroll to position [811, 0]
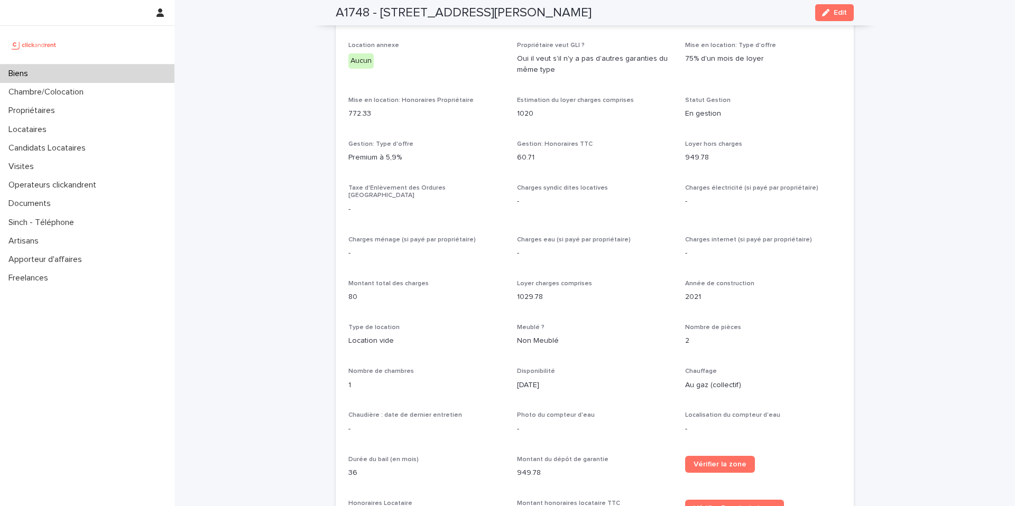
click at [480, 77] on div "Location annexe [GEOGRAPHIC_DATA]" at bounding box center [426, 59] width 156 height 35
drag, startPoint x: 535, startPoint y: 73, endPoint x: 544, endPoint y: 81, distance: 12.0
click at [533, 72] on p "Oui il veut s'il n'y a pas d'autres garanties du même type" at bounding box center [595, 64] width 156 height 22
drag, startPoint x: 544, startPoint y: 81, endPoint x: 524, endPoint y: 73, distance: 20.9
click at [544, 76] on p "Oui il veut s'il n'y a pas d'autres garanties du même type" at bounding box center [595, 64] width 156 height 22
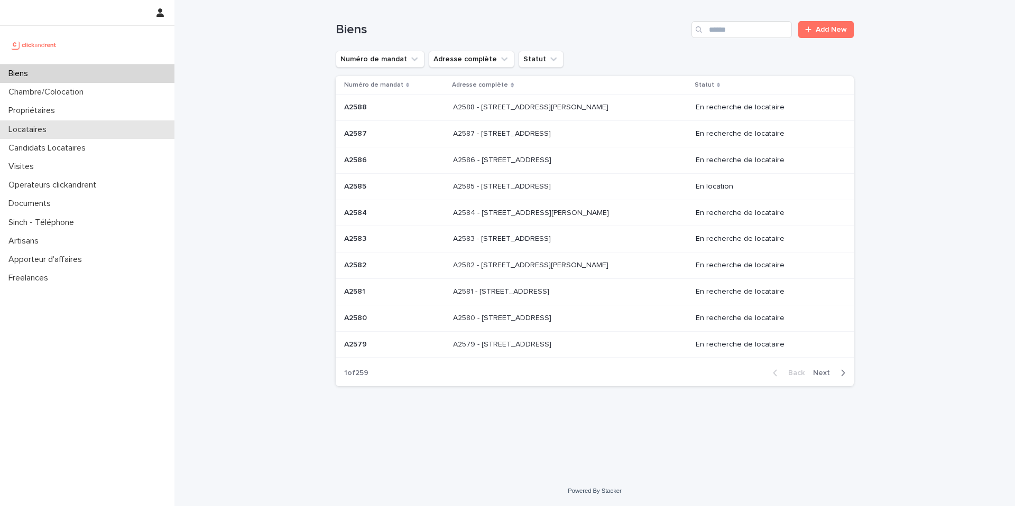
click at [108, 128] on div "Locataires" at bounding box center [87, 129] width 174 height 18
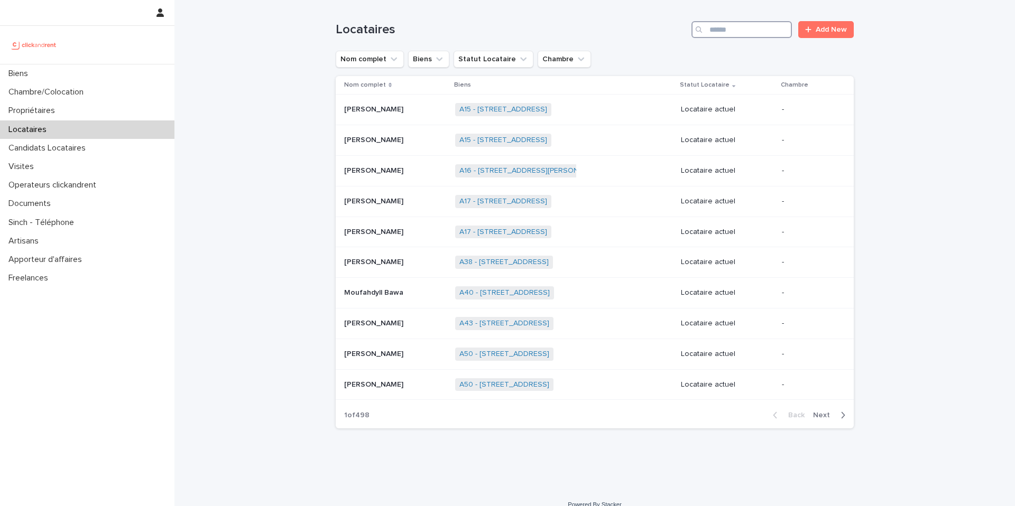
click at [739, 22] on input "Search" at bounding box center [741, 29] width 100 height 17
type input "*******"
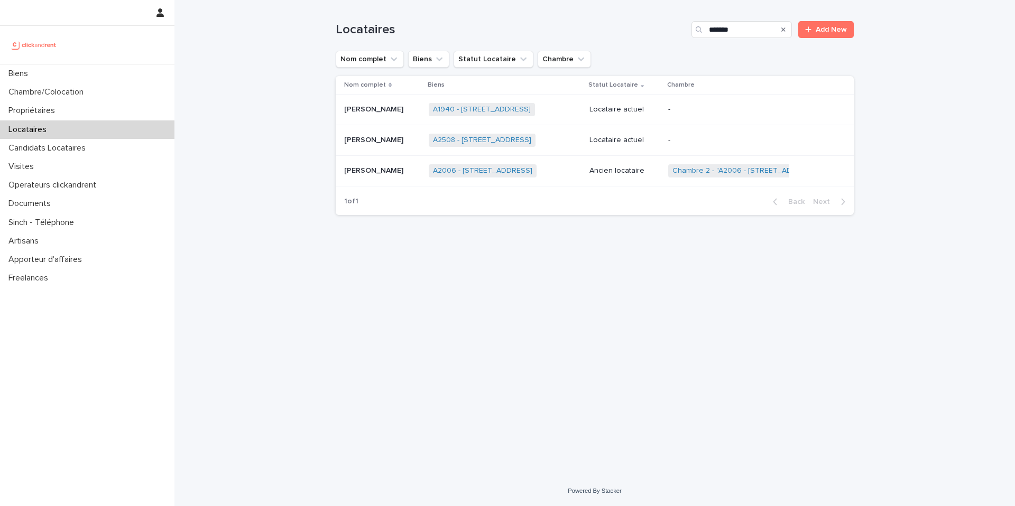
click at [361, 109] on p "[PERSON_NAME]" at bounding box center [374, 108] width 61 height 11
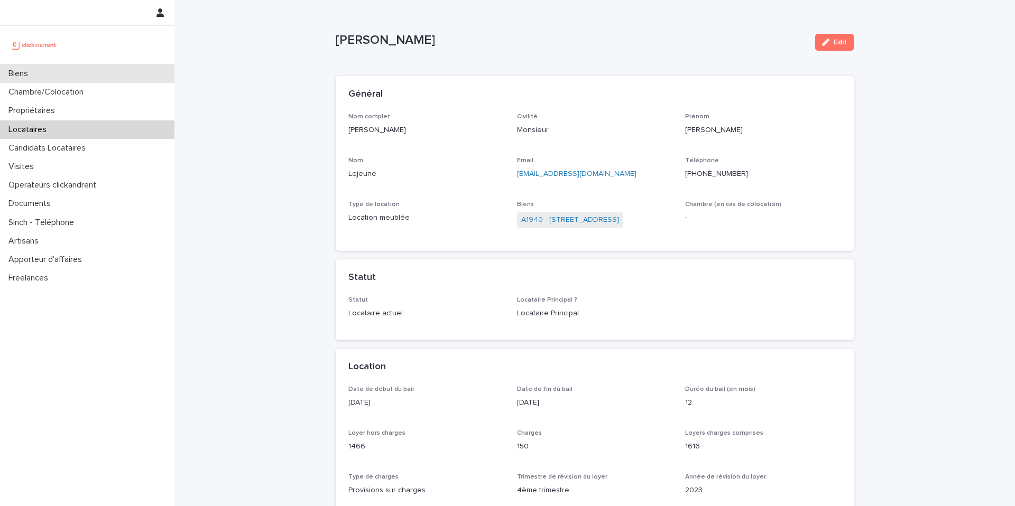
click at [105, 80] on div "Biens" at bounding box center [87, 73] width 174 height 18
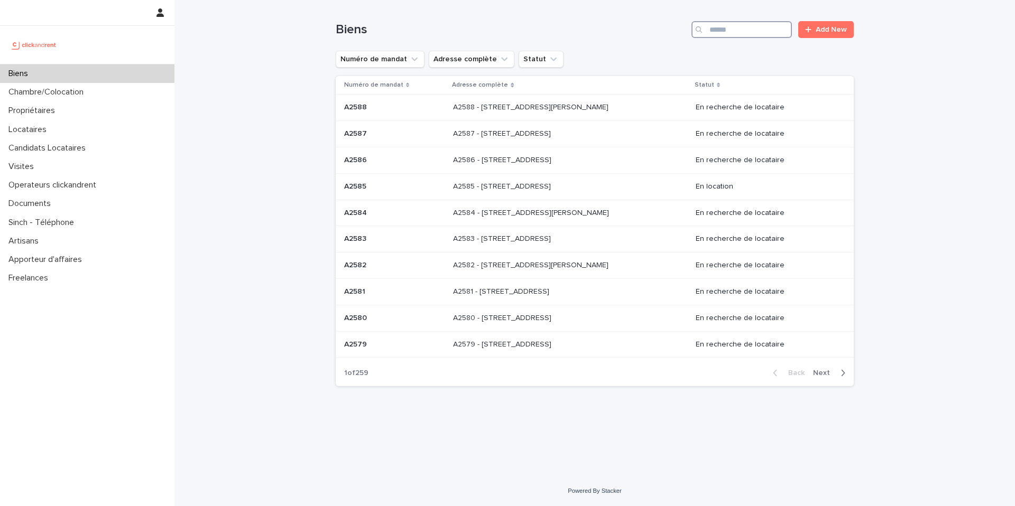
click at [713, 33] on input "Search" at bounding box center [741, 29] width 100 height 17
type input "***"
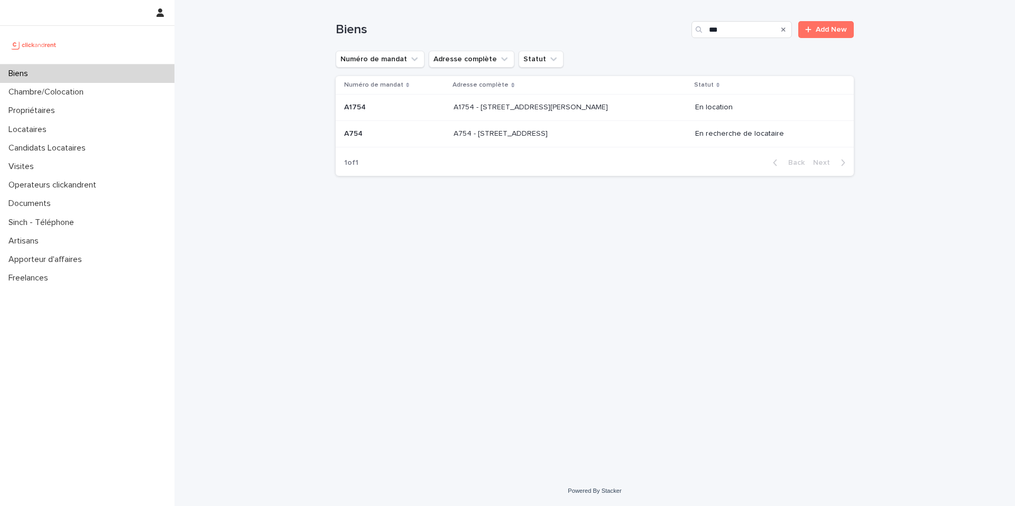
click at [430, 132] on p at bounding box center [394, 133] width 101 height 9
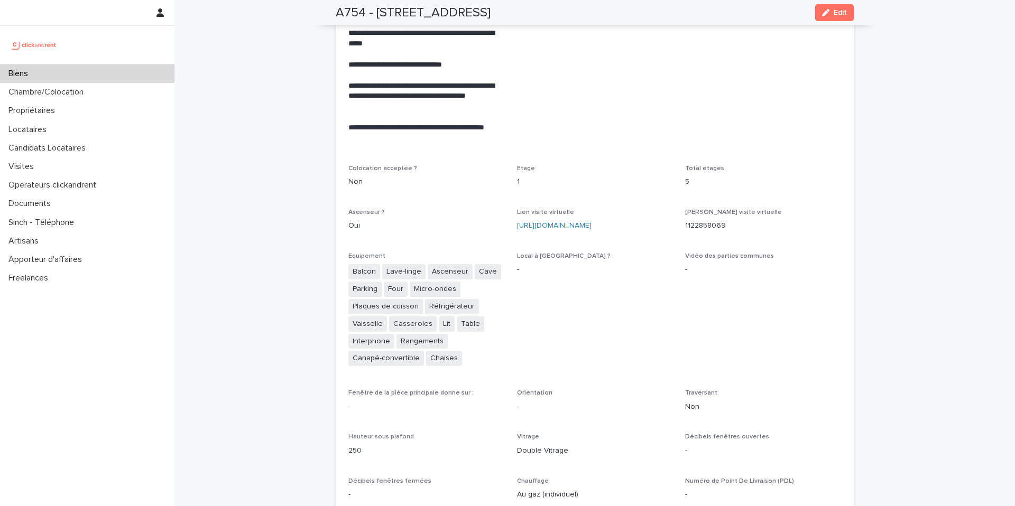
scroll to position [2452, 0]
